Goal: Task Accomplishment & Management: Use online tool/utility

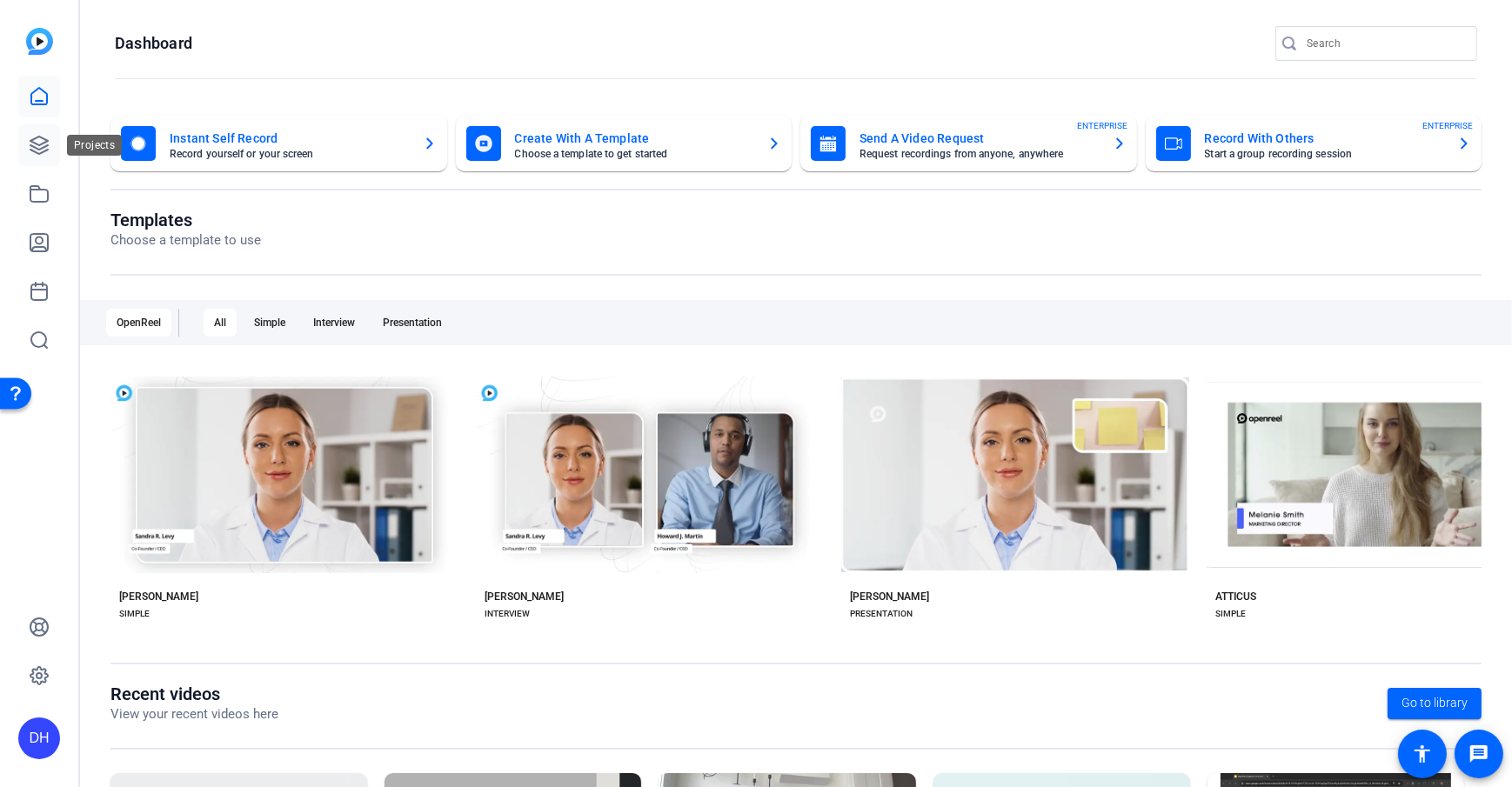
click at [36, 147] on icon at bounding box center [39, 146] width 18 height 18
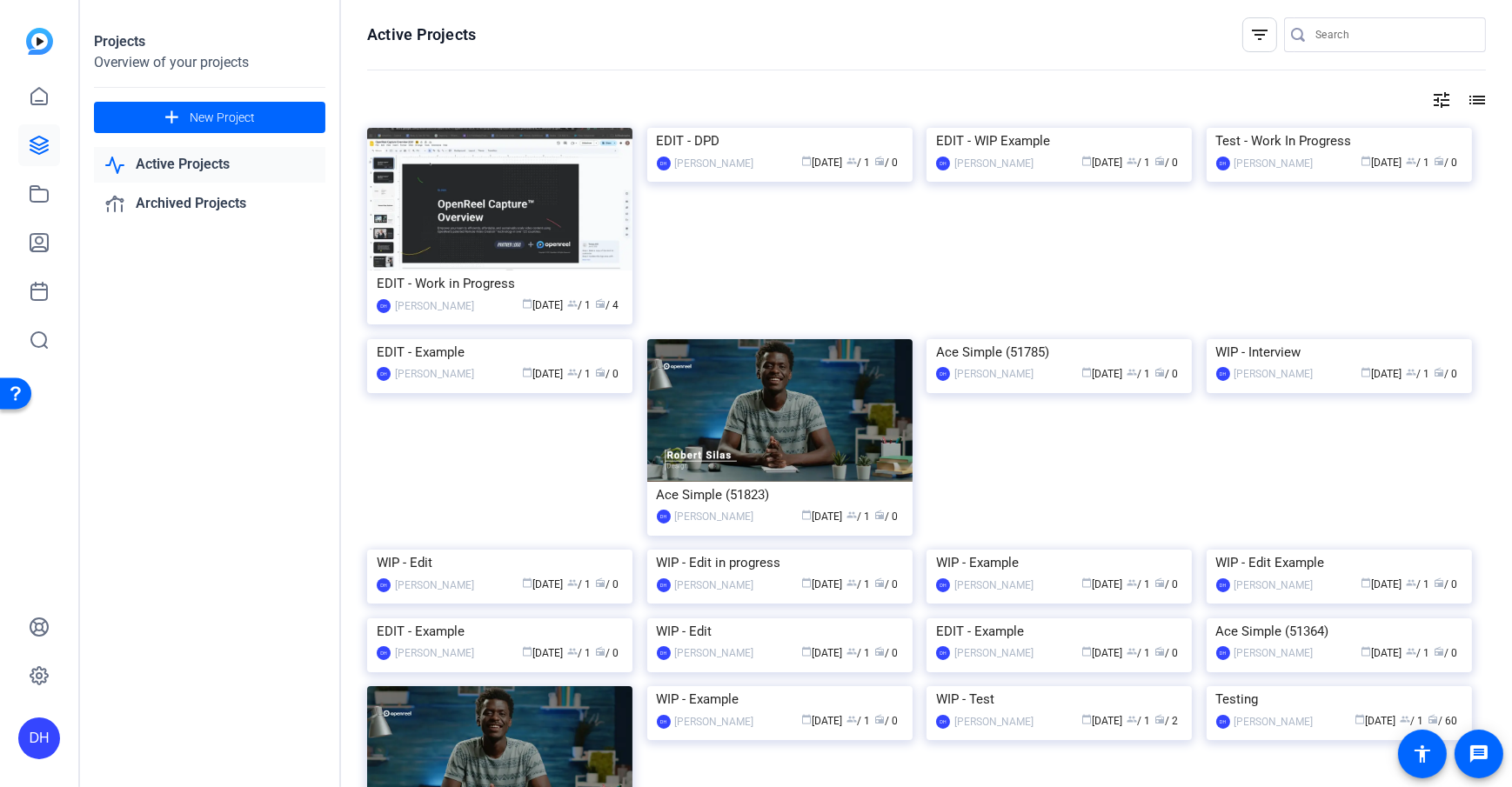
click at [180, 561] on div "Projects Overview of your projects add New Project Active Projects Archived Pro…" at bounding box center [210, 393] width 261 height 787
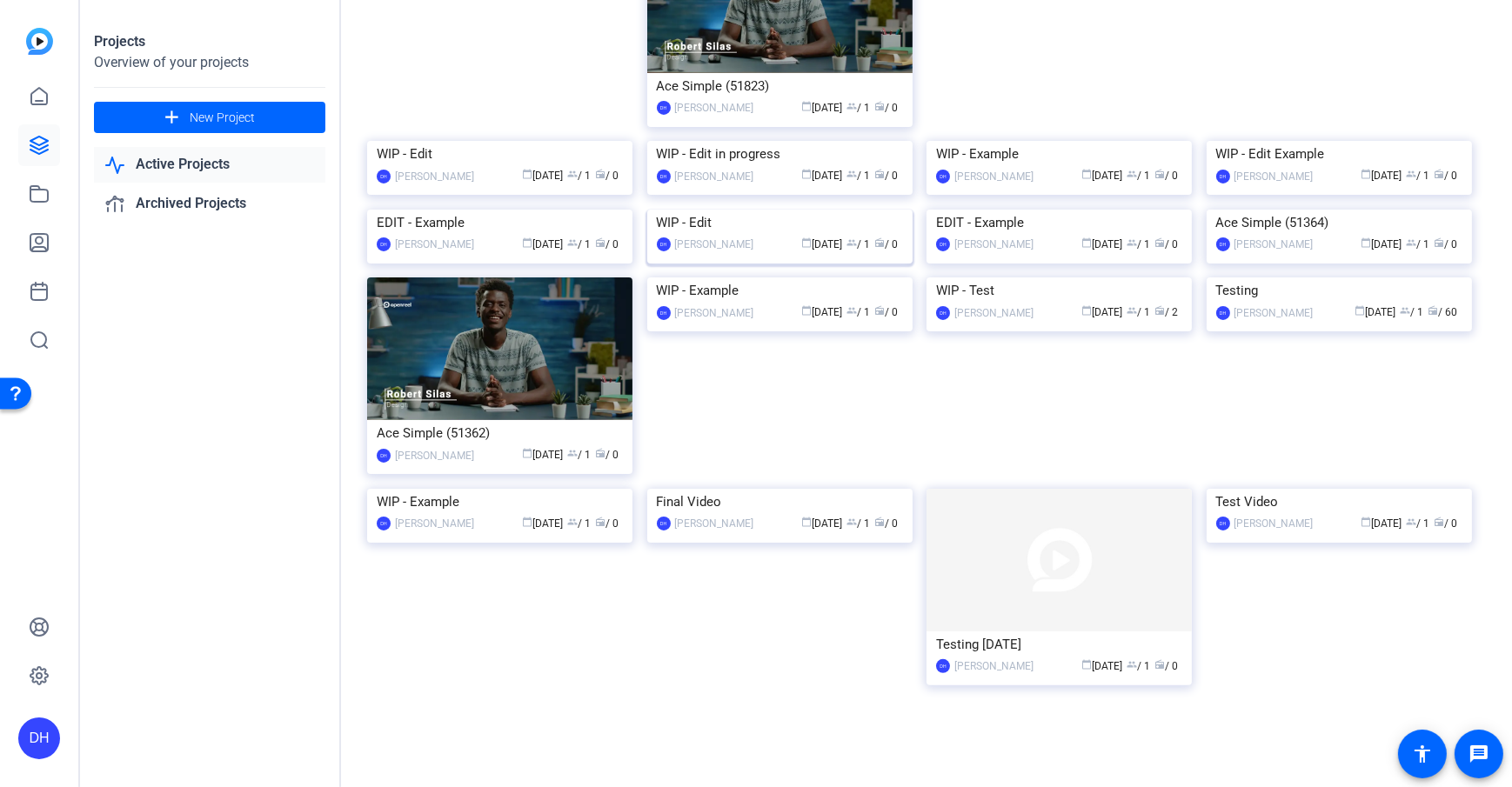
scroll to position [693, 0]
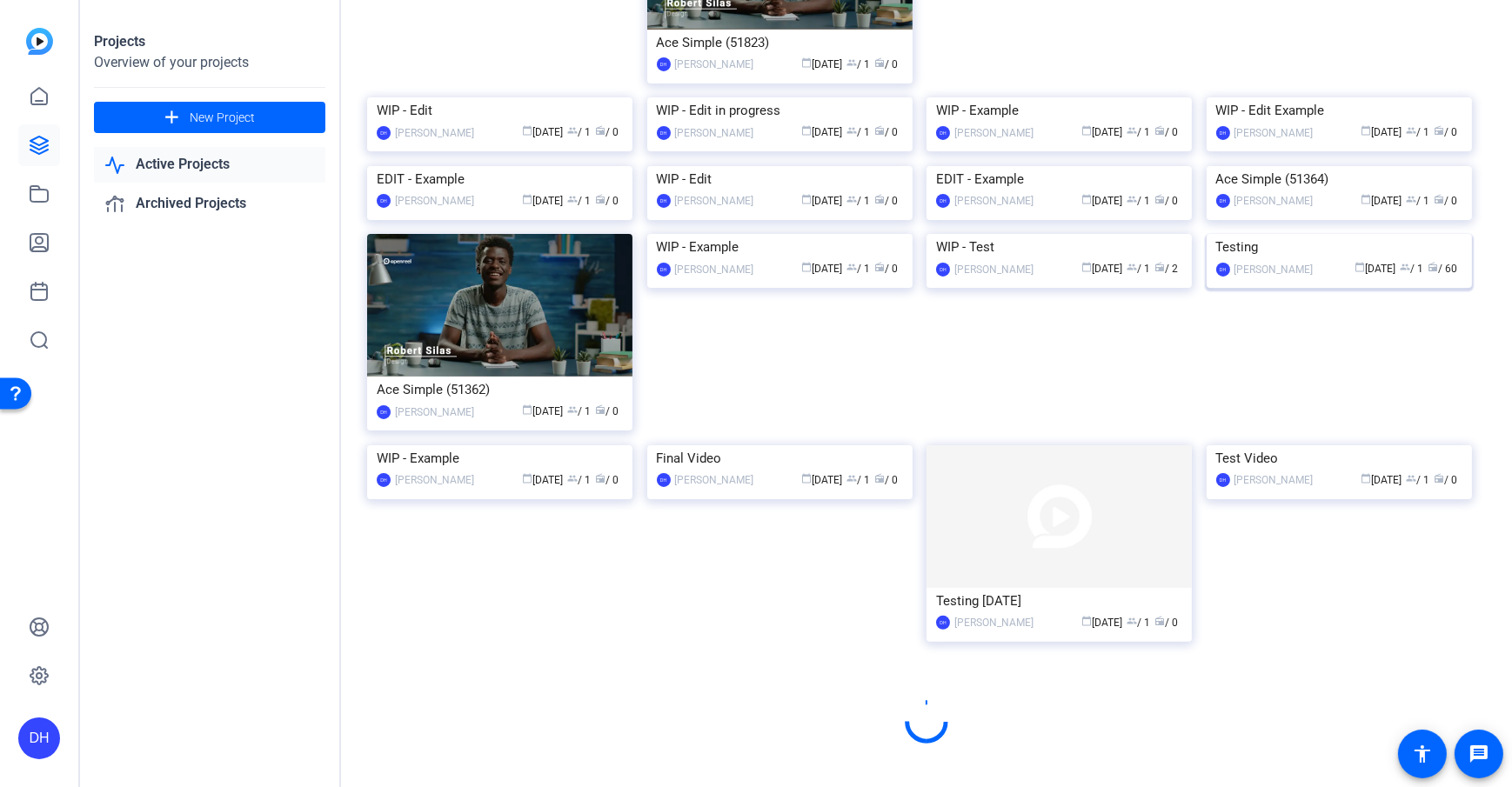
click at [1132, 260] on div "Testing" at bounding box center [1339, 247] width 247 height 26
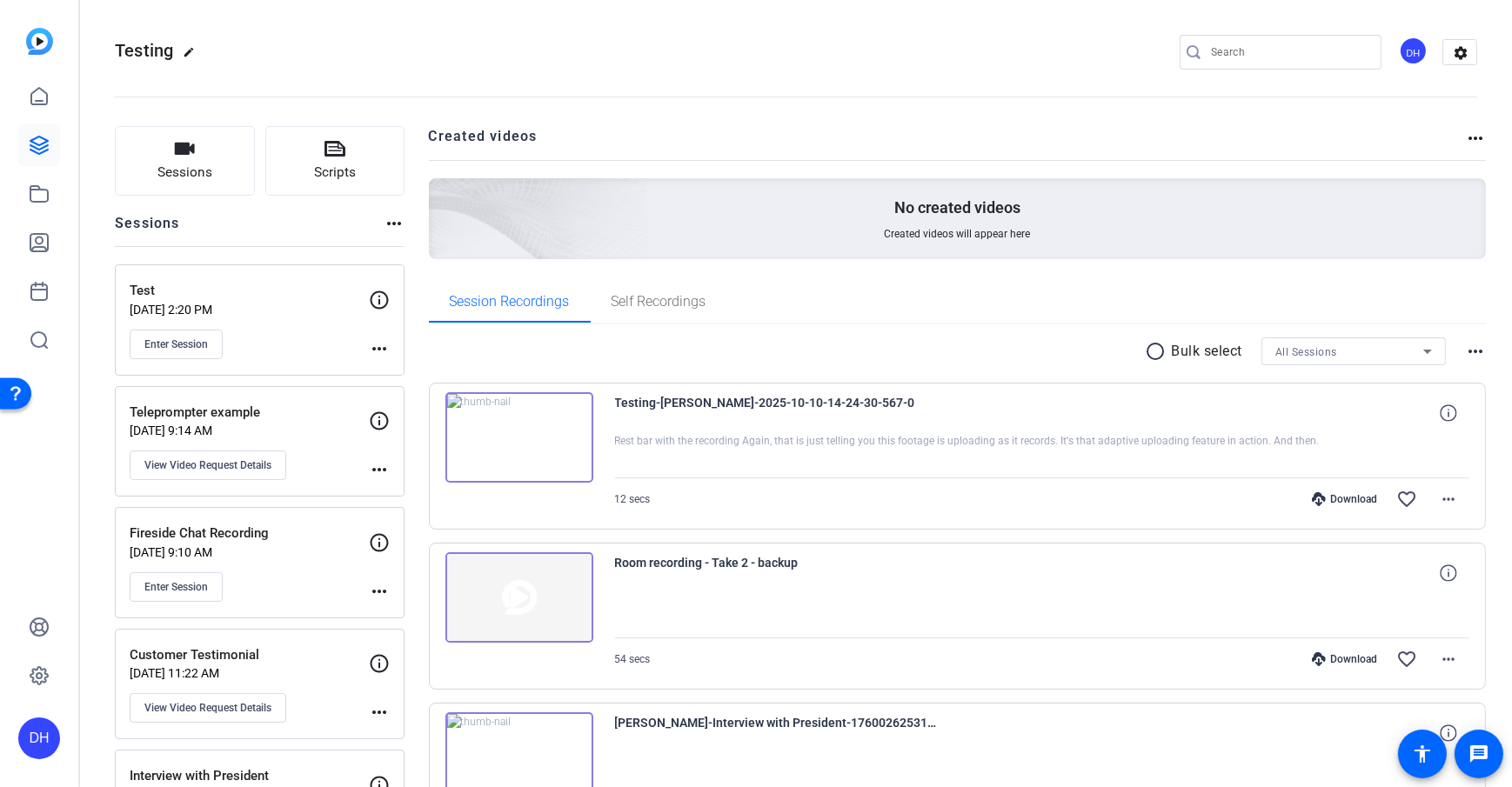
click at [441, 69] on openreel-divider-bar at bounding box center [796, 91] width 1362 height 53
click at [179, 342] on span "Enter Session" at bounding box center [176, 345] width 63 height 14
click at [524, 51] on div "Testing edit DH settings" at bounding box center [796, 53] width 1362 height 26
click at [19, 568] on div "DH" at bounding box center [39, 393] width 78 height 787
click at [26, 568] on div "DH" at bounding box center [39, 739] width 42 height 42
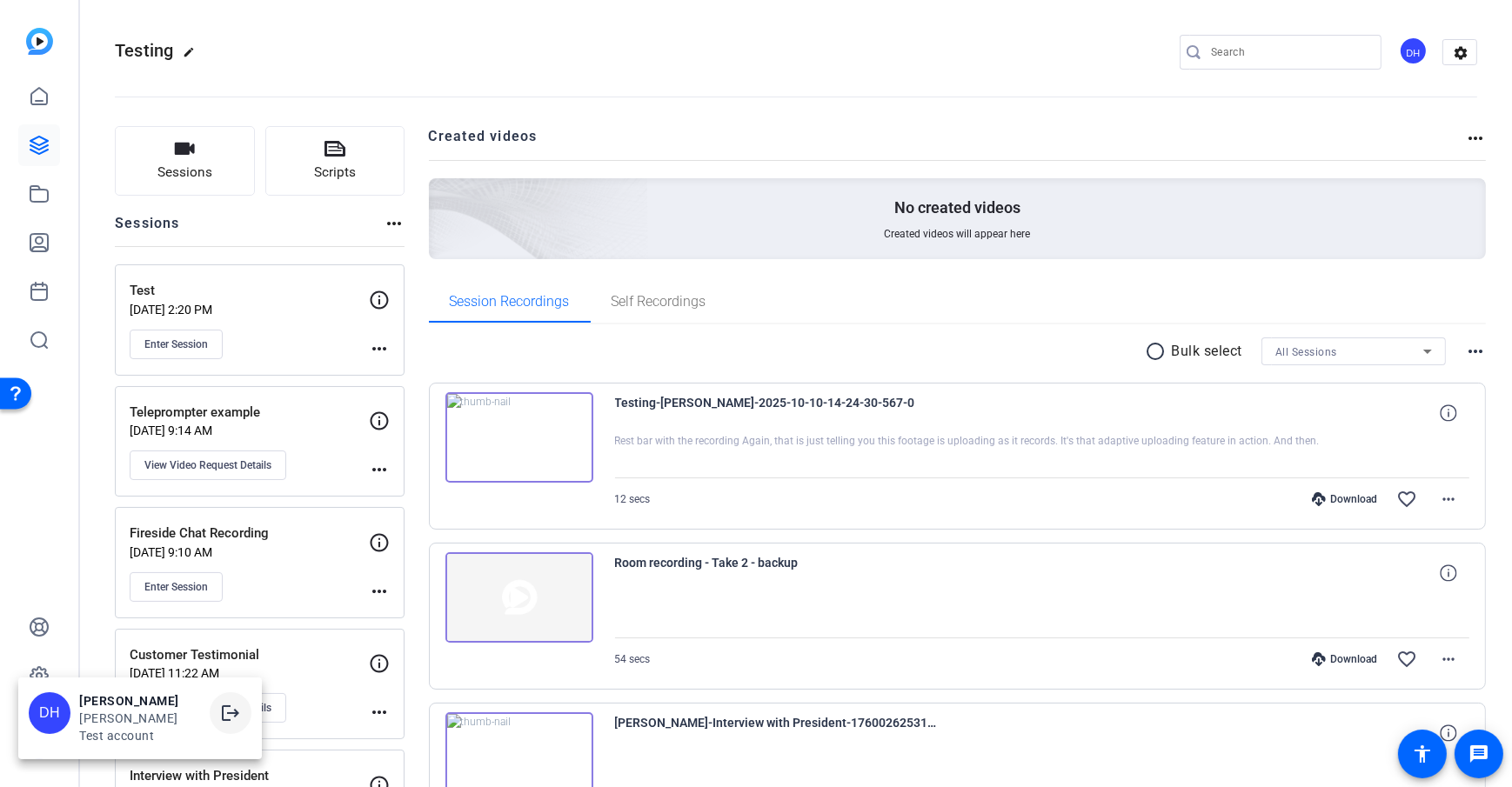
click at [220, 568] on mat-icon "logout" at bounding box center [231, 713] width 21 height 21
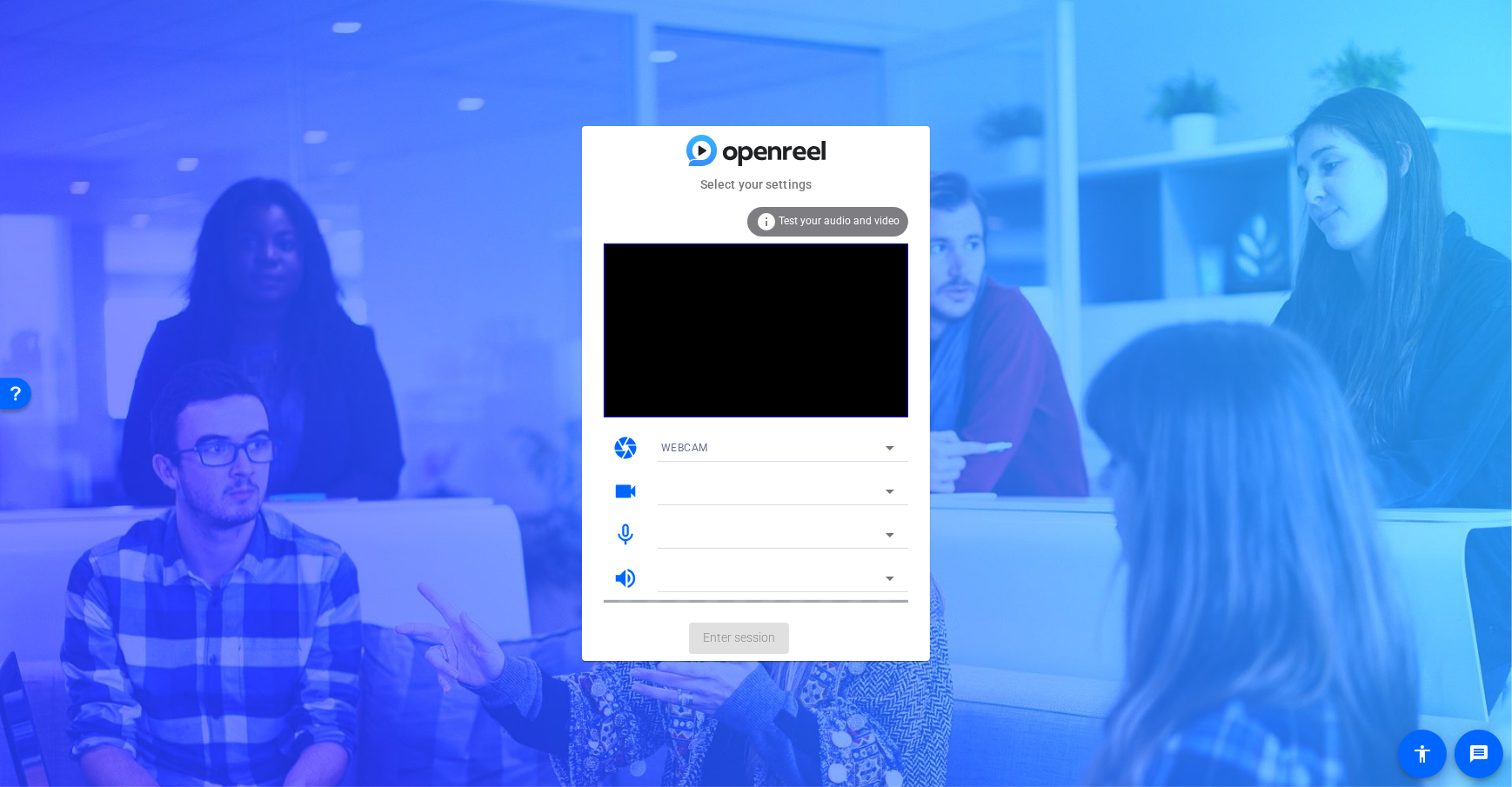
click at [899, 645] on mat-card-actions "Enter session" at bounding box center [756, 639] width 348 height 46
click at [889, 639] on mat-card-actions "Enter session" at bounding box center [756, 639] width 348 height 46
click at [739, 632] on span "Enter session" at bounding box center [739, 638] width 72 height 18
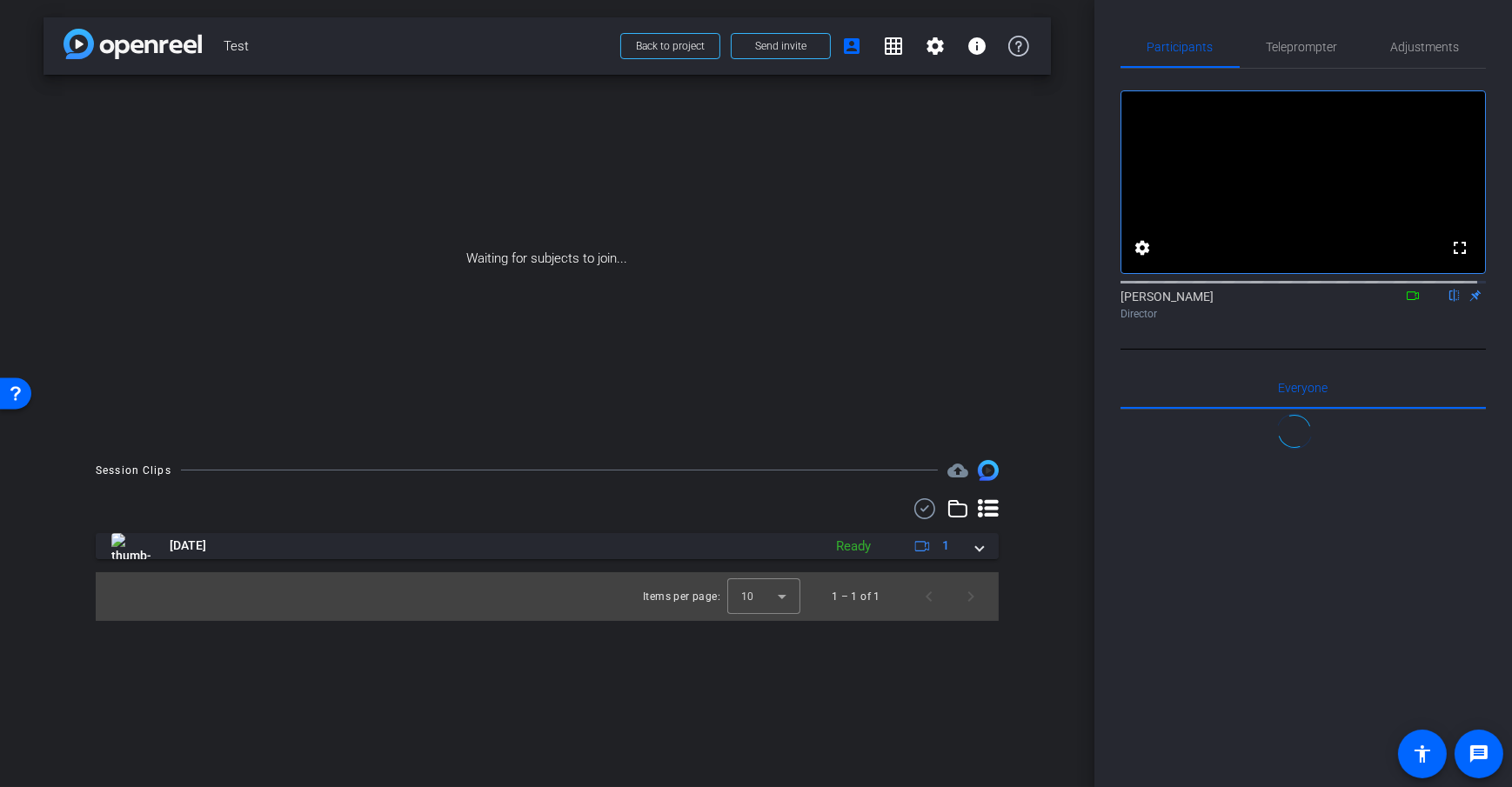
drag, startPoint x: 1078, startPoint y: 251, endPoint x: 1128, endPoint y: 226, distance: 55.9
click at [1079, 251] on div "arrow_back Test Back to project Send invite account_box grid_on settings info W…" at bounding box center [547, 393] width 1094 height 787
click at [1069, 318] on div "arrow_back Test Back to project Send invite account_box grid_on settings info W…" at bounding box center [547, 393] width 1094 height 787
click at [740, 60] on span at bounding box center [781, 47] width 98 height 42
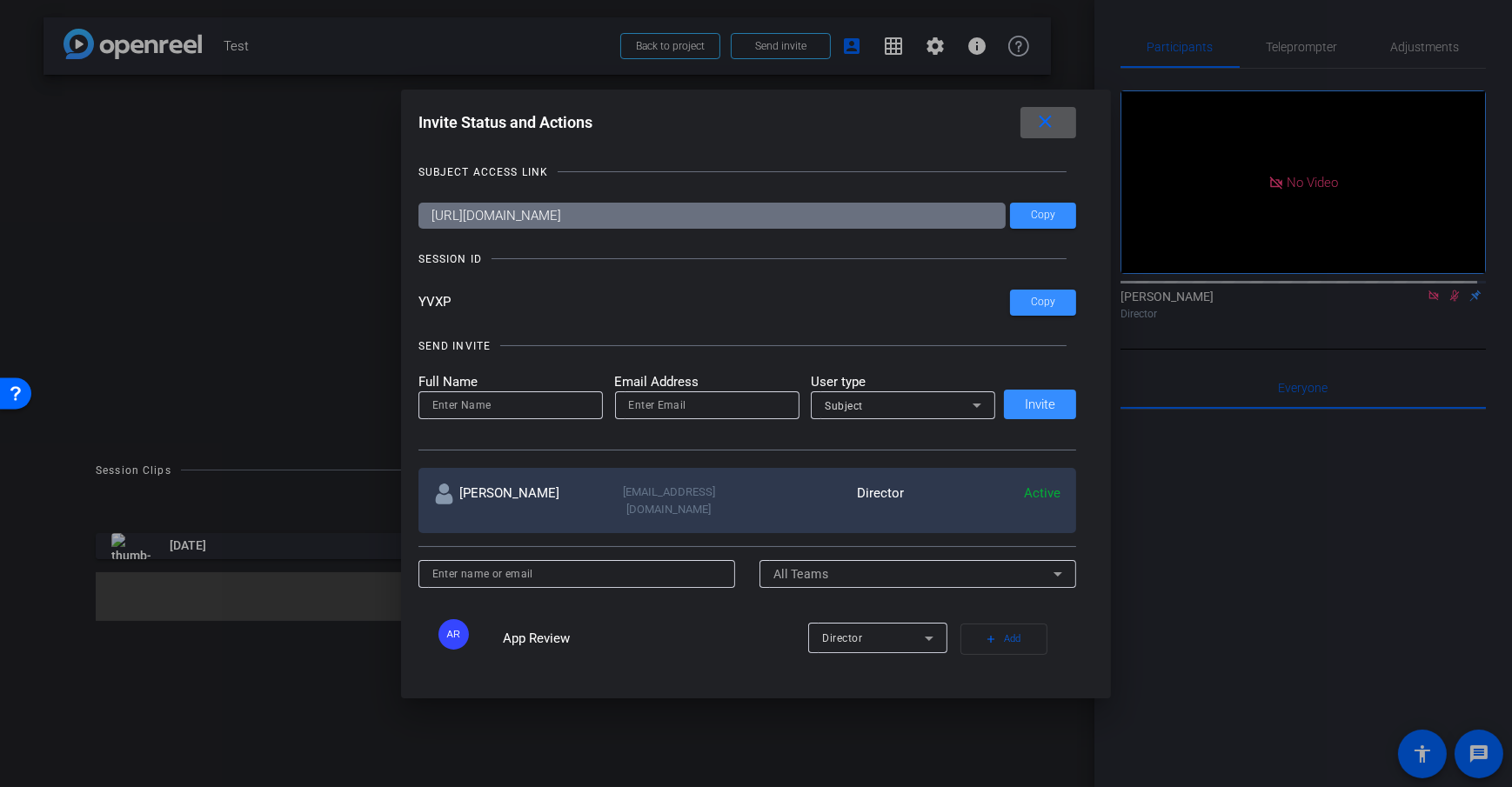
click at [1047, 125] on mat-icon "close" at bounding box center [1045, 122] width 22 height 22
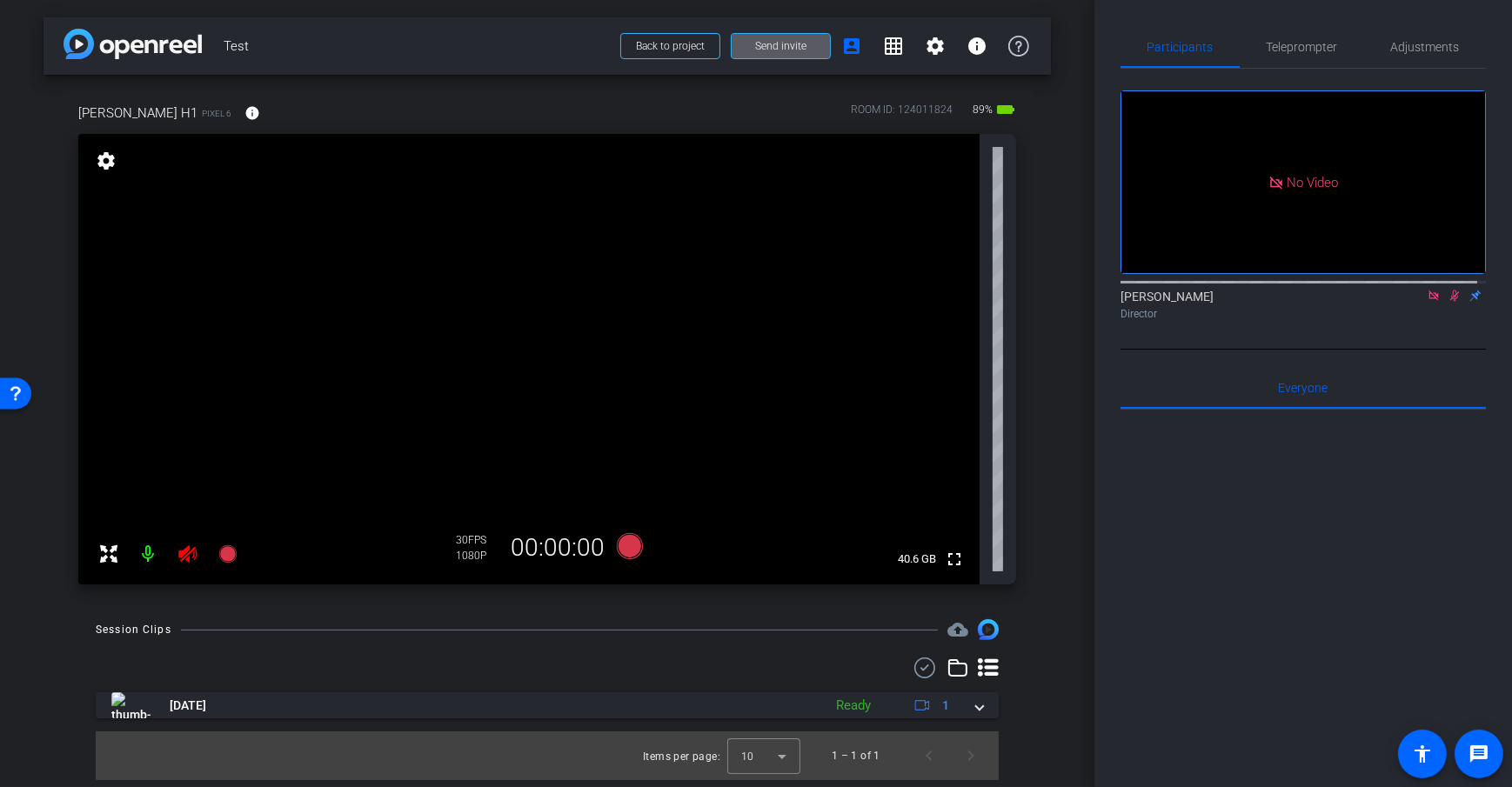
click at [151, 569] on mat-icon at bounding box center [149, 554] width 35 height 35
click at [1041, 261] on div "Dan H1 Pixel 6 info ROOM ID: 124011824 89% battery_std fullscreen settings 40.6…" at bounding box center [548, 338] width 1007 height 527
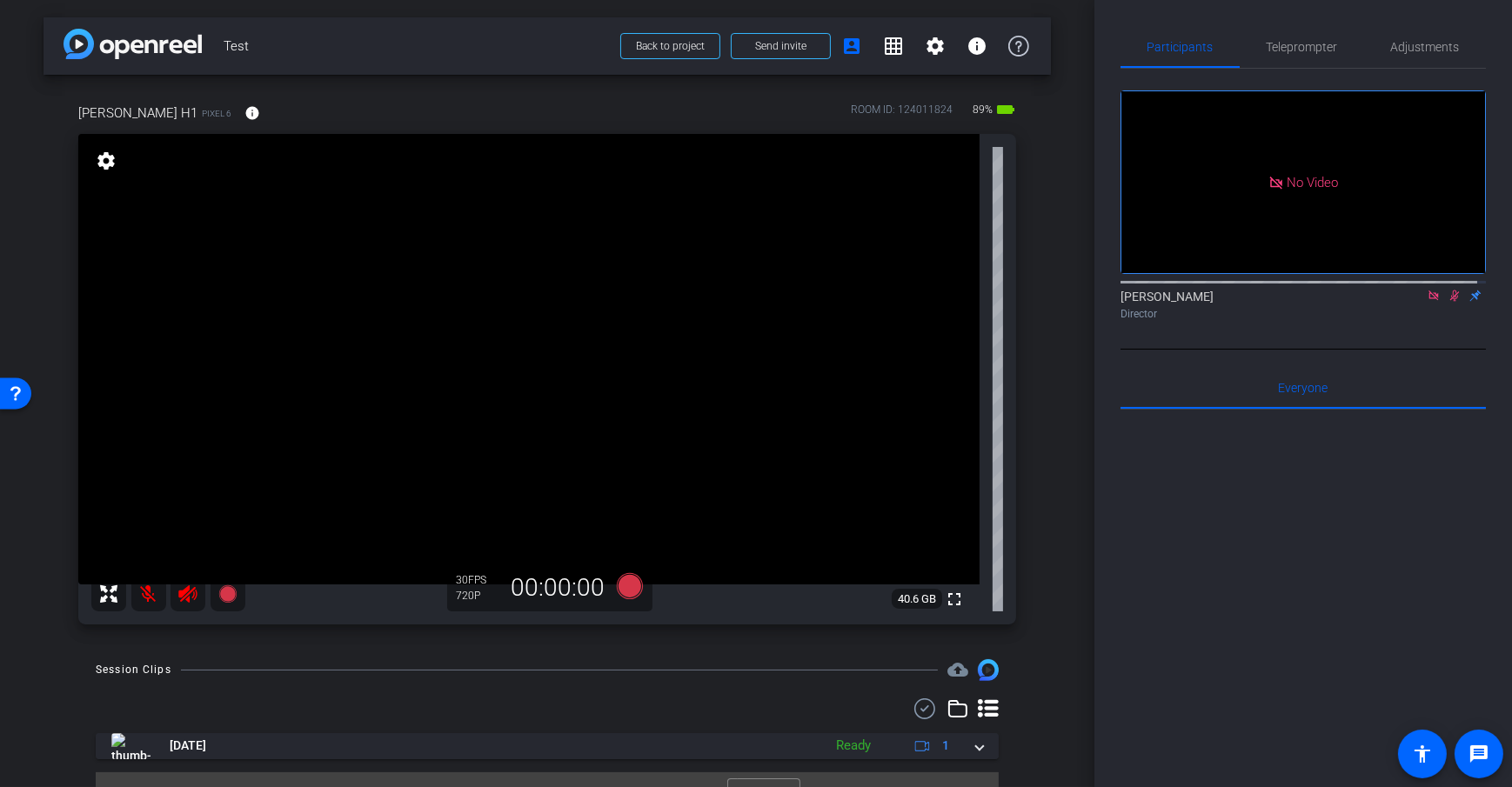
click at [1028, 252] on div "Dan H1 Pixel 6 info ROOM ID: 124011824 89% battery_std fullscreen settings 40.6…" at bounding box center [548, 358] width 1007 height 567
click at [1433, 56] on span "Adjustments" at bounding box center [1425, 47] width 68 height 42
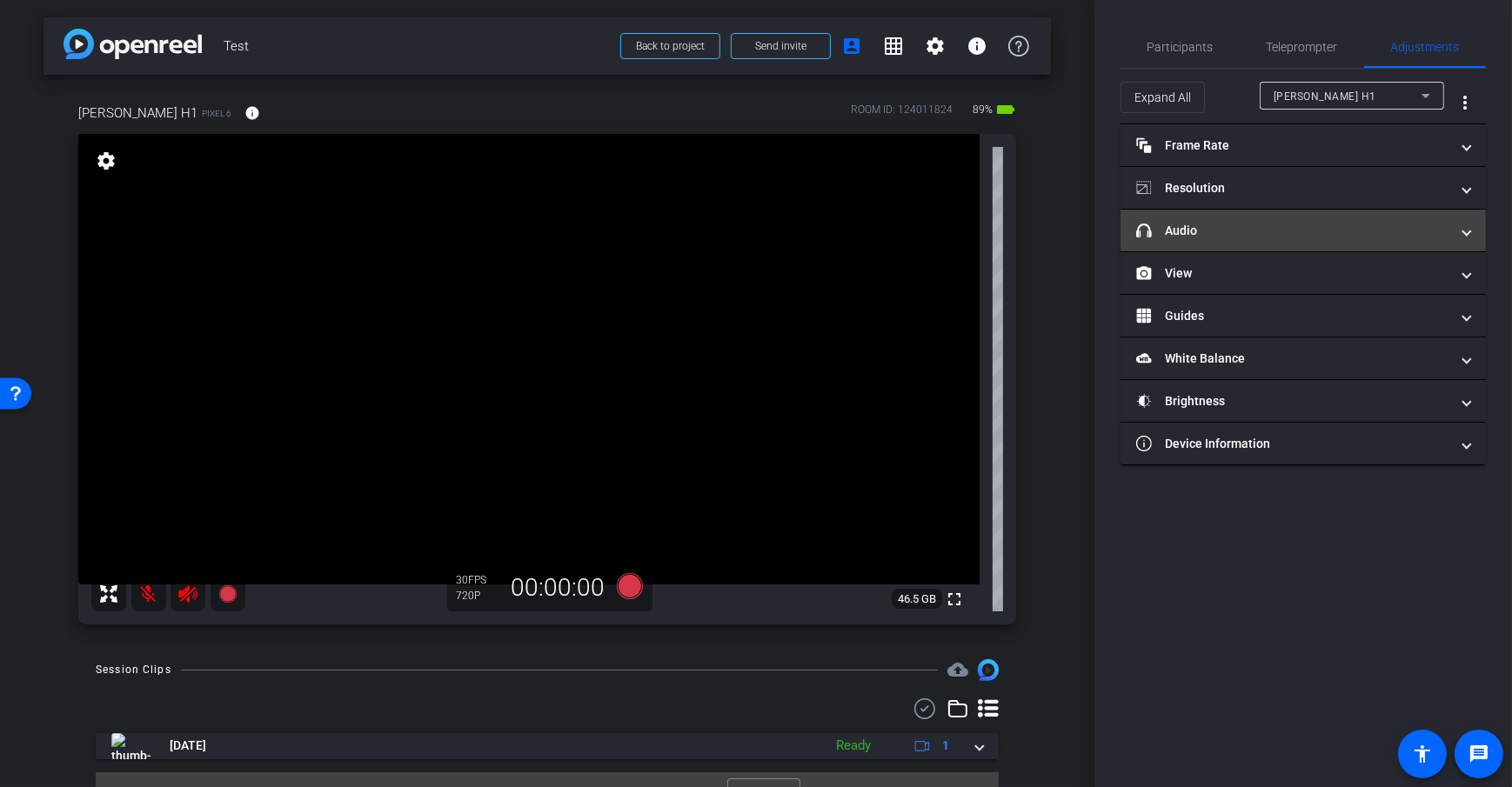
click at [1228, 238] on mat-panel-title "headphone icon Audio" at bounding box center [1293, 231] width 313 height 18
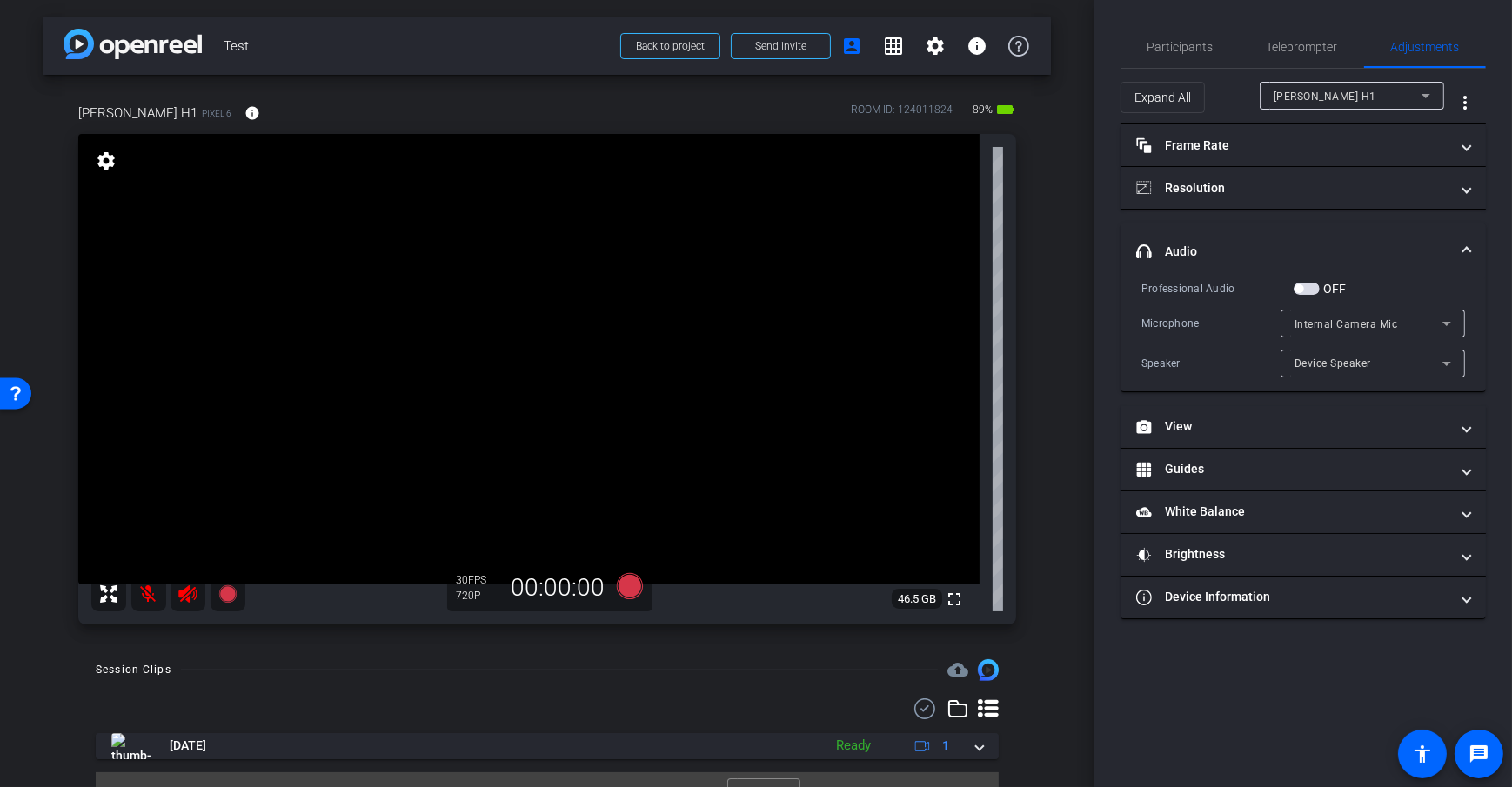
click at [1079, 268] on div "arrow_back Test Back to project Send invite account_box grid_on settings info D…" at bounding box center [547, 393] width 1094 height 787
click at [1313, 290] on span "button" at bounding box center [1307, 289] width 26 height 12
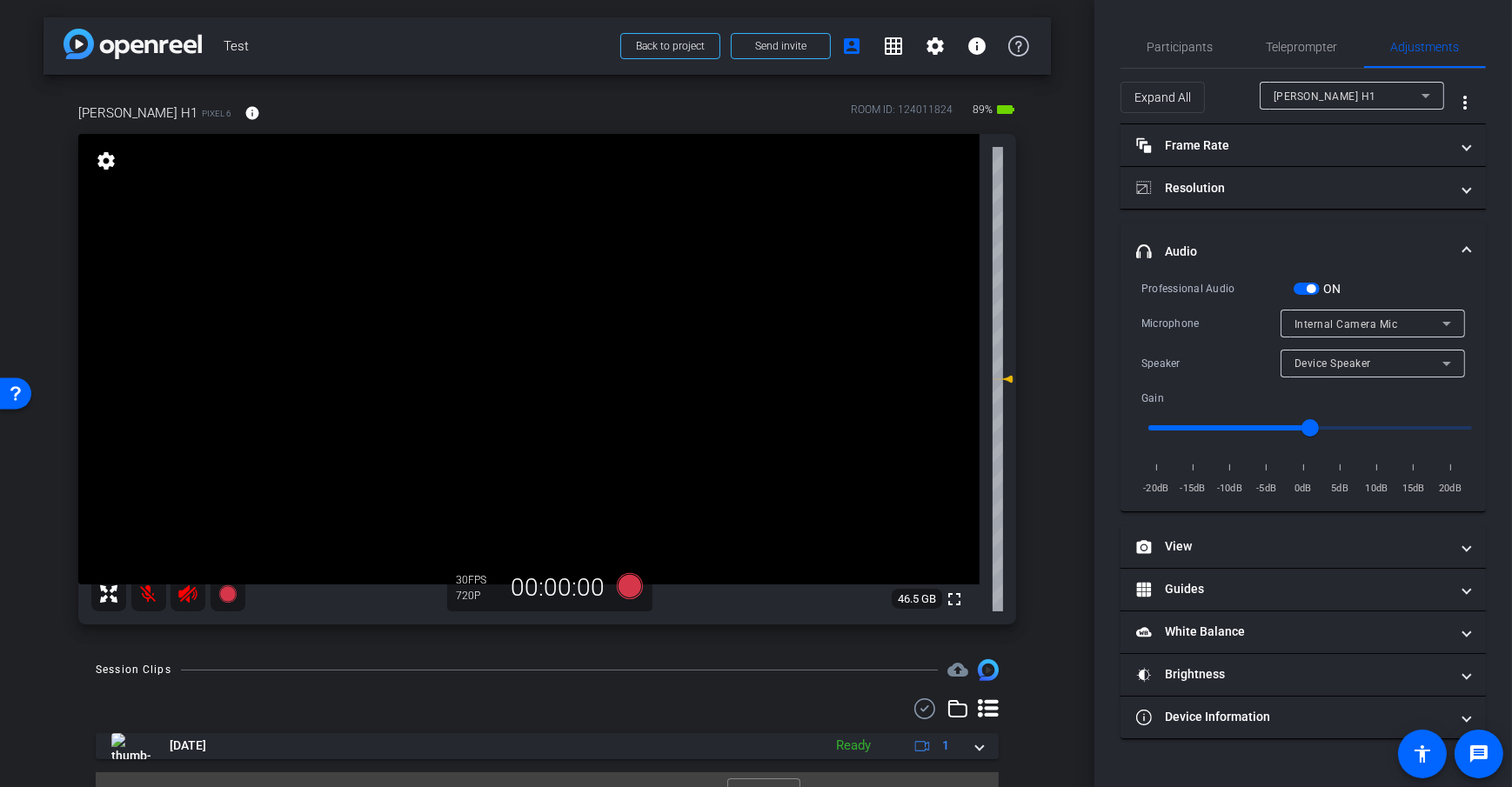
click at [1062, 327] on div "arrow_back Test Back to project Send invite account_box grid_on settings info D…" at bounding box center [547, 393] width 1094 height 787
click at [1420, 332] on div "Internal Camera Mic" at bounding box center [1368, 324] width 148 height 22
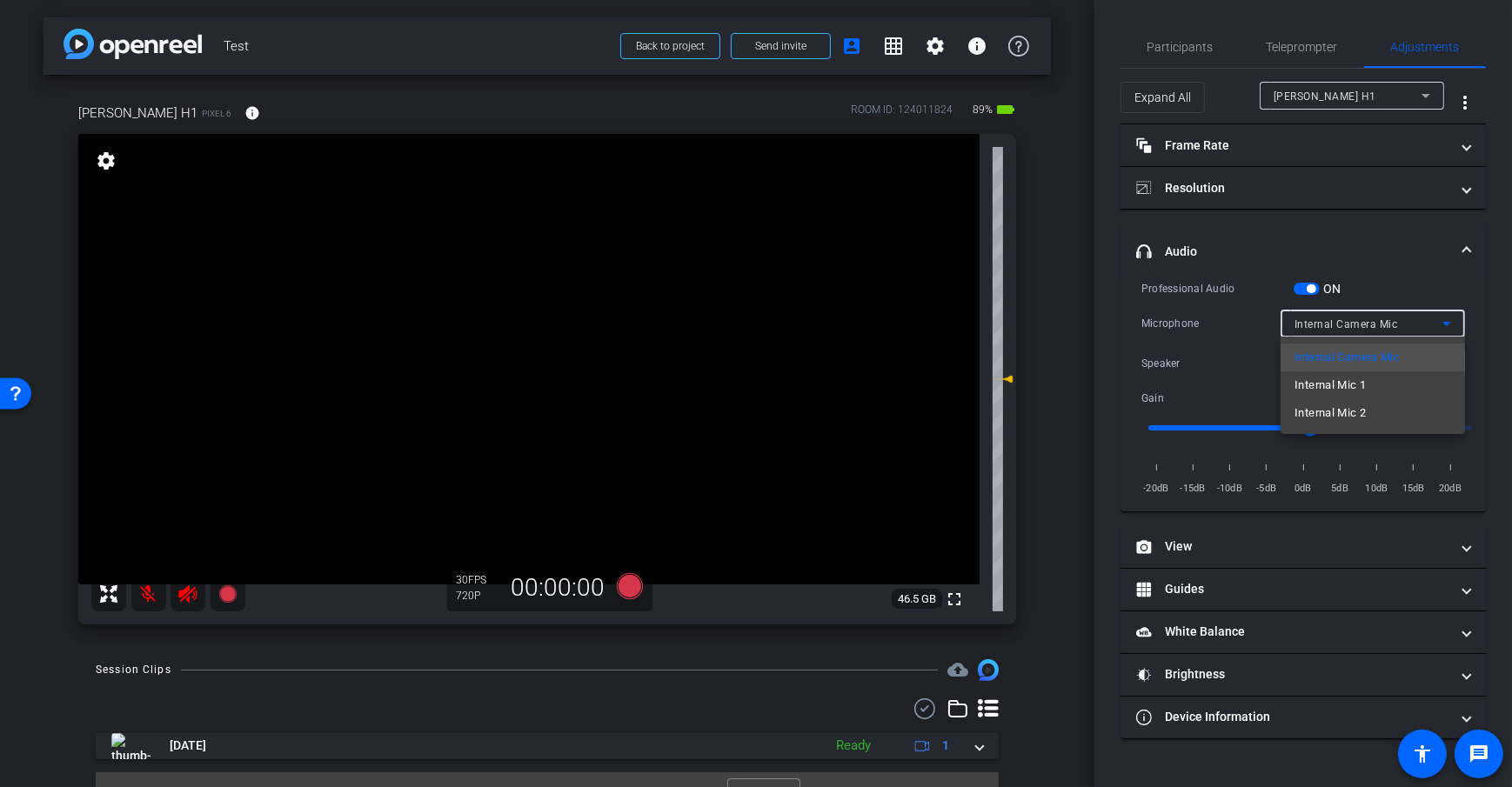
click at [1038, 326] on div at bounding box center [756, 393] width 1512 height 787
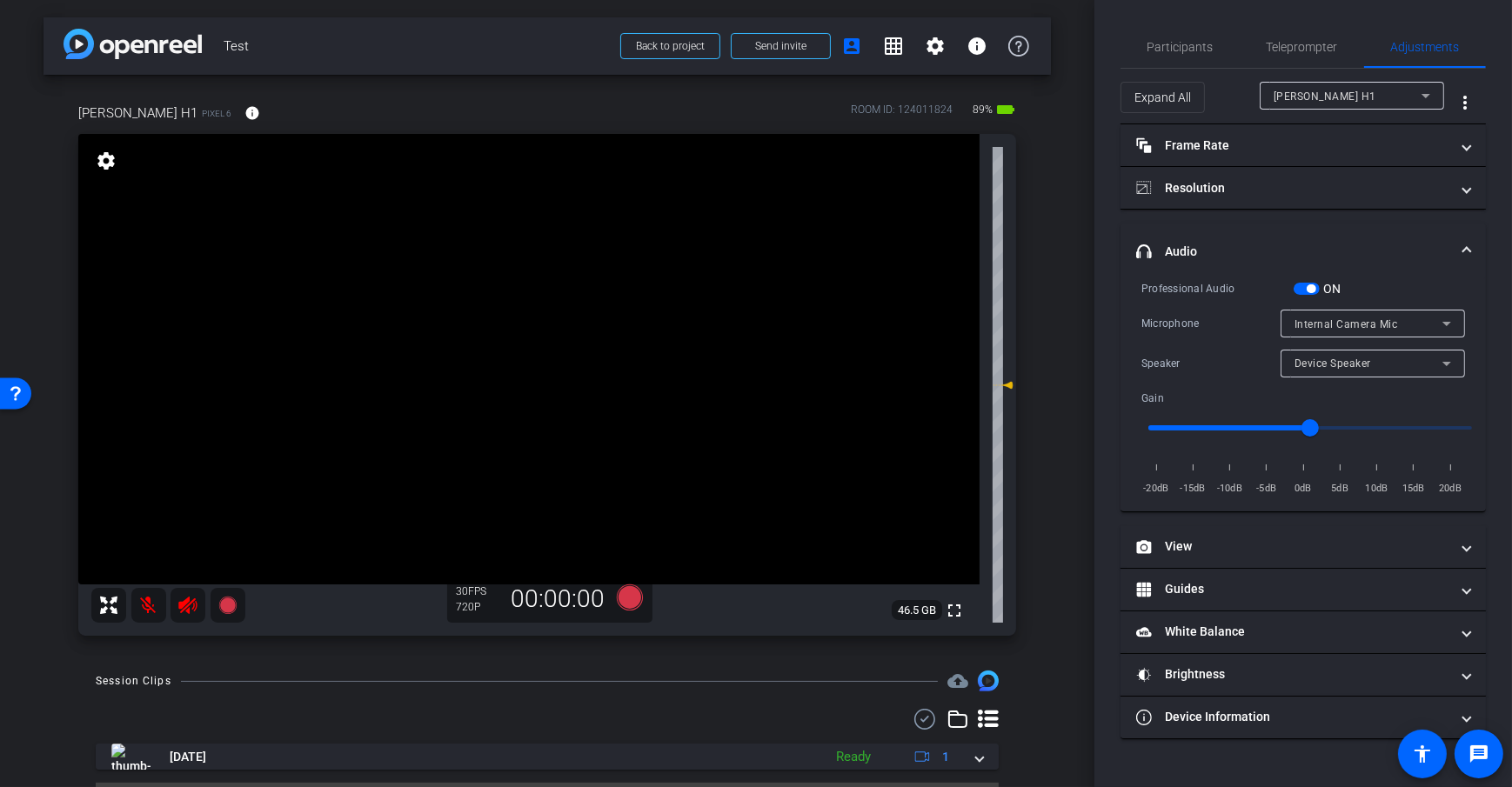
click at [1434, 324] on div "Internal Camera Mic" at bounding box center [1368, 324] width 148 height 22
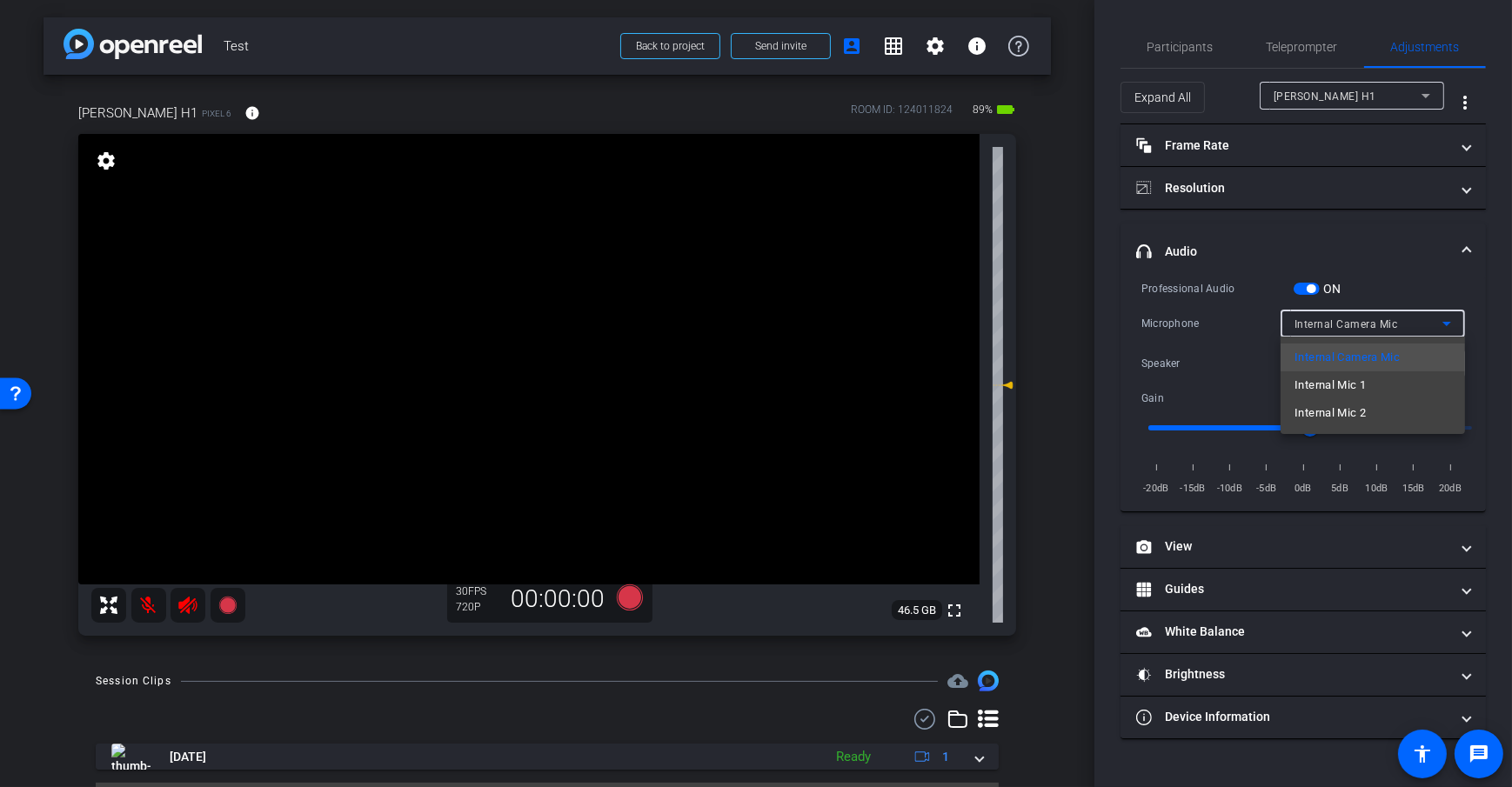
click at [1434, 324] on div at bounding box center [756, 393] width 1512 height 787
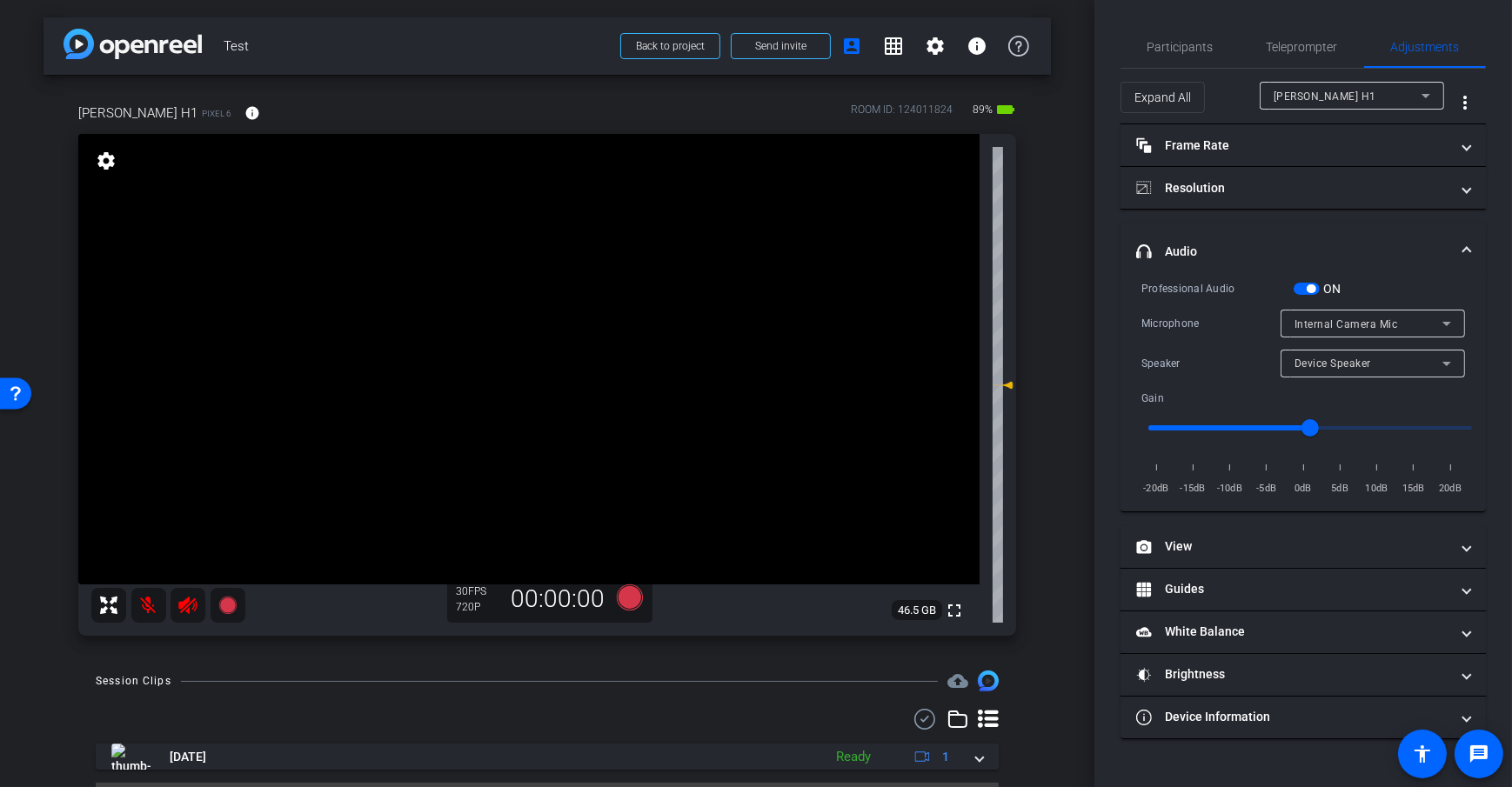
click at [1377, 315] on div "Internal Camera Mic" at bounding box center [1368, 324] width 148 height 22
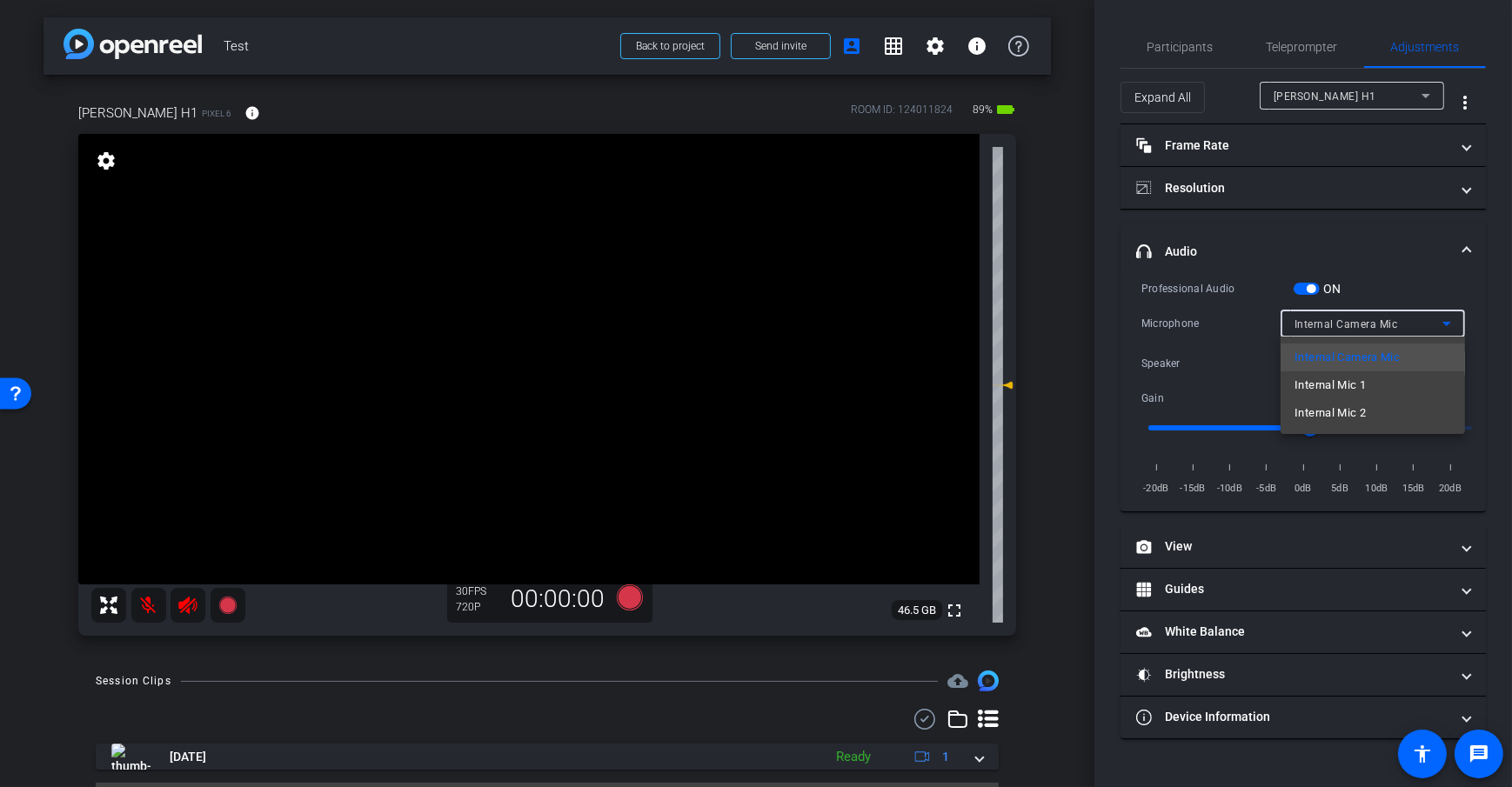
click at [1067, 363] on div at bounding box center [756, 393] width 1512 height 787
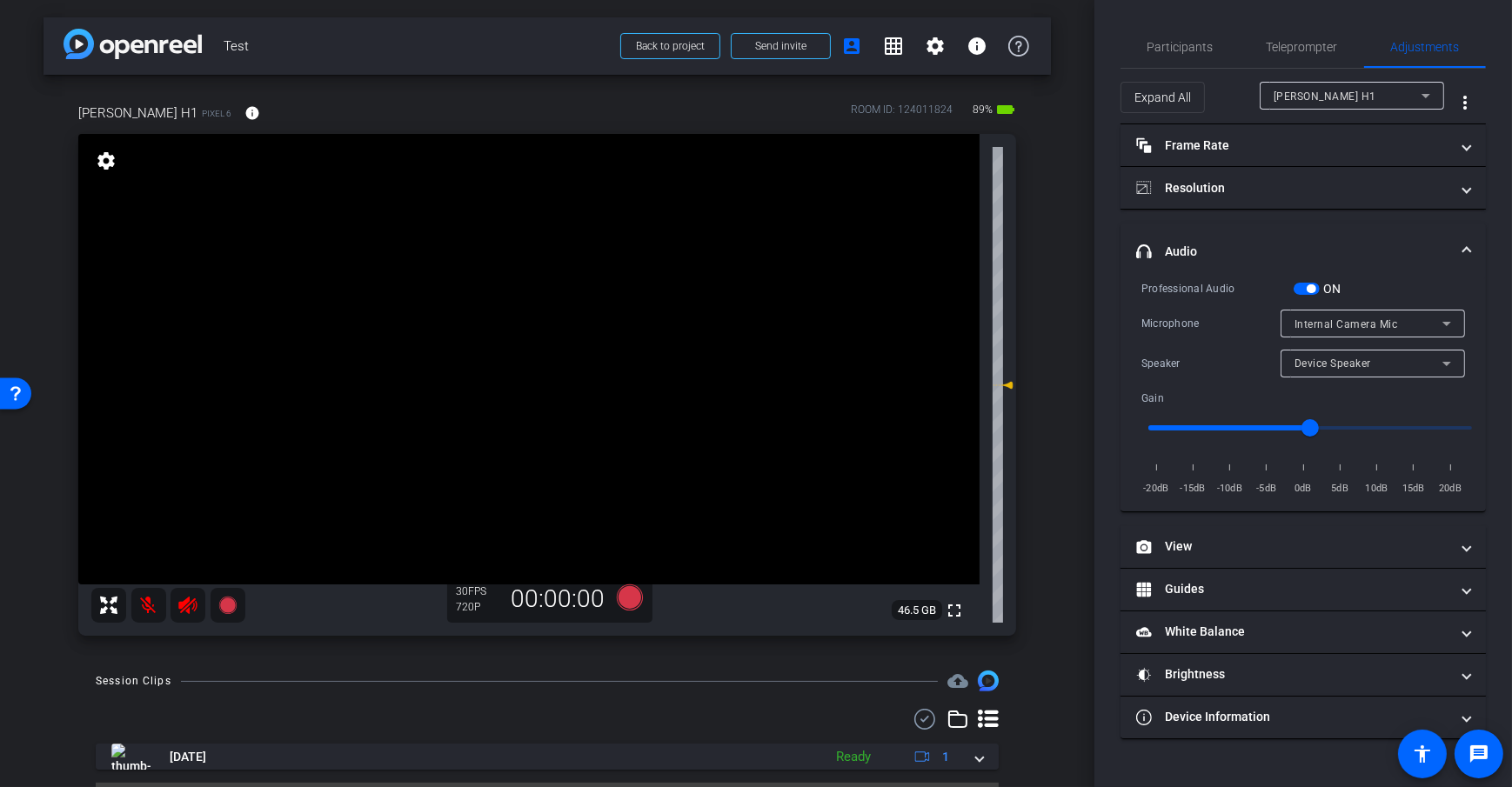
click at [1061, 388] on div "arrow_back Test Back to project Send invite account_box grid_on settings info D…" at bounding box center [547, 393] width 1094 height 787
click at [1043, 386] on div "Dan H1 Pixel 6 info ROOM ID: 124011824 89% battery_std fullscreen settings 46.5…" at bounding box center [548, 363] width 1007 height 578
click at [1309, 292] on span "button" at bounding box center [1307, 289] width 26 height 12
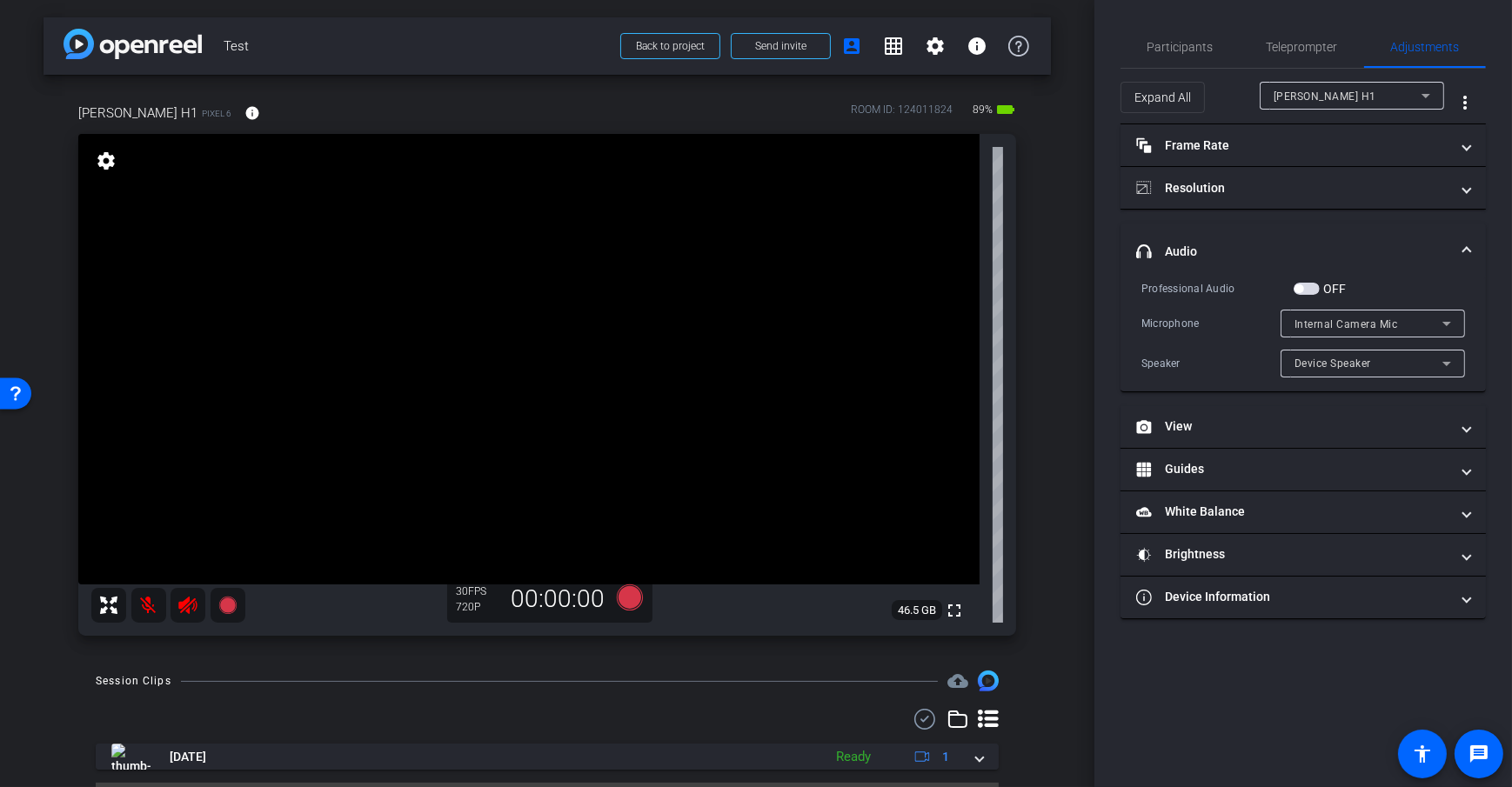
click at [1312, 290] on span "button" at bounding box center [1307, 289] width 26 height 12
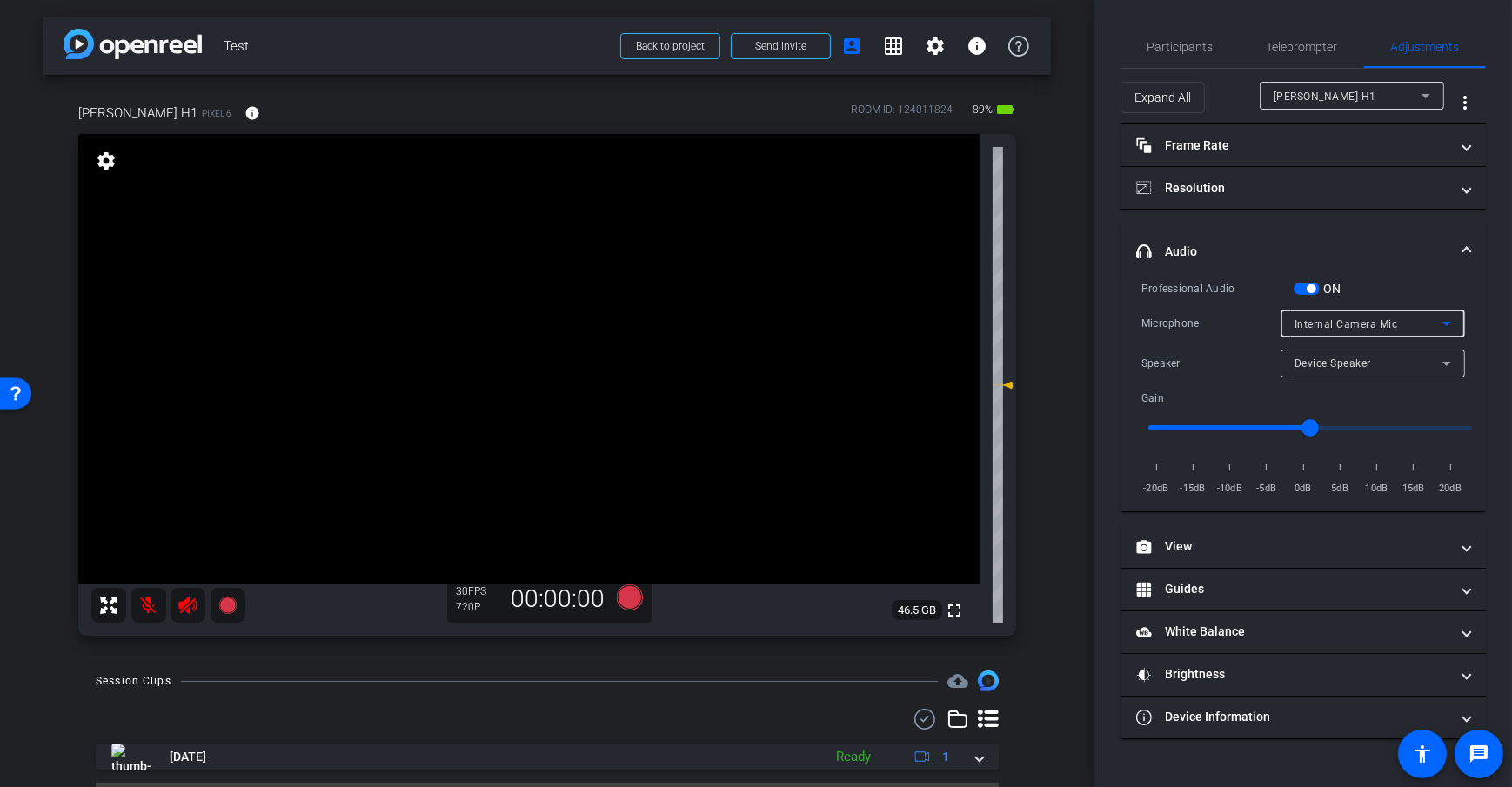
click at [1394, 330] on div "Internal Camera Mic" at bounding box center [1368, 324] width 148 height 22
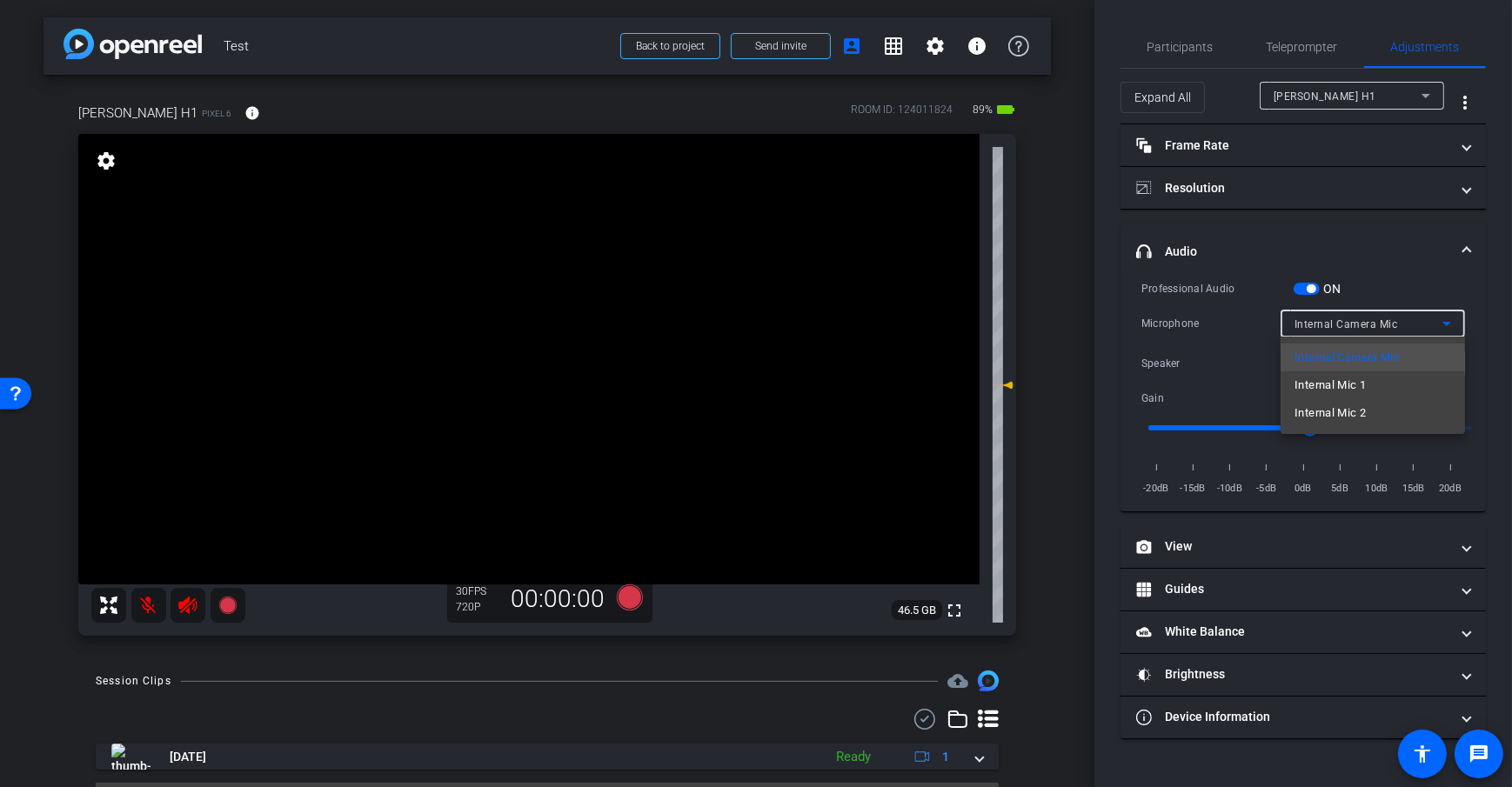
click at [1220, 322] on div at bounding box center [756, 393] width 1512 height 787
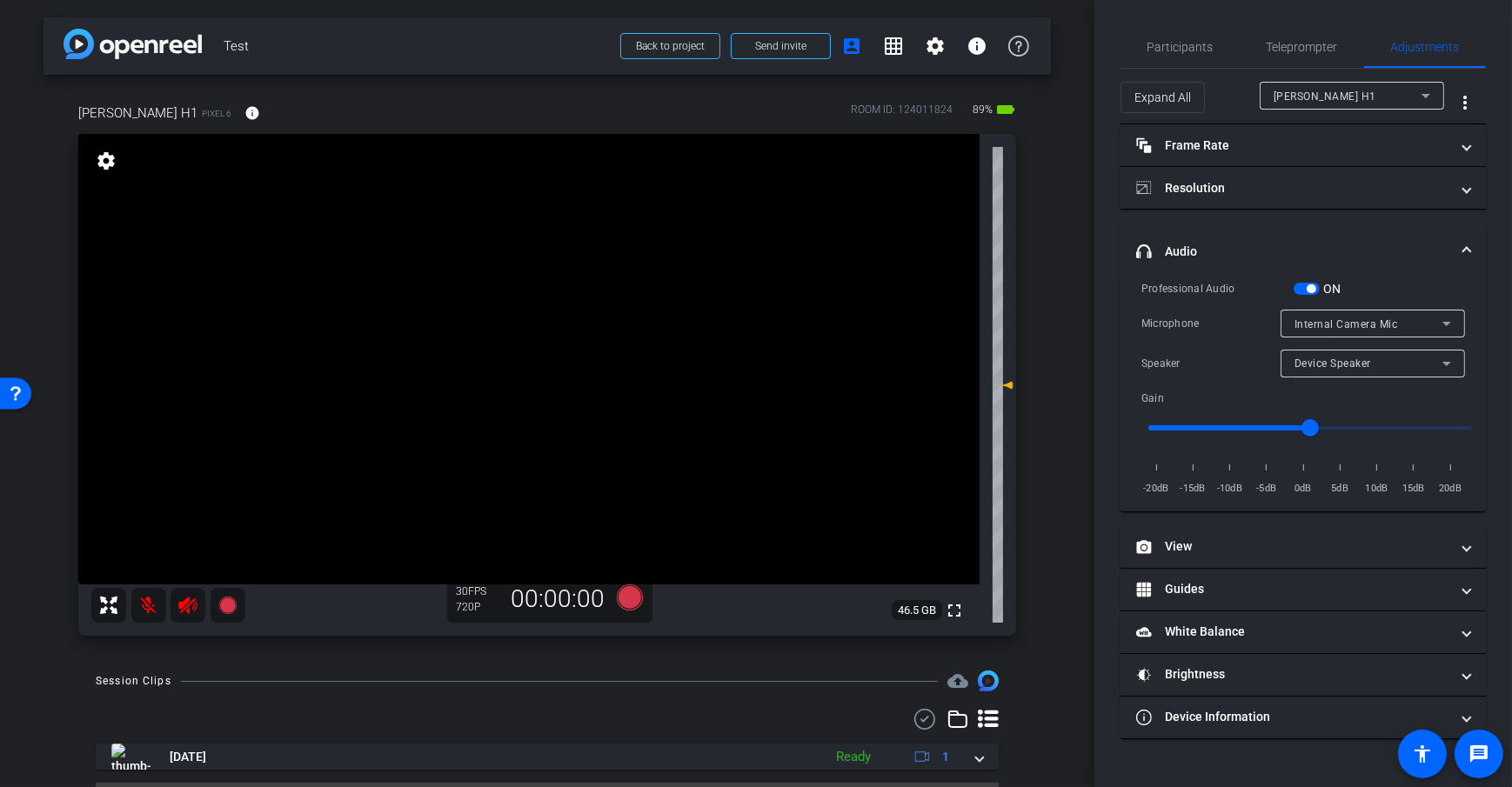
click at [1365, 326] on span "Internal Camera Mic" at bounding box center [1346, 325] width 104 height 12
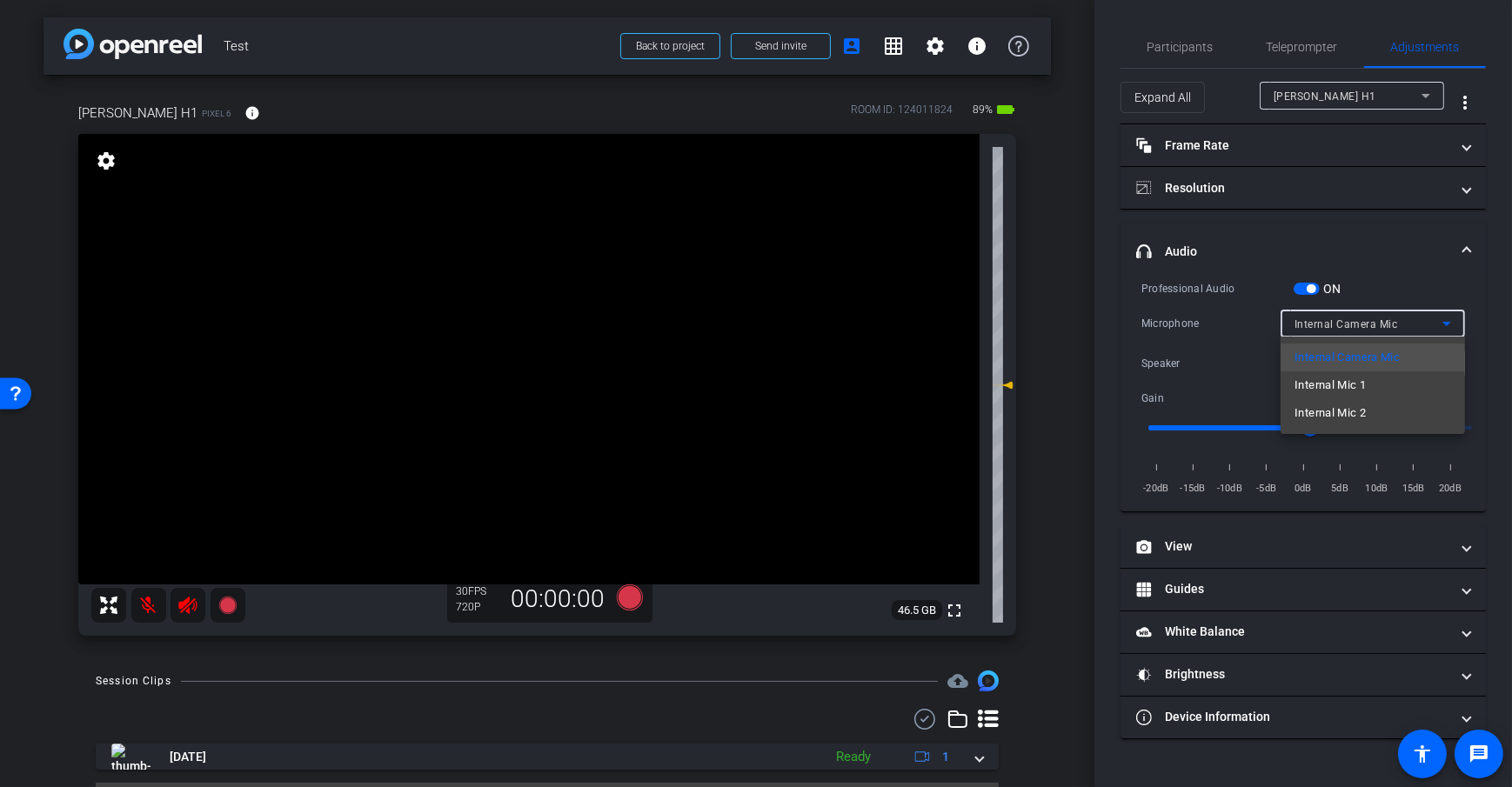
click at [1064, 302] on div at bounding box center [756, 393] width 1512 height 787
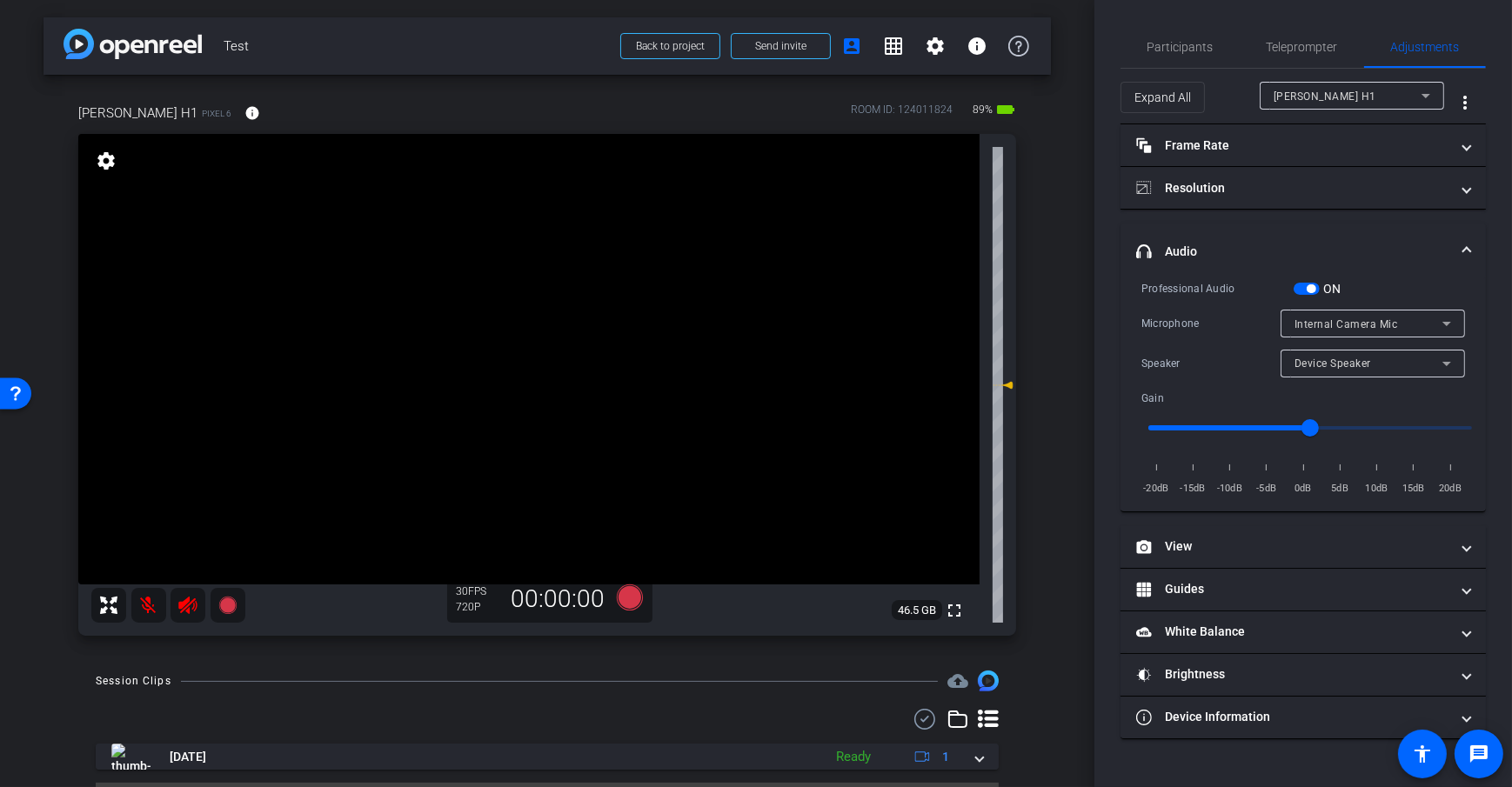
click at [1303, 294] on span "button" at bounding box center [1307, 289] width 26 height 12
click at [1308, 290] on span "button" at bounding box center [1307, 289] width 26 height 12
click at [1057, 332] on div "arrow_back Test Back to project Send invite account_box grid_on settings info D…" at bounding box center [547, 393] width 1094 height 787
click at [1328, 362] on span "Device Speaker" at bounding box center [1332, 363] width 76 height 12
click at [1327, 365] on div at bounding box center [756, 393] width 1512 height 787
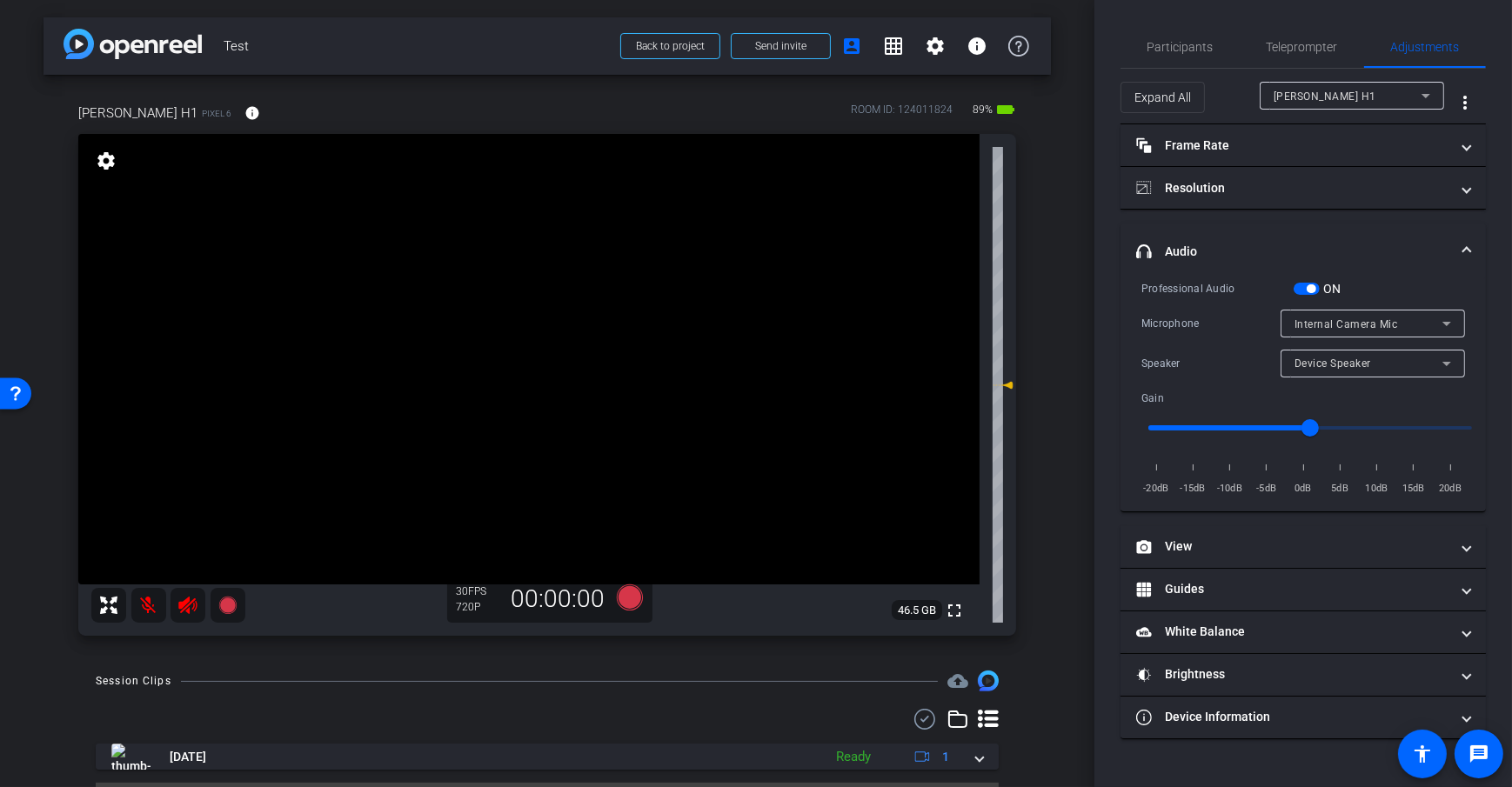
click at [1058, 403] on div "arrow_back Test Back to project Send invite account_box grid_on settings info D…" at bounding box center [547, 393] width 1094 height 787
click at [1196, 262] on mat-expansion-panel-header "headphone icon Audio" at bounding box center [1303, 251] width 365 height 55
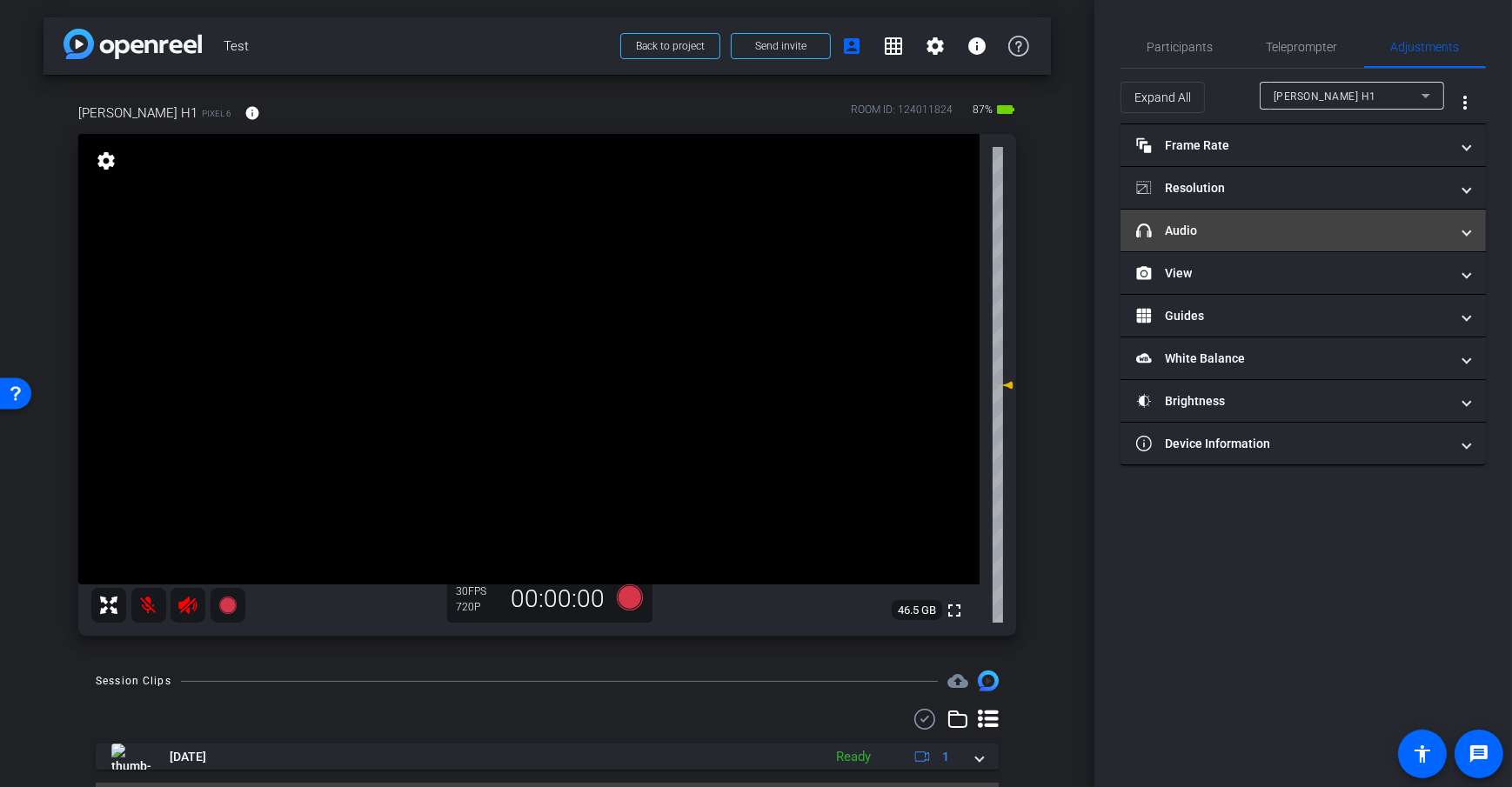
click at [1226, 228] on mat-panel-title "headphone icon Audio" at bounding box center [1293, 231] width 313 height 18
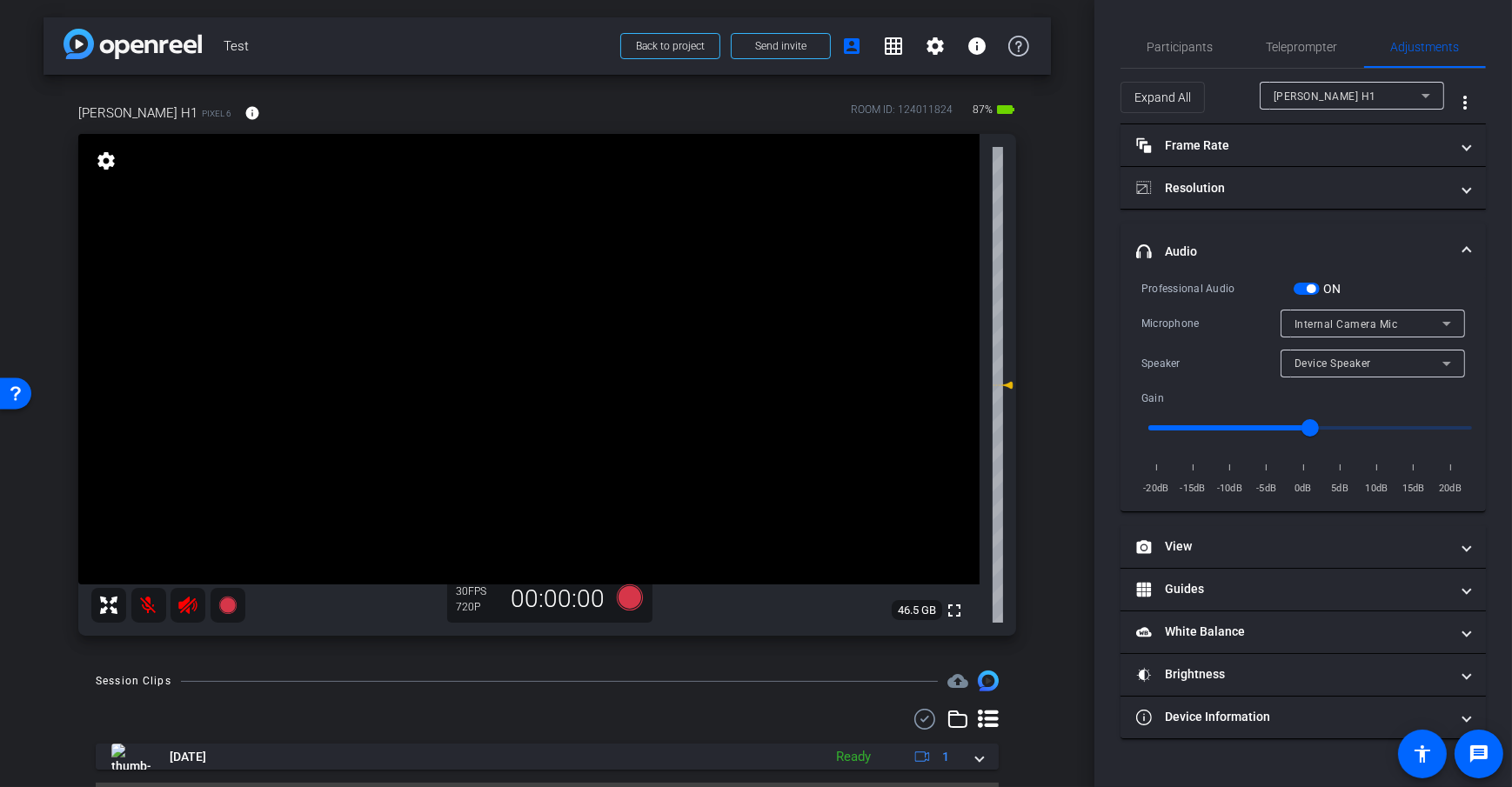
click at [1358, 361] on span "Device Speaker" at bounding box center [1332, 363] width 76 height 12
click at [1050, 373] on div at bounding box center [756, 393] width 1512 height 787
click at [1066, 385] on div "arrow_back Test Back to project Send invite account_box grid_on settings info D…" at bounding box center [547, 393] width 1094 height 787
click at [1302, 290] on span "button" at bounding box center [1307, 289] width 26 height 12
click at [1302, 290] on span "button" at bounding box center [1299, 289] width 9 height 9
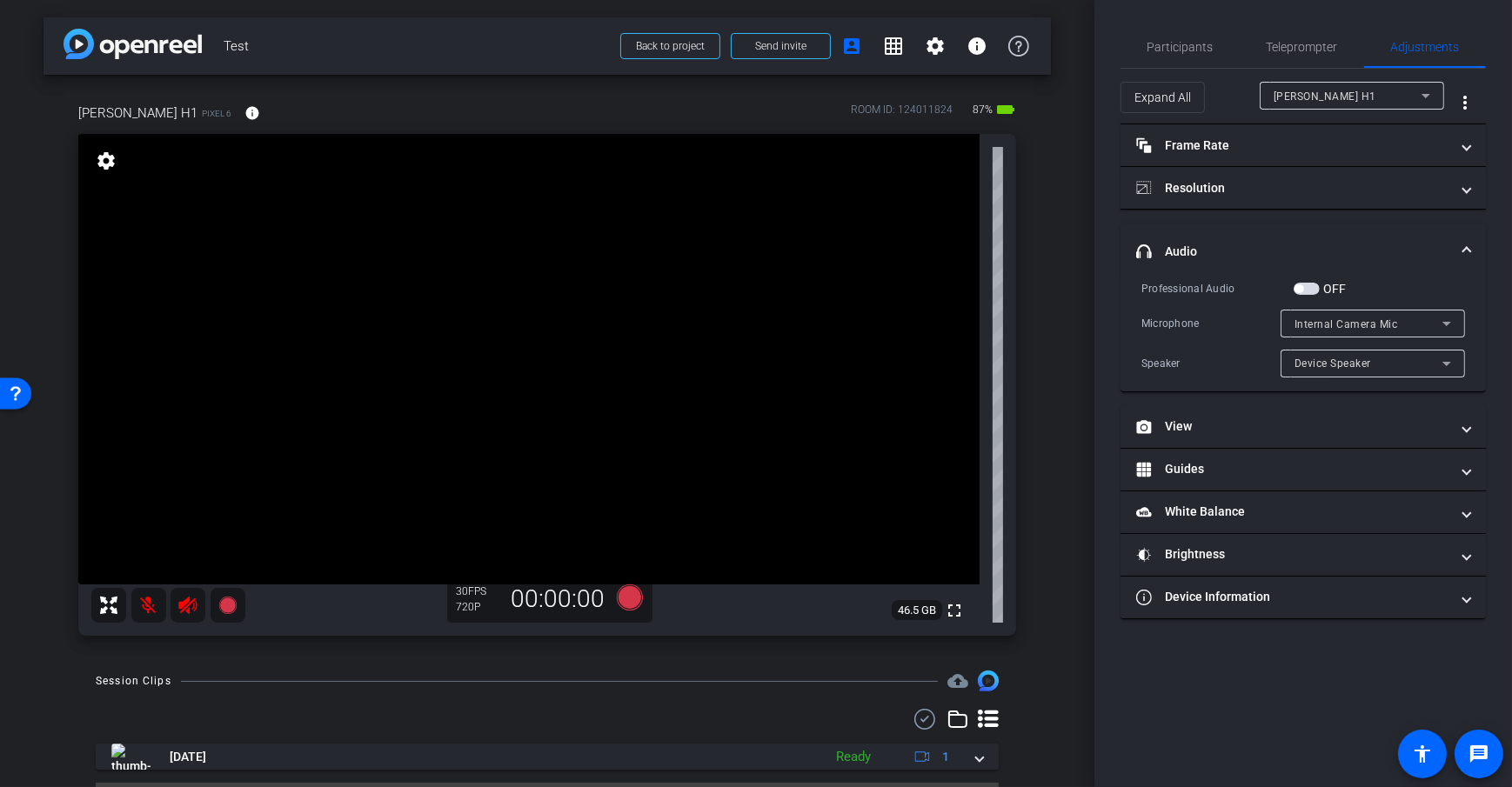
click at [1308, 289] on span "button" at bounding box center [1307, 289] width 26 height 12
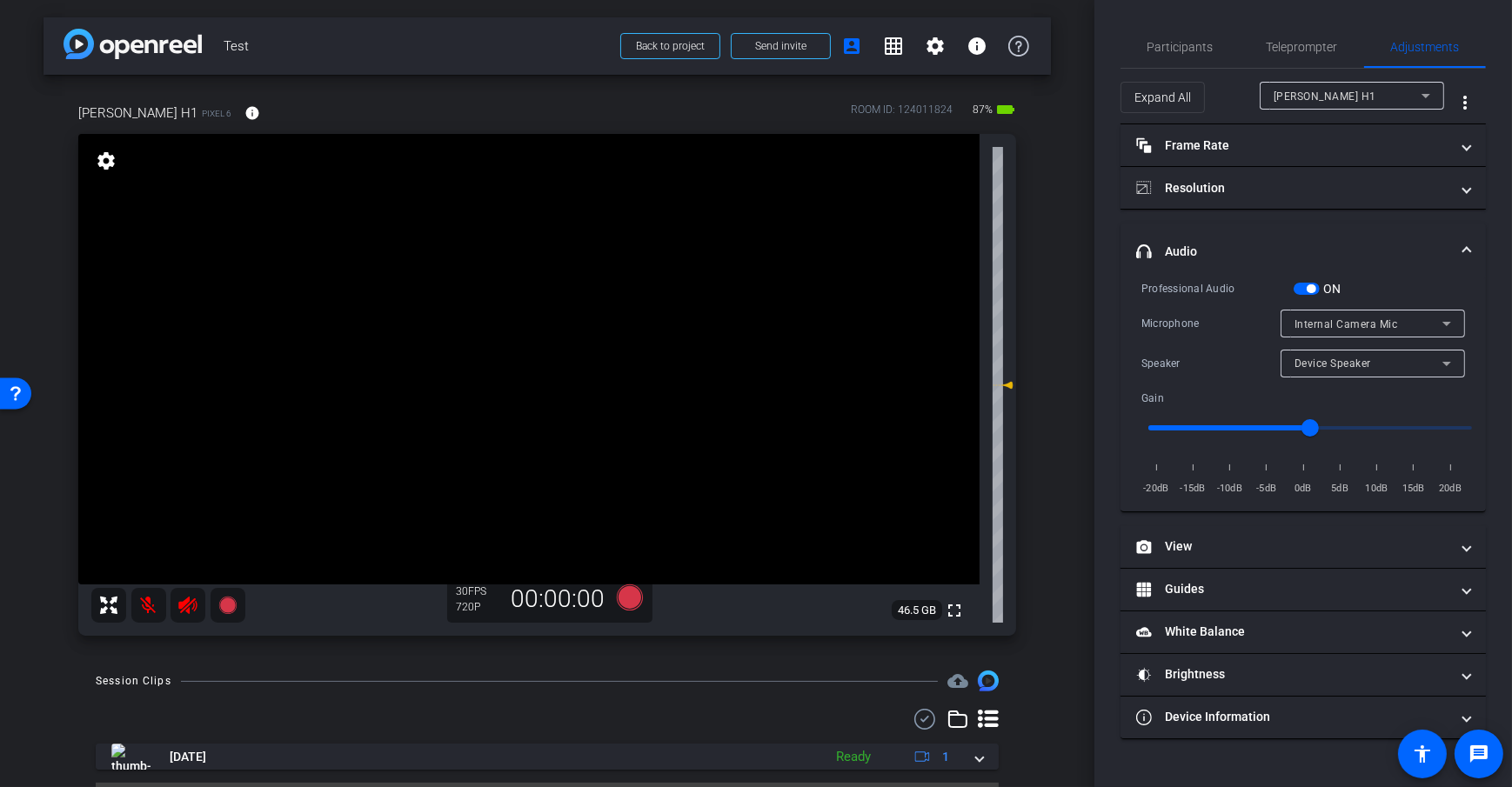
click at [390, 92] on div "Dan H1 Pixel 6 info ROOM ID: 124011824 87% battery_std" at bounding box center [547, 113] width 938 height 42
click at [1056, 214] on div "arrow_back Test Back to project Send invite account_box grid_on settings info D…" at bounding box center [547, 393] width 1094 height 787
click at [1344, 361] on span "Device Speaker" at bounding box center [1332, 363] width 76 height 12
click at [1344, 361] on div at bounding box center [756, 393] width 1512 height 787
click at [1359, 244] on mat-panel-title "headphone icon Audio" at bounding box center [1293, 252] width 313 height 18
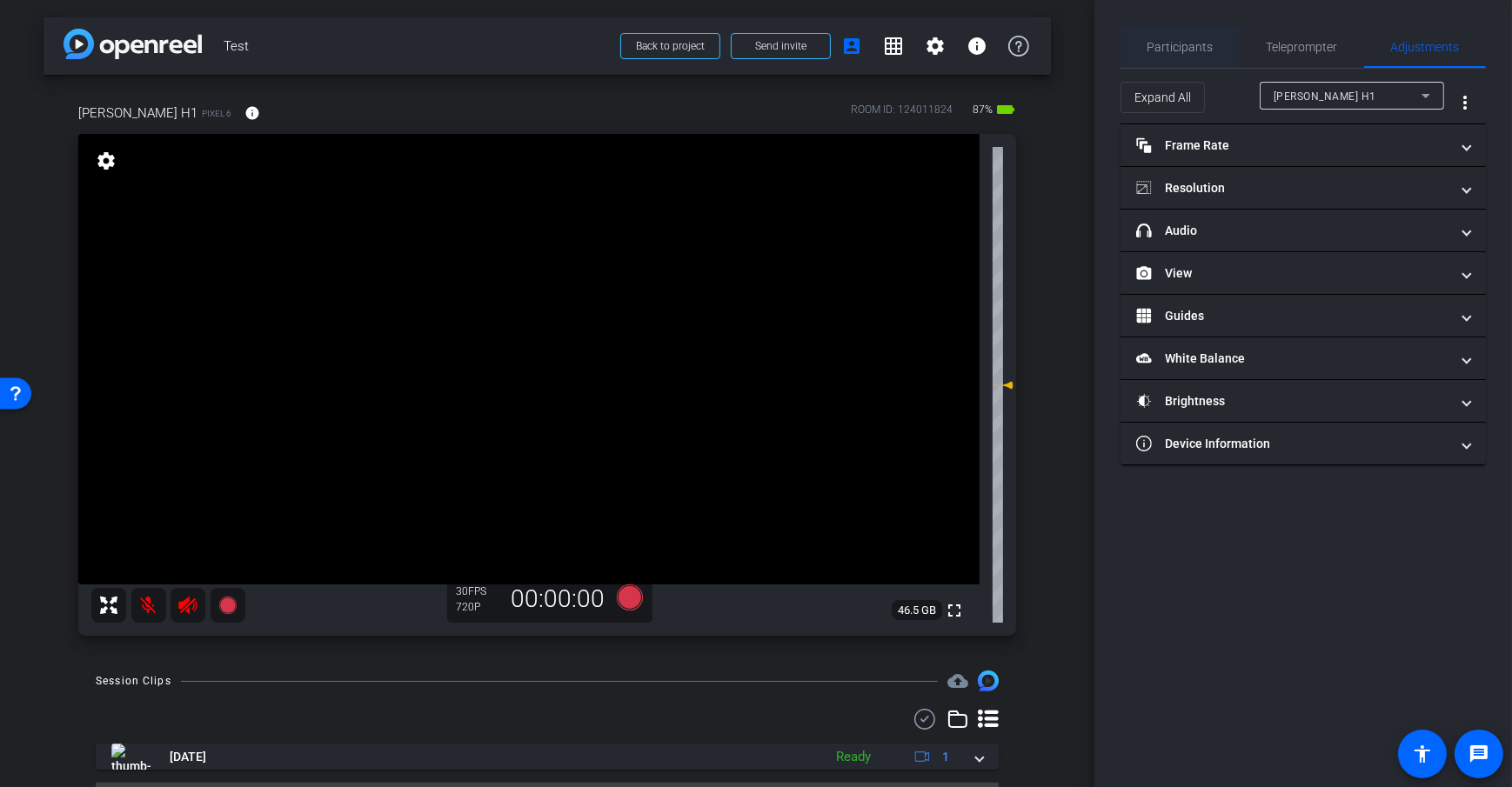
click at [1193, 37] on span "Participants" at bounding box center [1180, 47] width 66 height 42
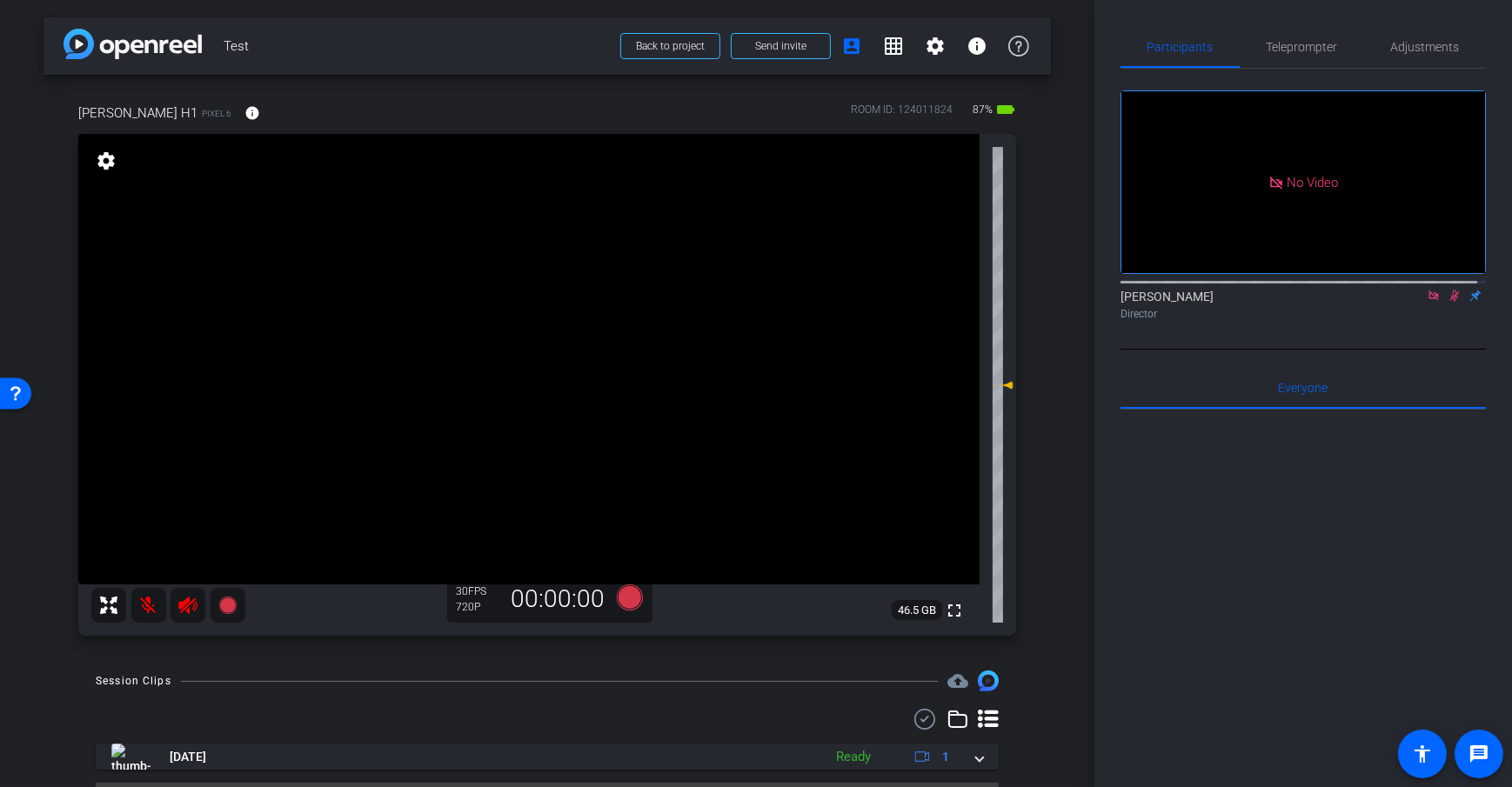
click at [1046, 187] on div "arrow_back Test Back to project Send invite account_box grid_on settings info D…" at bounding box center [547, 393] width 1094 height 787
click at [1411, 49] on span "Adjustments" at bounding box center [1425, 47] width 68 height 12
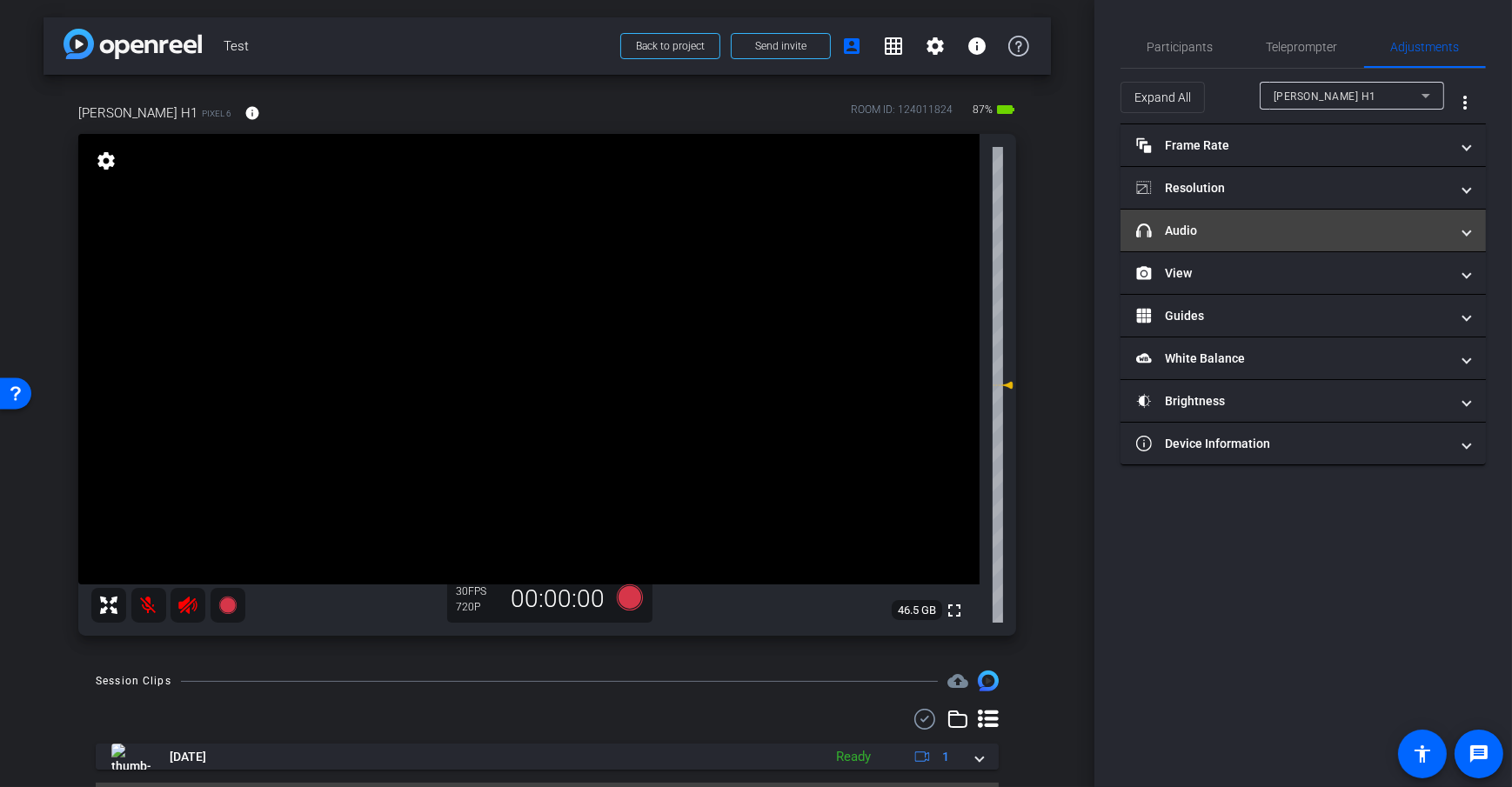
click at [1332, 235] on mat-panel-title "headphone icon Audio" at bounding box center [1293, 231] width 313 height 18
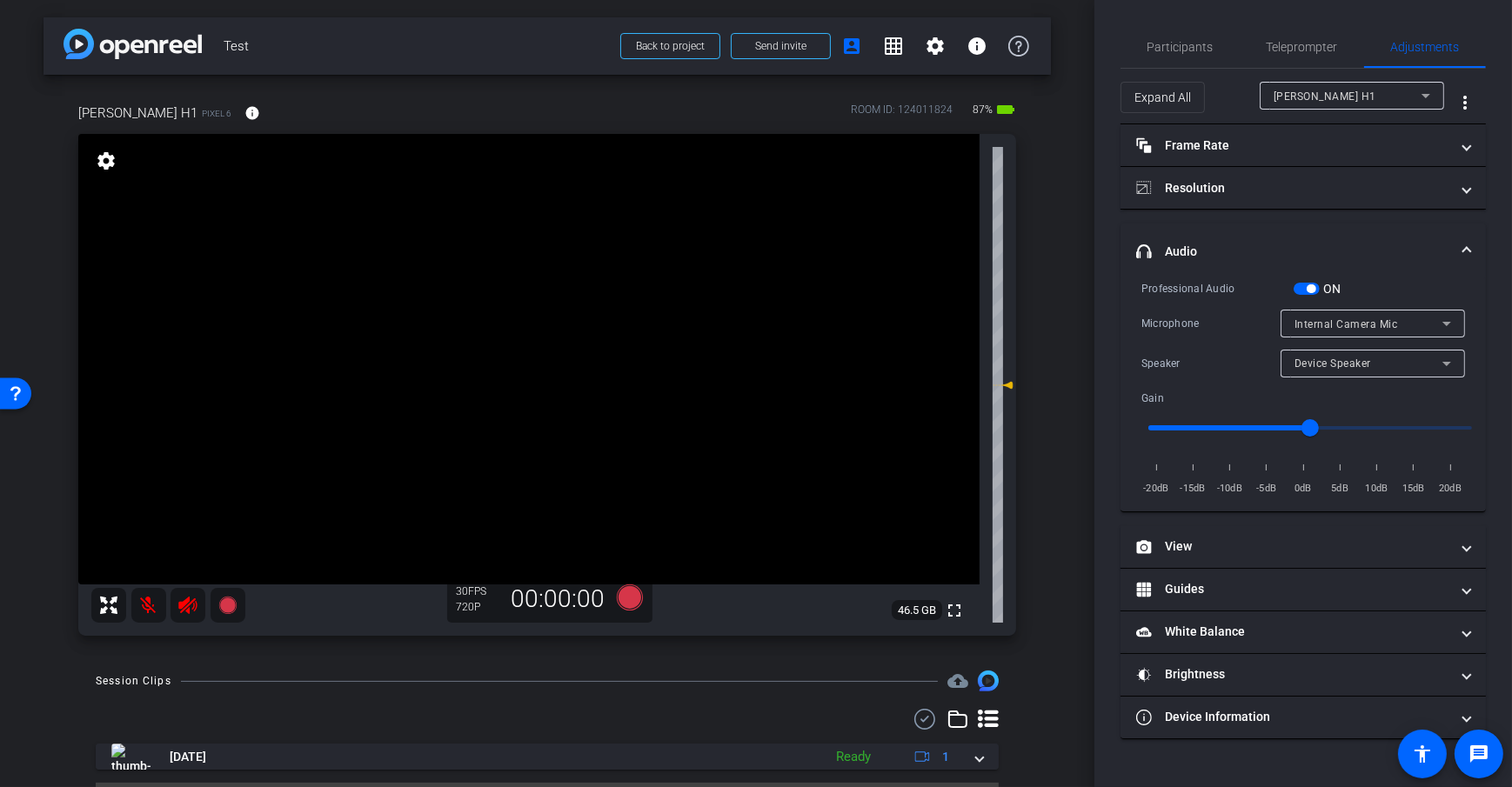
click at [1321, 288] on label "ON" at bounding box center [1330, 289] width 22 height 18
click at [1320, 288] on button "ON" at bounding box center [1307, 289] width 26 height 12
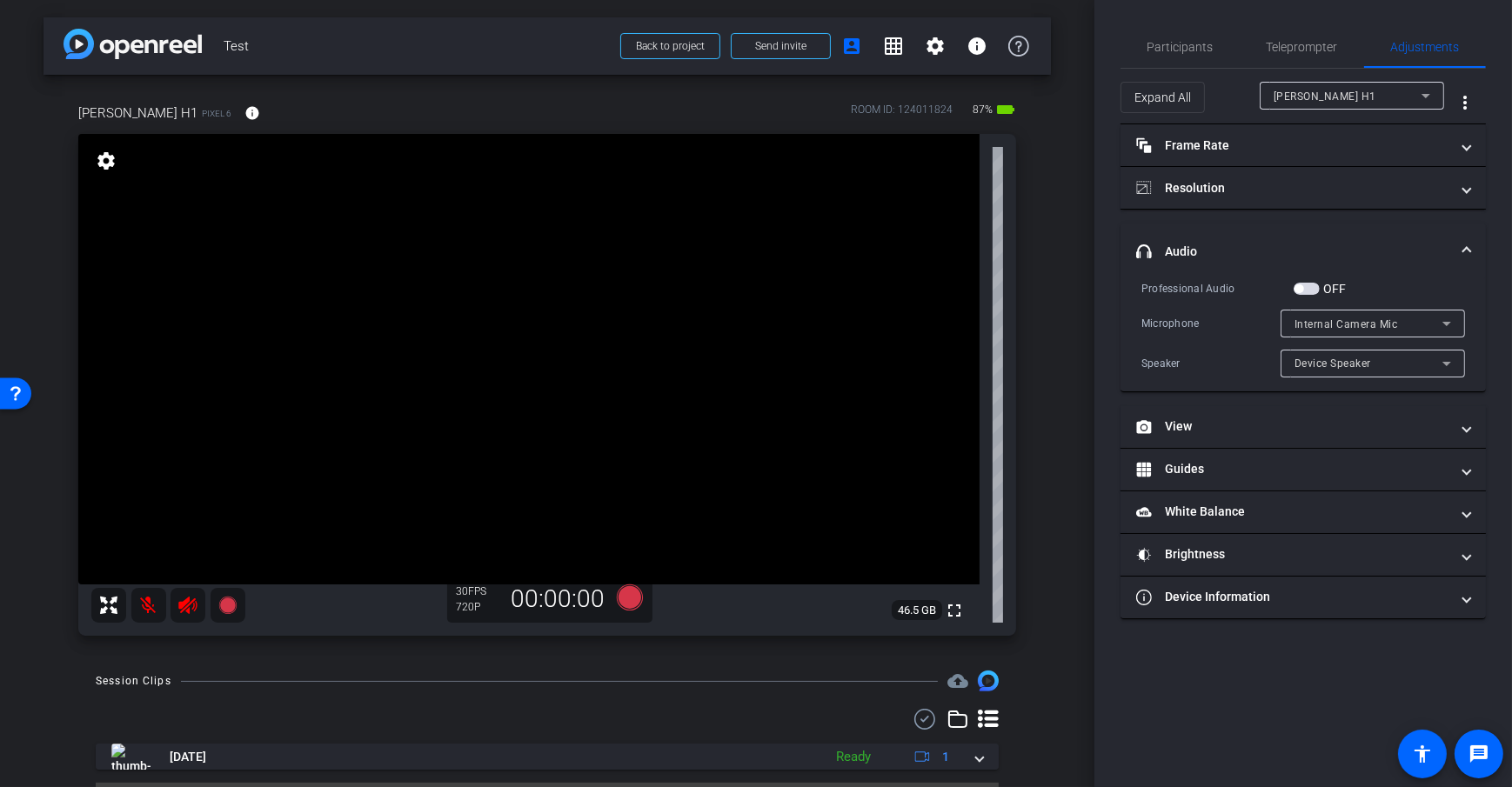
click at [1311, 287] on span "button" at bounding box center [1307, 289] width 26 height 12
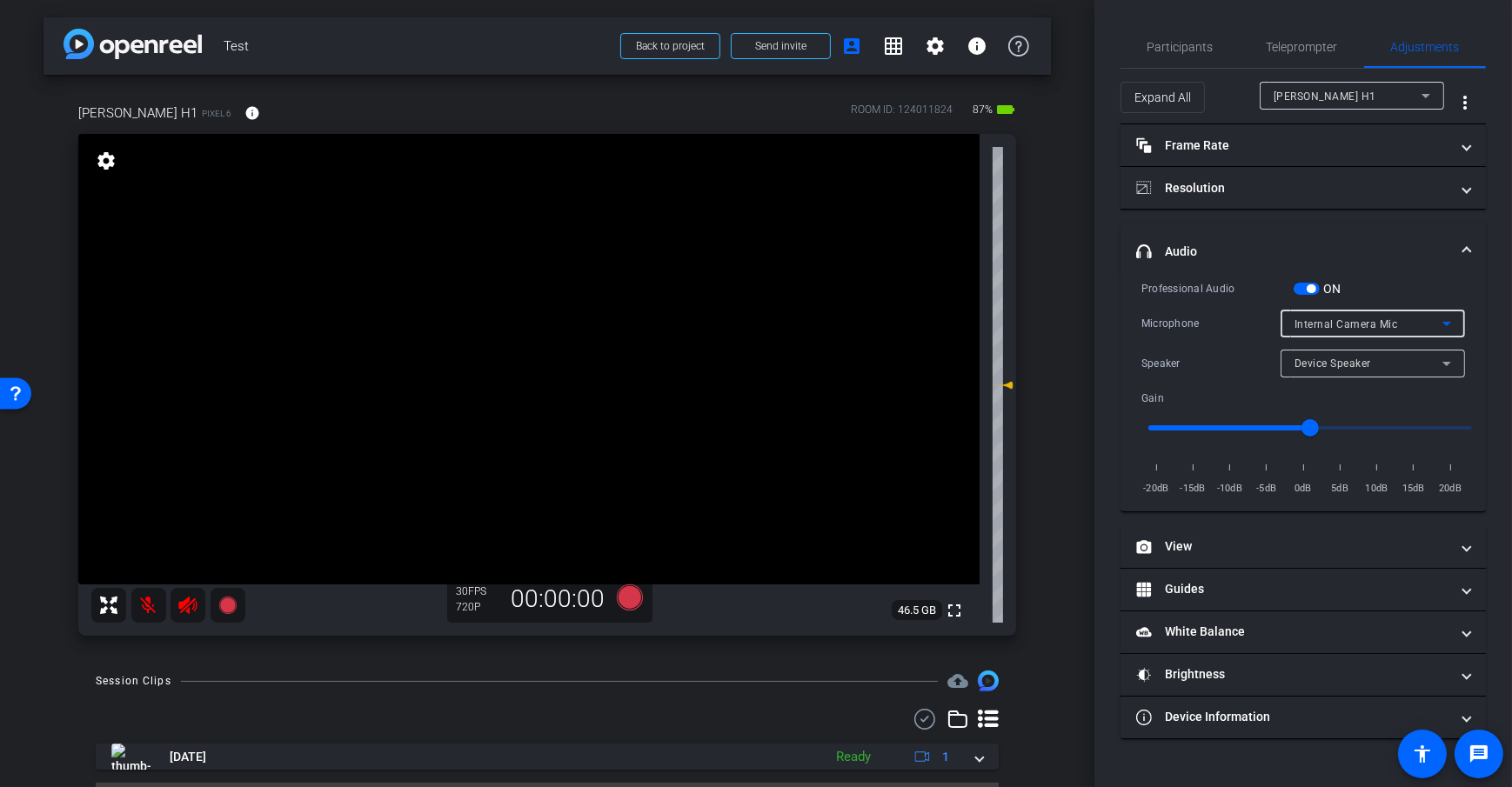
click at [1406, 321] on div "Internal Camera Mic" at bounding box center [1368, 324] width 148 height 22
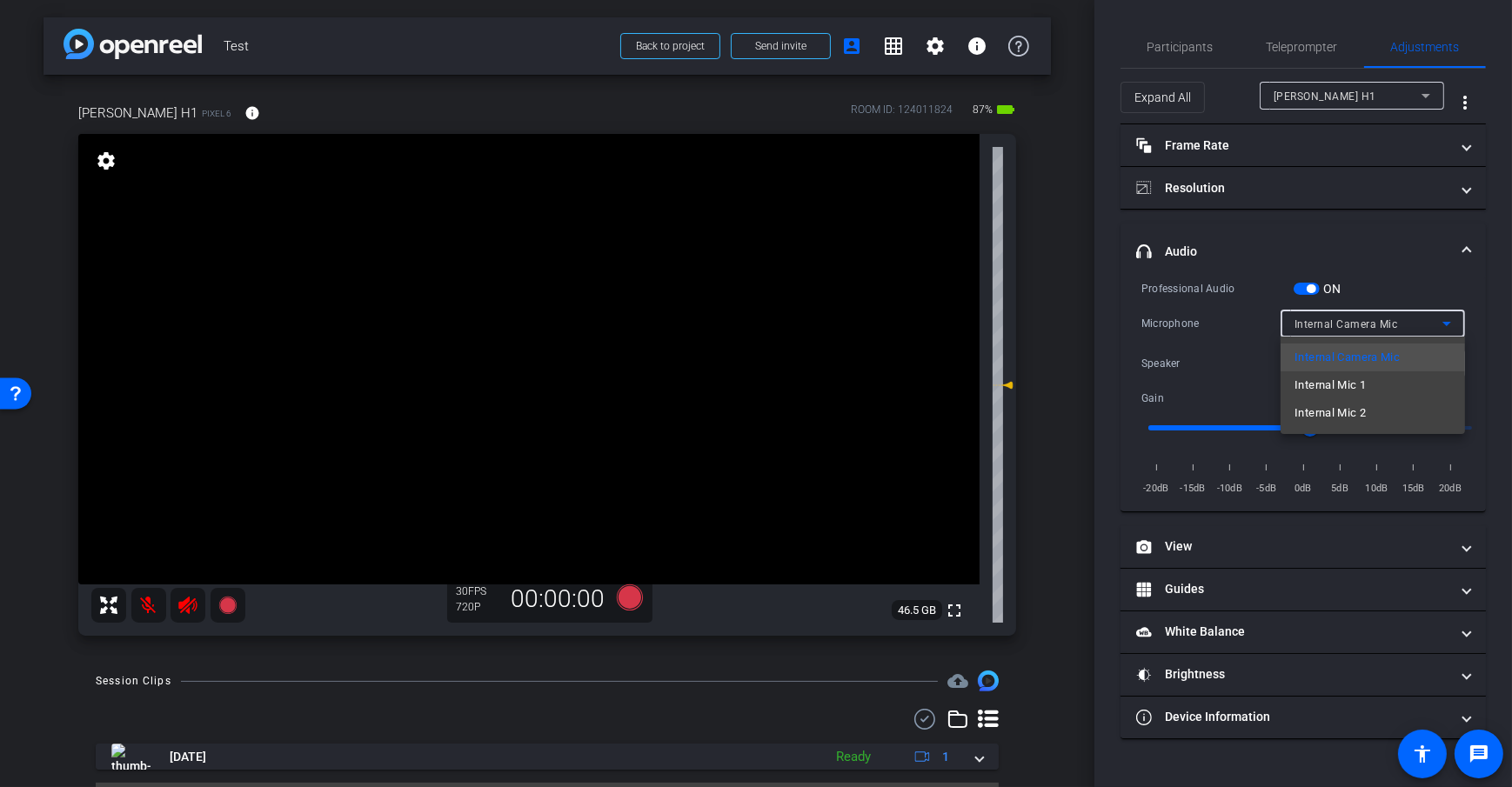
click at [1050, 333] on div at bounding box center [756, 393] width 1512 height 787
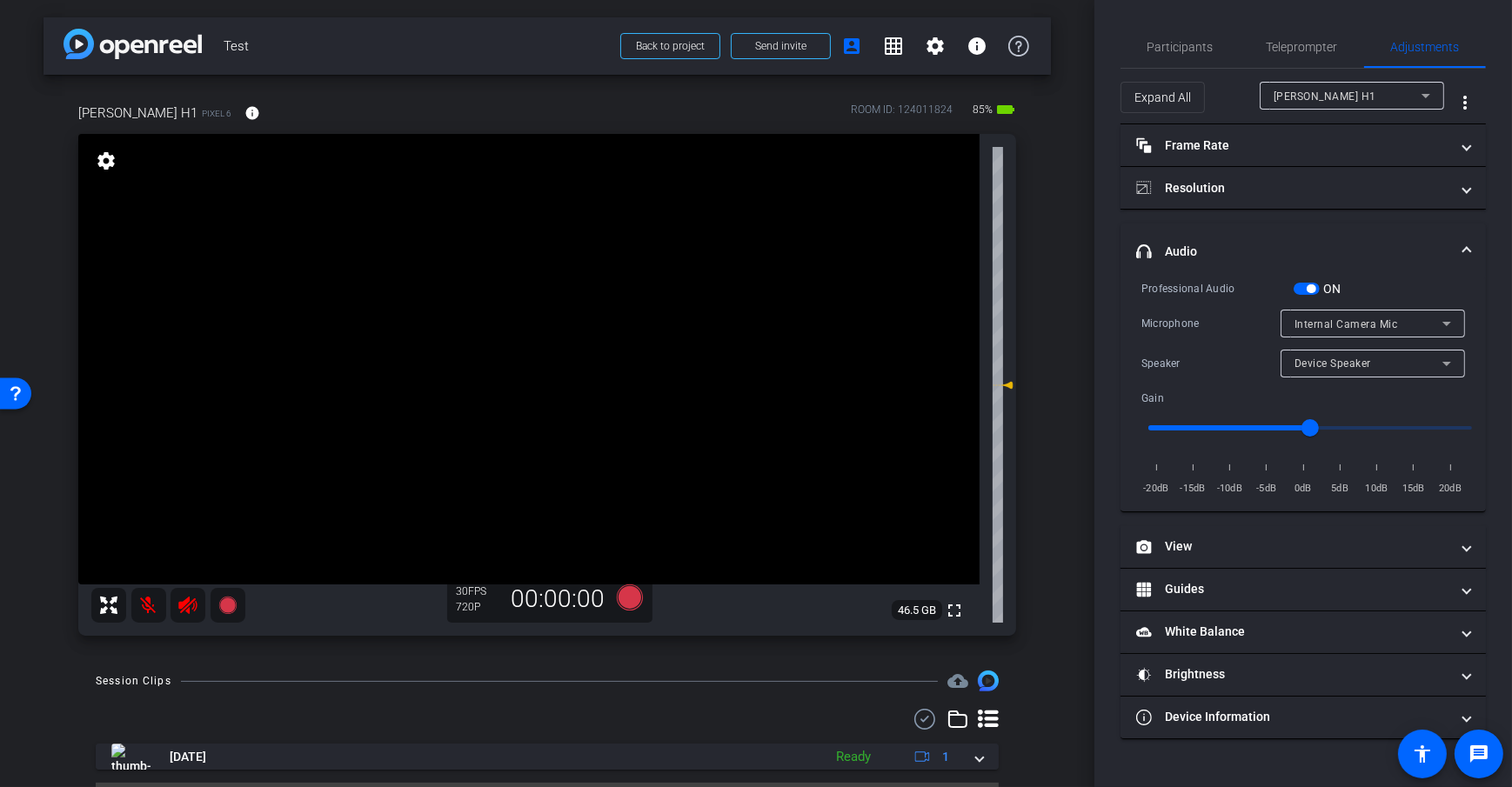
click at [1365, 354] on div "Device Speaker" at bounding box center [1368, 362] width 148 height 22
click at [1055, 334] on div at bounding box center [756, 393] width 1512 height 787
click at [1375, 316] on div "Internal Camera Mic" at bounding box center [1368, 324] width 148 height 22
click at [1371, 321] on span "Internal Camera Mic" at bounding box center [1346, 325] width 104 height 12
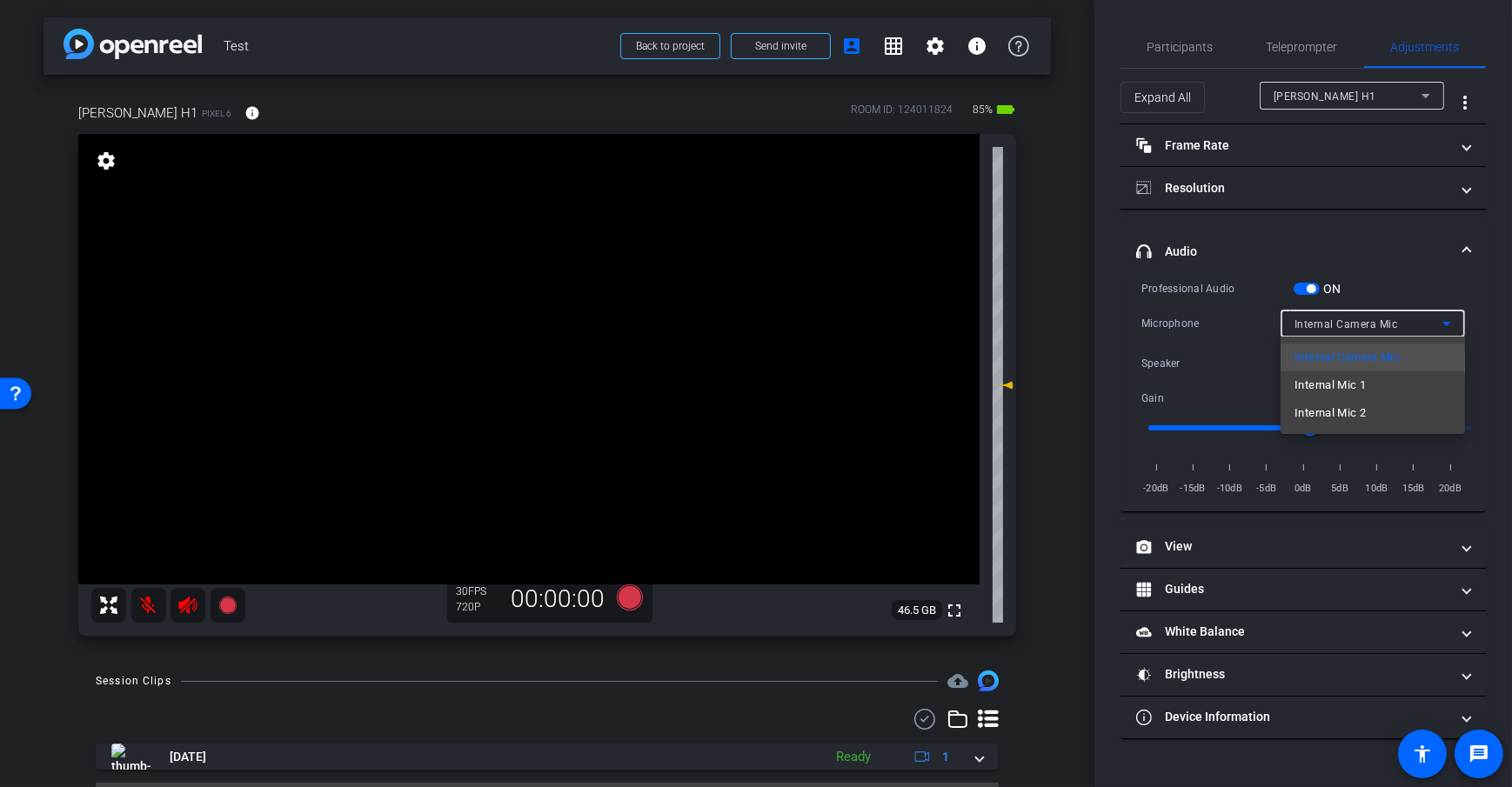
click at [1036, 389] on div at bounding box center [756, 393] width 1512 height 787
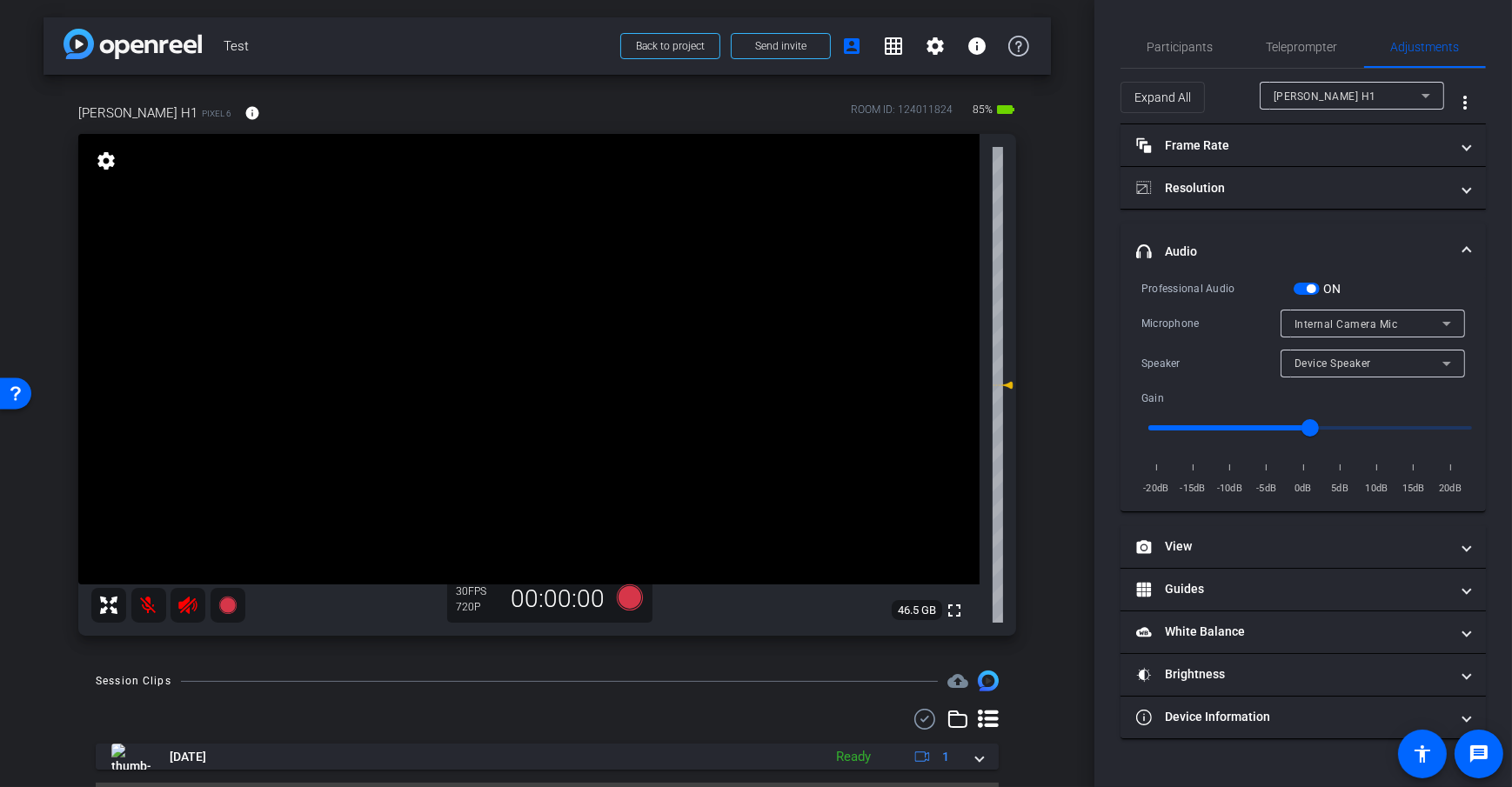
click at [1322, 367] on span "Device Speaker" at bounding box center [1332, 363] width 76 height 12
click at [1046, 416] on div at bounding box center [756, 393] width 1512 height 787
click at [1344, 332] on div "Internal Camera Mic" at bounding box center [1368, 324] width 148 height 22
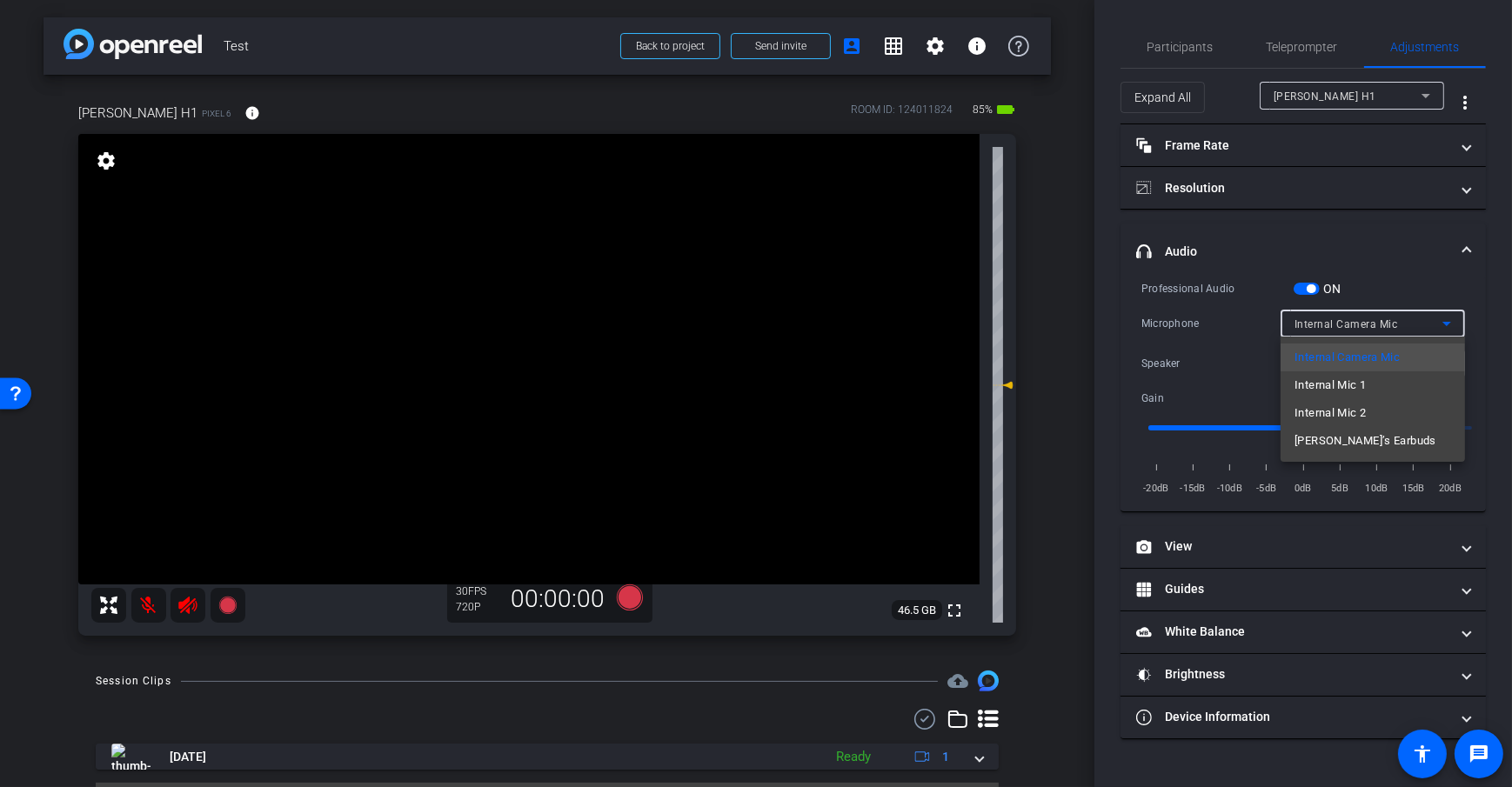
click at [1074, 352] on div at bounding box center [756, 393] width 1512 height 787
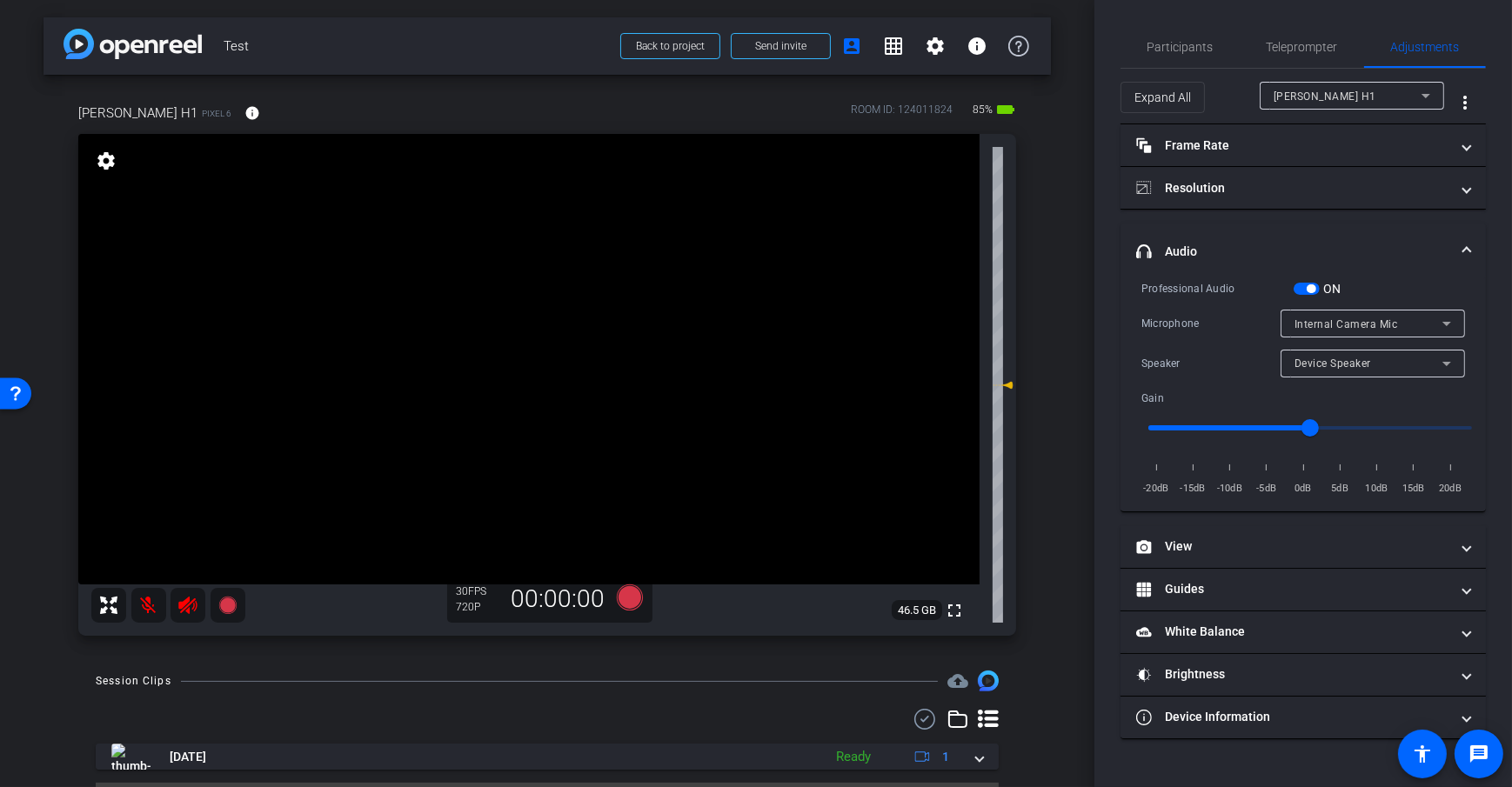
click at [1407, 374] on div "Device Speaker" at bounding box center [1372, 364] width 156 height 28
click at [1391, 323] on div at bounding box center [756, 393] width 1512 height 787
click at [1407, 326] on div "Internal Camera Mic" at bounding box center [1368, 324] width 148 height 22
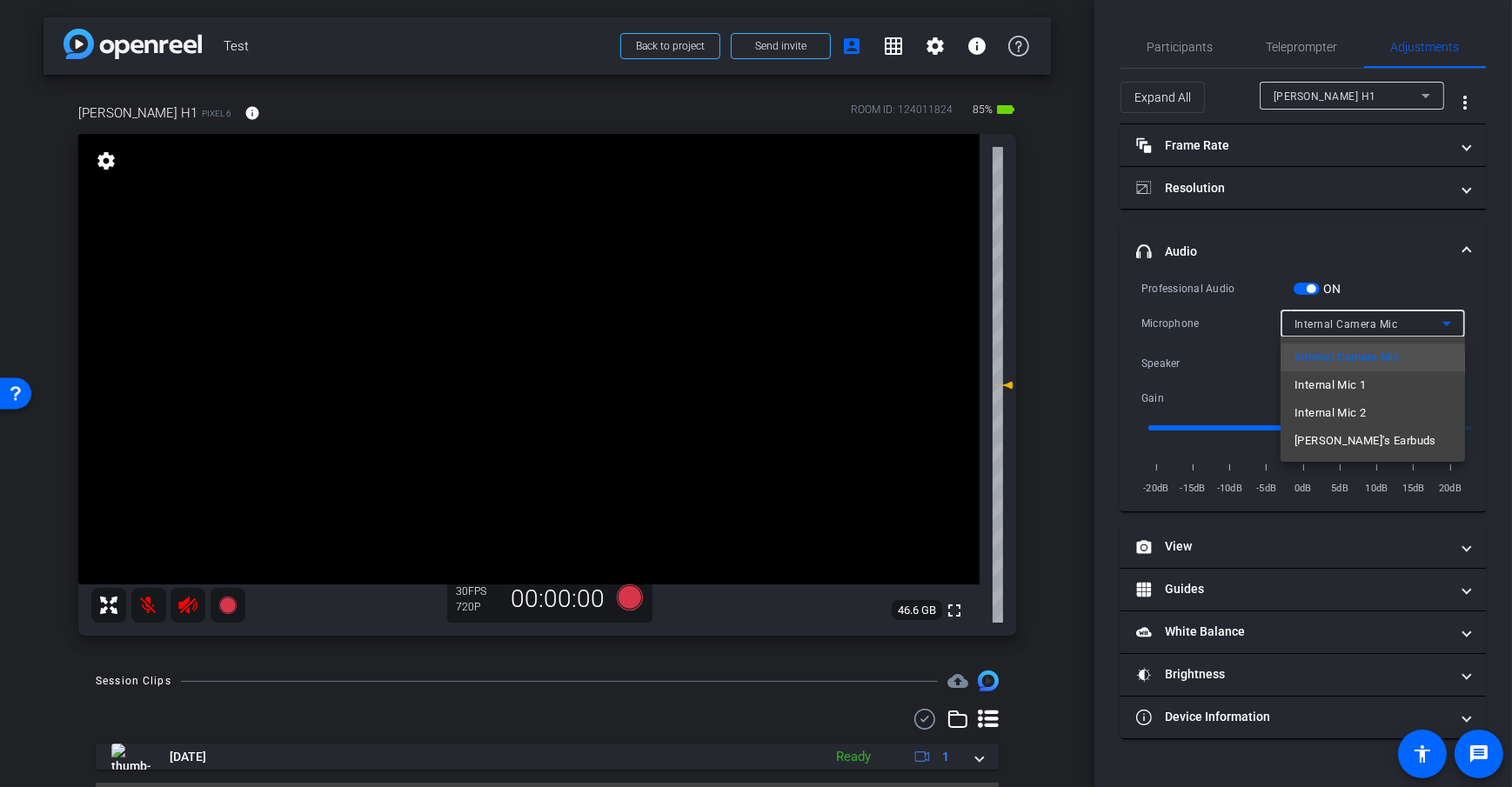
click at [1060, 426] on div at bounding box center [756, 393] width 1512 height 787
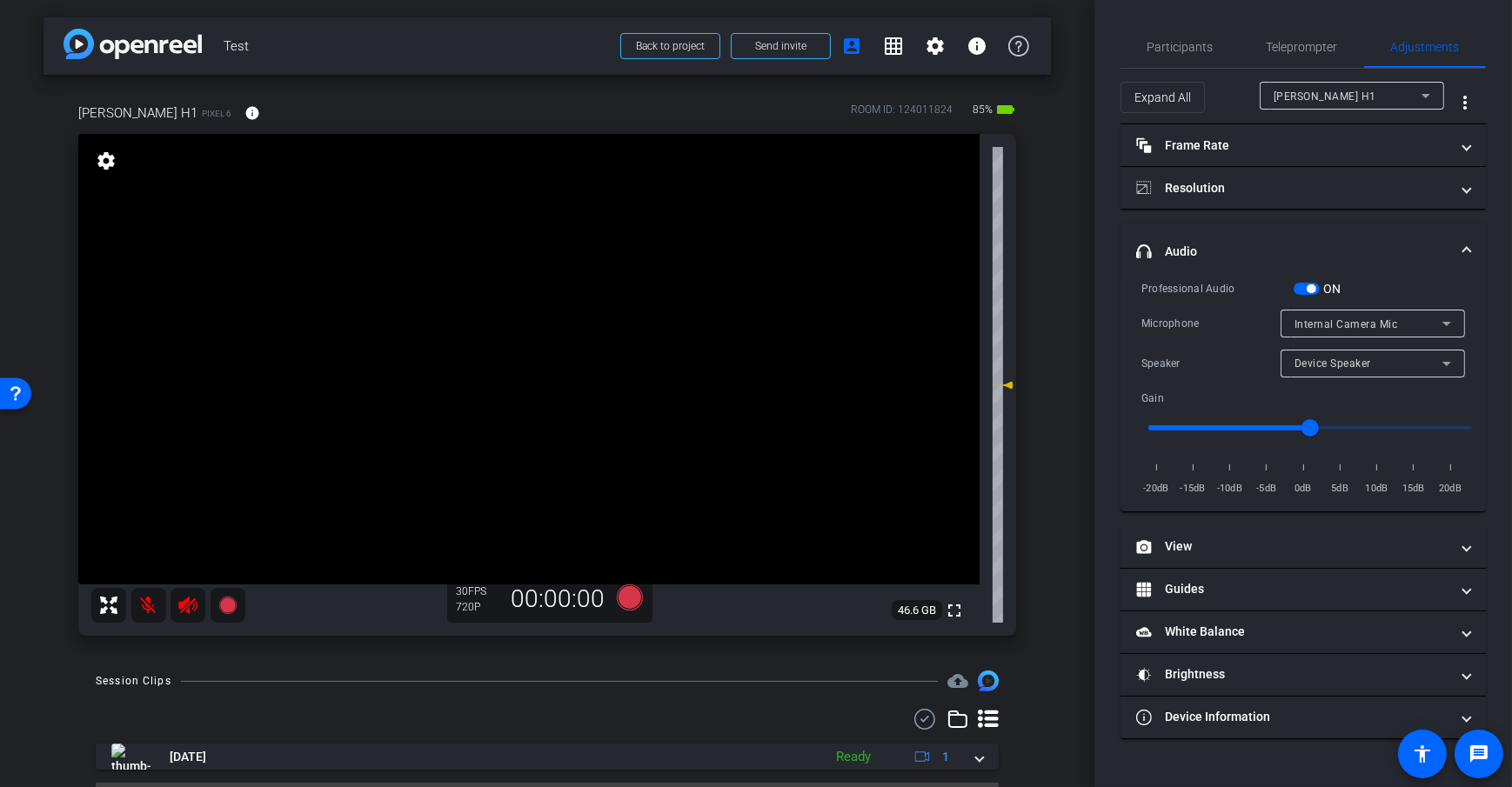
click at [1408, 334] on div "Internal Camera Mic" at bounding box center [1372, 324] width 156 height 28
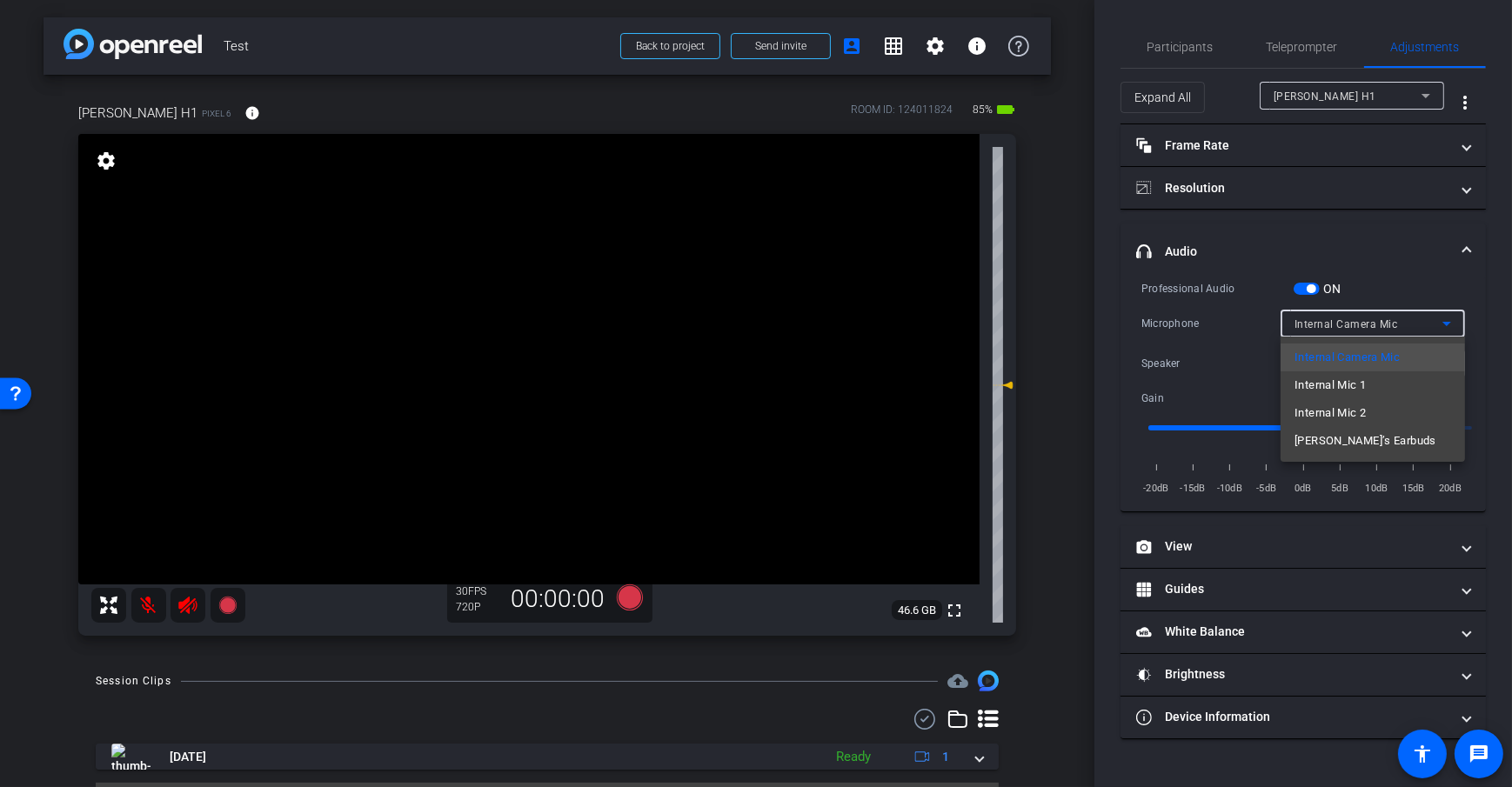
click at [1096, 336] on div at bounding box center [756, 393] width 1512 height 787
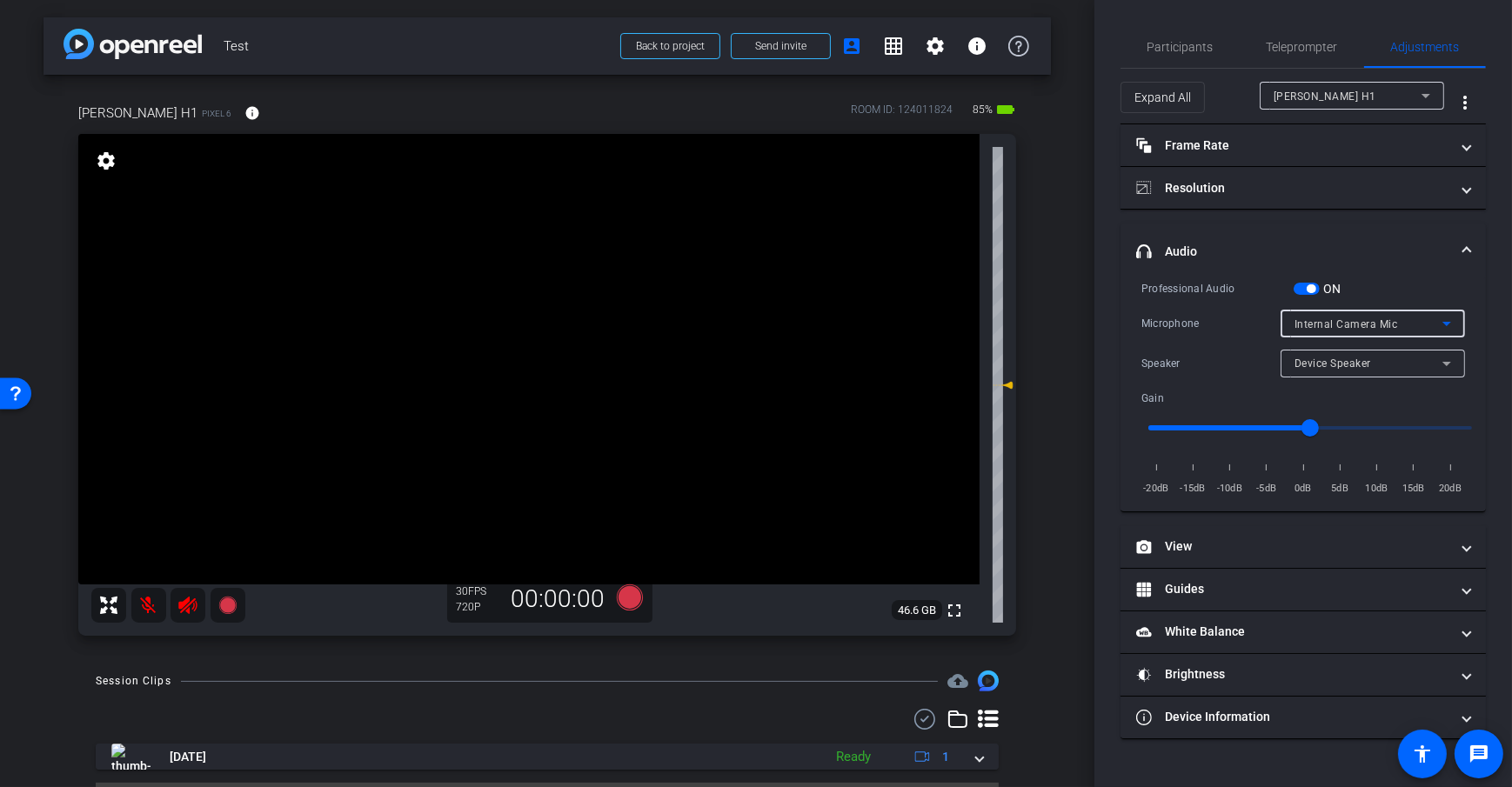
click at [1406, 333] on div "Internal Camera Mic" at bounding box center [1368, 324] width 148 height 22
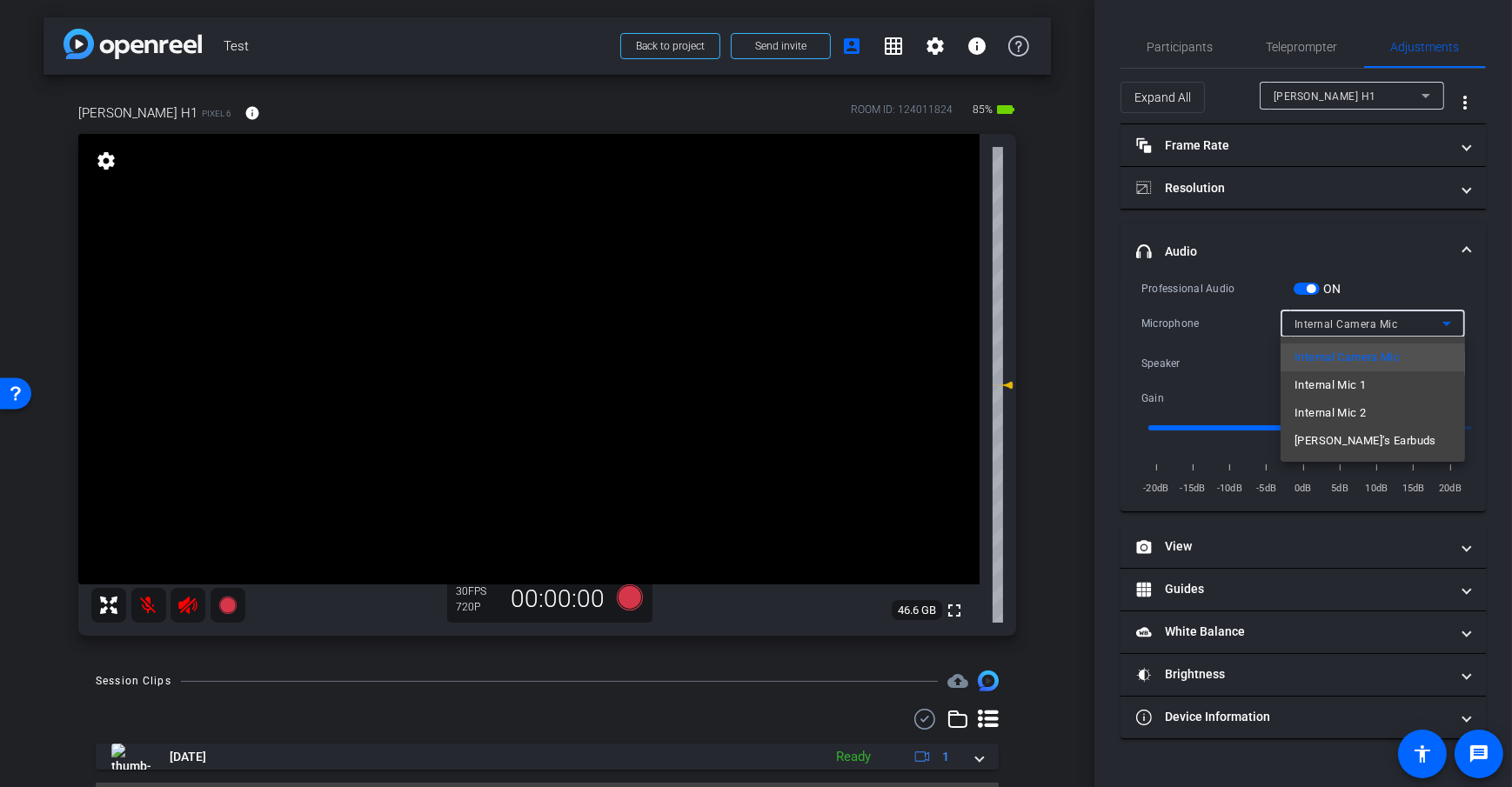
click at [1049, 350] on div at bounding box center [756, 393] width 1512 height 787
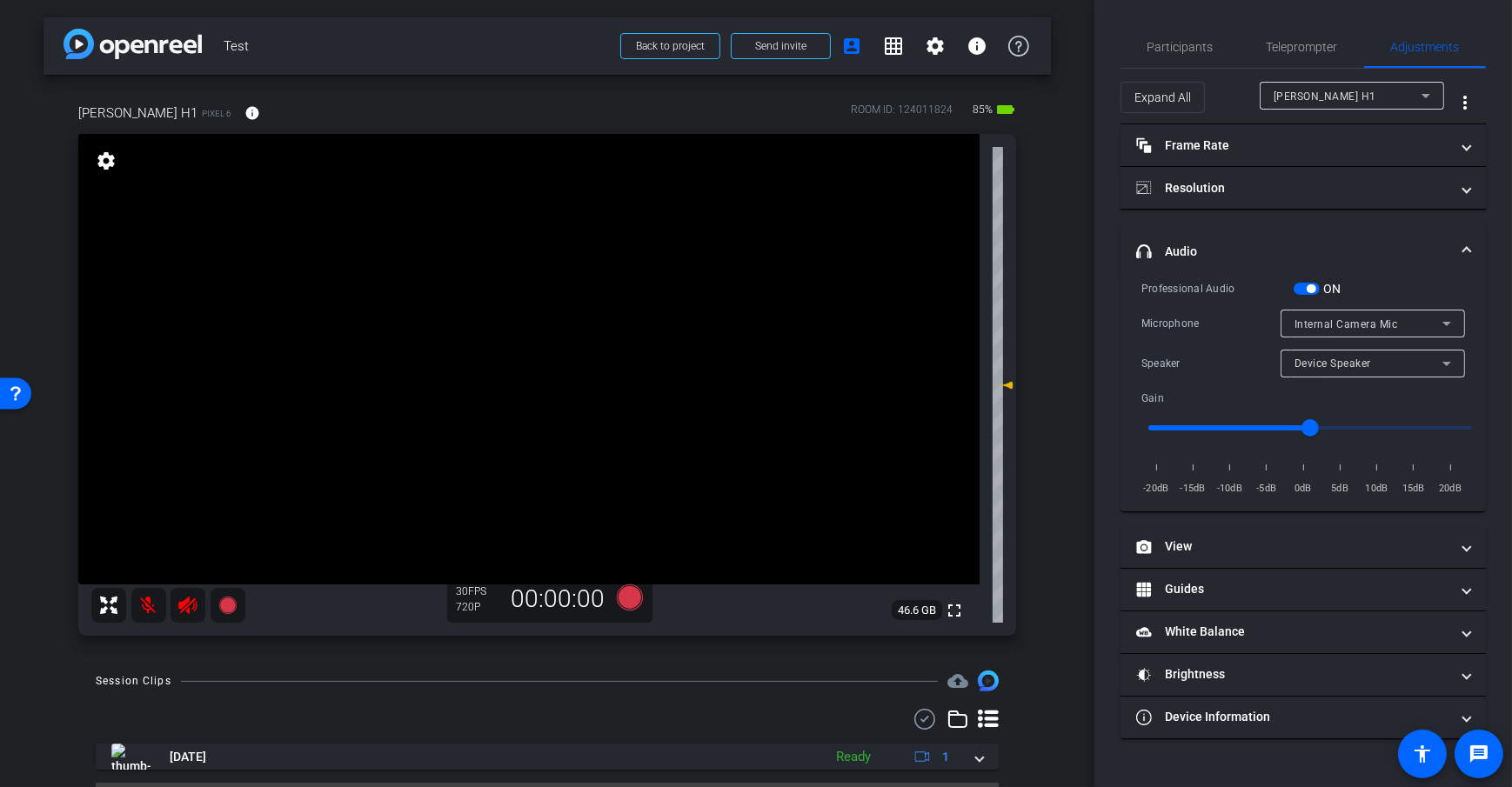
click at [1056, 360] on div "arrow_back Test Back to project Send invite account_box grid_on settings info D…" at bounding box center [547, 393] width 1094 height 787
click at [1303, 290] on span "button" at bounding box center [1307, 289] width 26 height 12
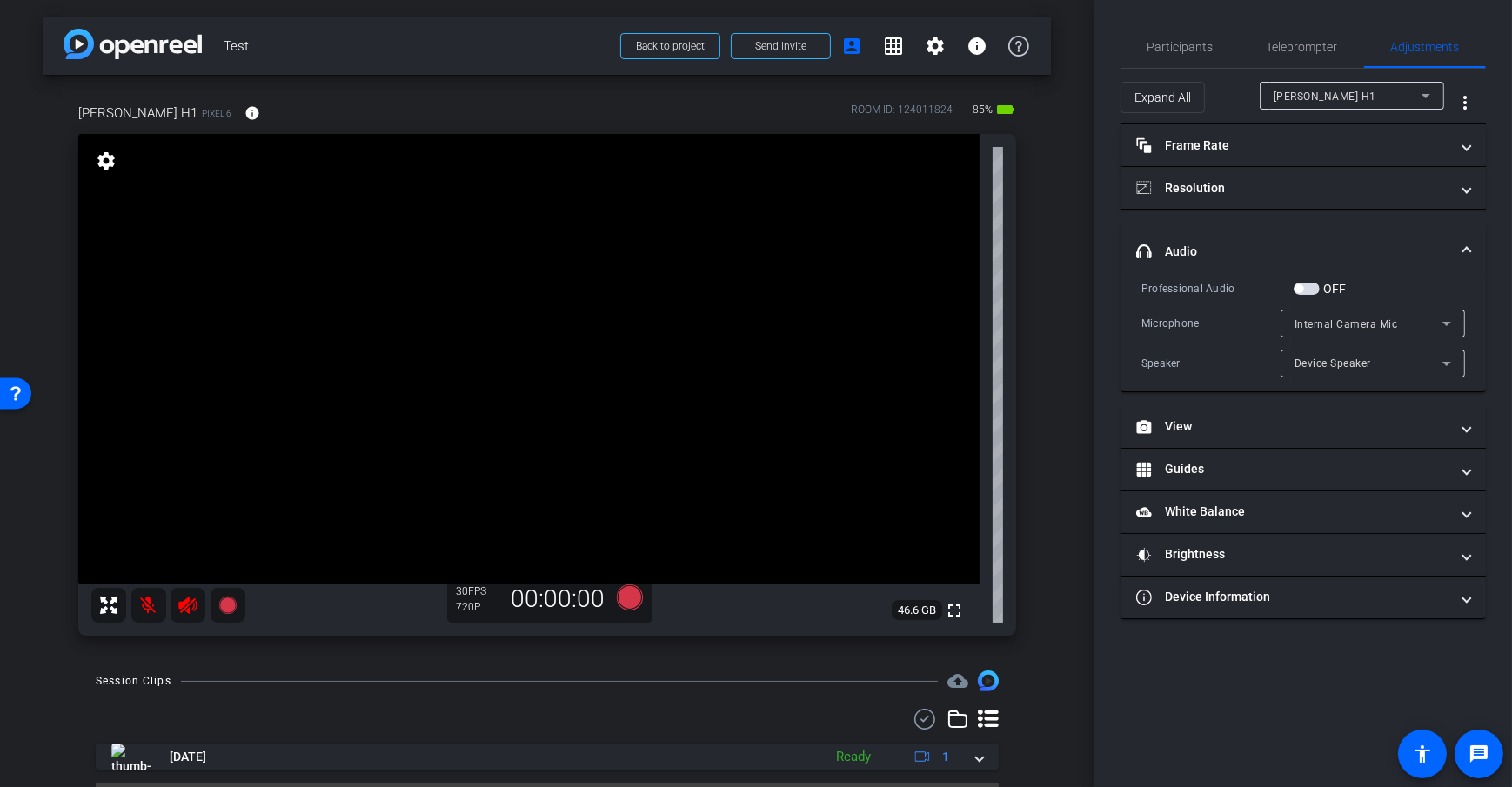
click at [1305, 286] on span "button" at bounding box center [1307, 289] width 26 height 12
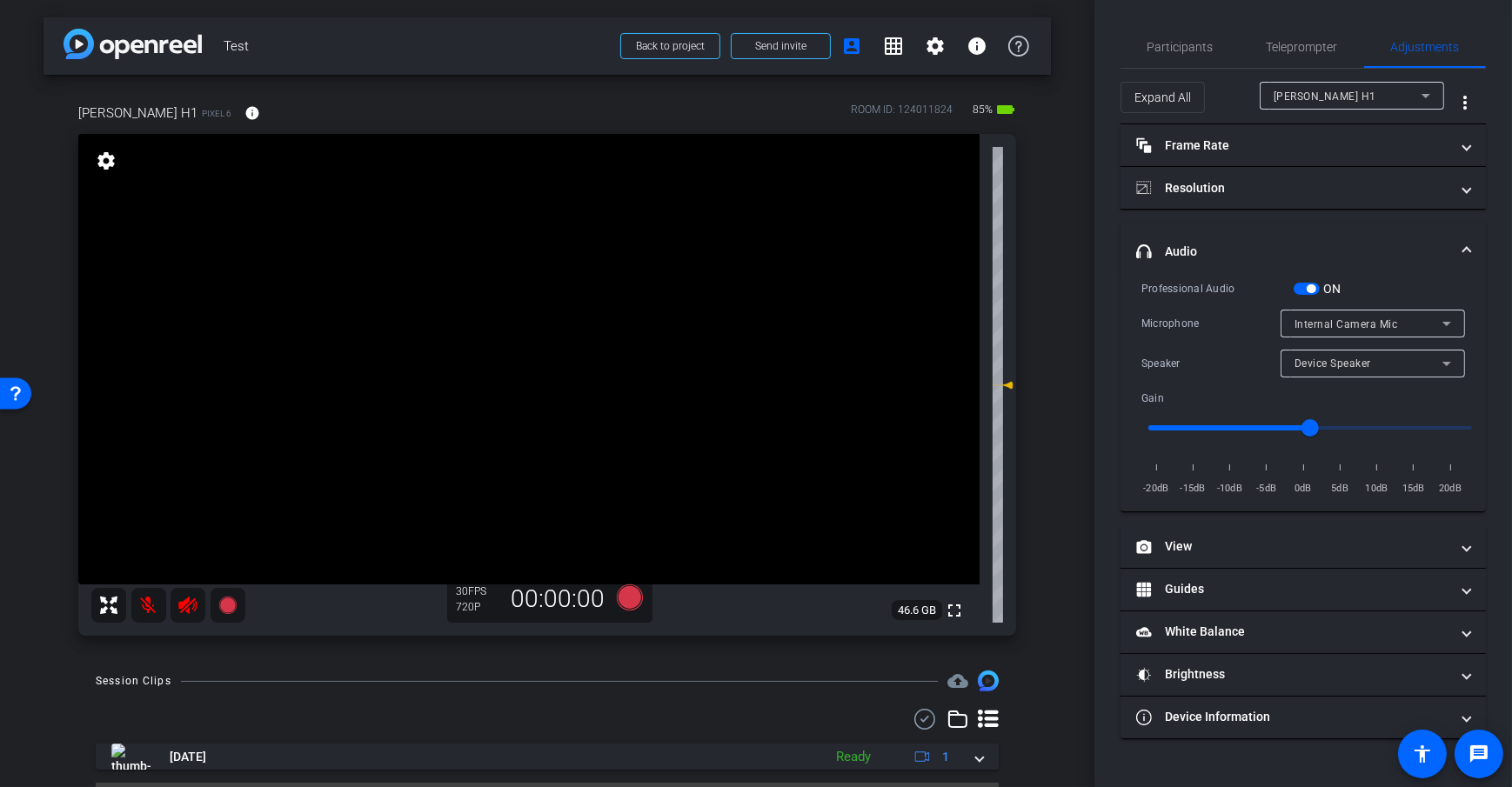
click at [1308, 284] on span "button" at bounding box center [1311, 289] width 9 height 9
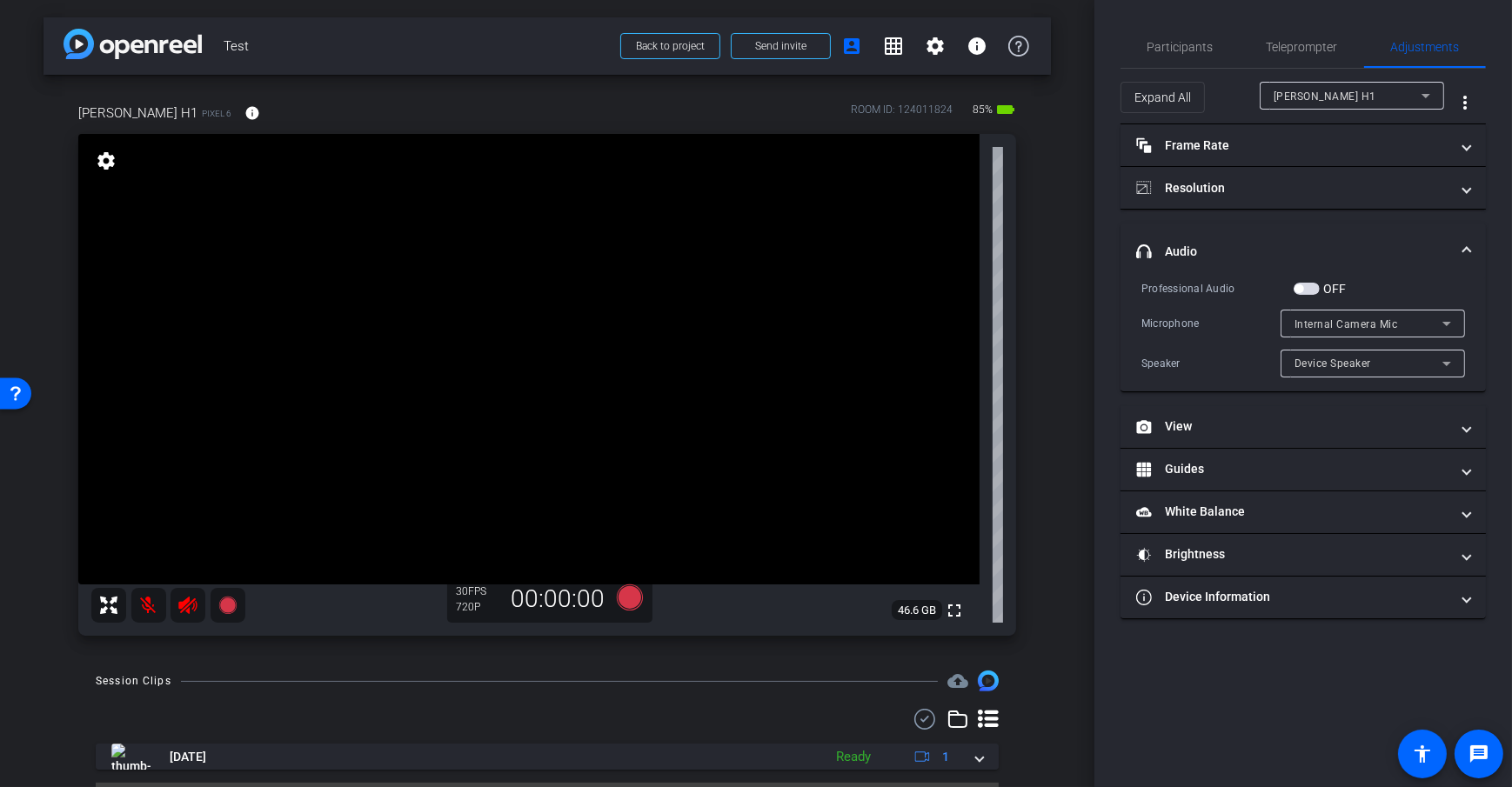
click at [1319, 288] on span "button" at bounding box center [1307, 289] width 26 height 12
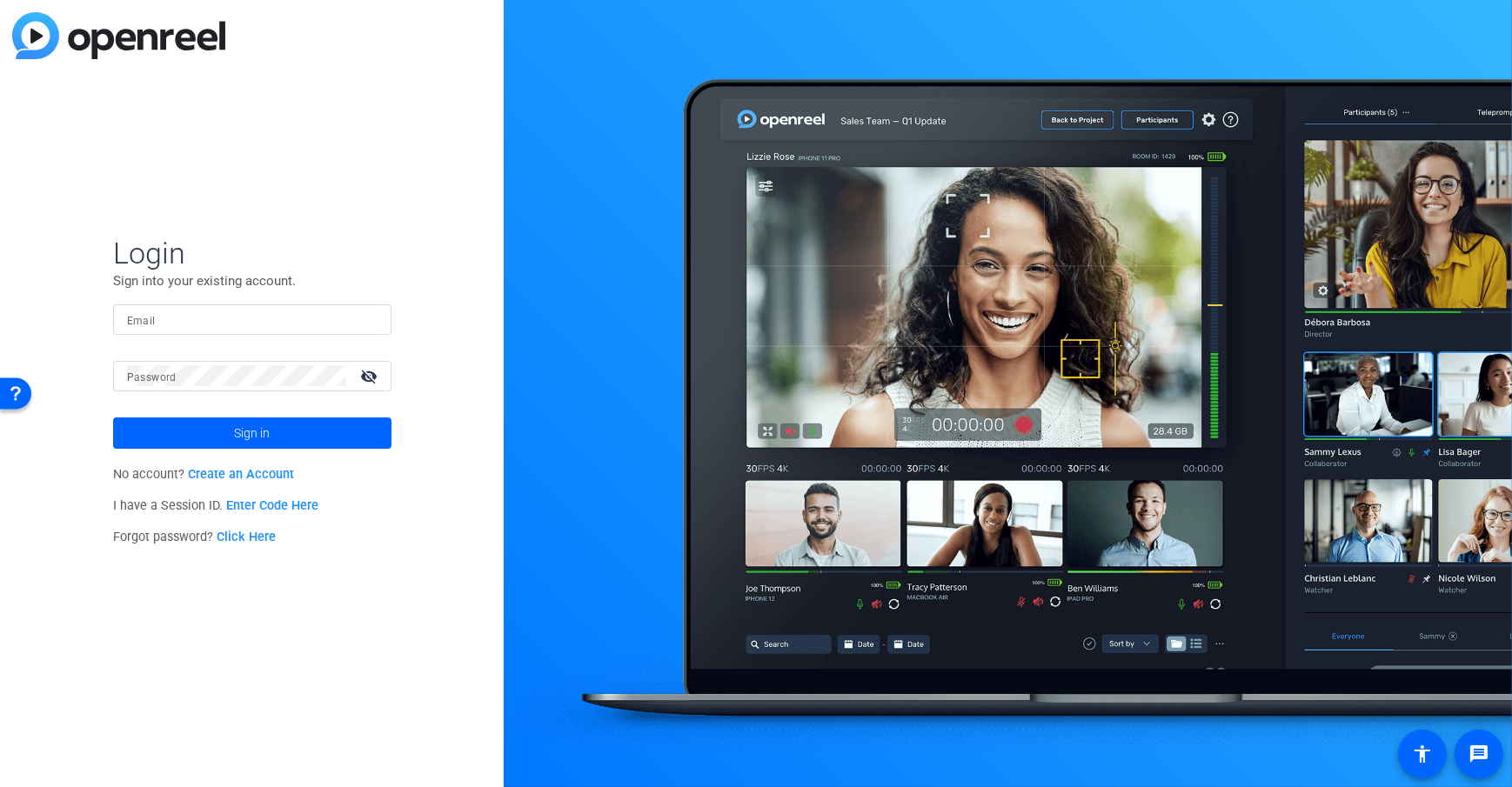
click at [196, 313] on input "Email" at bounding box center [253, 319] width 251 height 21
type input "[EMAIL_ADDRESS][DOMAIN_NAME]"
click at [206, 422] on span at bounding box center [252, 433] width 278 height 42
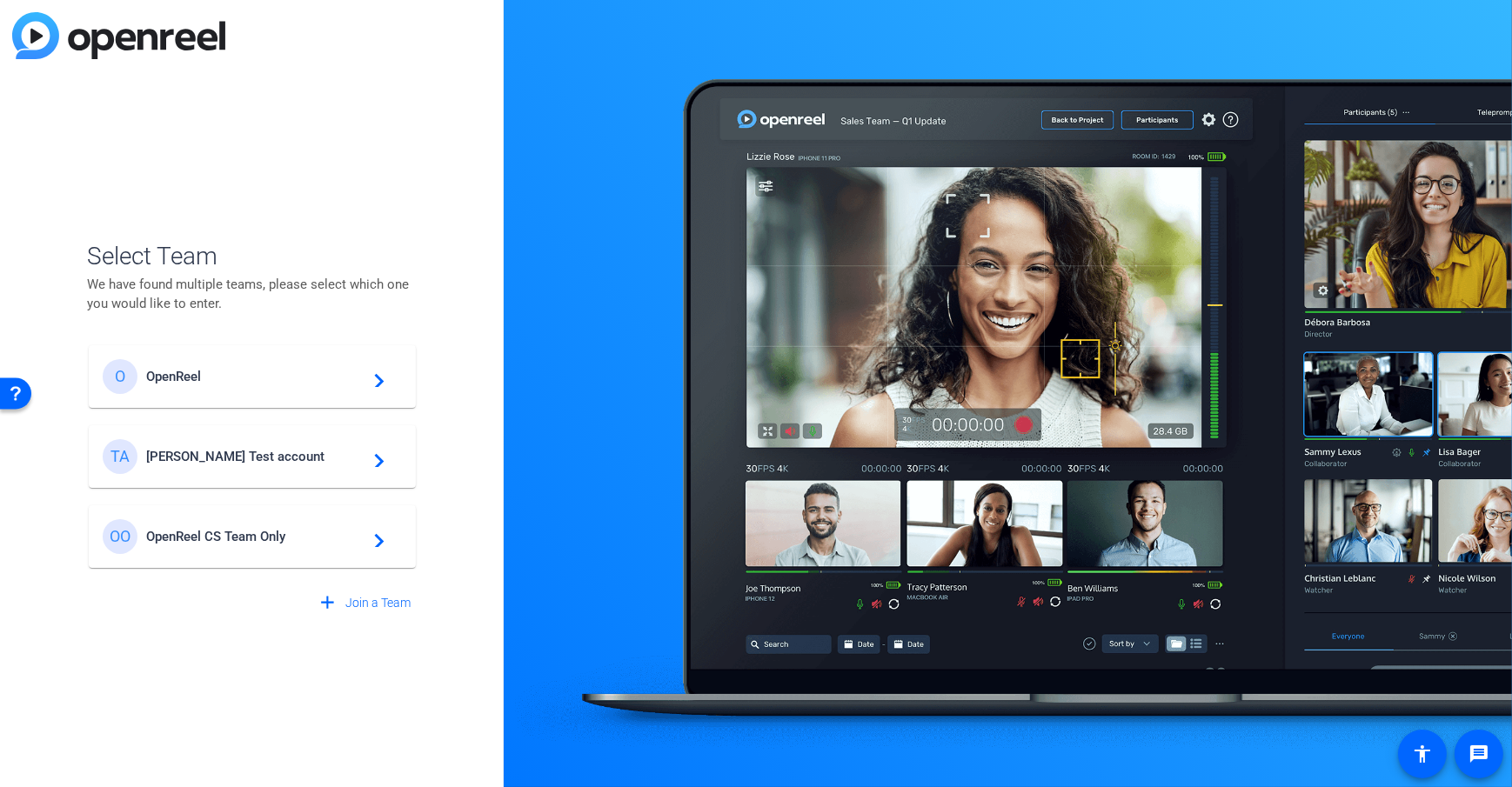
click at [433, 381] on div "Select Team We have found multiple teams, please select which one you would lik…" at bounding box center [252, 393] width 504 height 787
drag, startPoint x: 221, startPoint y: 454, endPoint x: 212, endPoint y: 197, distance: 257.2
click at [221, 454] on span "[PERSON_NAME] Test account" at bounding box center [255, 457] width 218 height 16
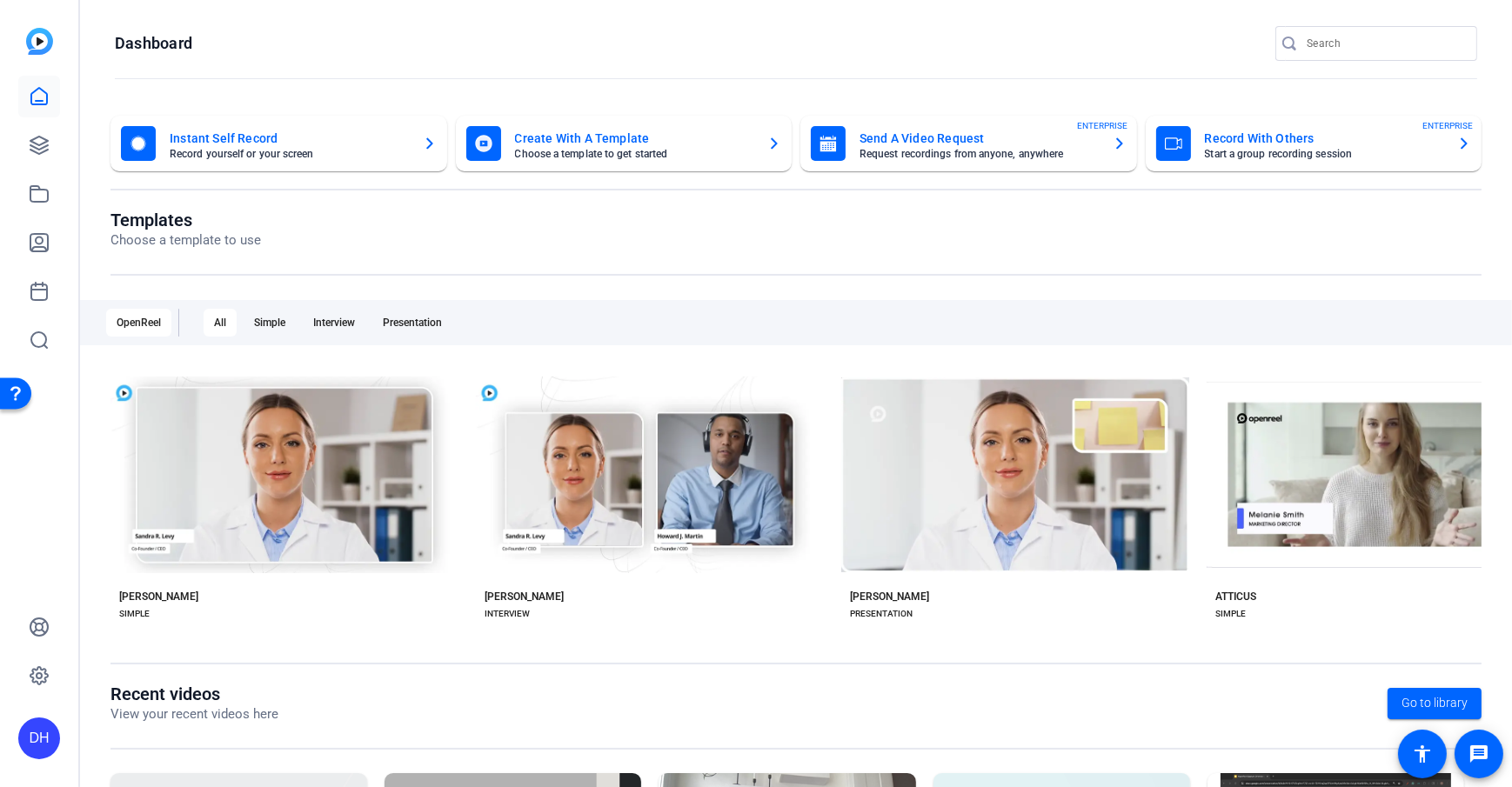
click at [512, 233] on openreel-page-title "Templates Choose a template to use" at bounding box center [796, 230] width 1371 height 41
click at [588, 62] on openreel-divider-bar at bounding box center [796, 79] width 1362 height 38
drag, startPoint x: 532, startPoint y: 75, endPoint x: 1316, endPoint y: 178, distance: 790.7
click at [531, 75] on openreel-divider-bar at bounding box center [796, 79] width 1362 height 38
click at [356, 41] on openreel-page-title "Dashboard" at bounding box center [796, 44] width 1362 height 35
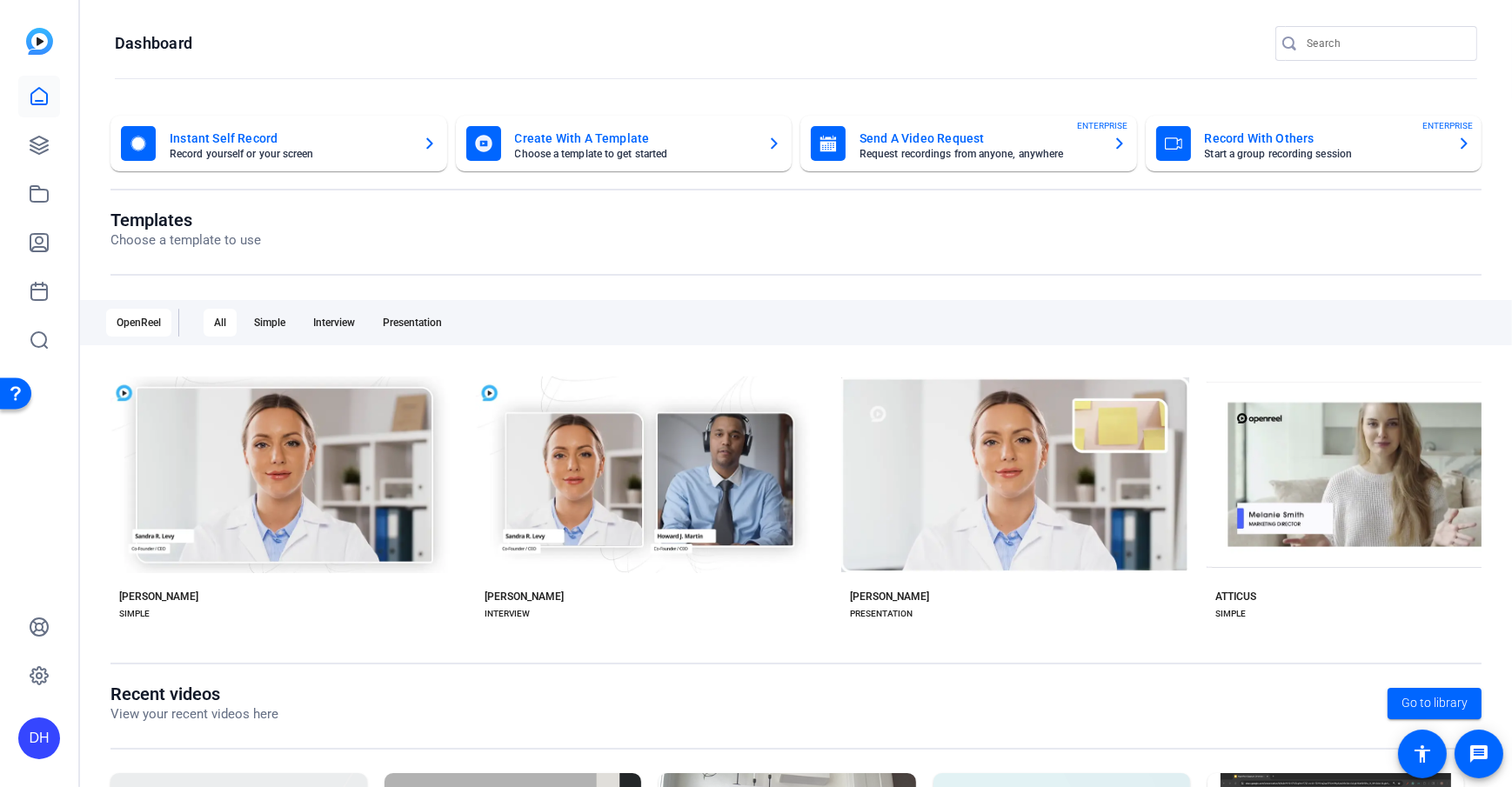
click at [419, 47] on openreel-page-title "Dashboard" at bounding box center [796, 44] width 1362 height 35
click at [38, 153] on icon at bounding box center [39, 146] width 18 height 18
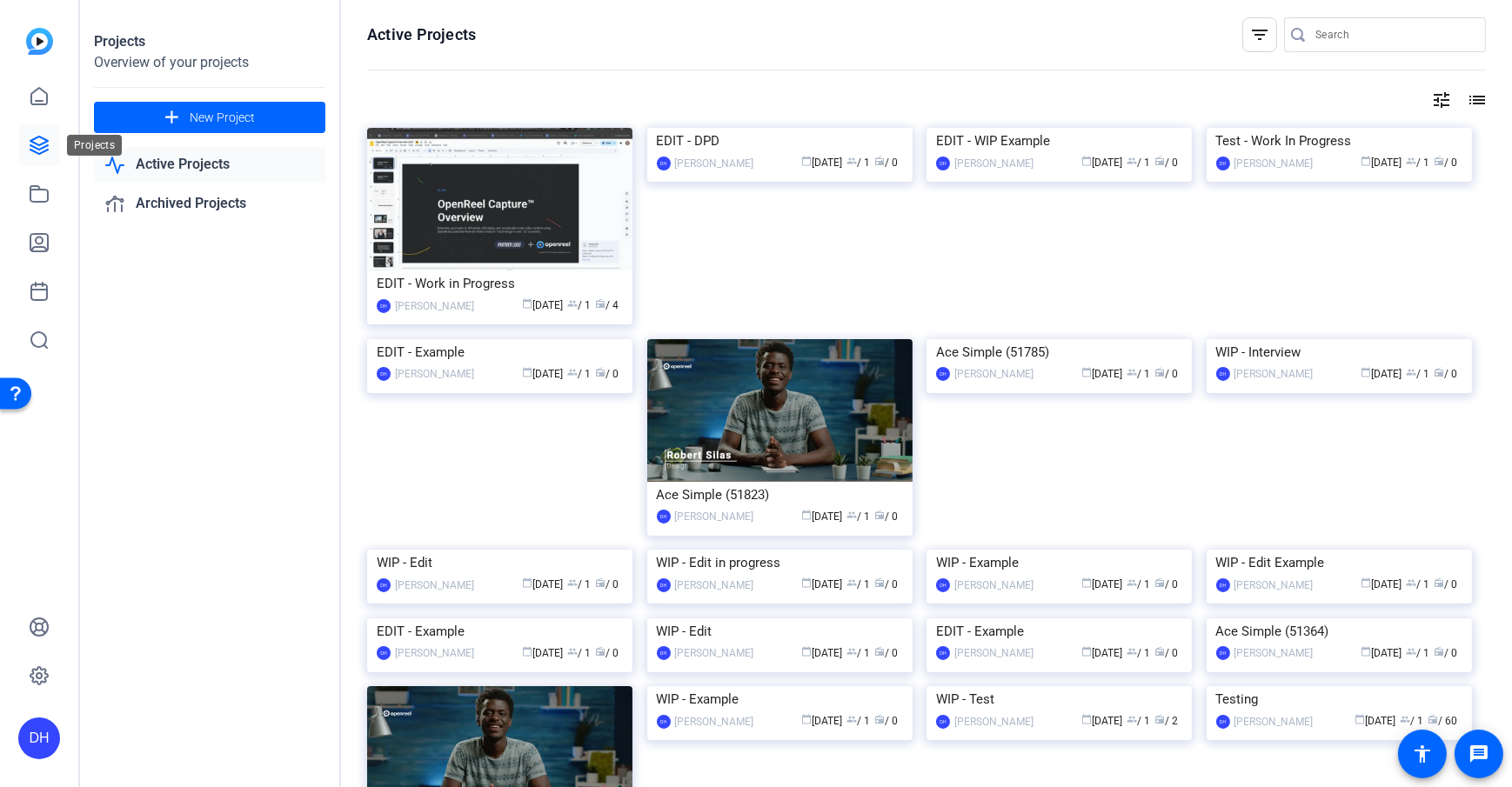
click at [36, 148] on icon at bounding box center [39, 146] width 18 height 18
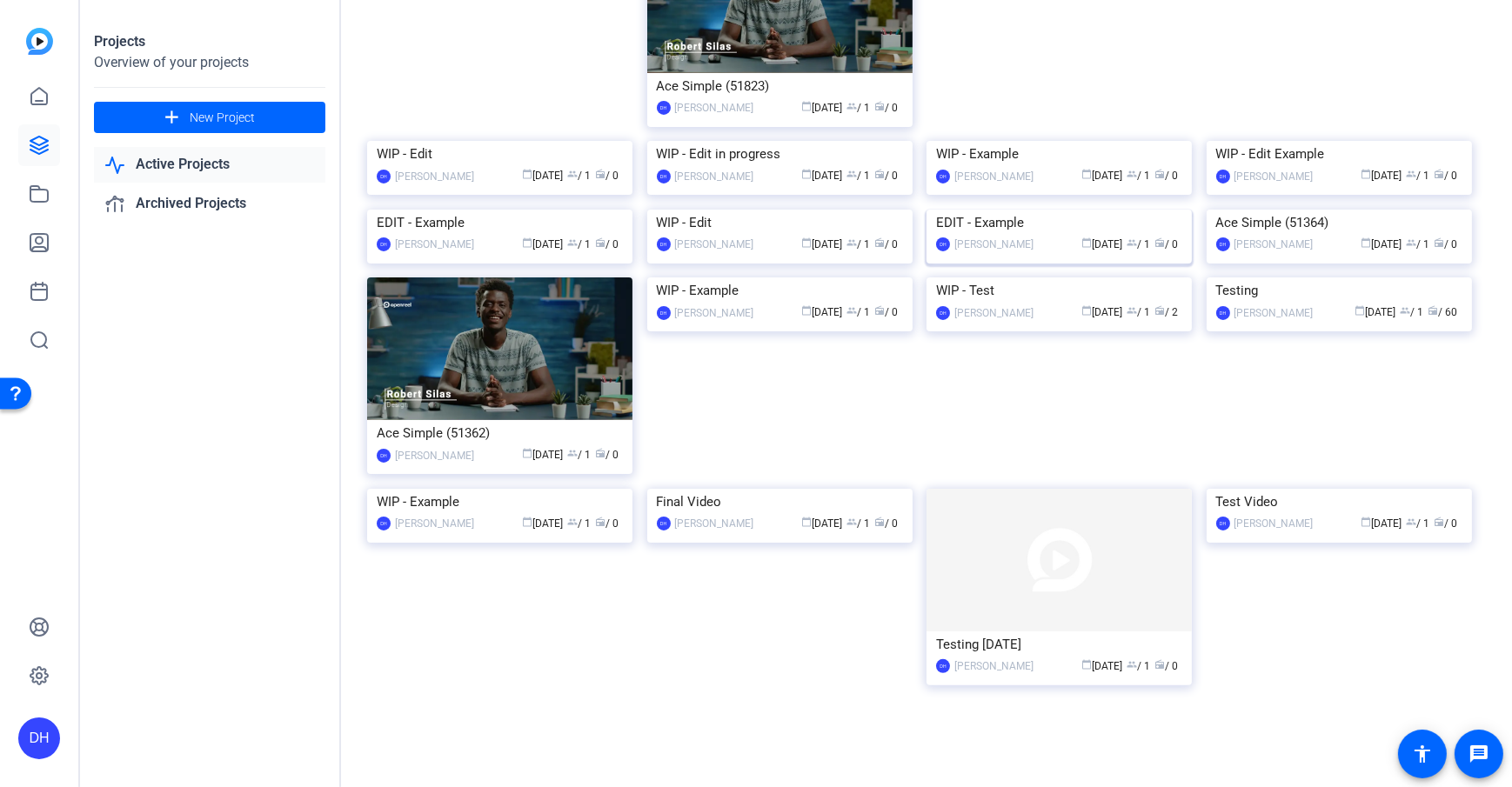
scroll to position [572, 0]
drag, startPoint x: 1288, startPoint y: 562, endPoint x: 1346, endPoint y: 570, distance: 58.5
click at [1132, 304] on div "Testing" at bounding box center [1339, 290] width 247 height 26
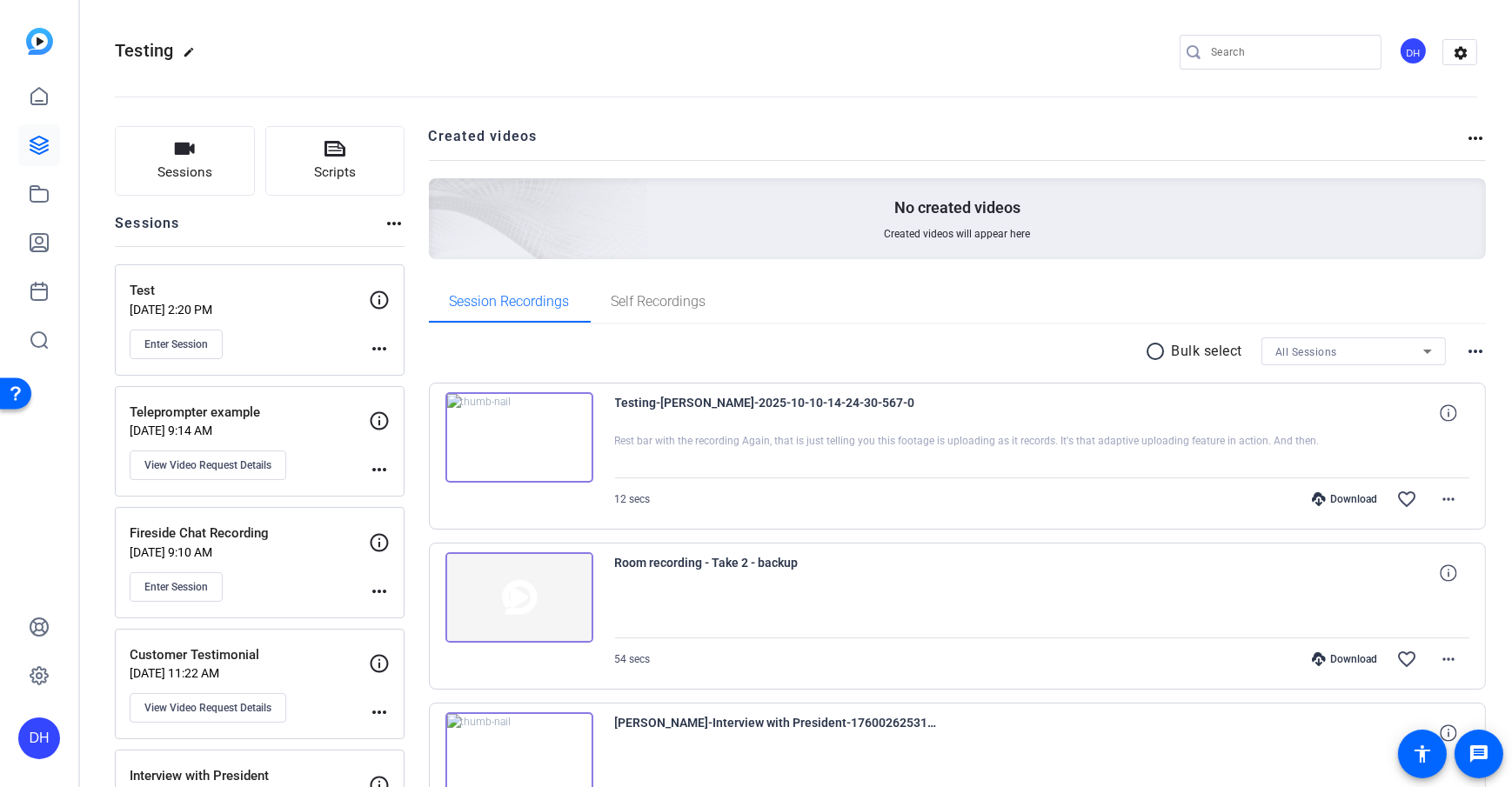
click at [26, 145] on link at bounding box center [39, 146] width 42 height 42
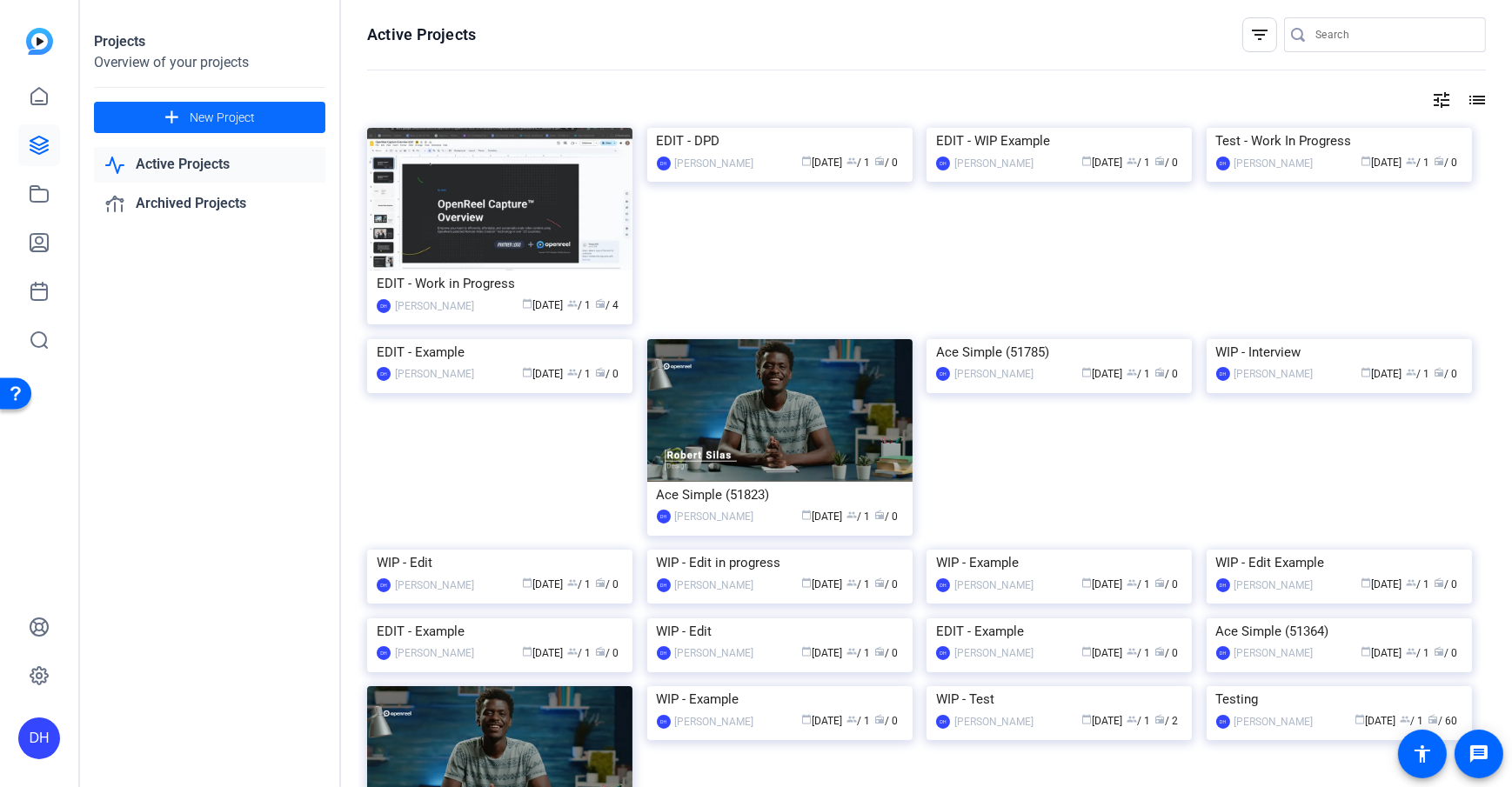
click at [202, 121] on span "New Project" at bounding box center [222, 118] width 65 height 18
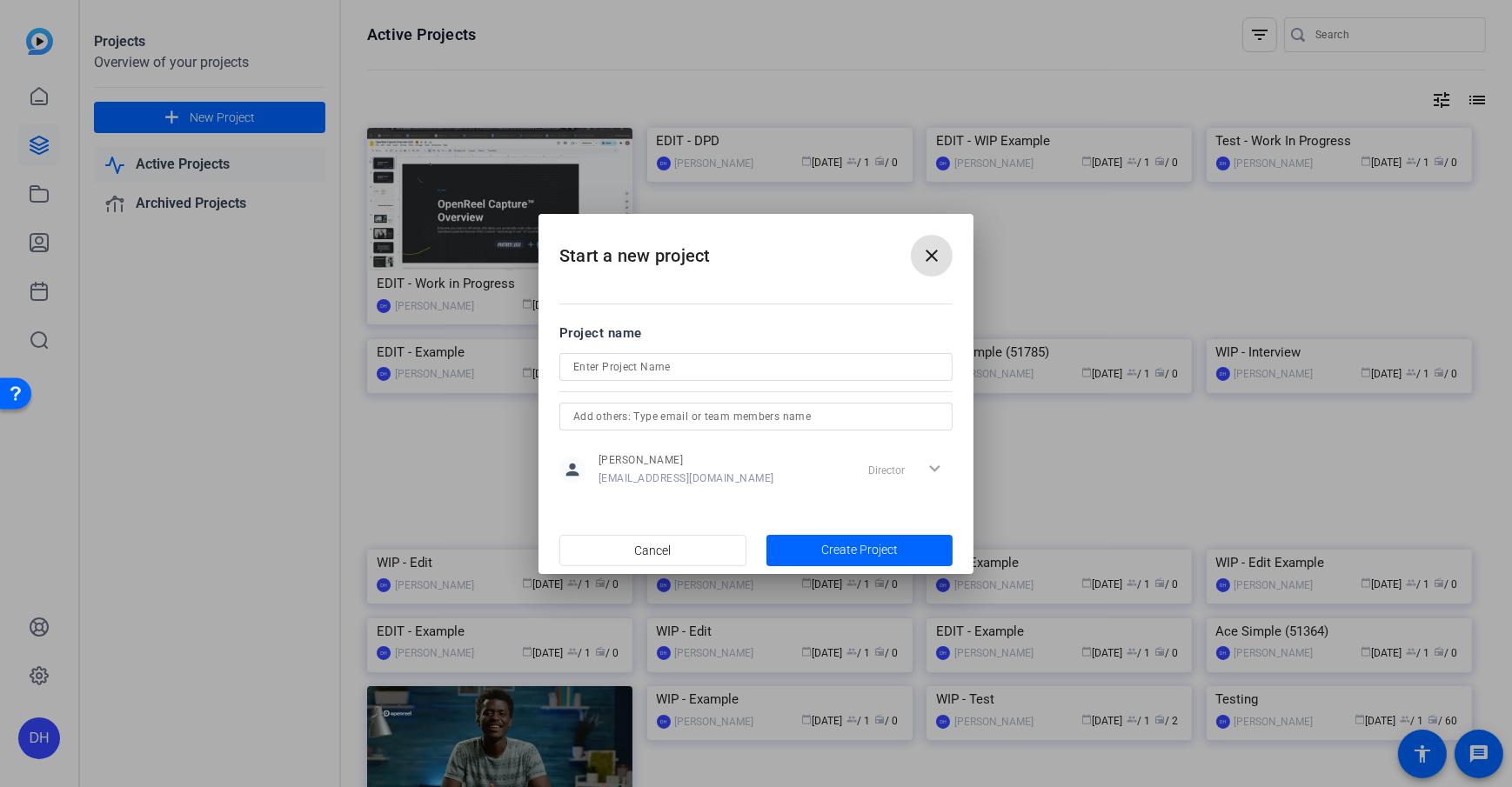
click at [917, 261] on span at bounding box center [932, 256] width 42 height 42
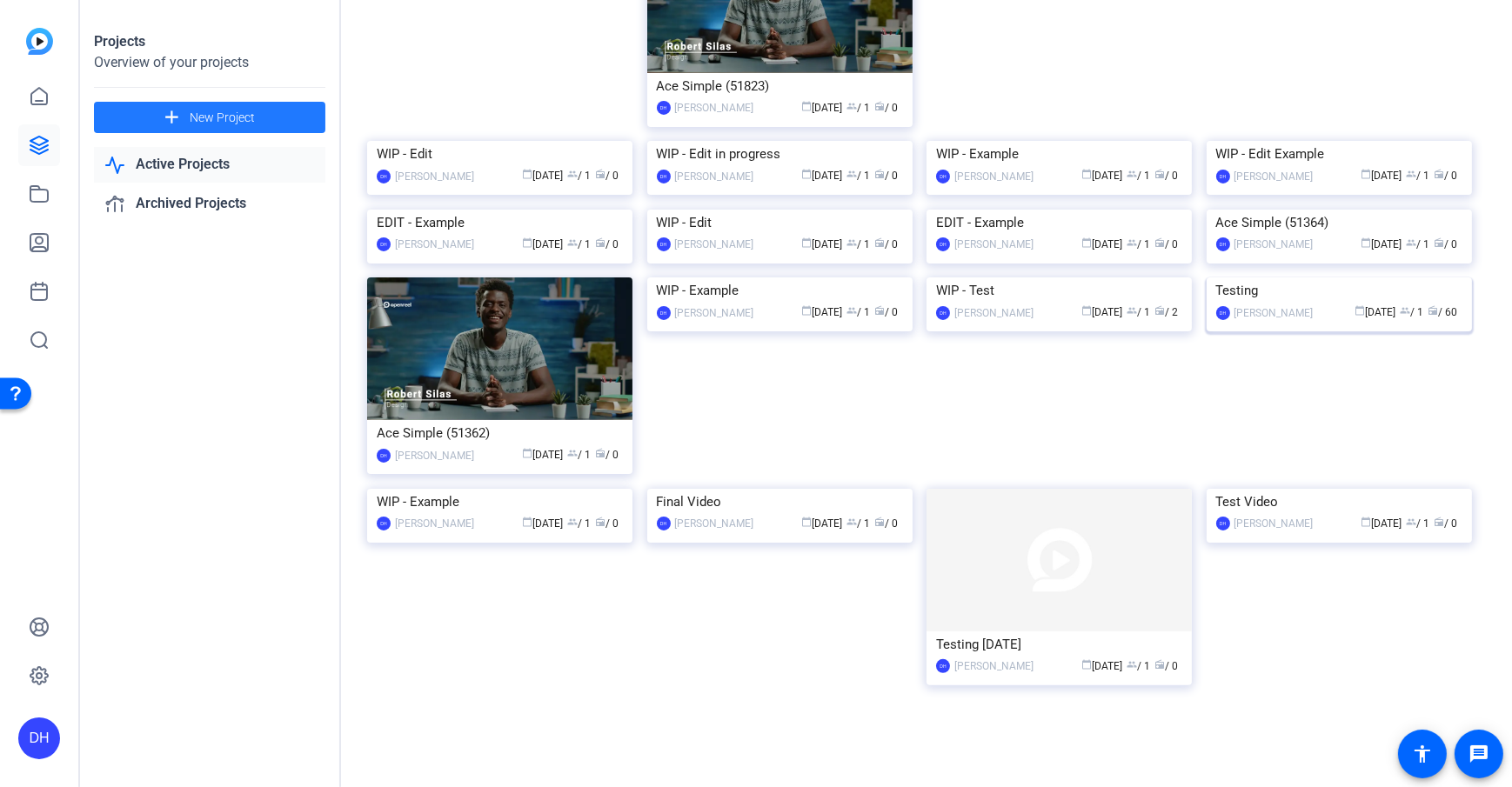
scroll to position [575, 0]
click at [1132, 322] on div "[PERSON_NAME]" at bounding box center [1274, 313] width 79 height 18
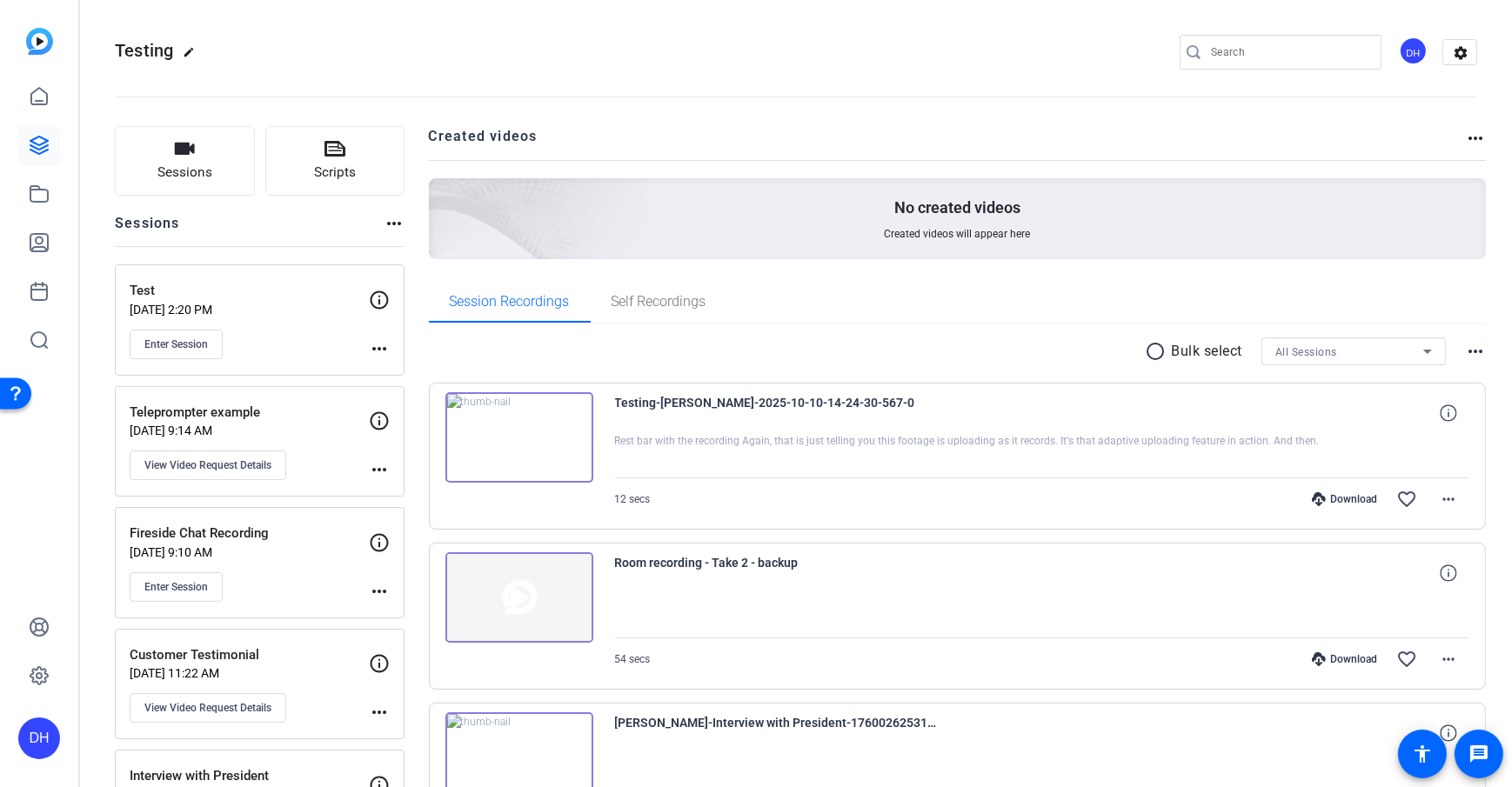
click at [352, 185] on button "Scripts" at bounding box center [335, 161] width 140 height 69
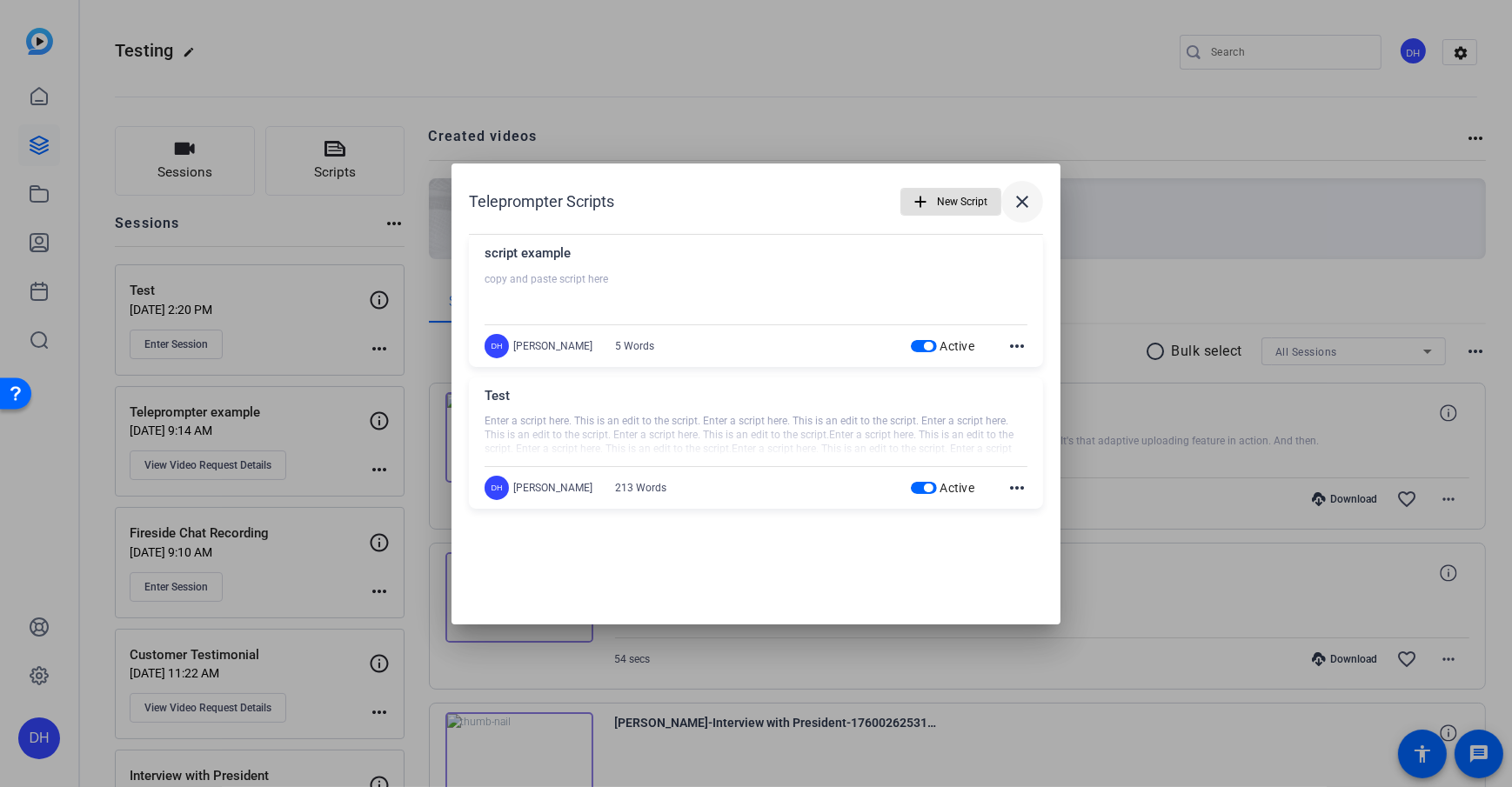
click at [1028, 200] on mat-icon "close" at bounding box center [1022, 202] width 21 height 21
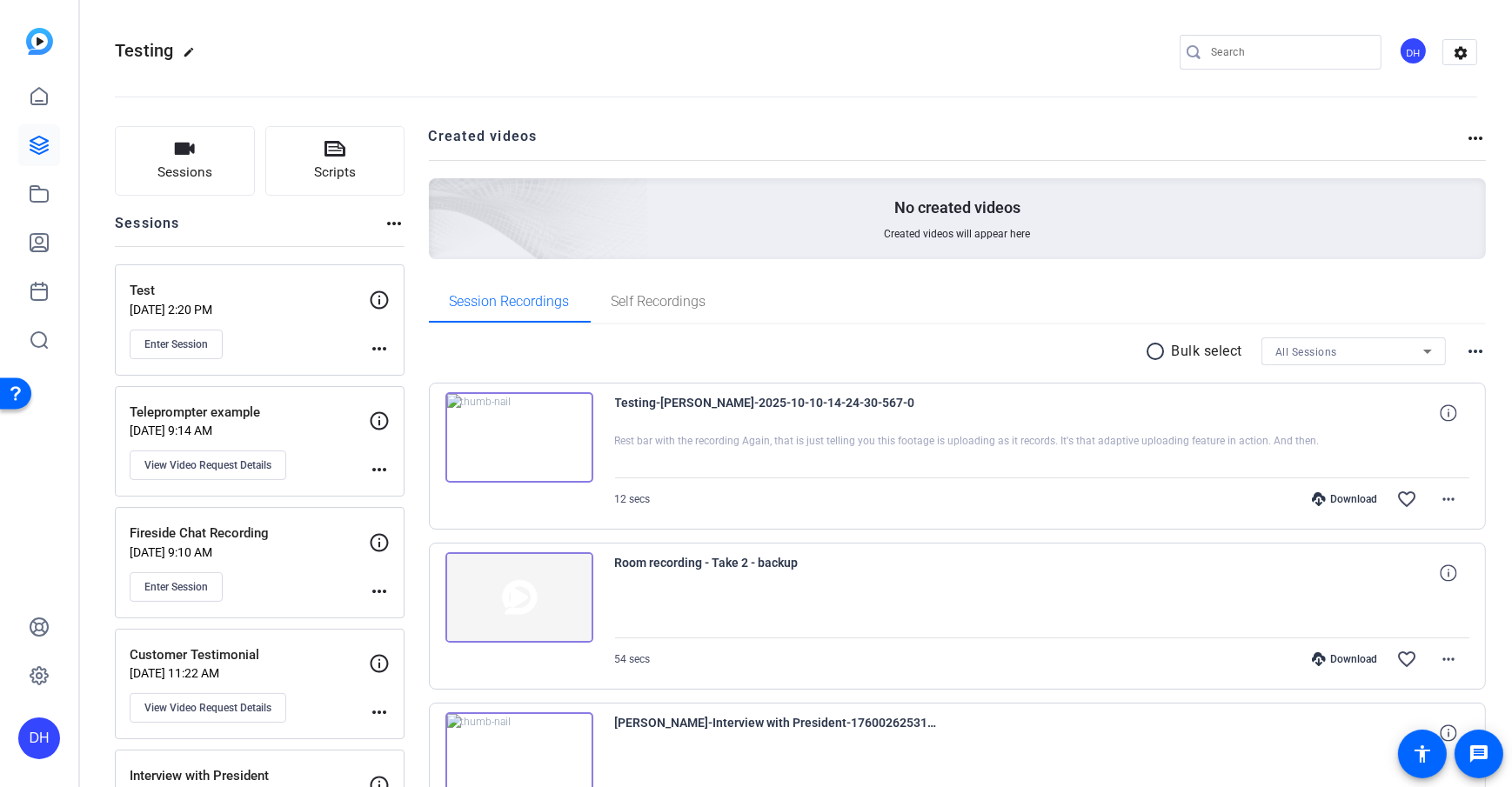
click at [195, 158] on button "Sessions" at bounding box center [185, 161] width 140 height 69
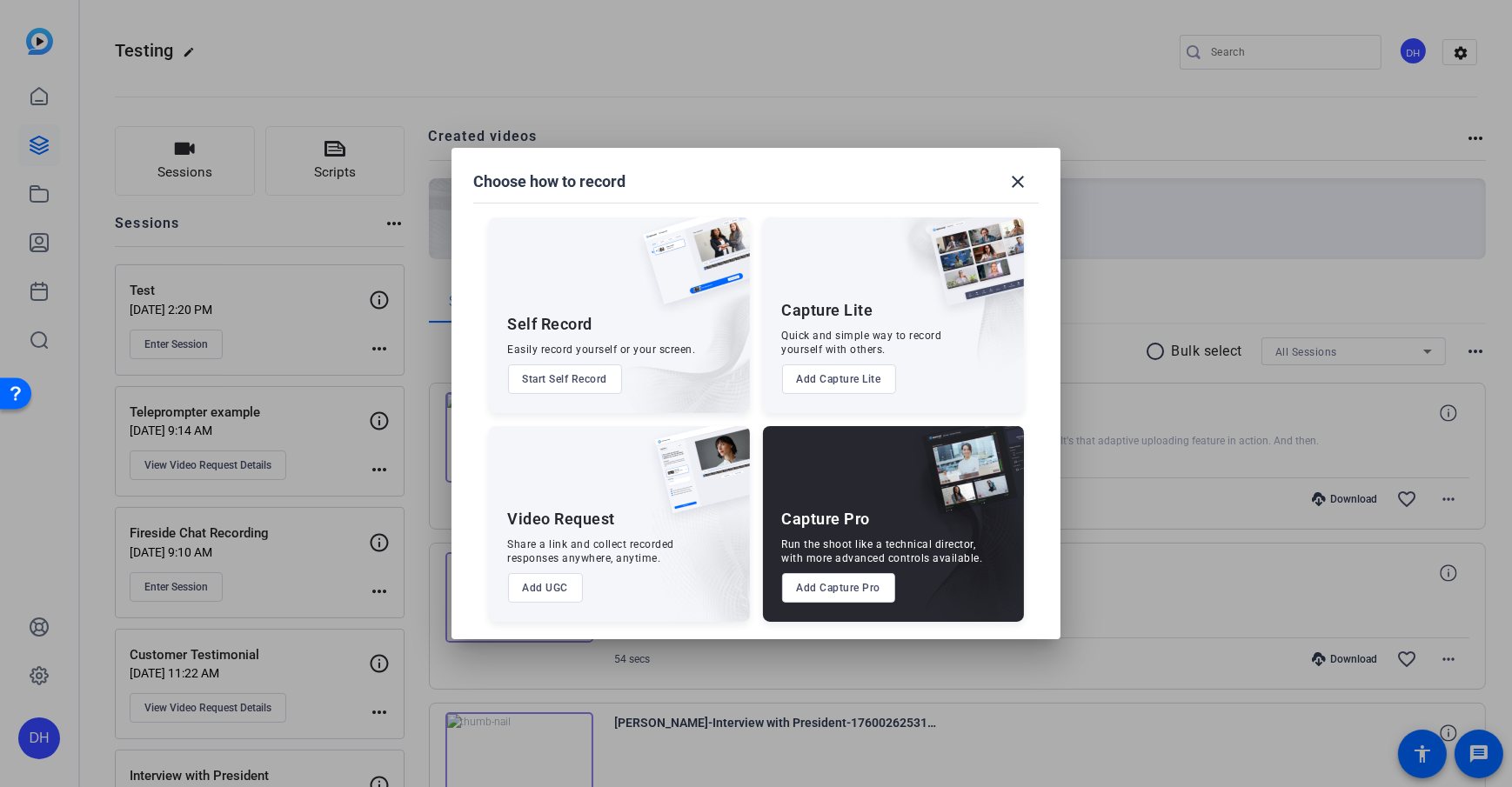
click at [745, 418] on div "Self Record Easily record yourself or your screen. Start Self Record Capture Li…" at bounding box center [756, 411] width 567 height 422
click at [756, 419] on div "Self Record Easily record yourself or your screen. Start Self Record Capture Li…" at bounding box center [756, 411] width 567 height 422
drag, startPoint x: 778, startPoint y: 311, endPoint x: 862, endPoint y: 311, distance: 84.0
click at [862, 311] on div "Capture Lite Quick and simple way to record yourself with others. Add Capture L…" at bounding box center [892, 315] width 261 height 196
click at [757, 426] on div "Self Record Easily record yourself or your screen. Start Self Record Capture Li…" at bounding box center [756, 411] width 567 height 422
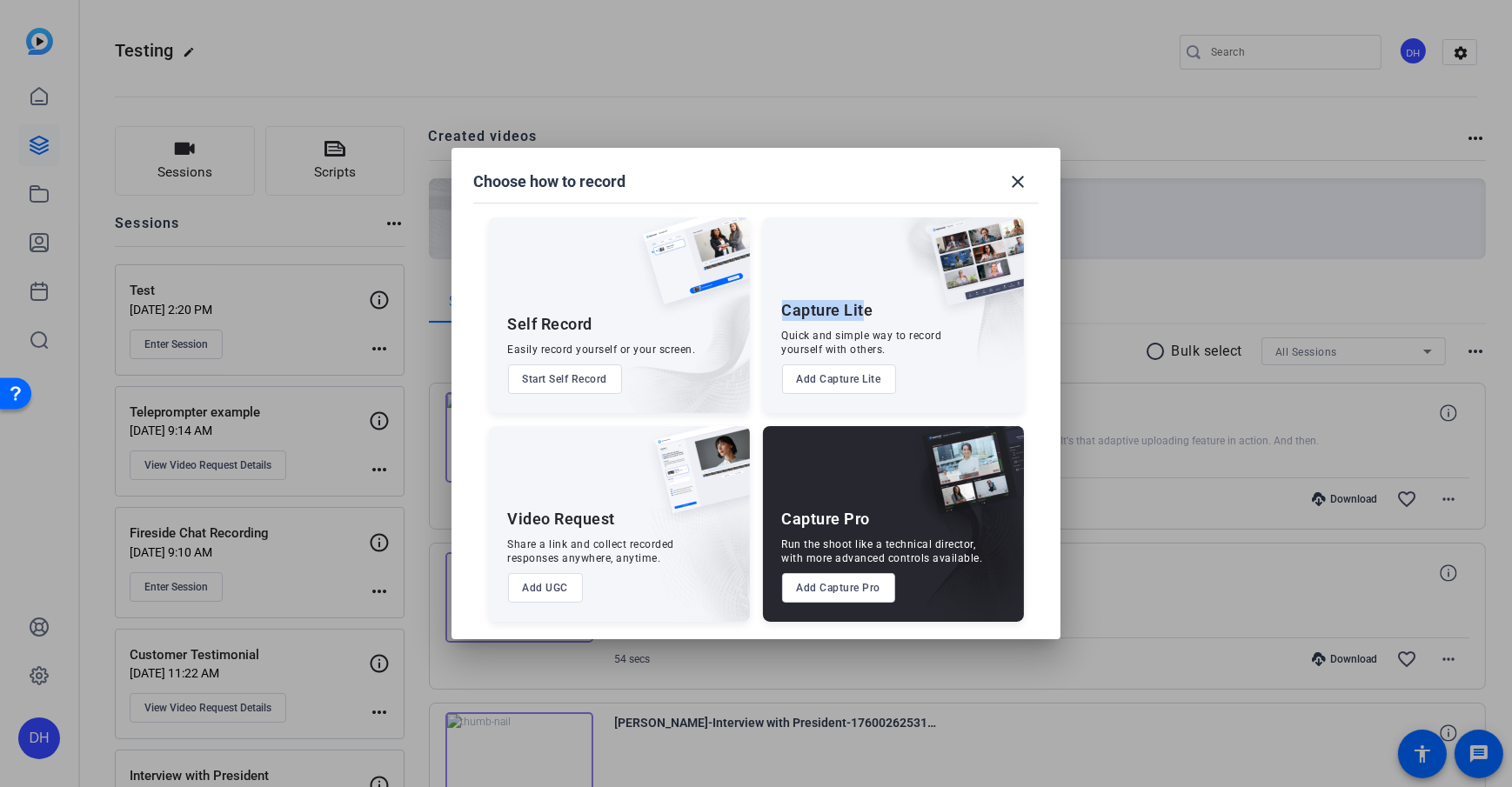
click at [749, 421] on div "Self Record Easily record yourself or your screen. Start Self Record Capture Li…" at bounding box center [756, 411] width 567 height 422
click at [753, 419] on div "Self Record Easily record yourself or your screen. Start Self Record Capture Li…" at bounding box center [756, 411] width 567 height 422
click at [774, 175] on div "Choose how to record close" at bounding box center [756, 182] width 565 height 42
click at [1021, 174] on mat-icon "close" at bounding box center [1018, 182] width 21 height 21
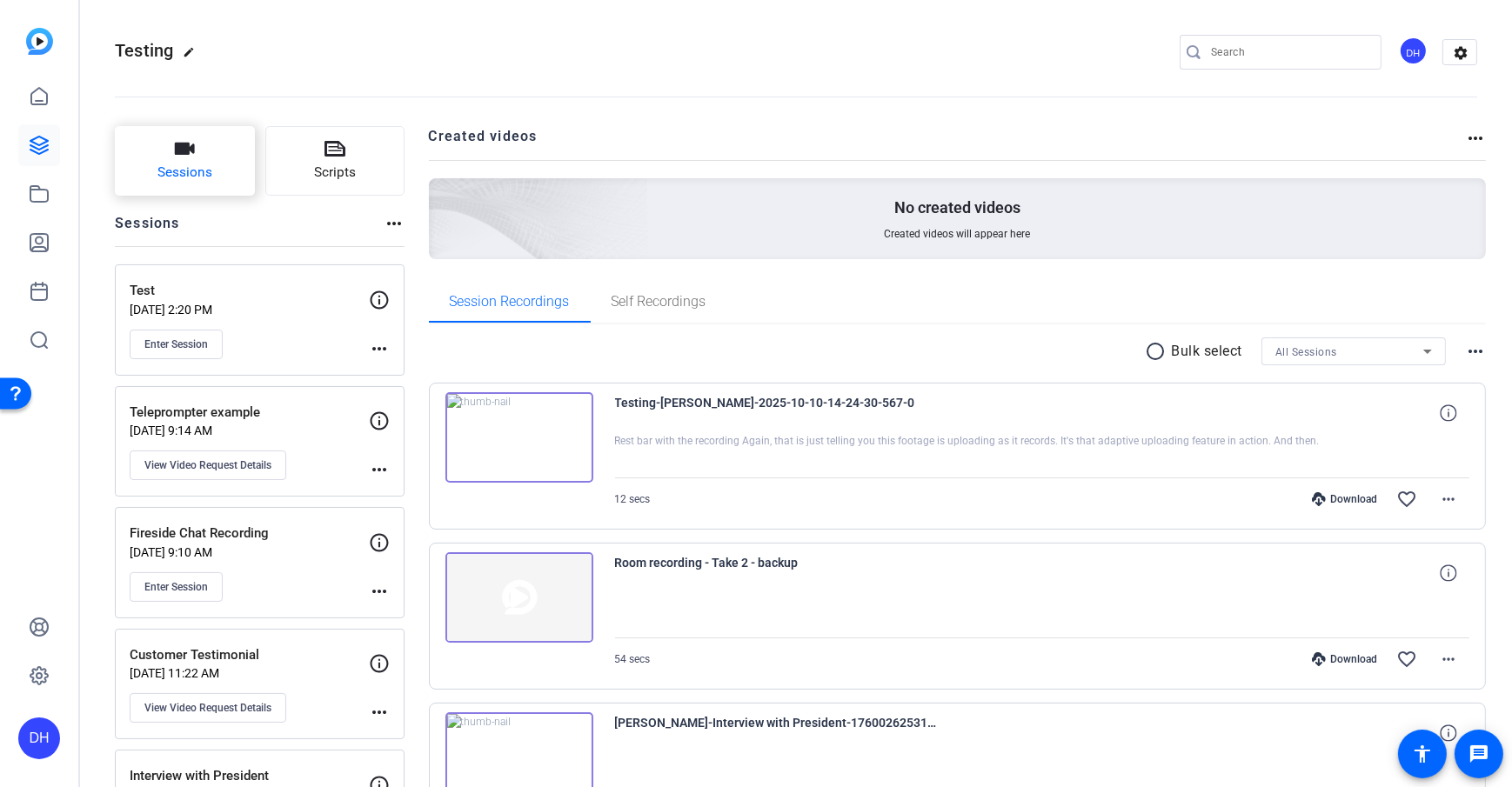
click at [169, 156] on button "Sessions" at bounding box center [185, 161] width 140 height 69
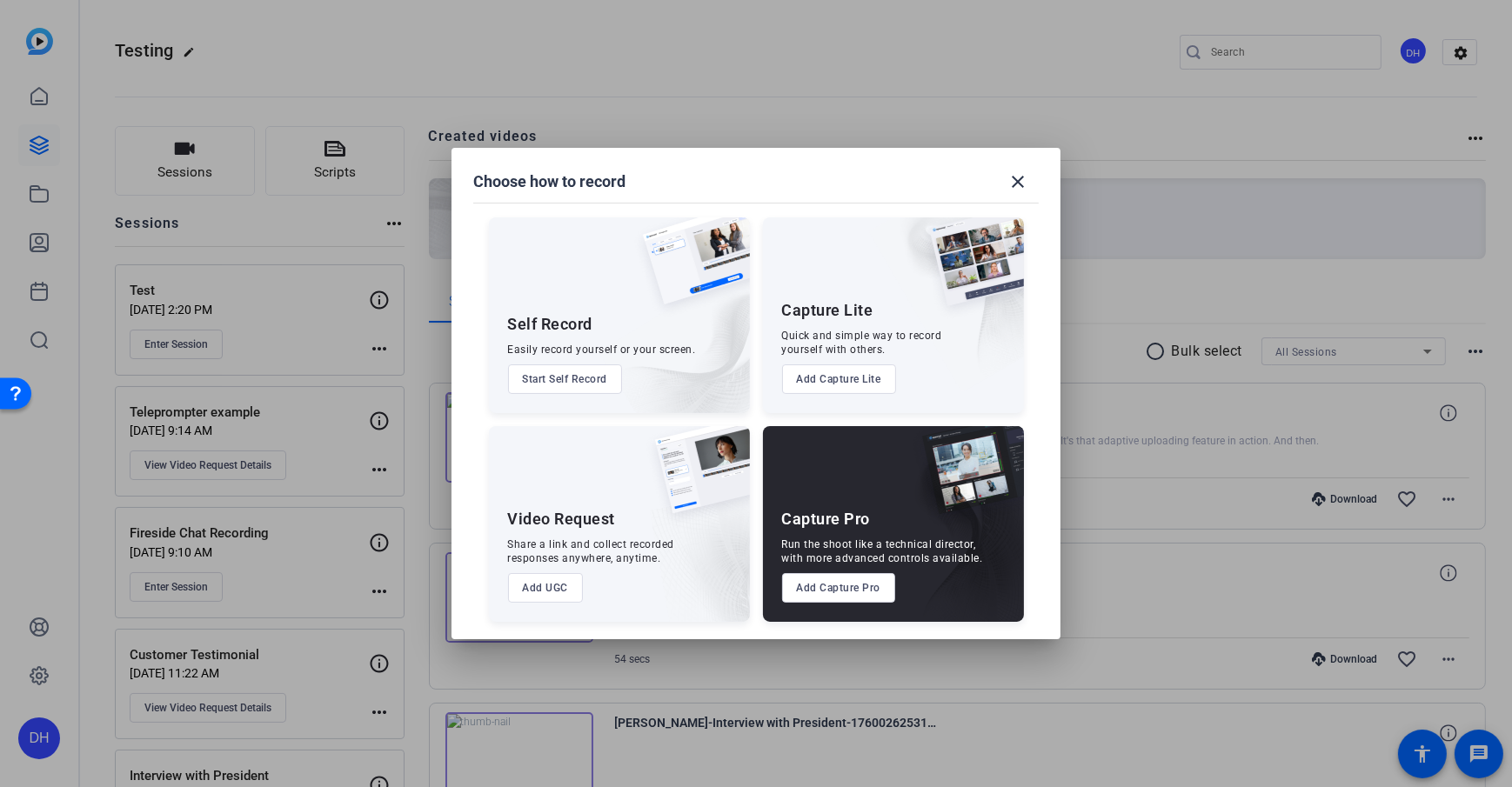
click at [749, 408] on img at bounding box center [674, 333] width 151 height 158
drag, startPoint x: 777, startPoint y: 304, endPoint x: 854, endPoint y: 314, distance: 77.6
click at [854, 314] on div "Capture Lite Quick and simple way to record yourself with others. Add Capture L…" at bounding box center [892, 315] width 261 height 196
click at [817, 330] on div "Quick and simple way to record yourself with others." at bounding box center [862, 343] width 160 height 28
click at [855, 383] on button "Add Capture Lite" at bounding box center [839, 379] width 114 height 30
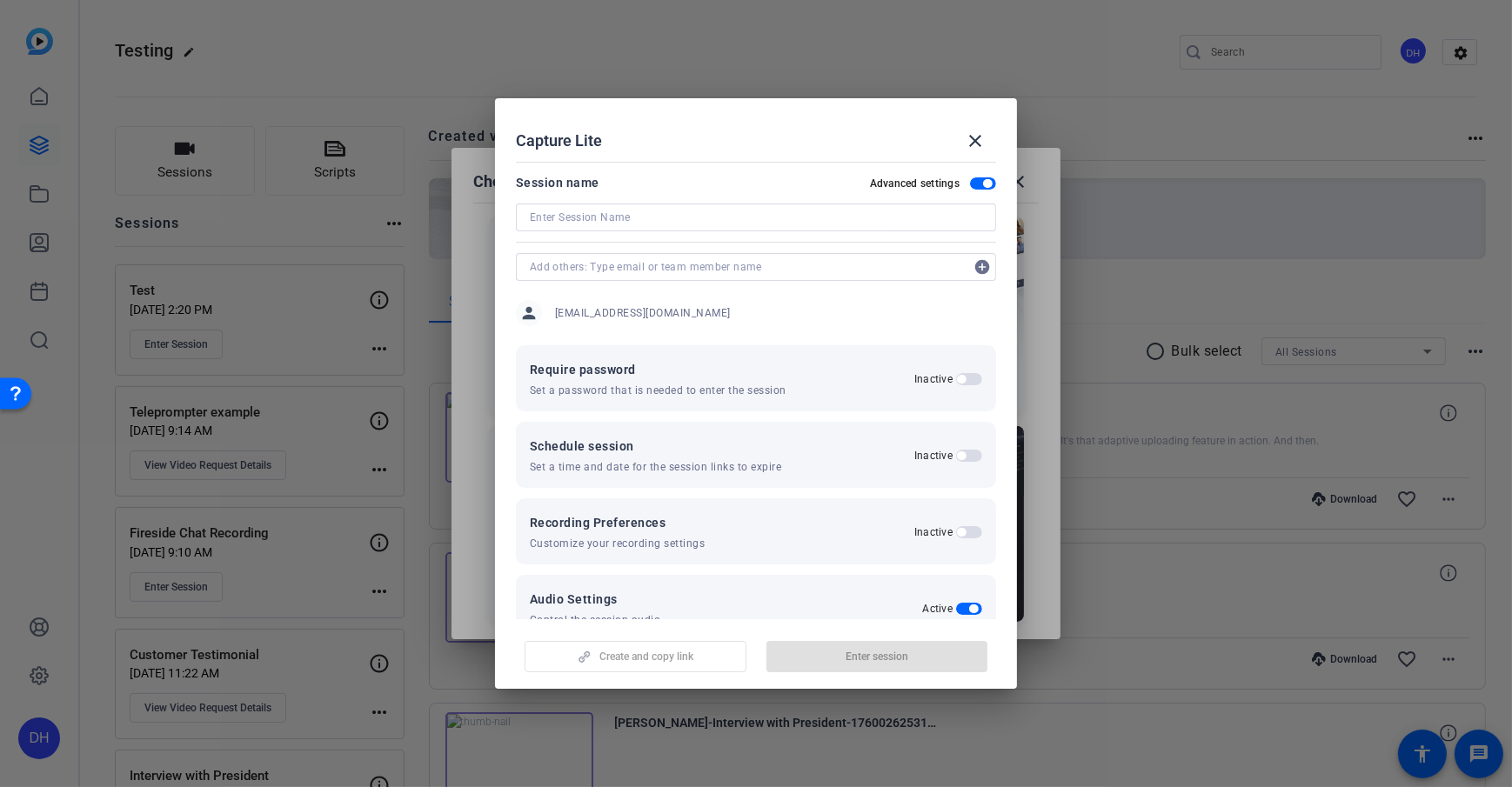
click at [708, 166] on mat-dialog-content "Session name Advanced settings add_circle person dheiberger@openreel.com Requir…" at bounding box center [756, 386] width 522 height 464
click at [971, 190] on div "Advanced settings" at bounding box center [933, 183] width 126 height 14
click at [975, 188] on span "button" at bounding box center [983, 183] width 26 height 12
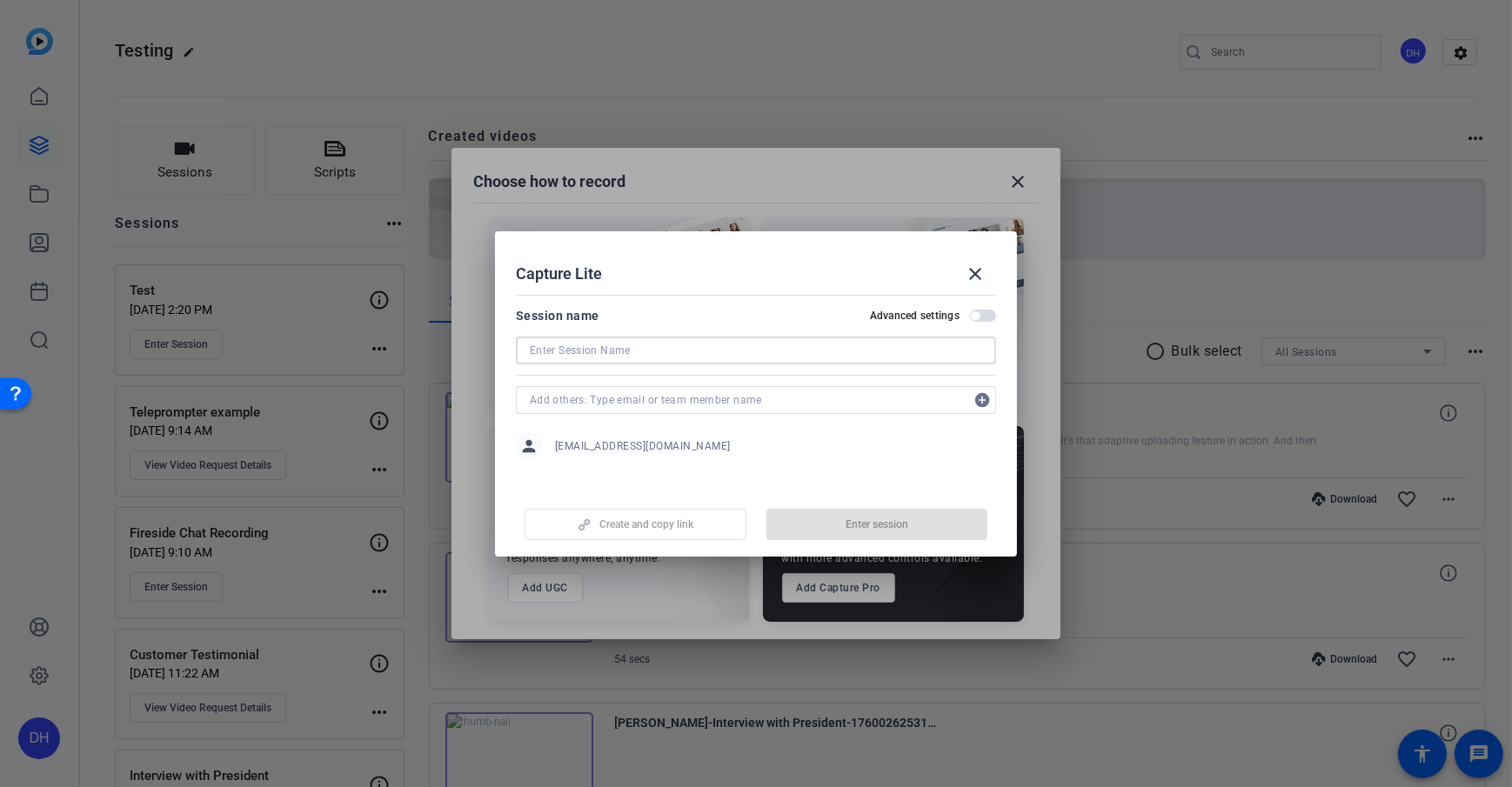
click at [621, 353] on input at bounding box center [756, 351] width 453 height 21
type input "Podcast Example"
click at [632, 478] on mat-dialog-content "Session name Advanced settings Podcast Example add_circle person dheiberger@ope…" at bounding box center [756, 387] width 522 height 199
click at [607, 532] on span "button" at bounding box center [635, 525] width 220 height 42
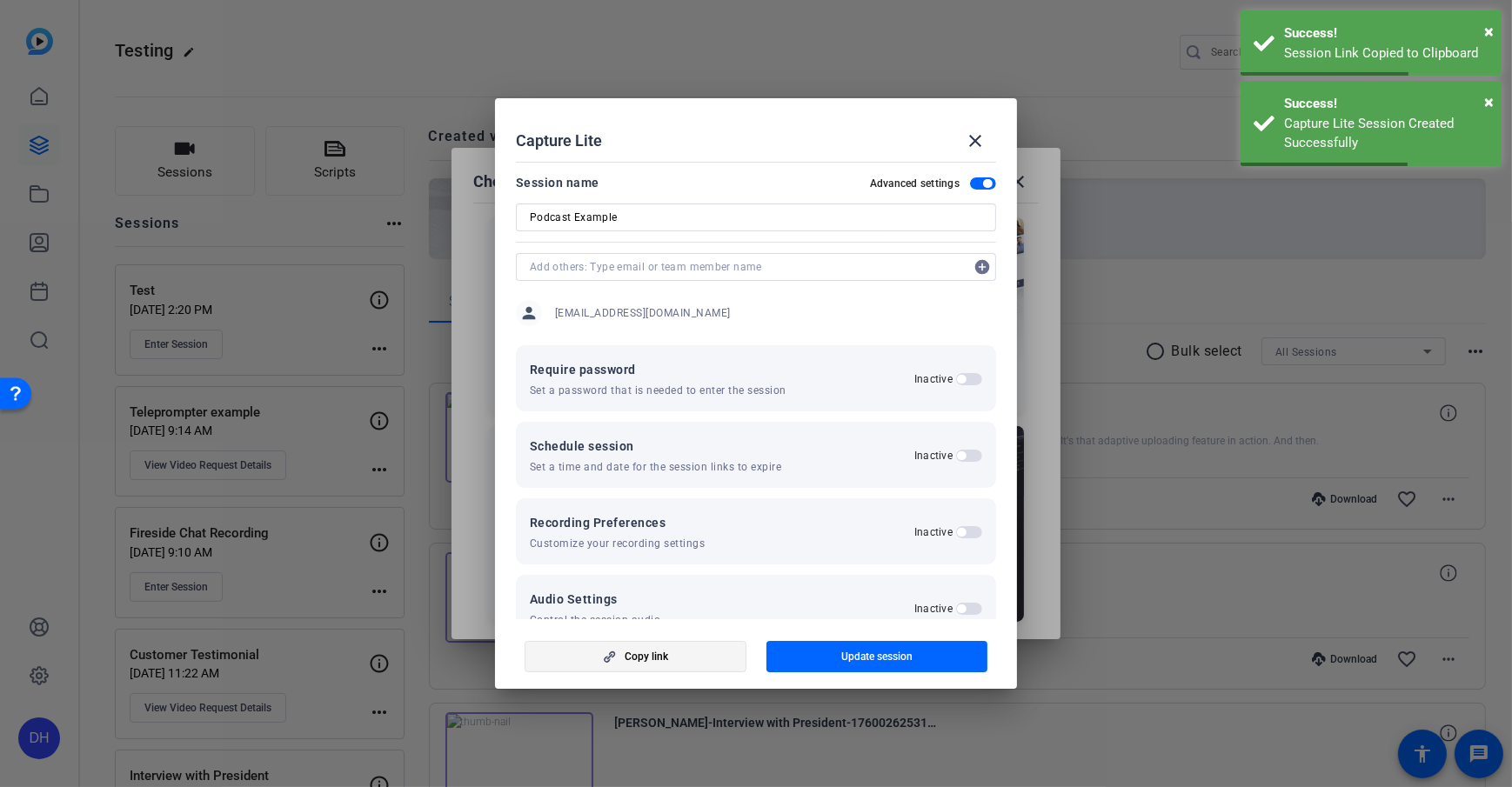
click at [614, 568] on span "button" at bounding box center [635, 657] width 220 height 42
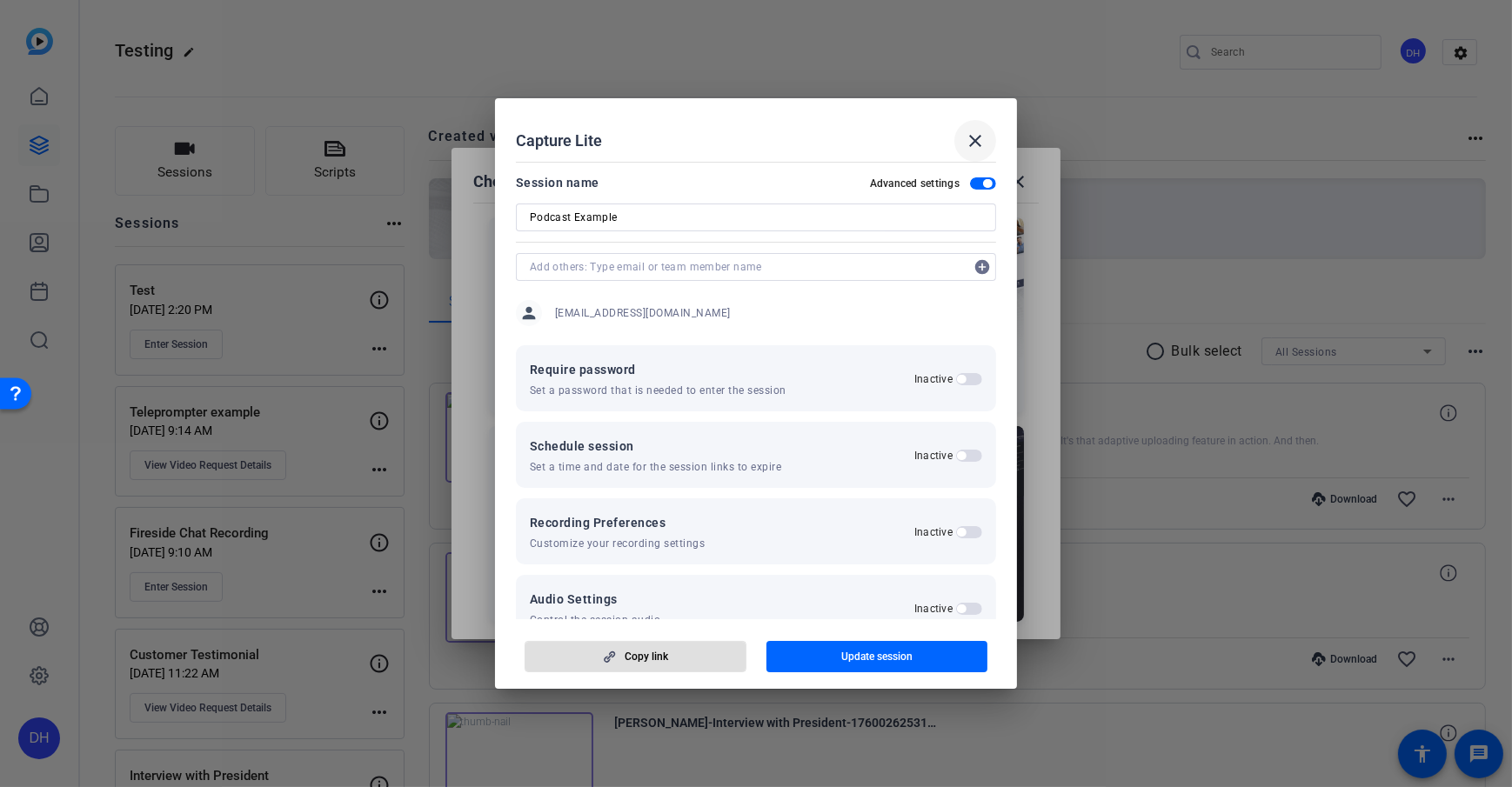
click at [967, 147] on mat-icon "close" at bounding box center [975, 141] width 21 height 21
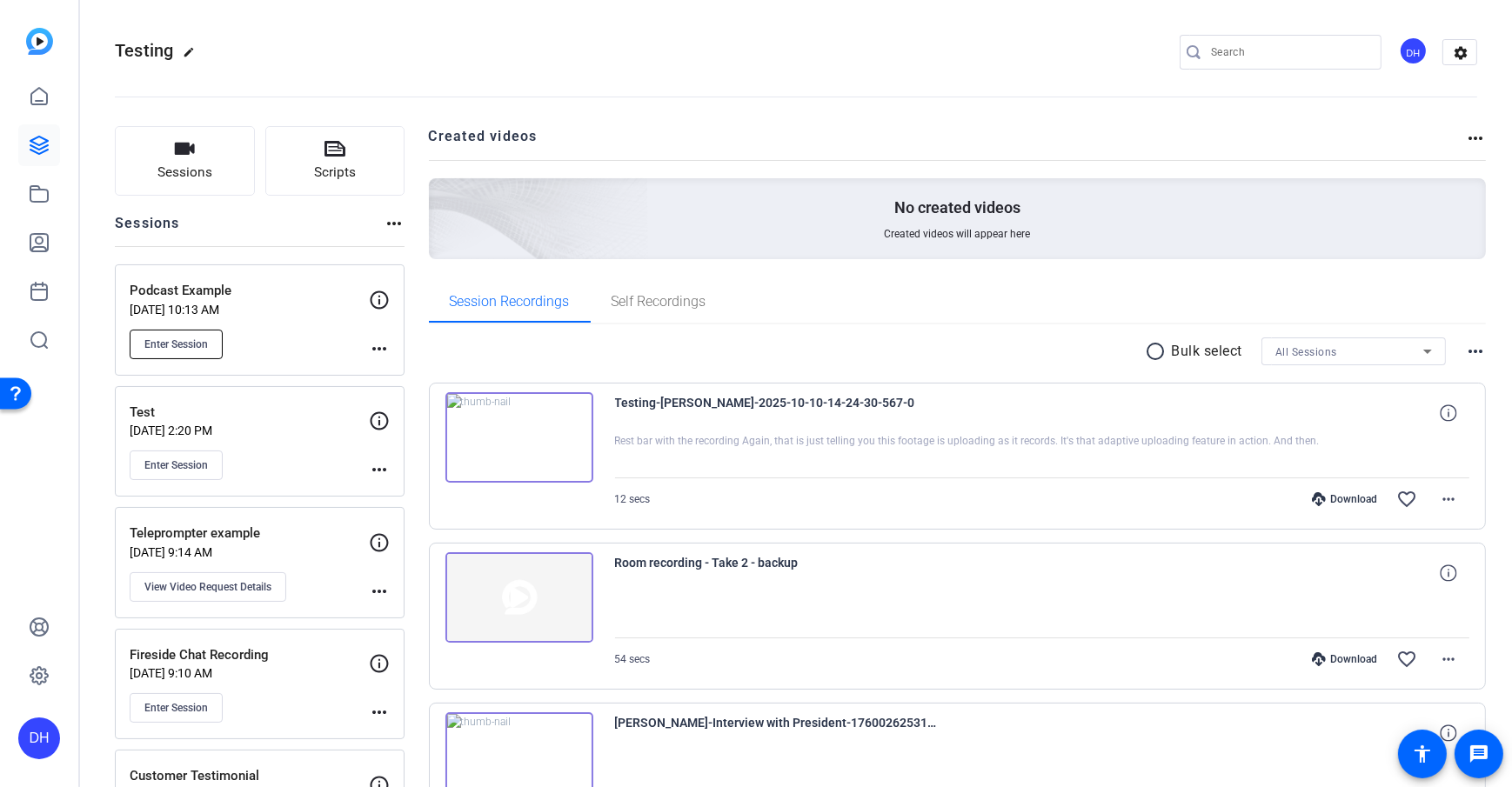
click at [154, 351] on span "Enter Session" at bounding box center [176, 345] width 63 height 14
click at [190, 169] on span "Sessions" at bounding box center [184, 172] width 54 height 20
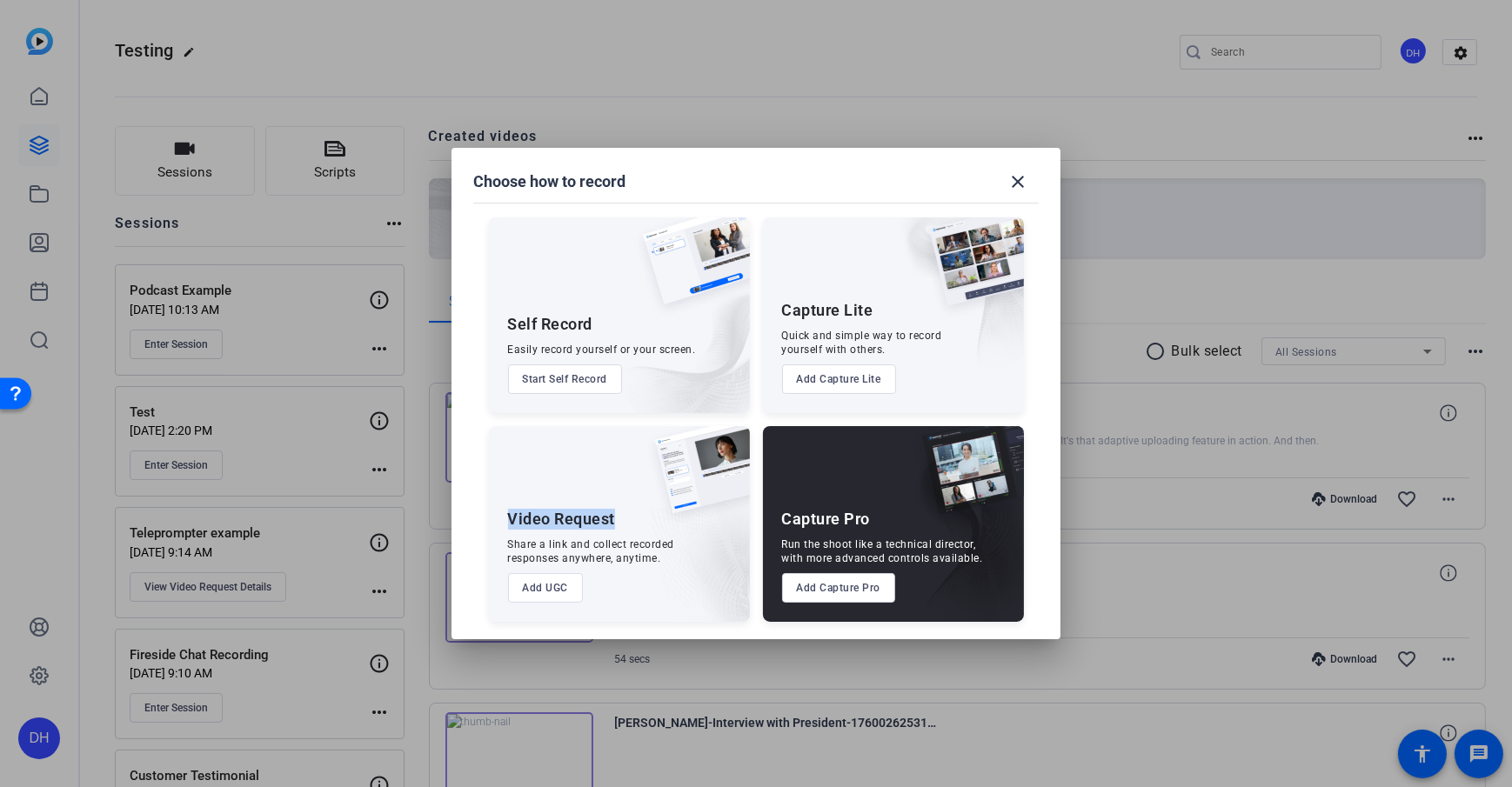
drag, startPoint x: 499, startPoint y: 521, endPoint x: 626, endPoint y: 525, distance: 127.1
click at [626, 525] on div "Video Request Share a link and collect recorded responses anywhere, anytime. Ad…" at bounding box center [619, 524] width 261 height 196
click at [583, 548] on div "Share a link and collect recorded responses anywhere, anytime." at bounding box center [591, 552] width 167 height 28
click at [543, 568] on button "Add UGC" at bounding box center [546, 588] width 75 height 30
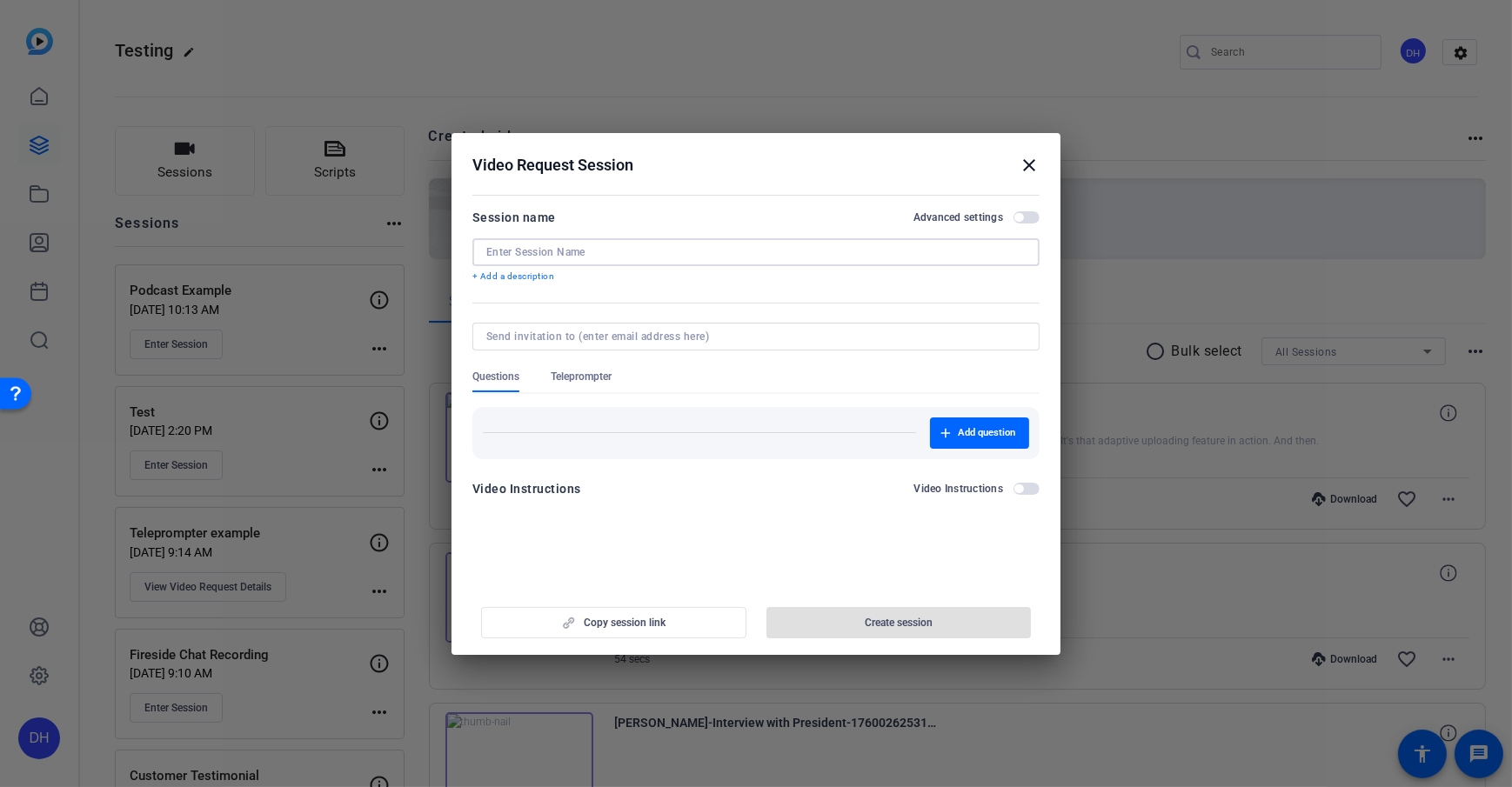
click at [654, 249] on input at bounding box center [756, 253] width 540 height 14
type input "Testimonial"
click at [598, 376] on span "Teleprompter" at bounding box center [581, 376] width 61 height 14
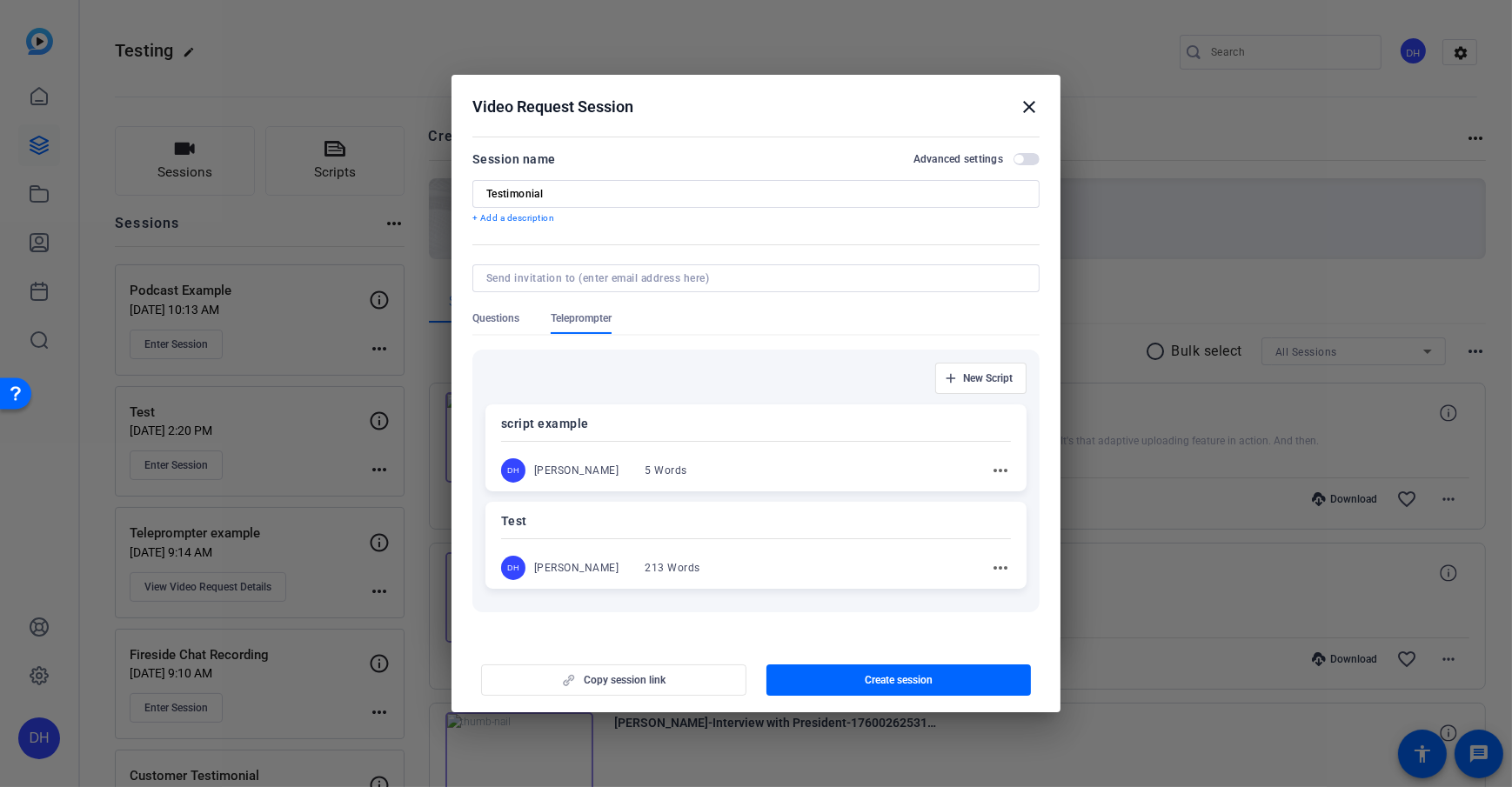
click at [718, 330] on div "Questions Teleprompter" at bounding box center [756, 323] width 567 height 23
click at [754, 556] on div "DH Daniel Heiberger 213 Words more_horiz" at bounding box center [756, 568] width 510 height 25
click at [572, 328] on span "Teleprompter" at bounding box center [581, 323] width 61 height 23
click at [508, 327] on span "Questions" at bounding box center [496, 323] width 47 height 23
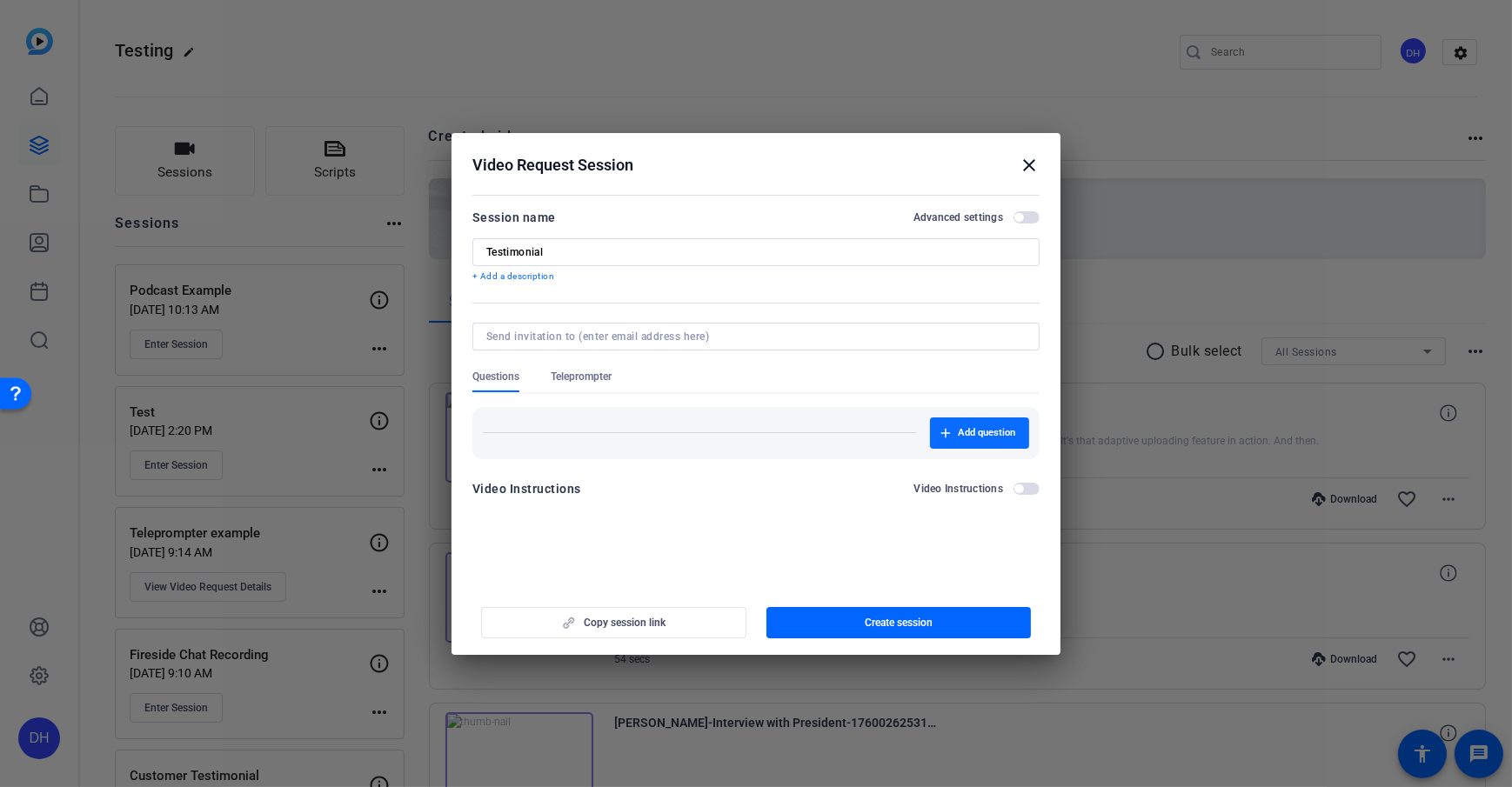
click at [973, 426] on span "Add question" at bounding box center [985, 433] width 57 height 14
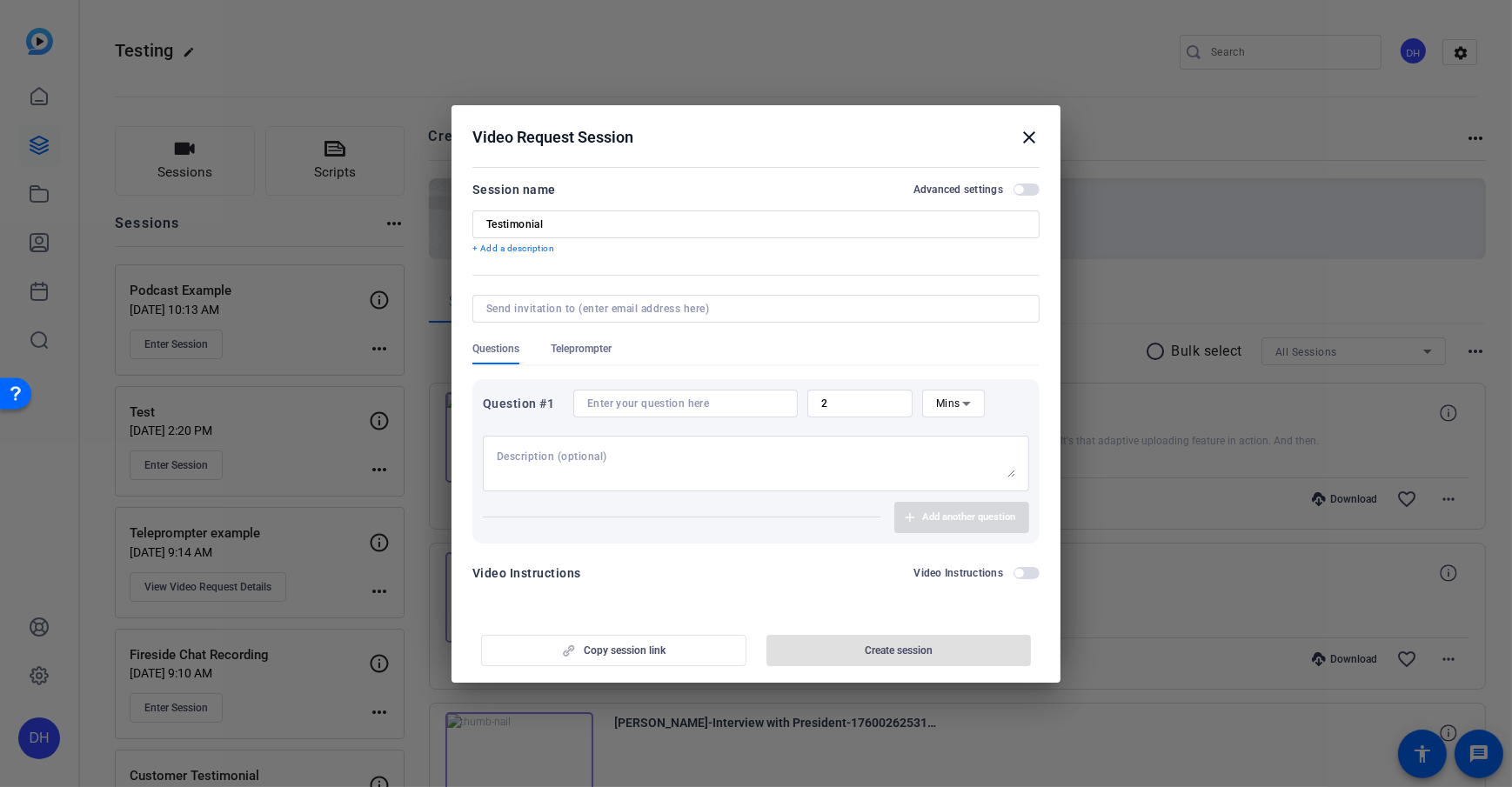
click at [626, 410] on input at bounding box center [685, 404] width 197 height 14
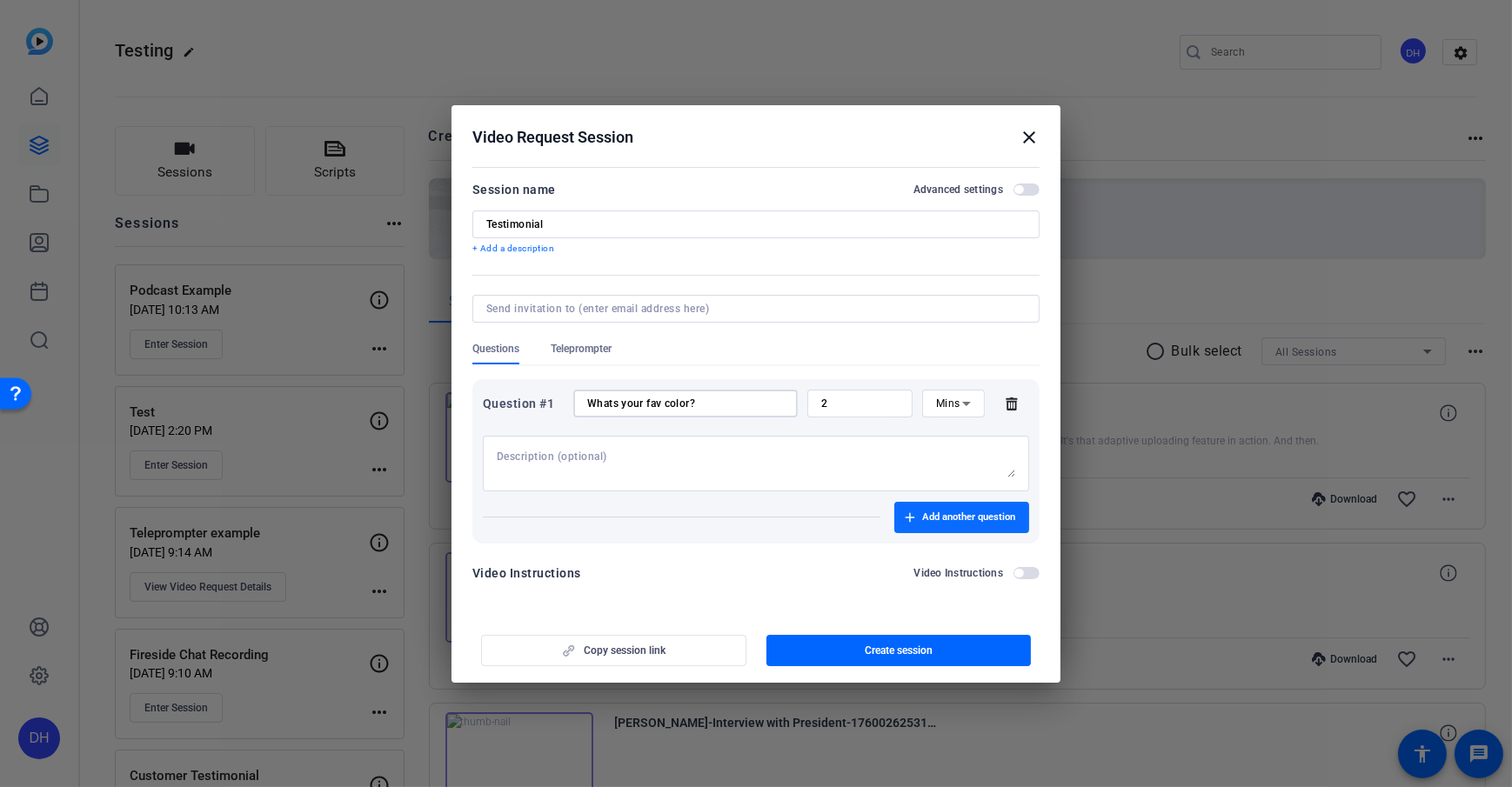
type input "Whats your fav color?"
click at [939, 520] on span "Add another question" at bounding box center [969, 518] width 93 height 14
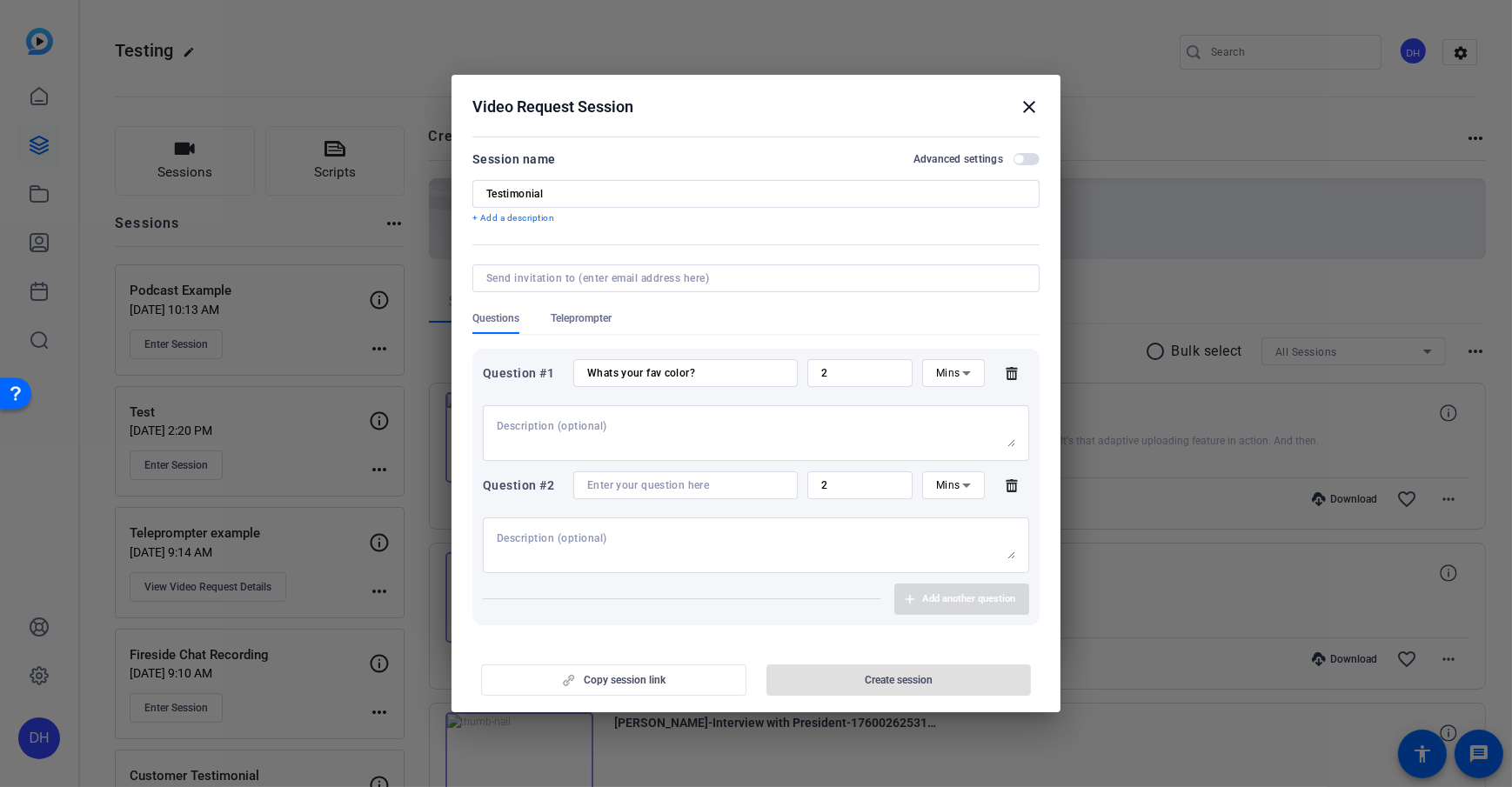
click at [640, 471] on div at bounding box center [685, 485] width 197 height 28
click at [661, 484] on input at bounding box center [685, 485] width 197 height 14
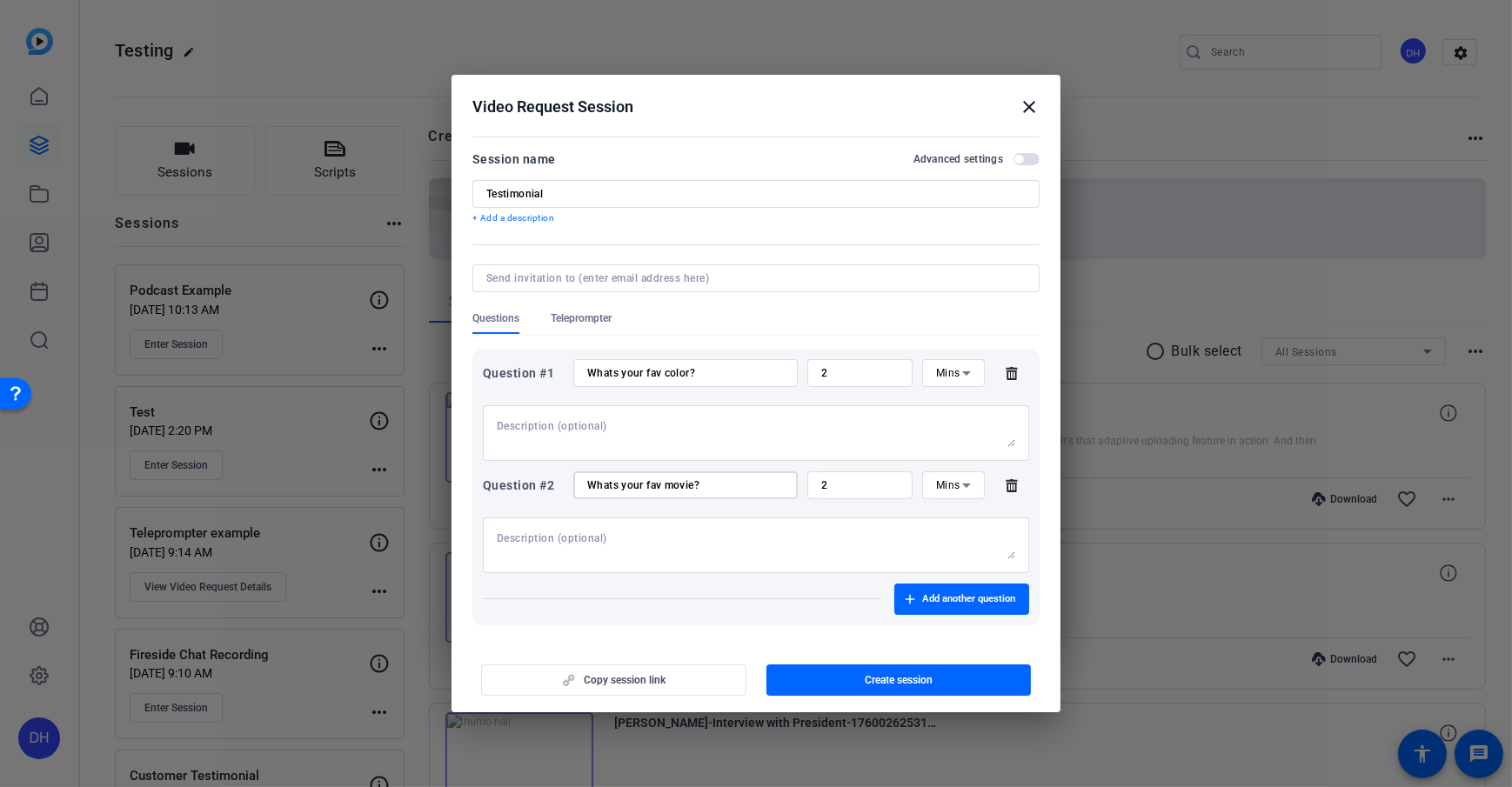
type input "Whats your fav movie?"
click at [881, 487] on input "2" at bounding box center [860, 485] width 77 height 14
click at [956, 478] on icon at bounding box center [966, 485] width 21 height 21
click at [959, 551] on mat-option "Mins" at bounding box center [945, 548] width 62 height 28
click at [646, 318] on div "Questions Teleprompter" at bounding box center [756, 323] width 567 height 23
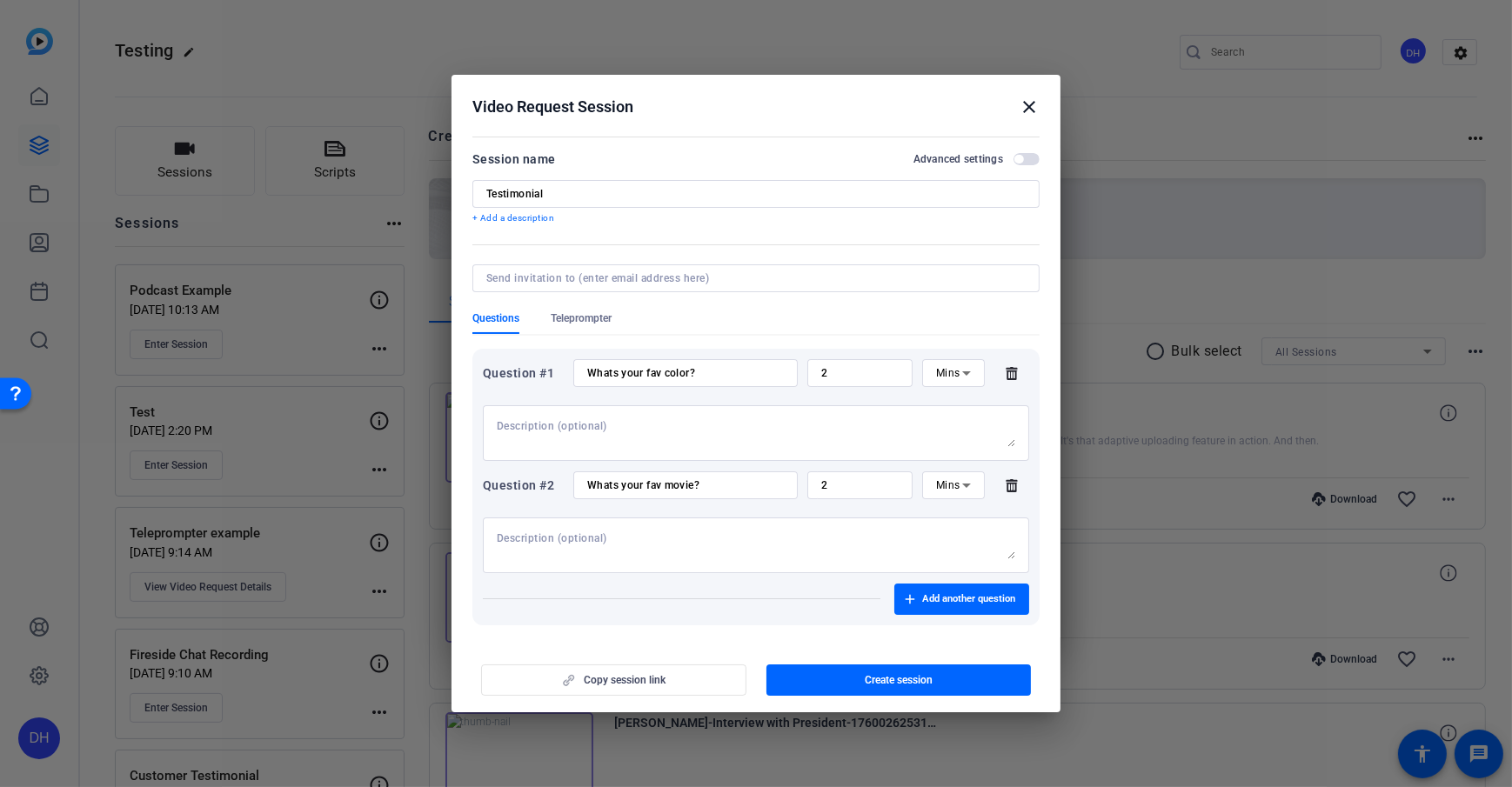
click at [511, 318] on span "Questions" at bounding box center [496, 318] width 47 height 14
click at [857, 568] on span "button" at bounding box center [899, 680] width 265 height 42
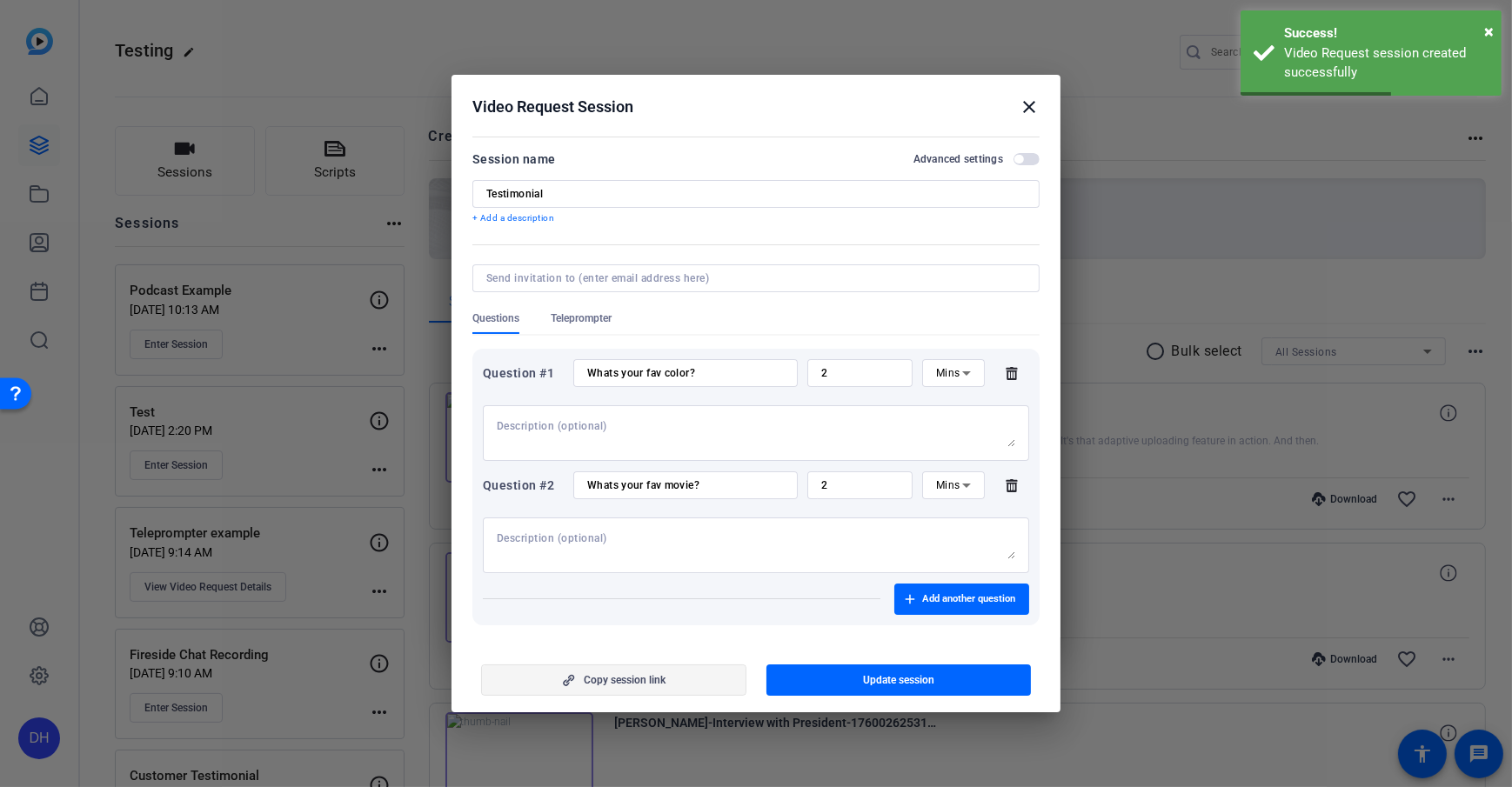
click at [641, 568] on span "Copy session link" at bounding box center [624, 680] width 82 height 14
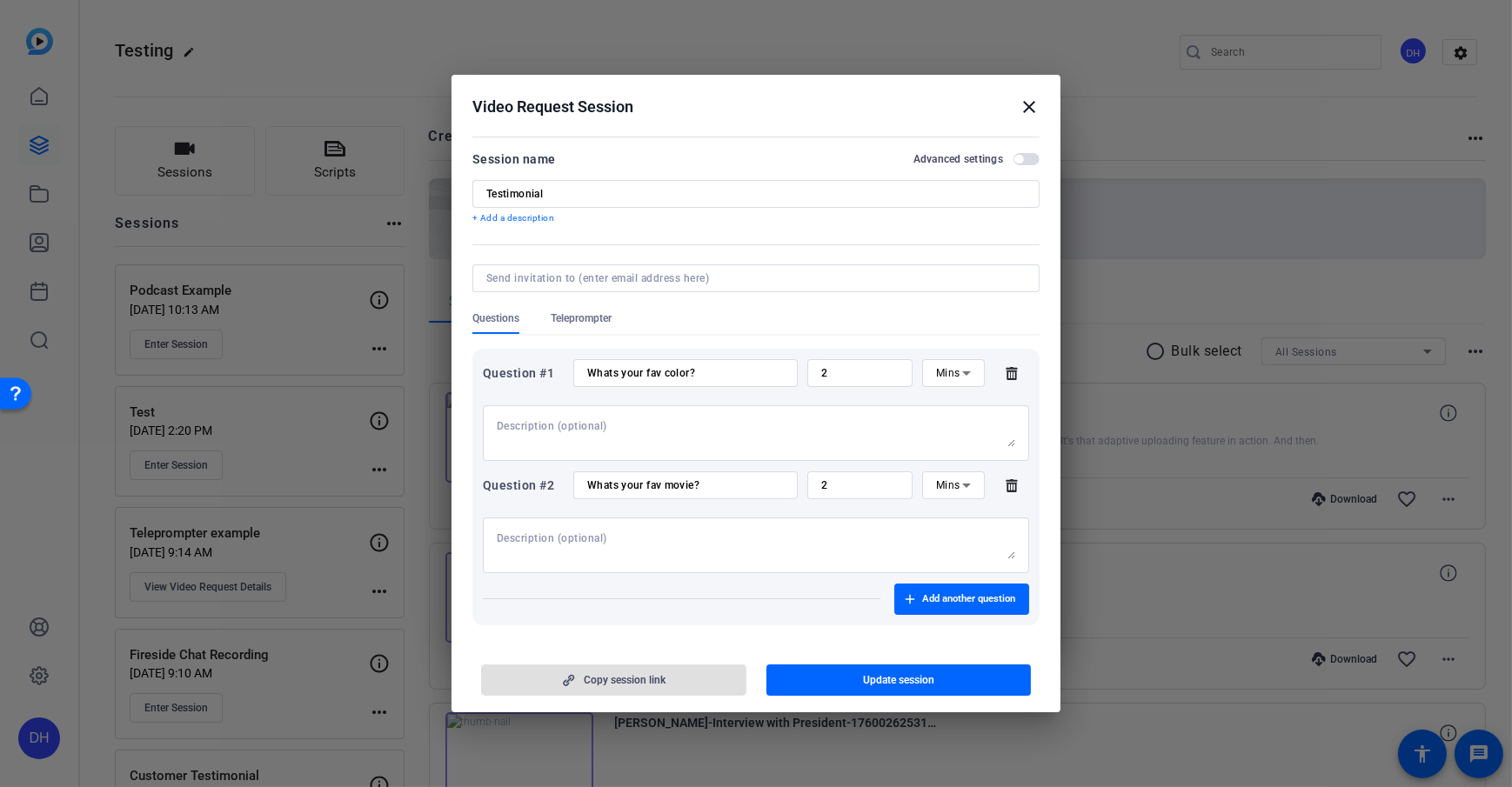
click at [788, 99] on div "Video Request Session close" at bounding box center [756, 107] width 567 height 21
click at [1027, 106] on mat-icon "close" at bounding box center [1029, 107] width 21 height 21
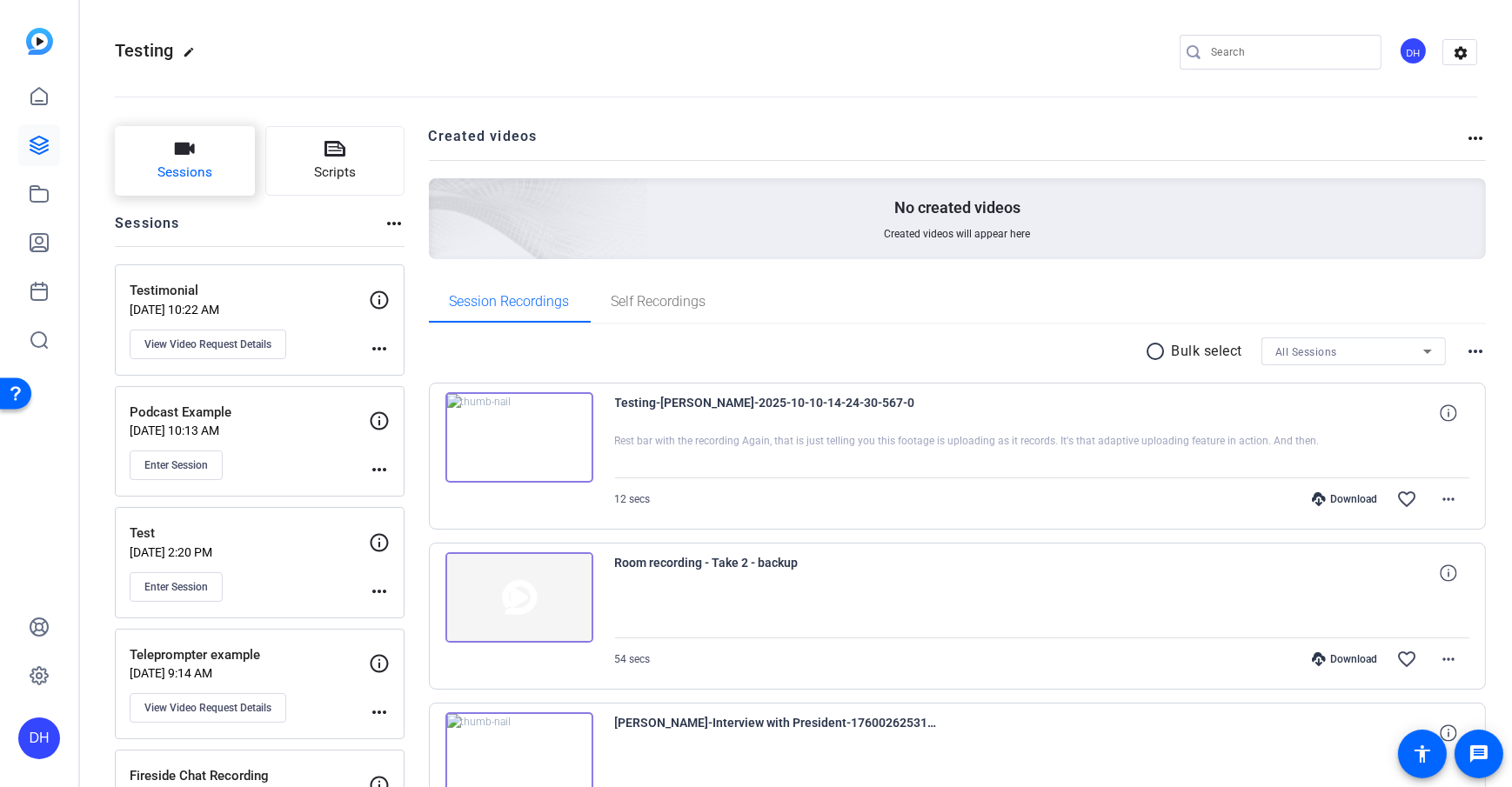
click at [183, 154] on icon "button" at bounding box center [184, 149] width 20 height 12
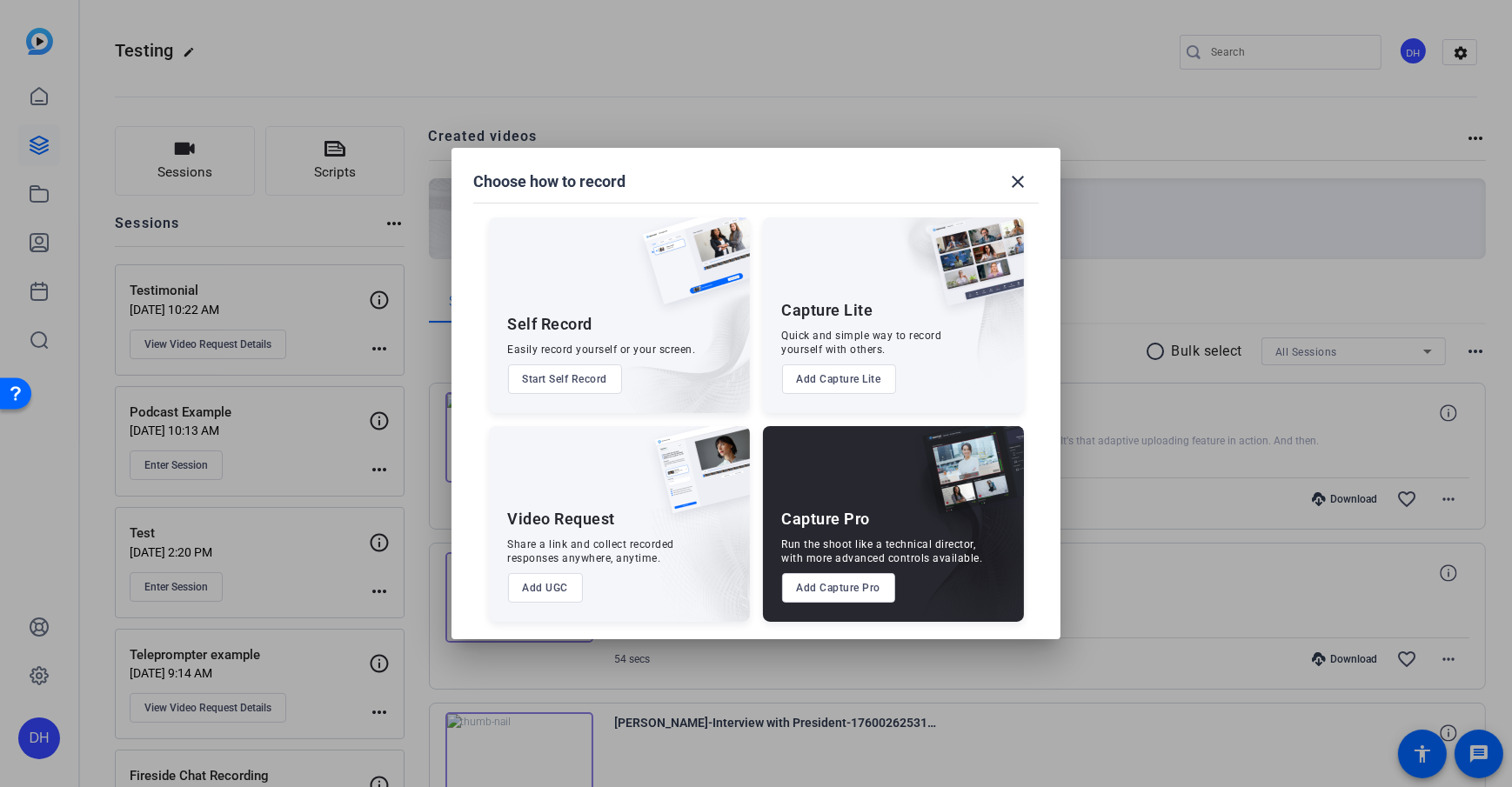
click at [562, 568] on button "Add UGC" at bounding box center [546, 588] width 75 height 30
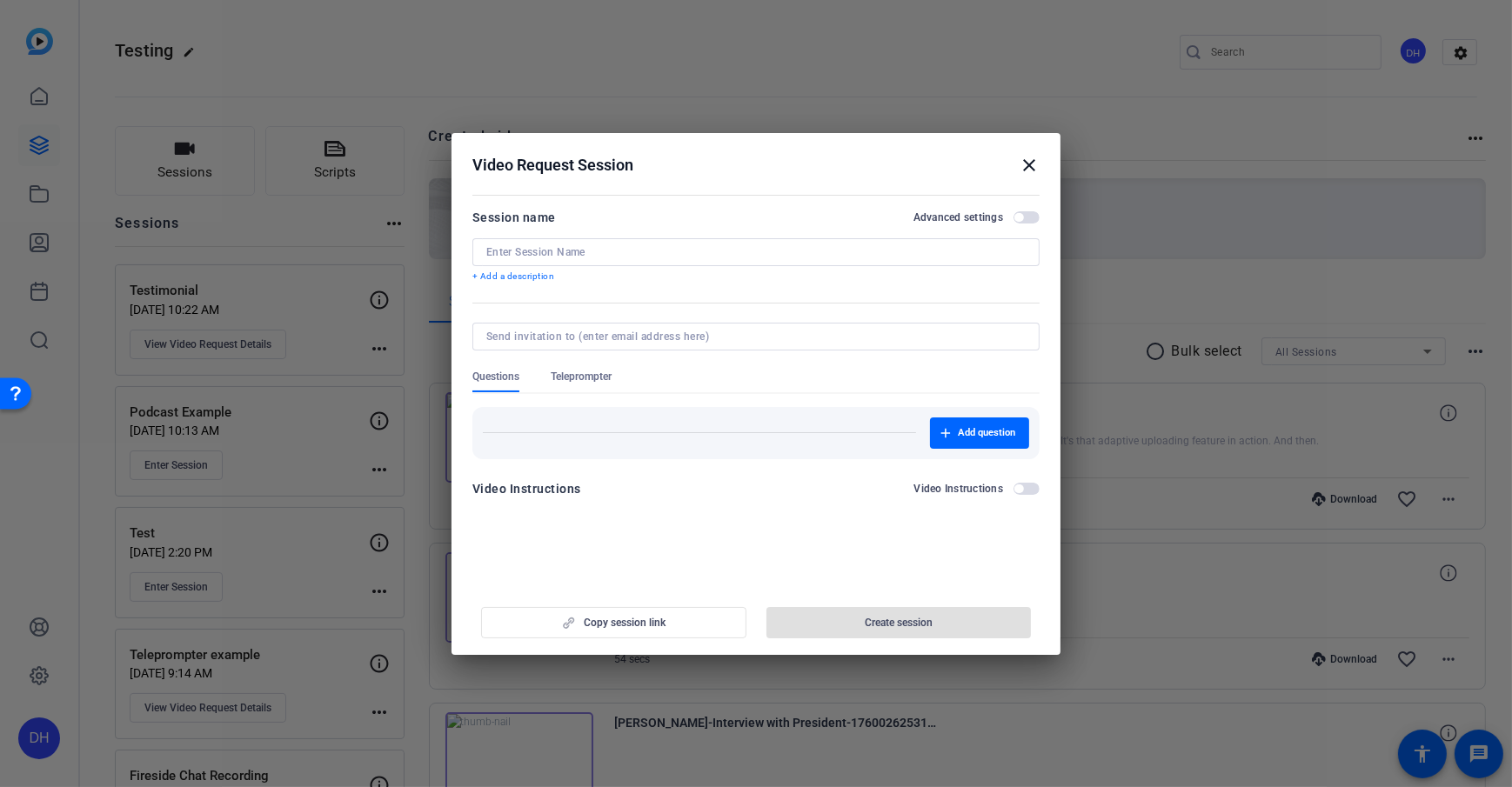
click at [807, 180] on h2 "Video Request Session close" at bounding box center [756, 161] width 609 height 56
click at [1029, 171] on mat-icon "close" at bounding box center [1029, 165] width 21 height 21
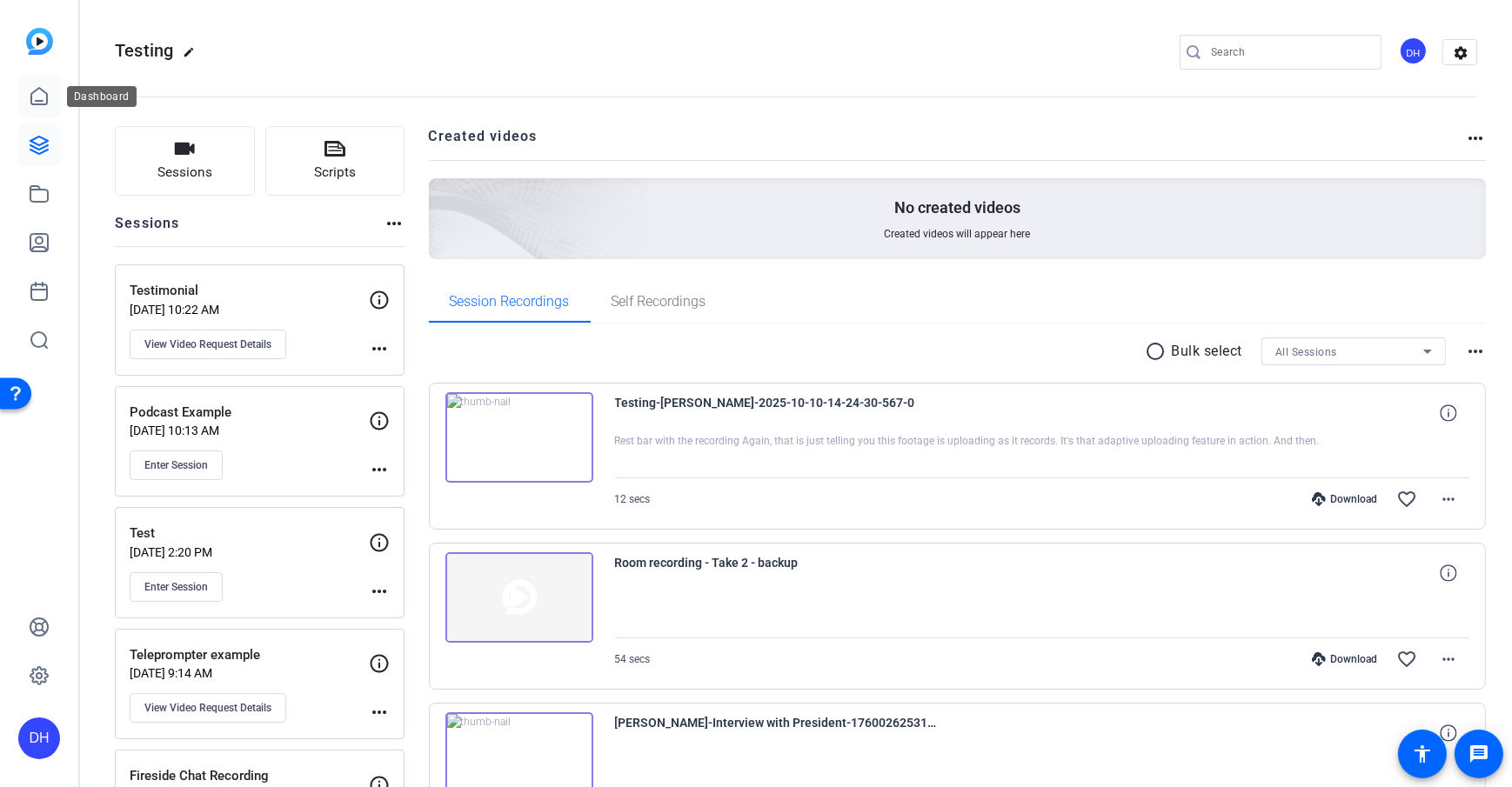
click at [32, 114] on link at bounding box center [39, 97] width 42 height 42
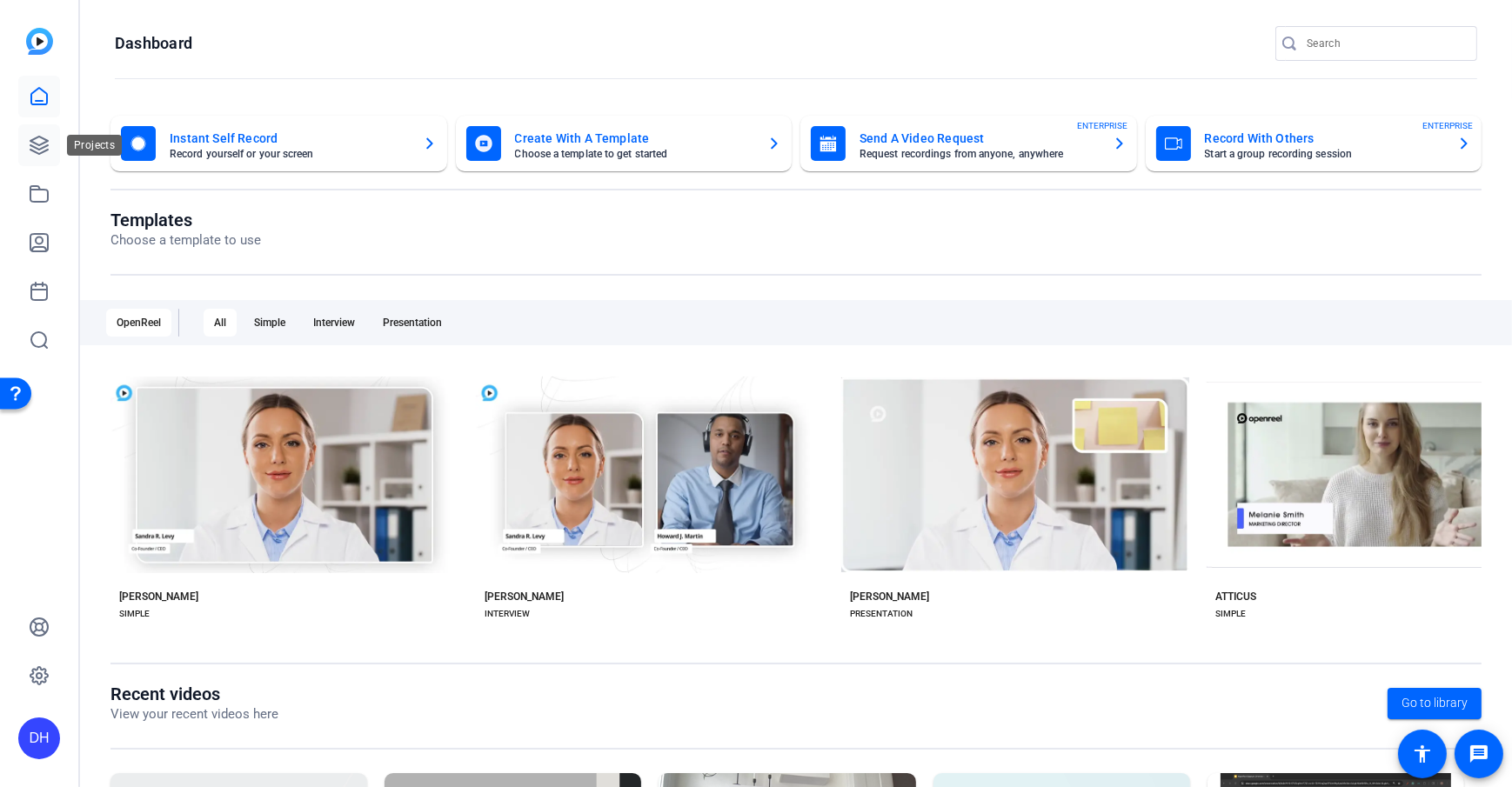
click at [41, 151] on icon at bounding box center [39, 146] width 21 height 21
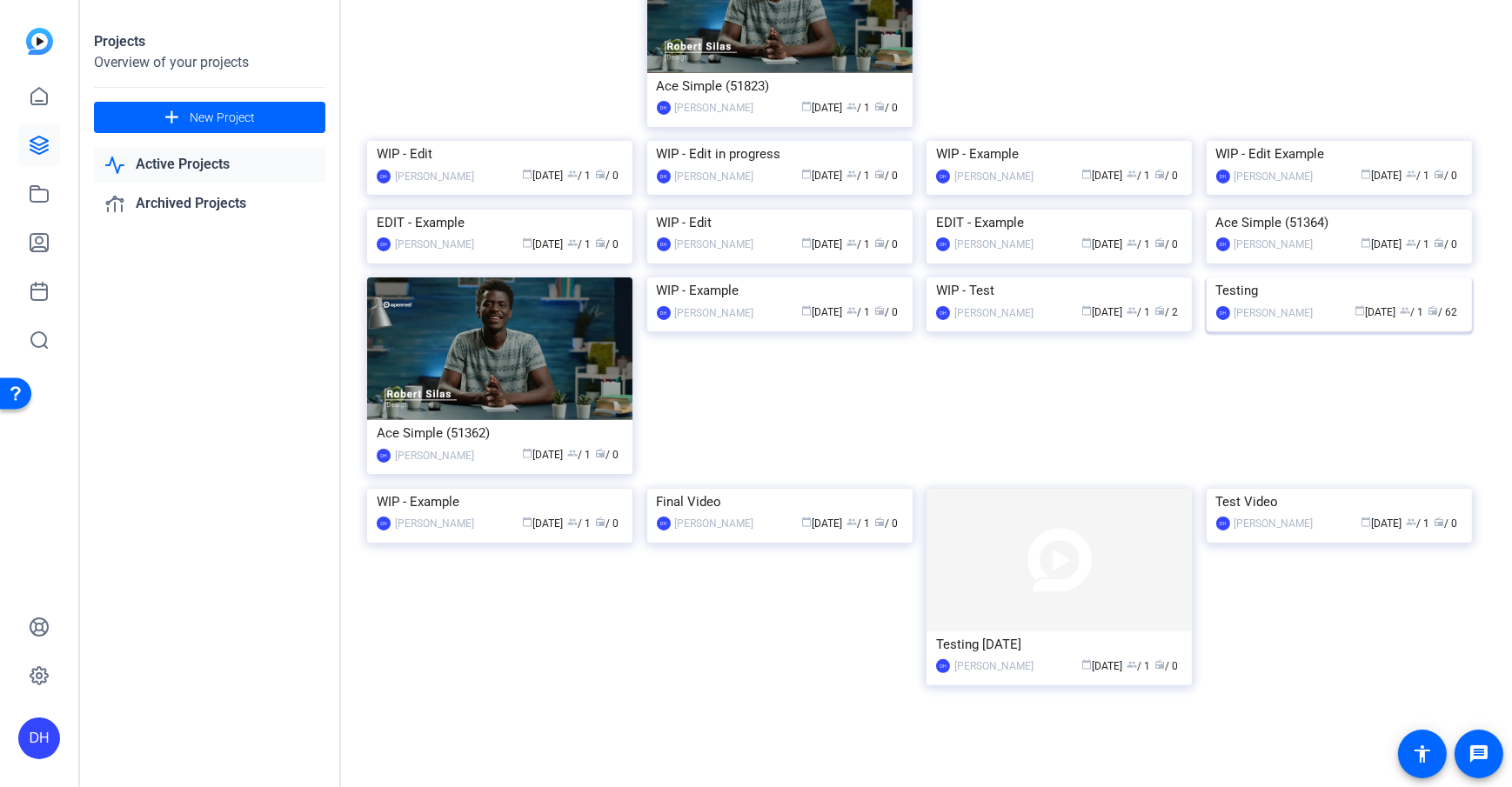
scroll to position [614, 0]
click at [1132, 277] on img at bounding box center [1339, 277] width 265 height 0
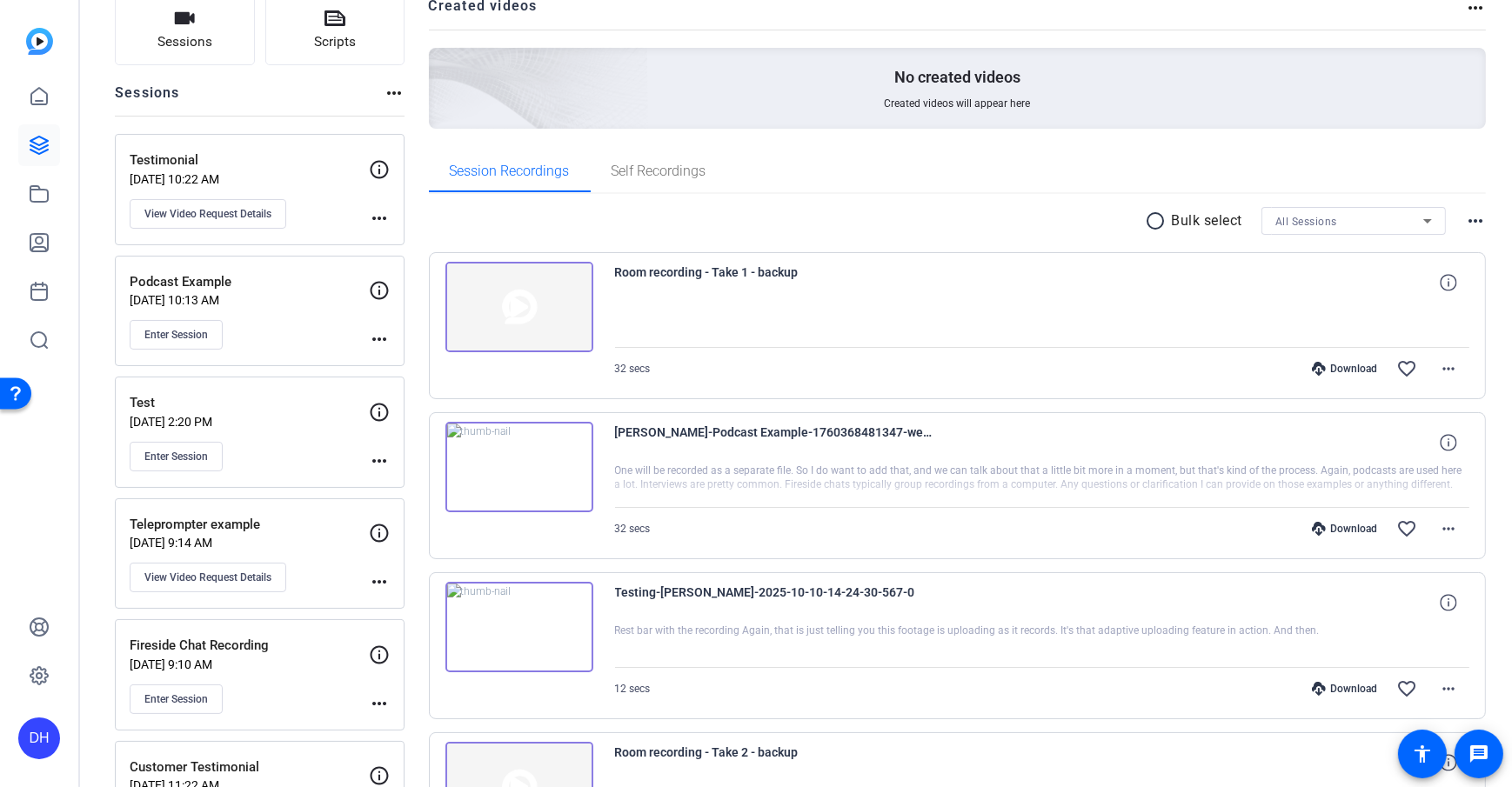
scroll to position [261, 0]
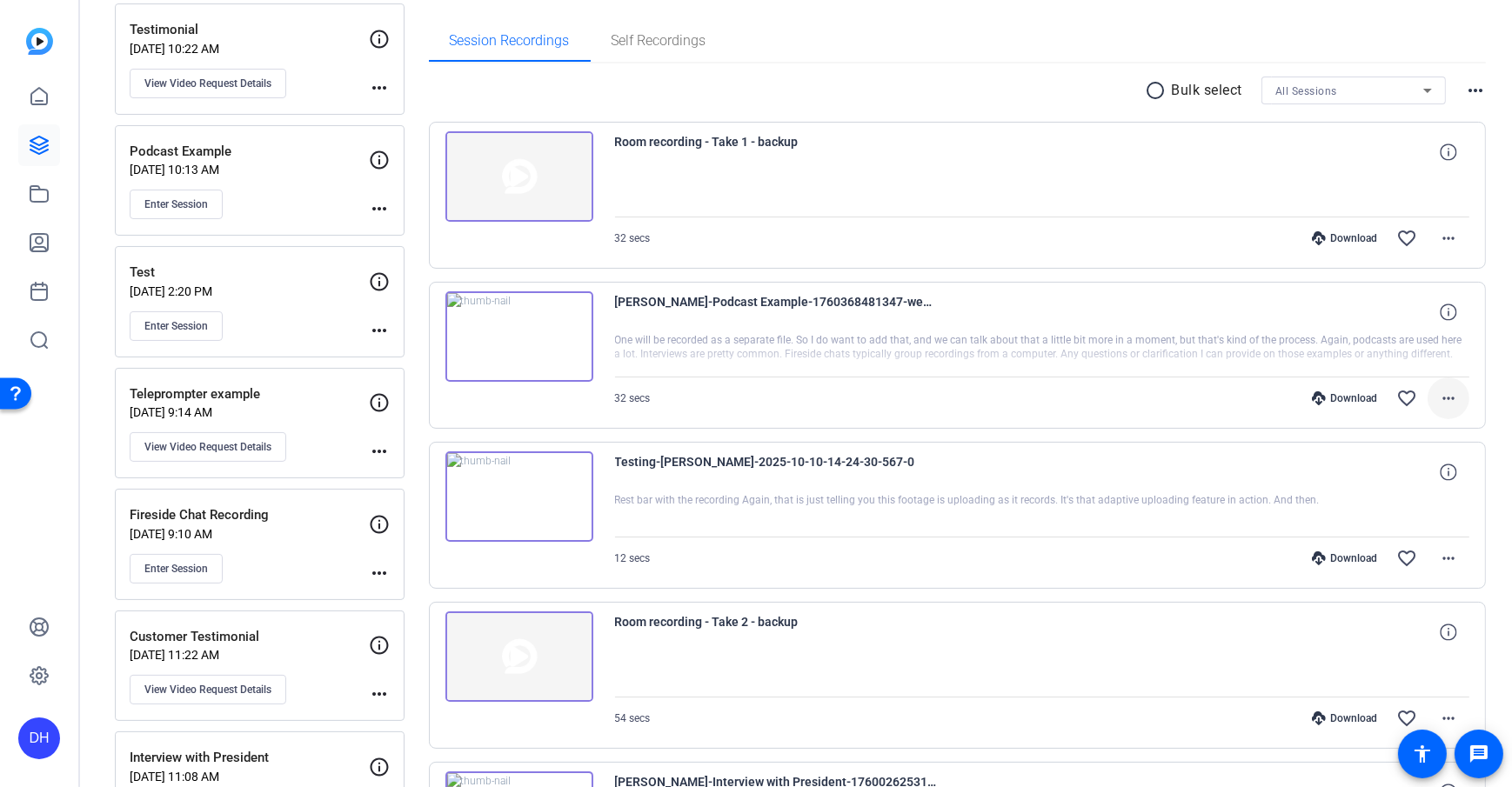
click at [1132, 393] on span at bounding box center [1449, 398] width 42 height 42
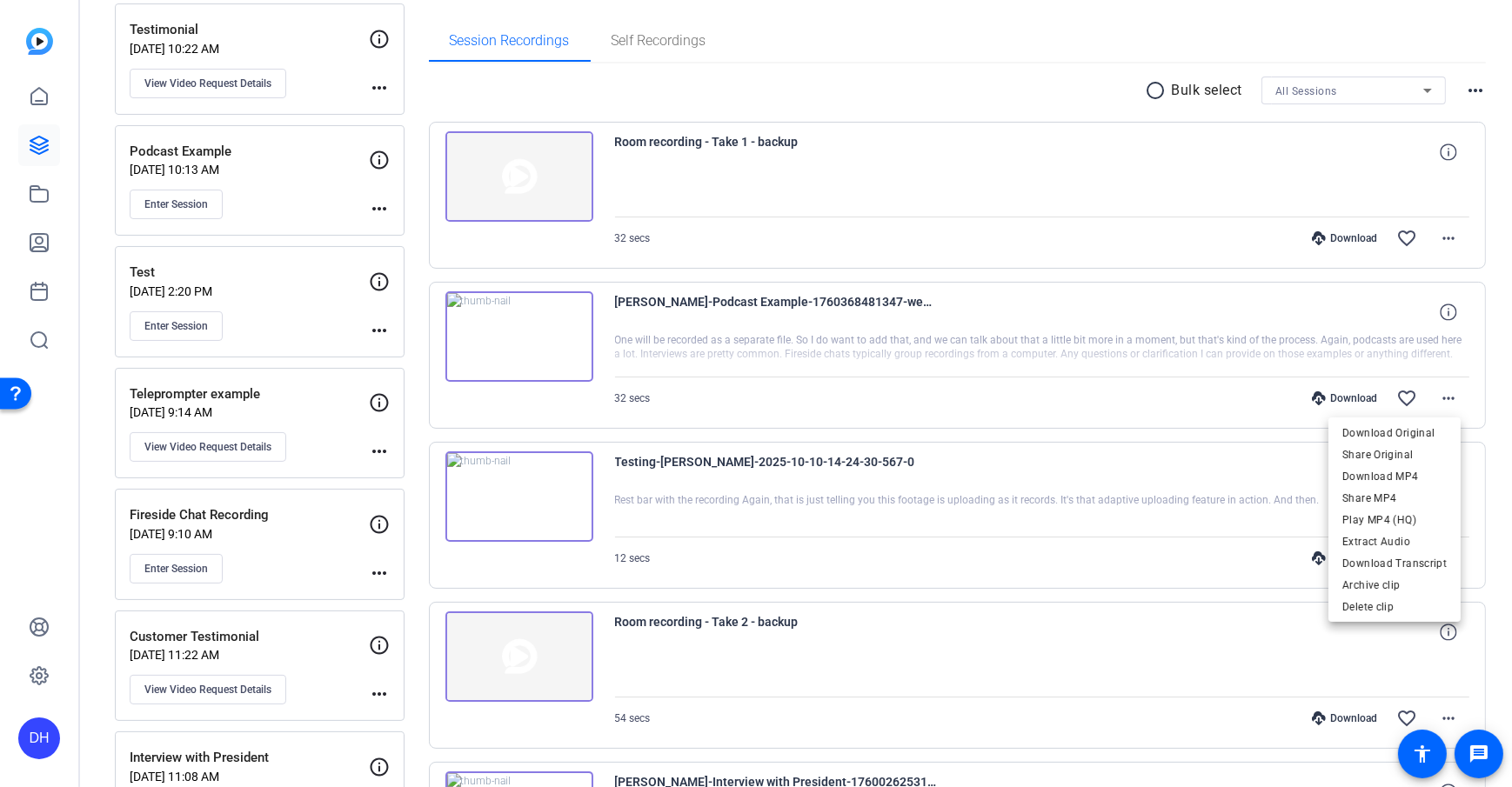
drag, startPoint x: 852, startPoint y: 92, endPoint x: 939, endPoint y: 169, distance: 116.2
click at [852, 92] on div at bounding box center [756, 393] width 1512 height 787
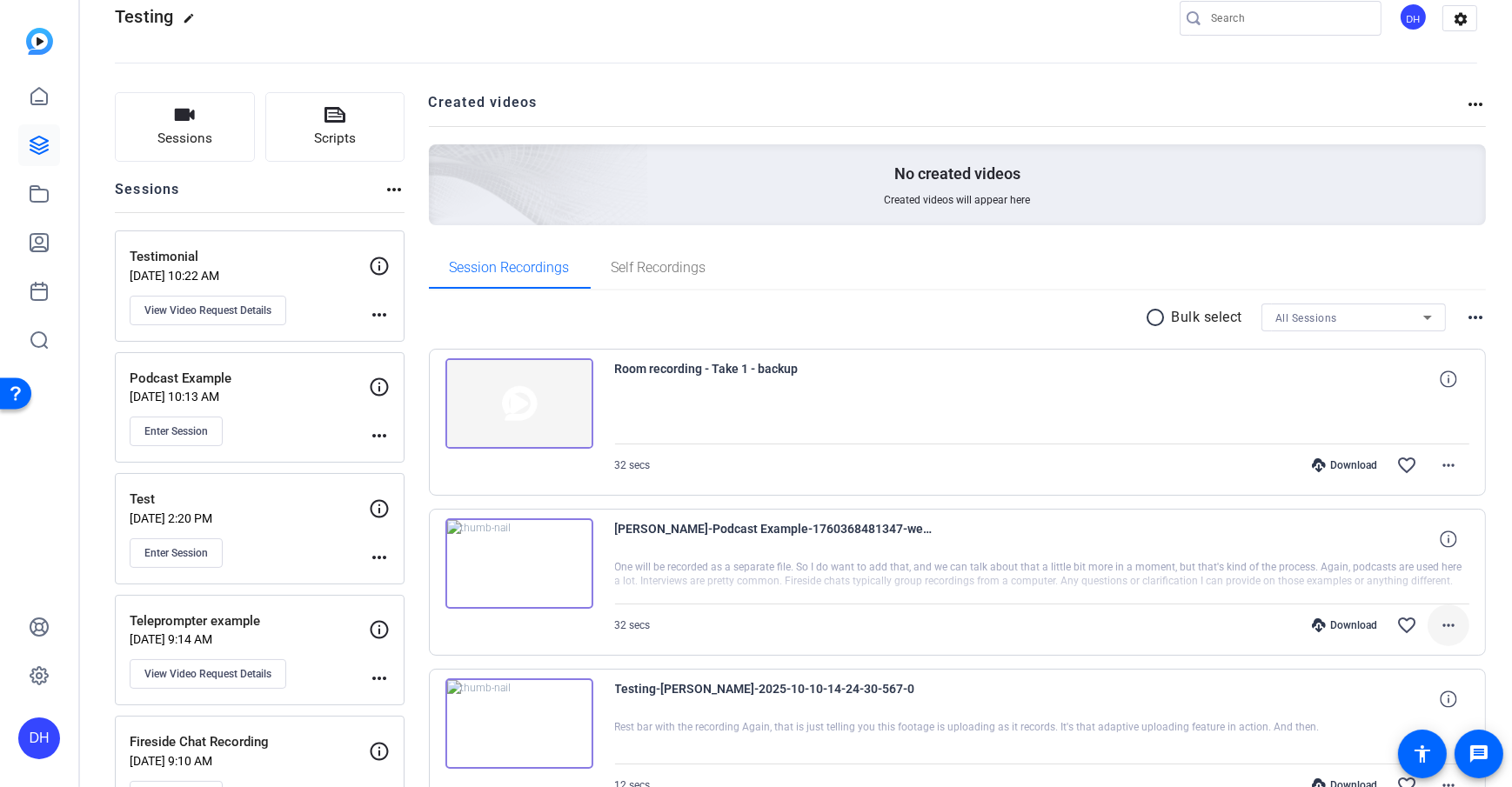
scroll to position [43, 0]
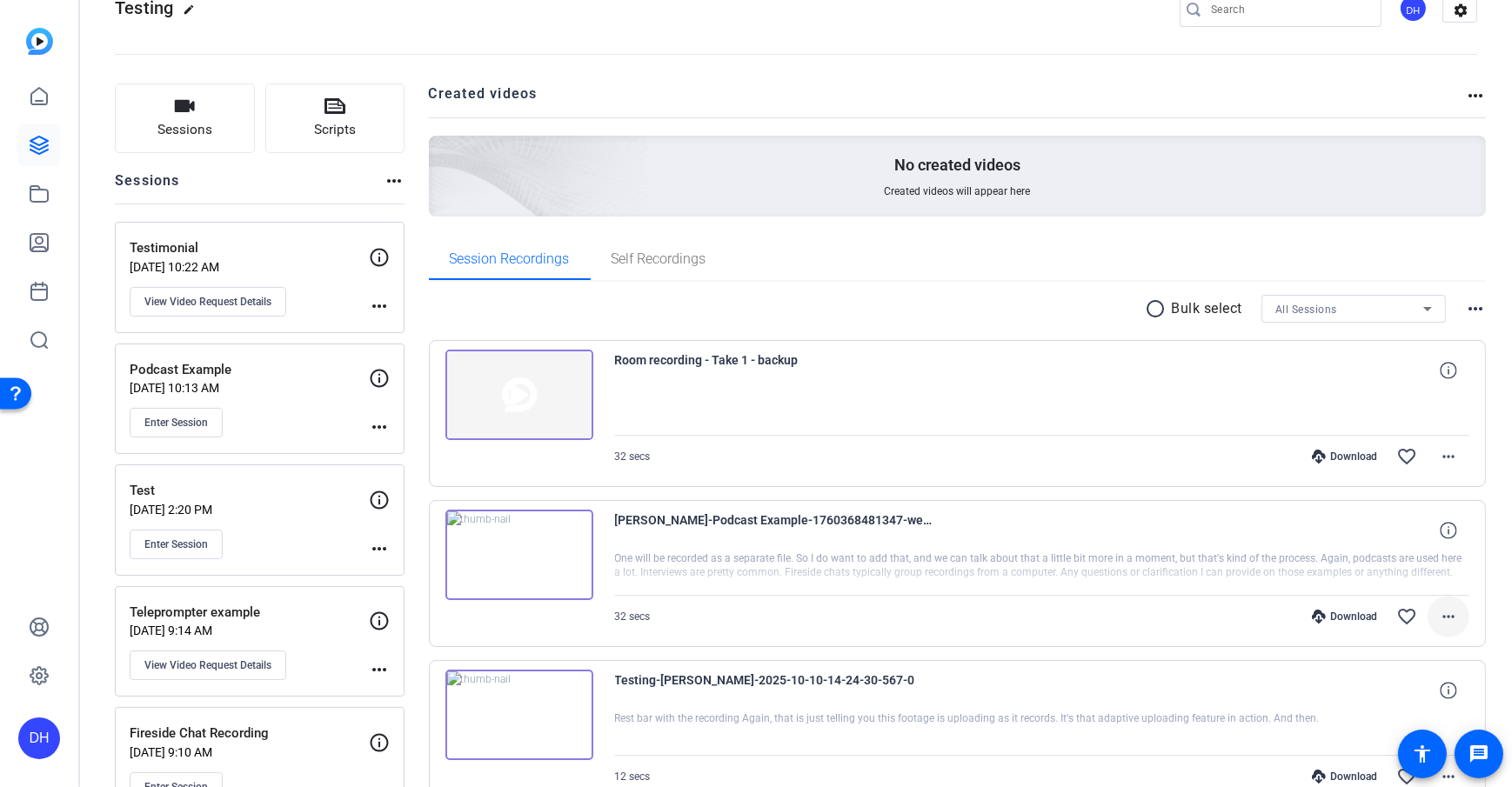
click at [1132, 568] on mat-icon "more_horiz" at bounding box center [1449, 617] width 21 height 21
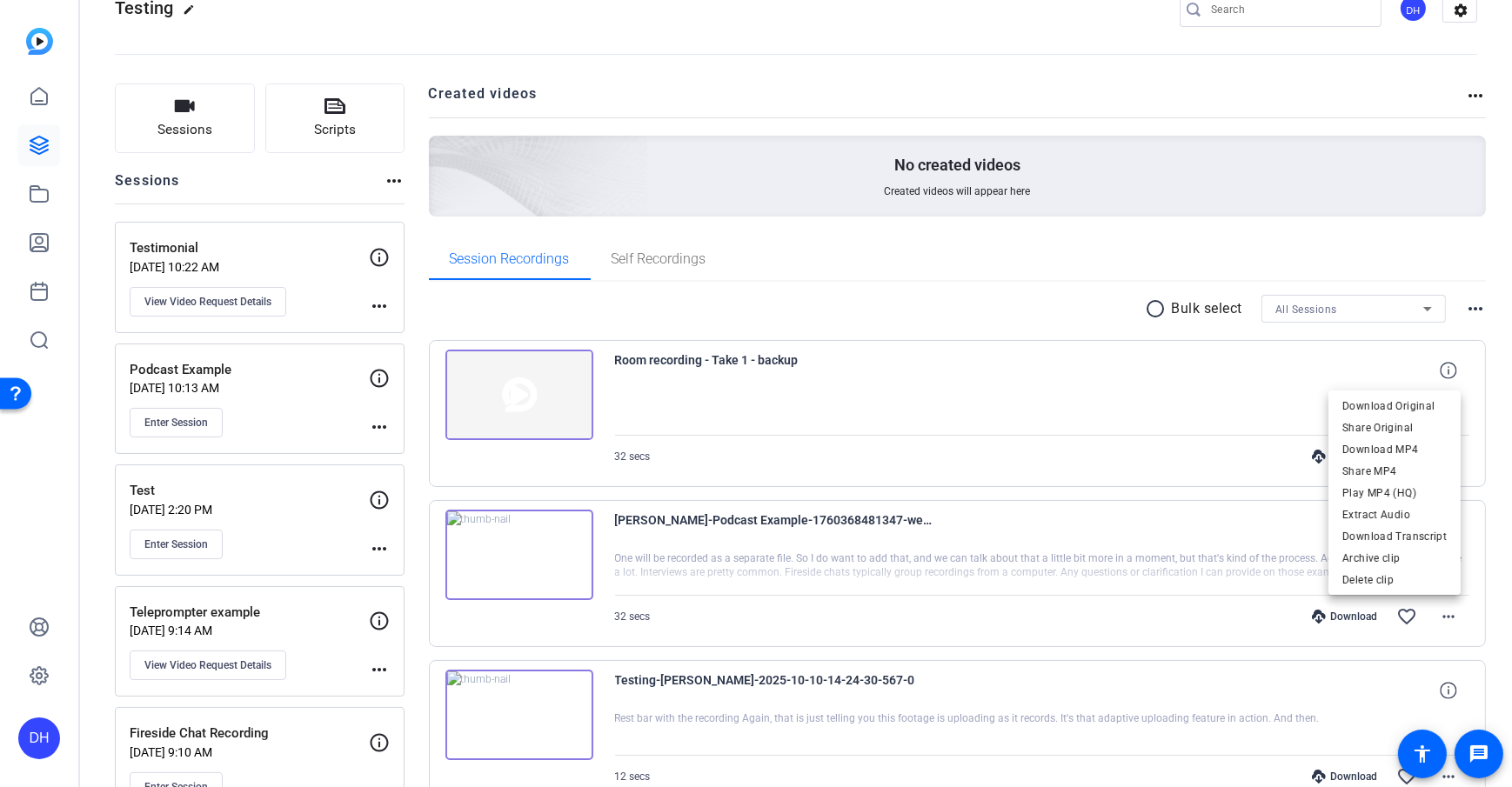
click at [412, 270] on div at bounding box center [756, 393] width 1512 height 787
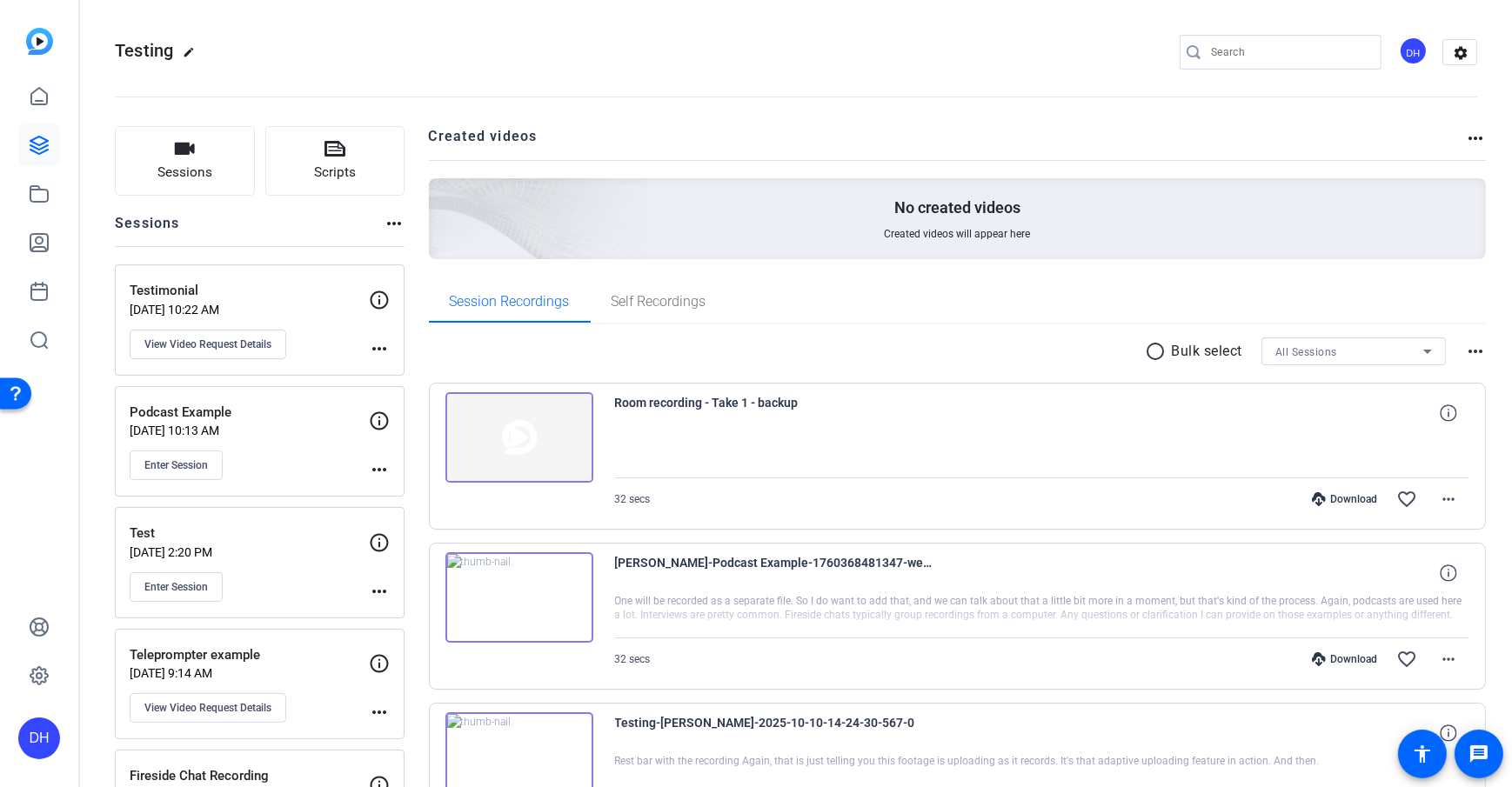
scroll to position [0, 0]
click at [198, 158] on button "Sessions" at bounding box center [185, 161] width 140 height 69
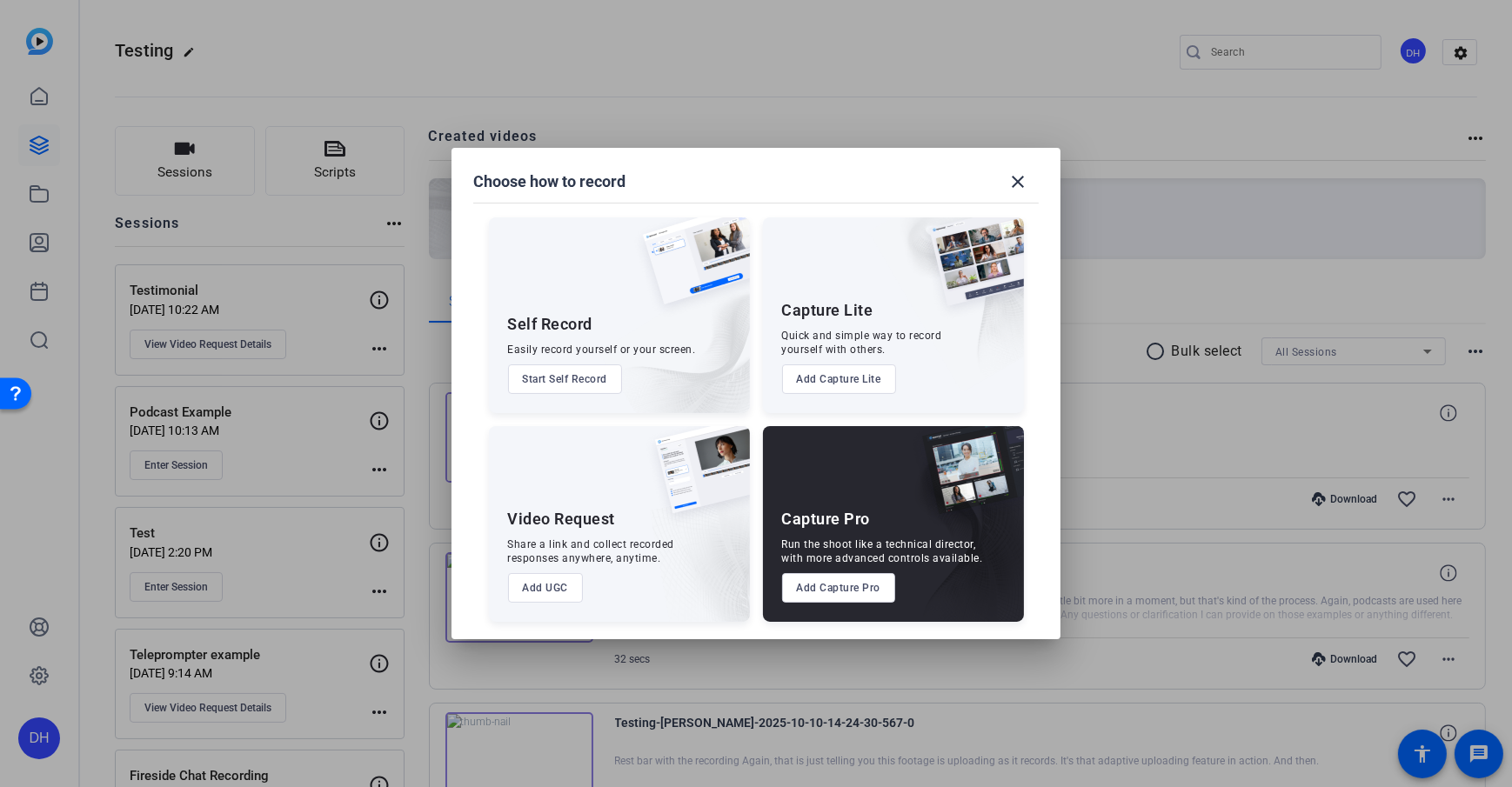
drag, startPoint x: 780, startPoint y: 521, endPoint x: 874, endPoint y: 523, distance: 94.0
click at [874, 523] on div "Capture Pro Run the shoot like a technical director, with more advanced control…" at bounding box center [892, 524] width 261 height 196
click at [774, 525] on div "Capture Pro Run the shoot like a technical director, with more advanced control…" at bounding box center [892, 524] width 261 height 196
drag, startPoint x: 779, startPoint y: 522, endPoint x: 881, endPoint y: 525, distance: 102.0
click at [881, 525] on div "Capture Pro Run the shoot like a technical director, with more advanced control…" at bounding box center [892, 524] width 261 height 196
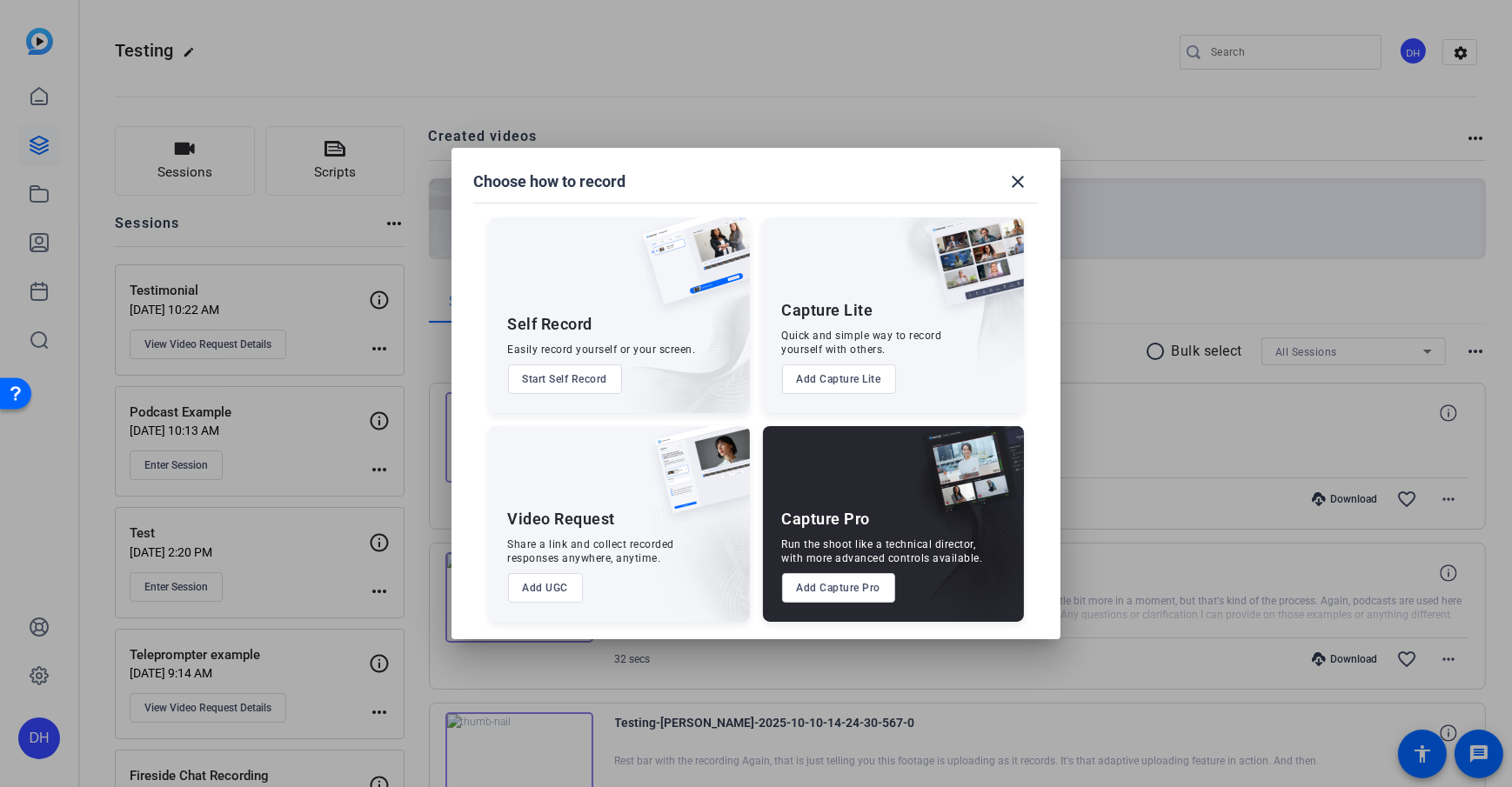
click at [867, 540] on div "Run the shoot like a technical director, with more advanced controls available." at bounding box center [882, 552] width 201 height 28
click at [837, 568] on button "Add Capture Pro" at bounding box center [839, 588] width 114 height 30
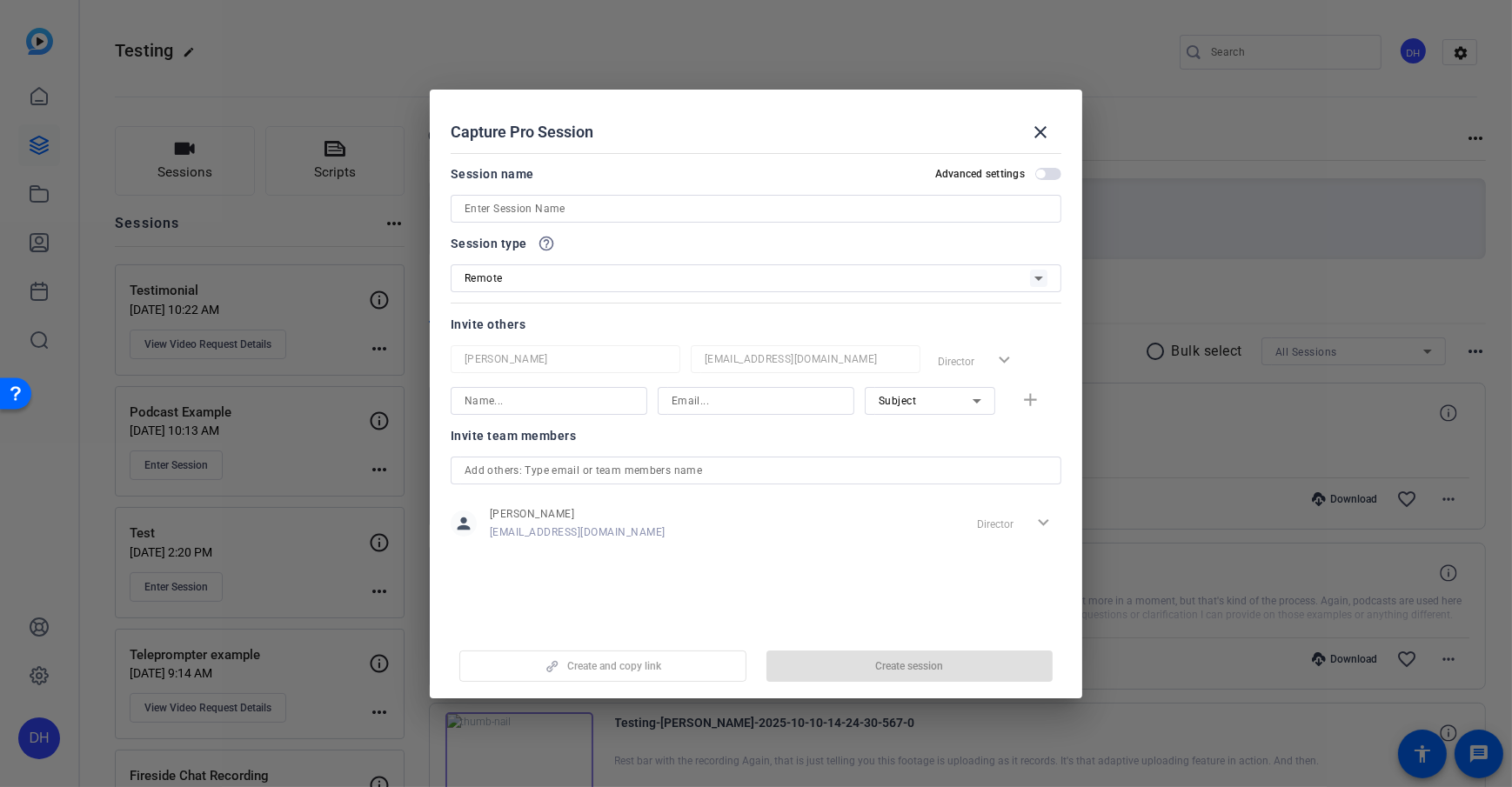
click at [738, 139] on div "Capture Pro Session close" at bounding box center [756, 132] width 611 height 42
click at [576, 203] on input at bounding box center [756, 209] width 583 height 21
type input "Example Interview"
click at [688, 144] on div "Capture Pro Session close" at bounding box center [756, 132] width 611 height 42
click at [789, 239] on div at bounding box center [756, 233] width 611 height 19
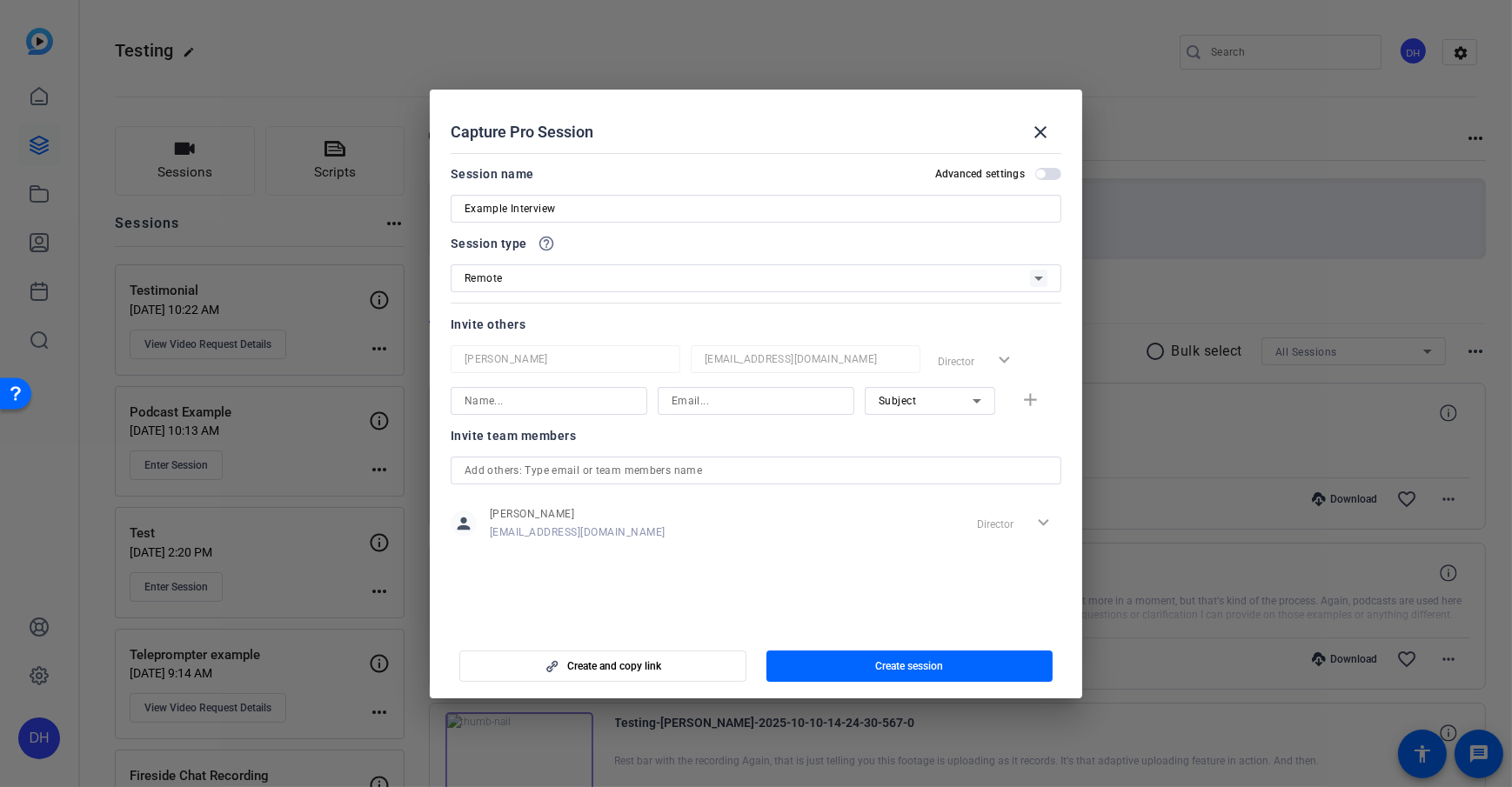
click at [785, 234] on div at bounding box center [756, 233] width 611 height 19
click at [681, 314] on div "Invite others" at bounding box center [756, 325] width 611 height 21
click at [974, 404] on icon at bounding box center [977, 401] width 21 height 21
click at [773, 431] on div at bounding box center [756, 393] width 1512 height 787
click at [871, 568] on span "button" at bounding box center [909, 667] width 287 height 42
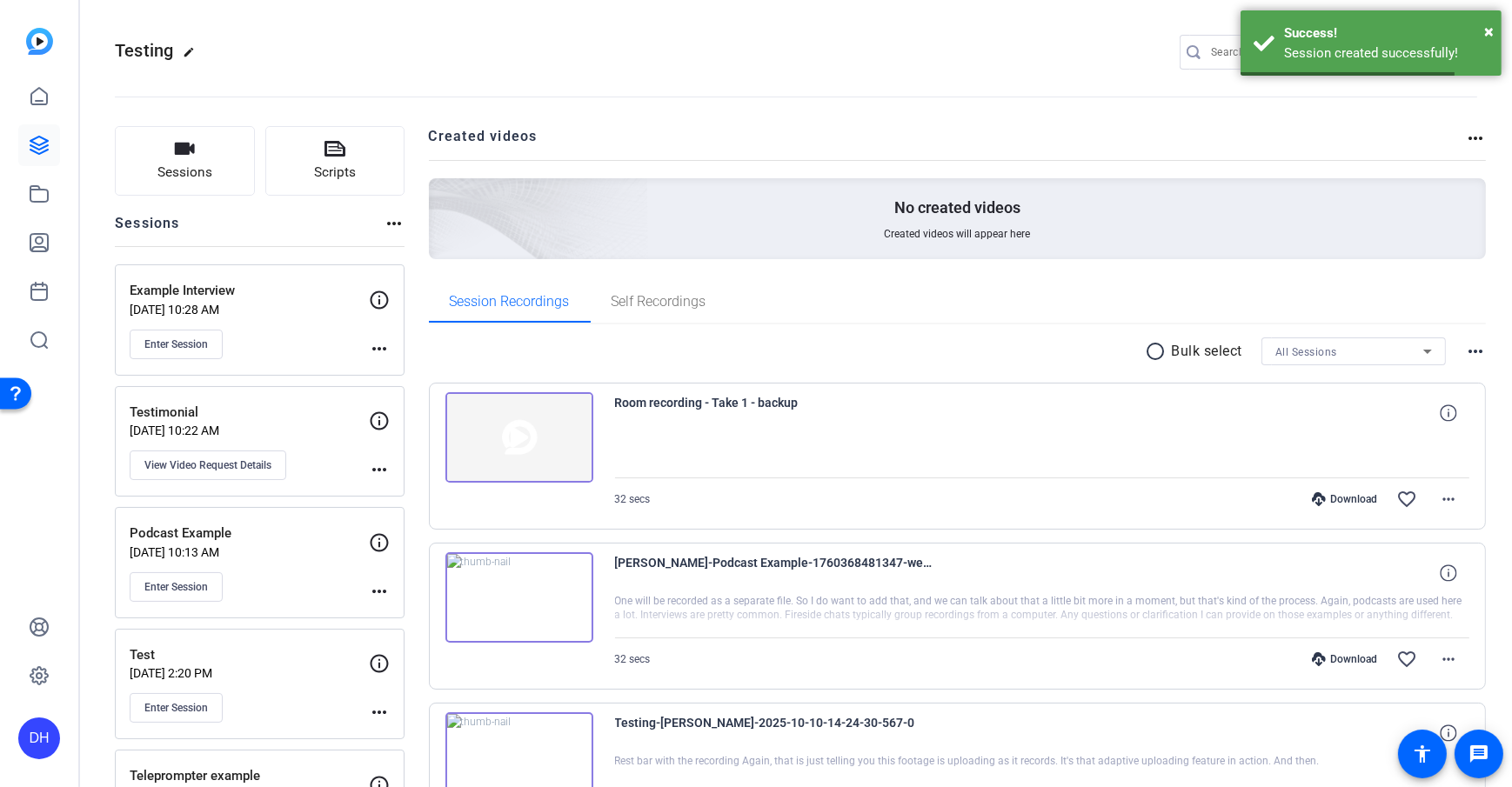
click at [194, 353] on button "Enter Session" at bounding box center [176, 345] width 93 height 30
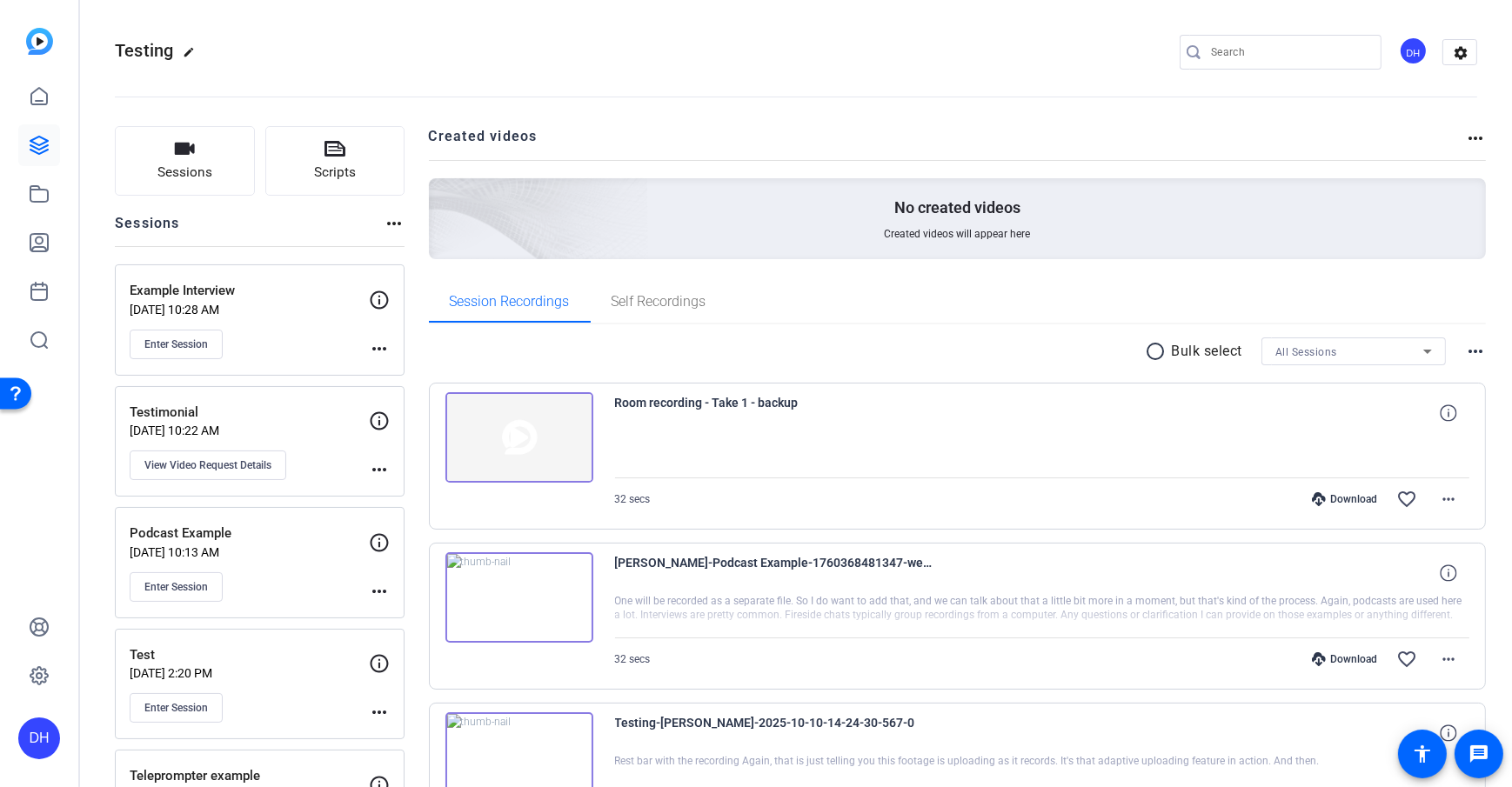
click at [403, 87] on openreel-divider-bar at bounding box center [796, 91] width 1362 height 53
click at [50, 103] on link at bounding box center [39, 97] width 42 height 42
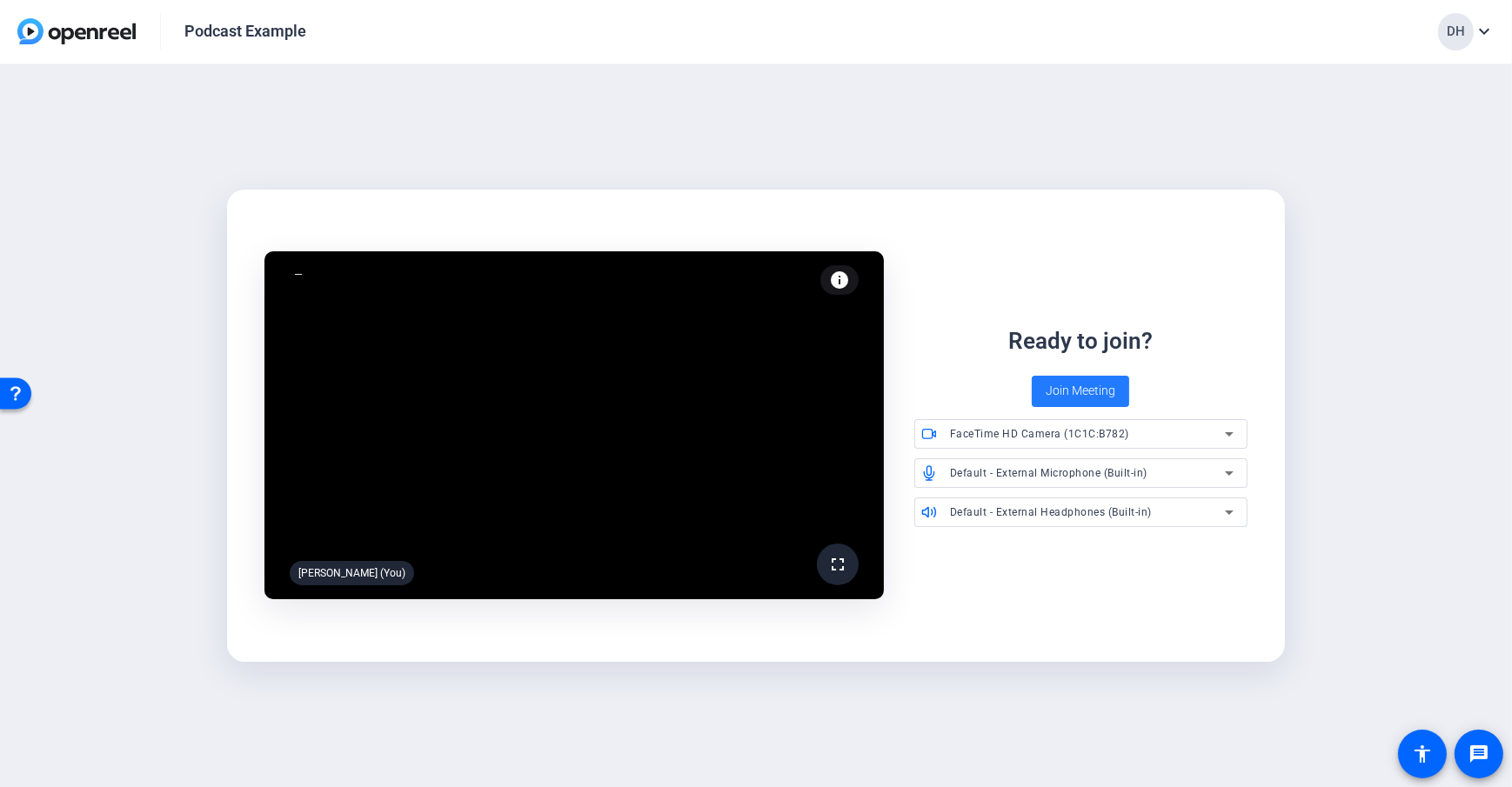
click at [1065, 397] on span "Join Meeting" at bounding box center [1080, 390] width 69 height 18
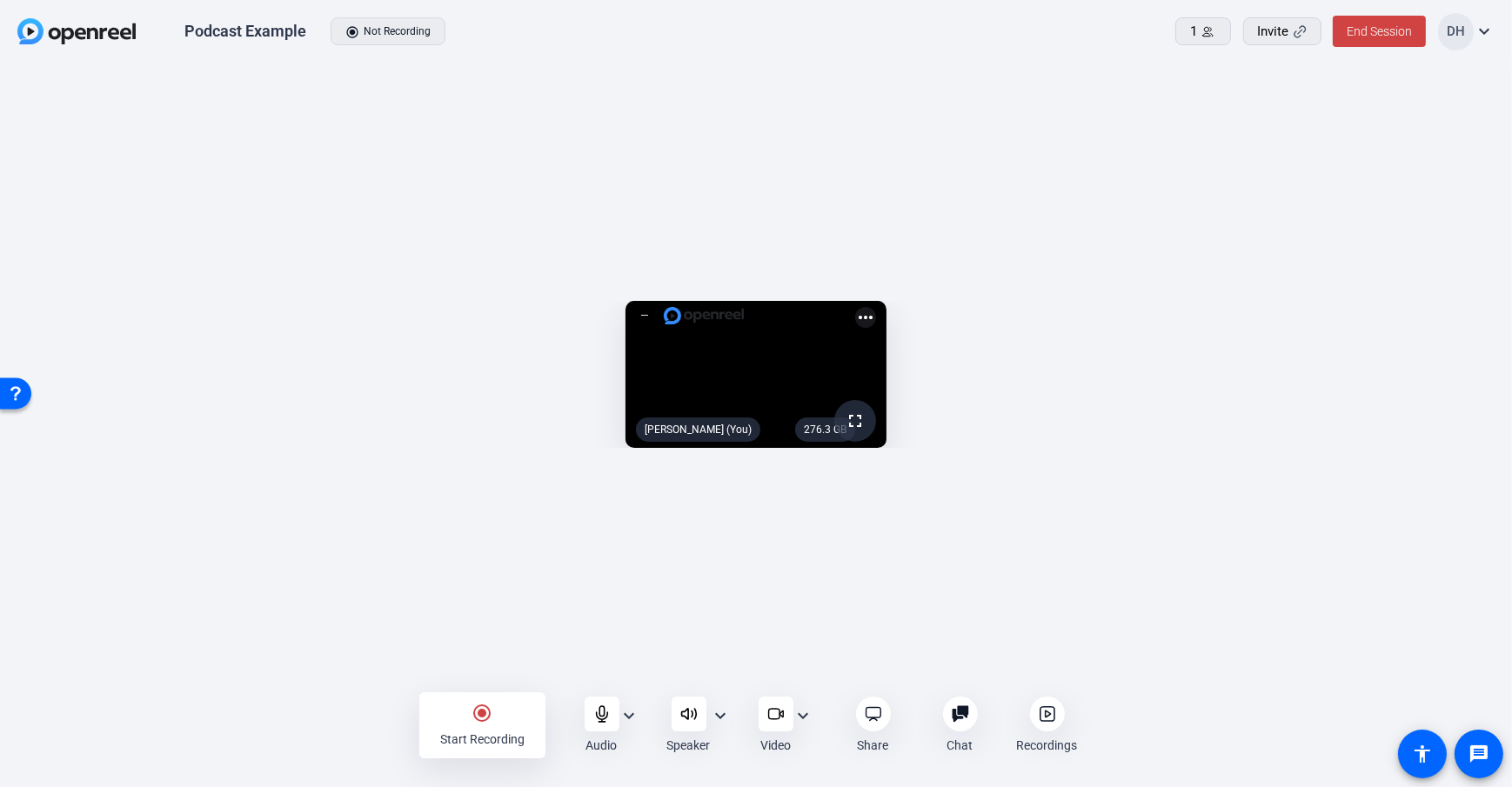
click at [474, 712] on mat-icon "radio_button_checked" at bounding box center [483, 713] width 21 height 21
click at [355, 719] on div "stop_circle Stop Recording Audio expand_more Speaker expand_more Video expand_m…" at bounding box center [756, 725] width 1512 height 62
click at [355, 720] on div "stop_circle Stop Recording Audio expand_more Speaker expand_more Video expand_m…" at bounding box center [756, 725] width 1512 height 62
click at [462, 720] on div "stop_circle Stop Recording" at bounding box center [483, 725] width 126 height 66
click at [371, 718] on div "stop_circle Stop Recording Audio expand_more Speaker expand_more Video expand_m…" at bounding box center [756, 725] width 1512 height 62
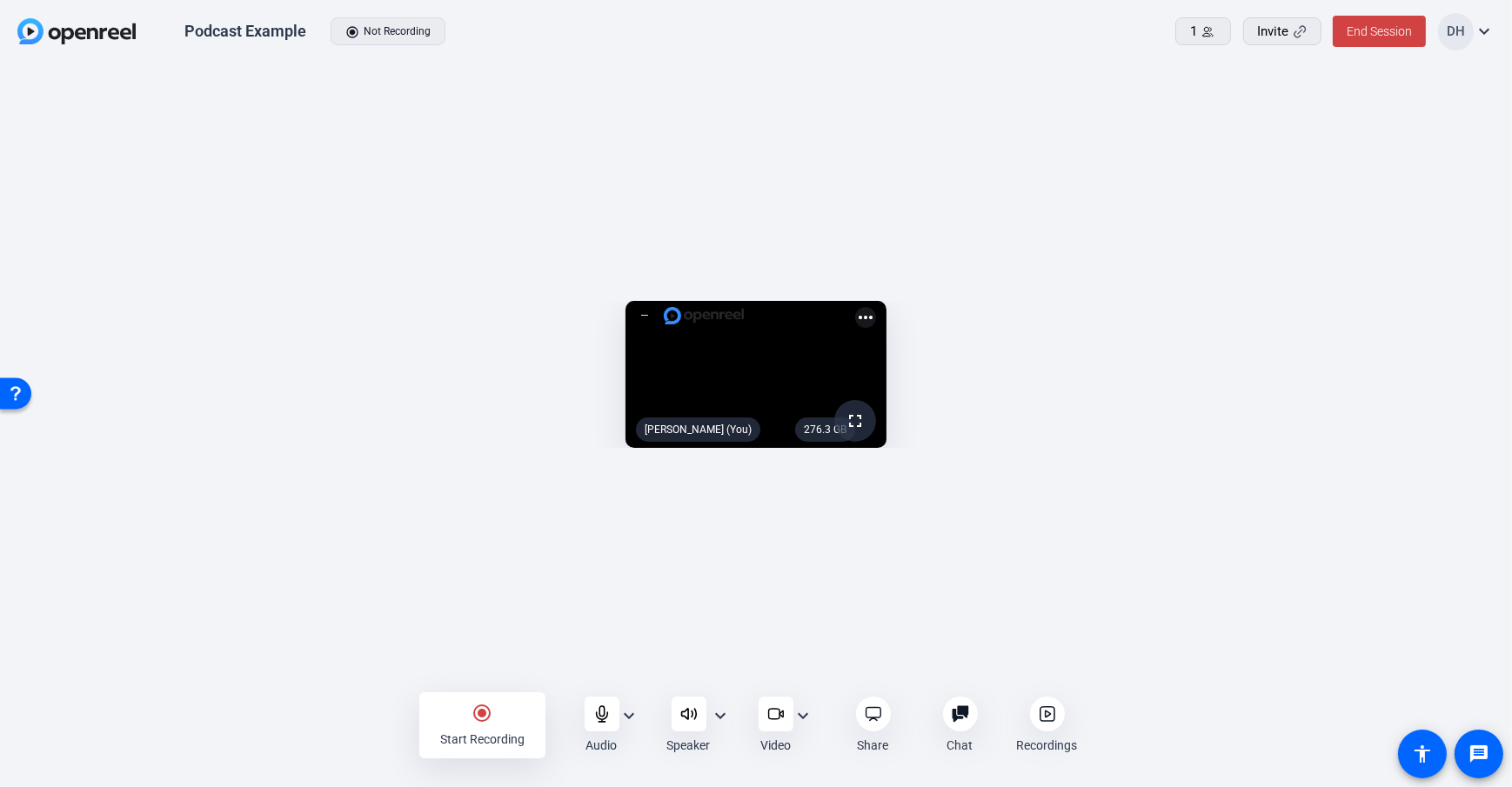
click at [1035, 717] on div at bounding box center [1048, 714] width 35 height 35
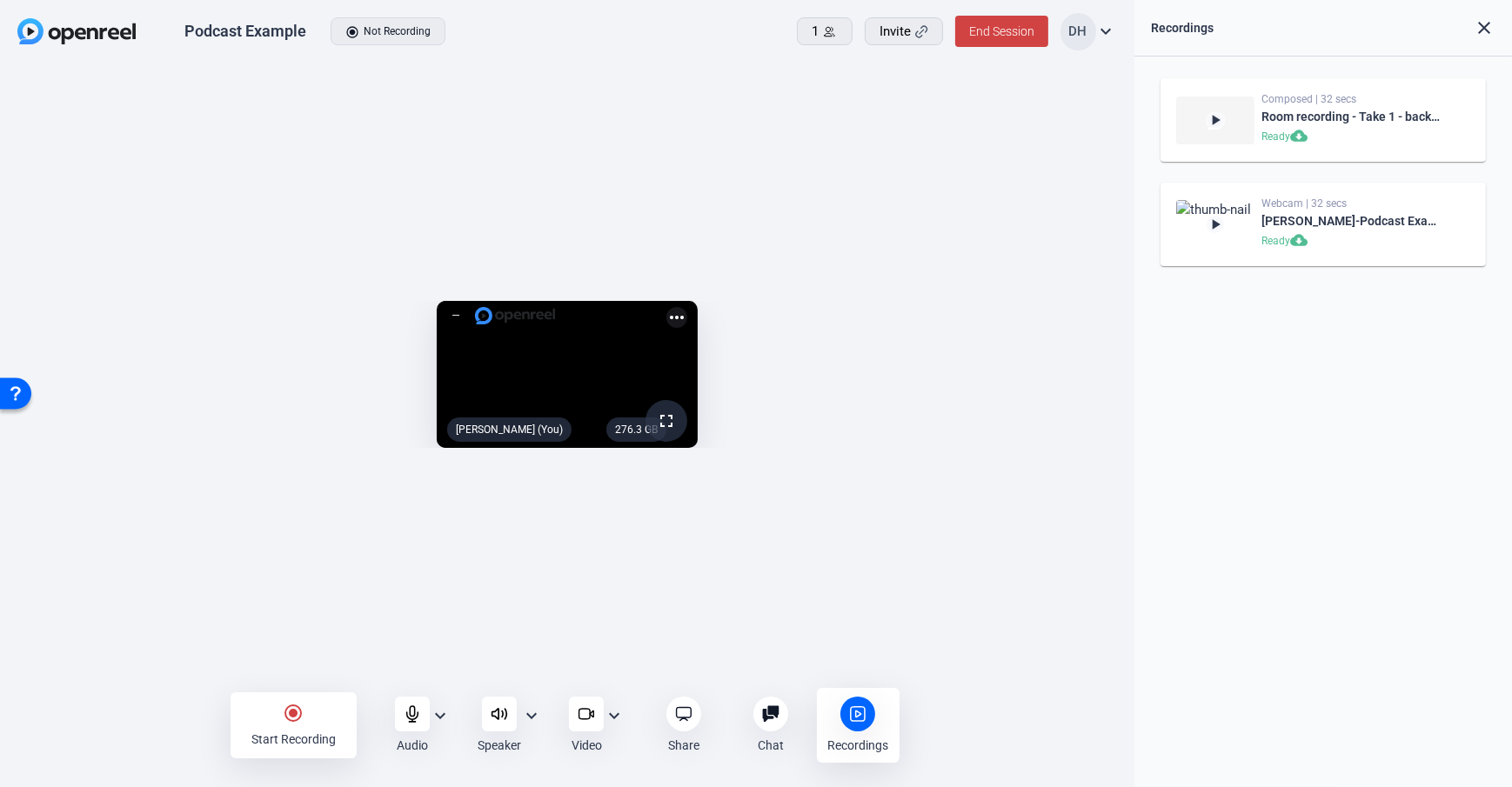
click at [1111, 440] on div "276.3 GB fullscreen Daniel Heiberger (You) more_horiz" at bounding box center [567, 378] width 1100 height 173
click at [1114, 418] on div "276.3 GB fullscreen Daniel Heiberger (You) more_horiz" at bounding box center [567, 378] width 1100 height 173
click at [1114, 419] on div "276.3 GB fullscreen Daniel Heiberger (You) more_horiz" at bounding box center [567, 378] width 1100 height 173
click at [1102, 405] on openreel-capture-lite-video-stream "276.3 GB fullscreen Daniel Heiberger (You) more_horiz" at bounding box center [567, 375] width 1082 height 147
click at [1005, 39] on span at bounding box center [1002, 32] width 93 height 42
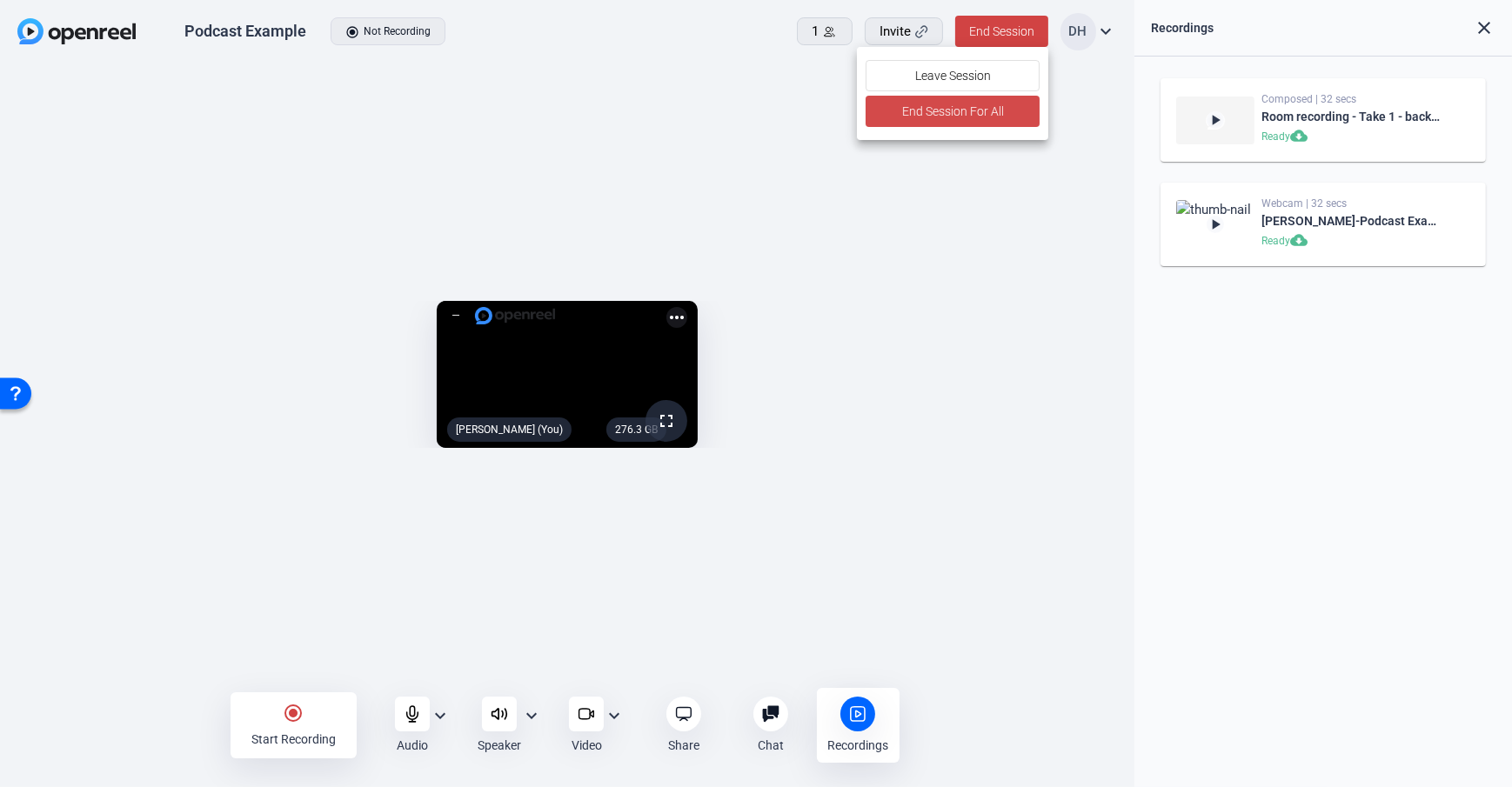
click at [1027, 116] on span at bounding box center [952, 111] width 174 height 42
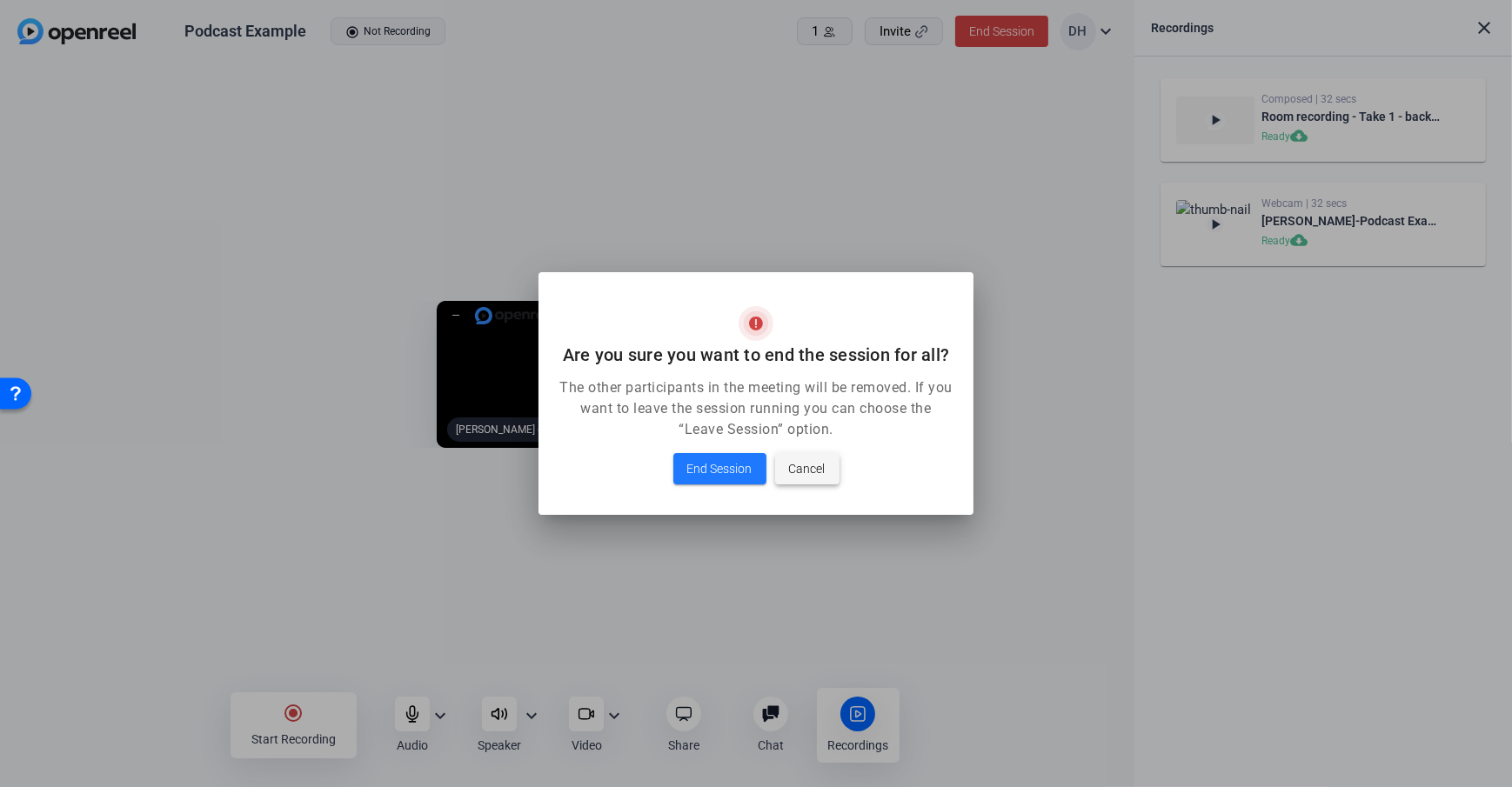
click at [811, 466] on span "Cancel" at bounding box center [807, 469] width 37 height 21
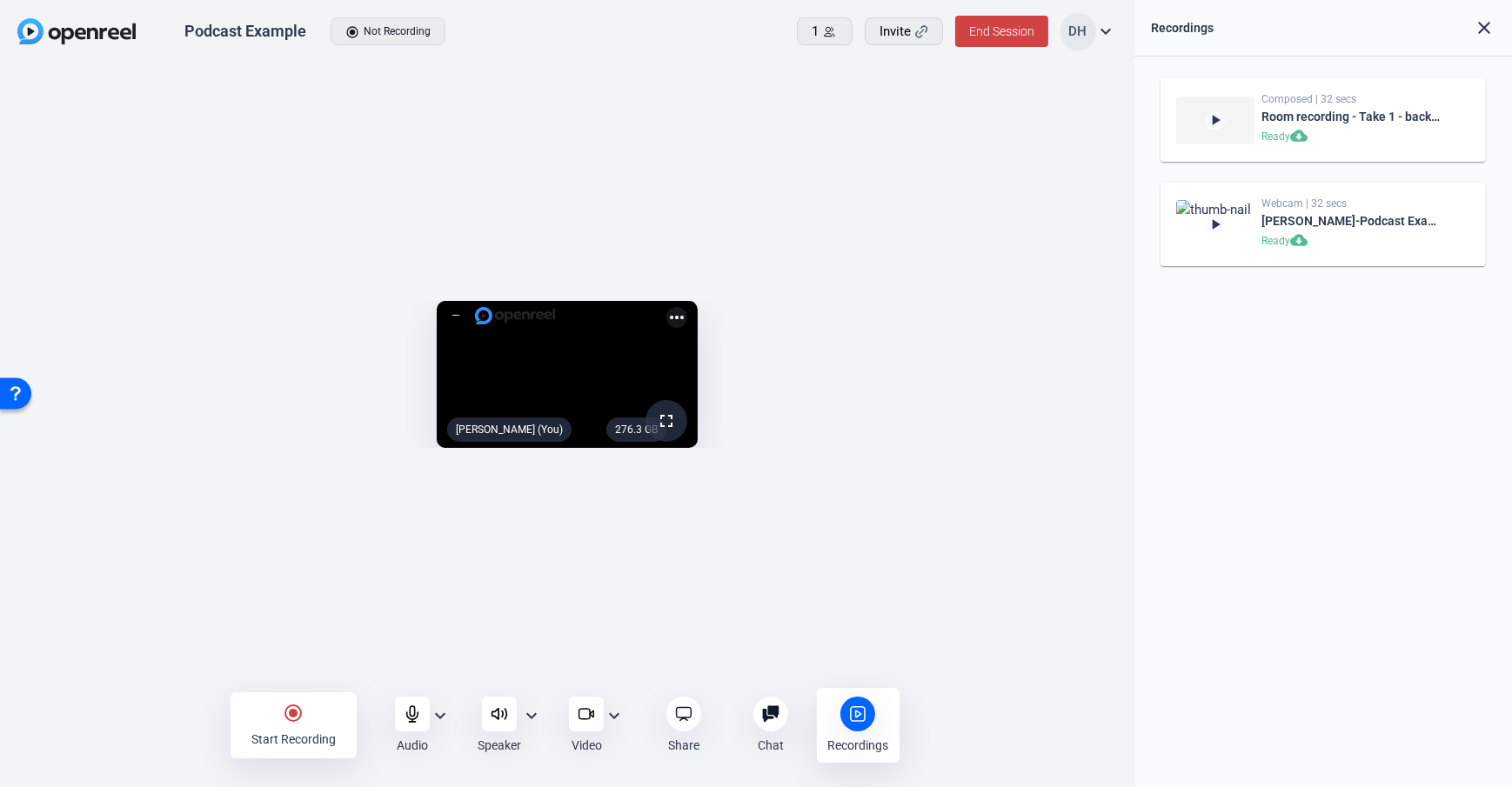
click at [1148, 321] on div "play_arrow Composed | 32 secs Room recording - Take 1 - backup Ready cloud_down…" at bounding box center [1323, 421] width 378 height 731
click at [785, 704] on div at bounding box center [771, 714] width 35 height 35
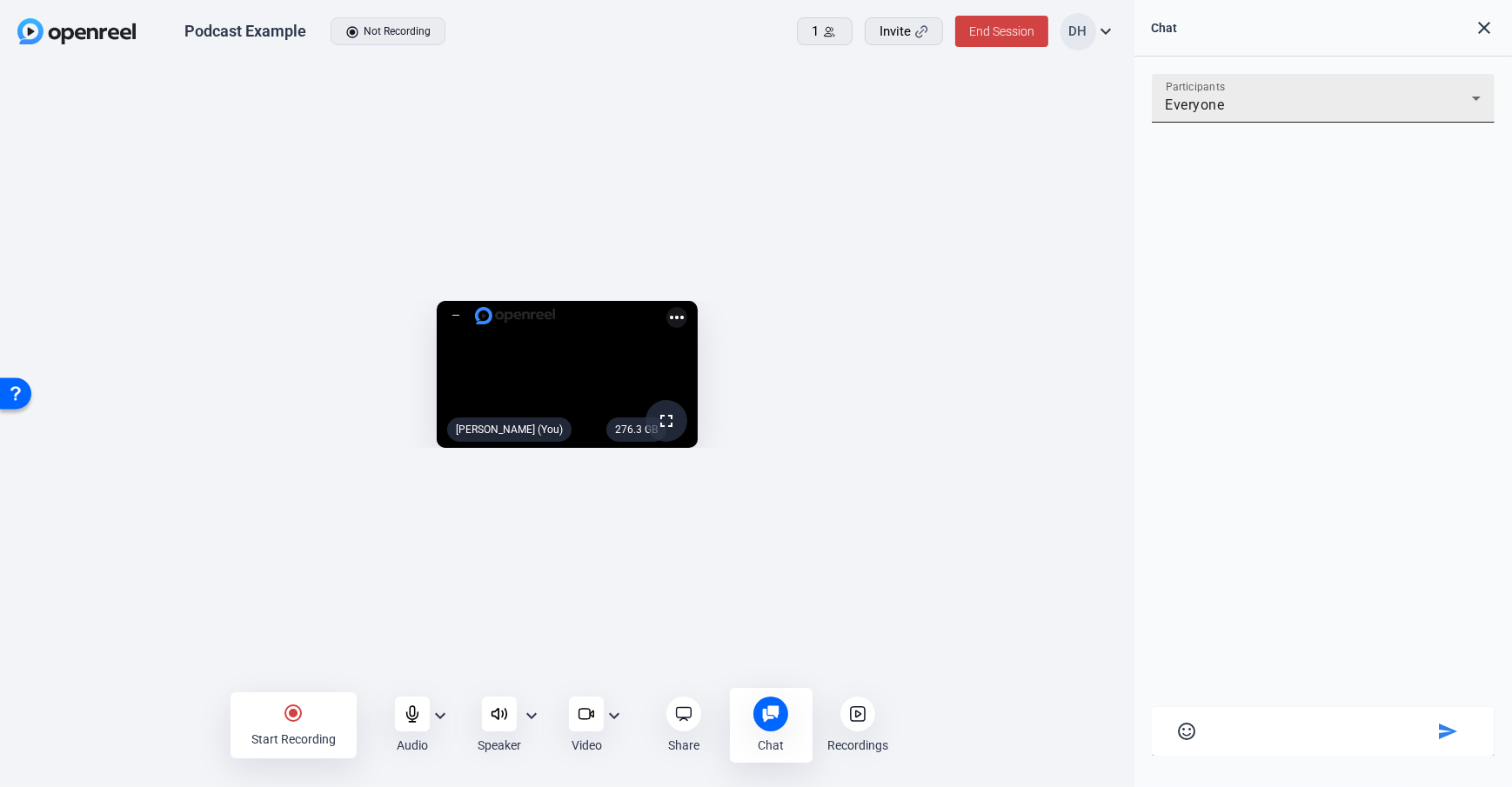
click at [1291, 102] on div "Everyone" at bounding box center [1319, 105] width 307 height 21
click at [1355, 99] on div at bounding box center [756, 393] width 1512 height 787
click at [760, 723] on div at bounding box center [771, 714] width 35 height 35
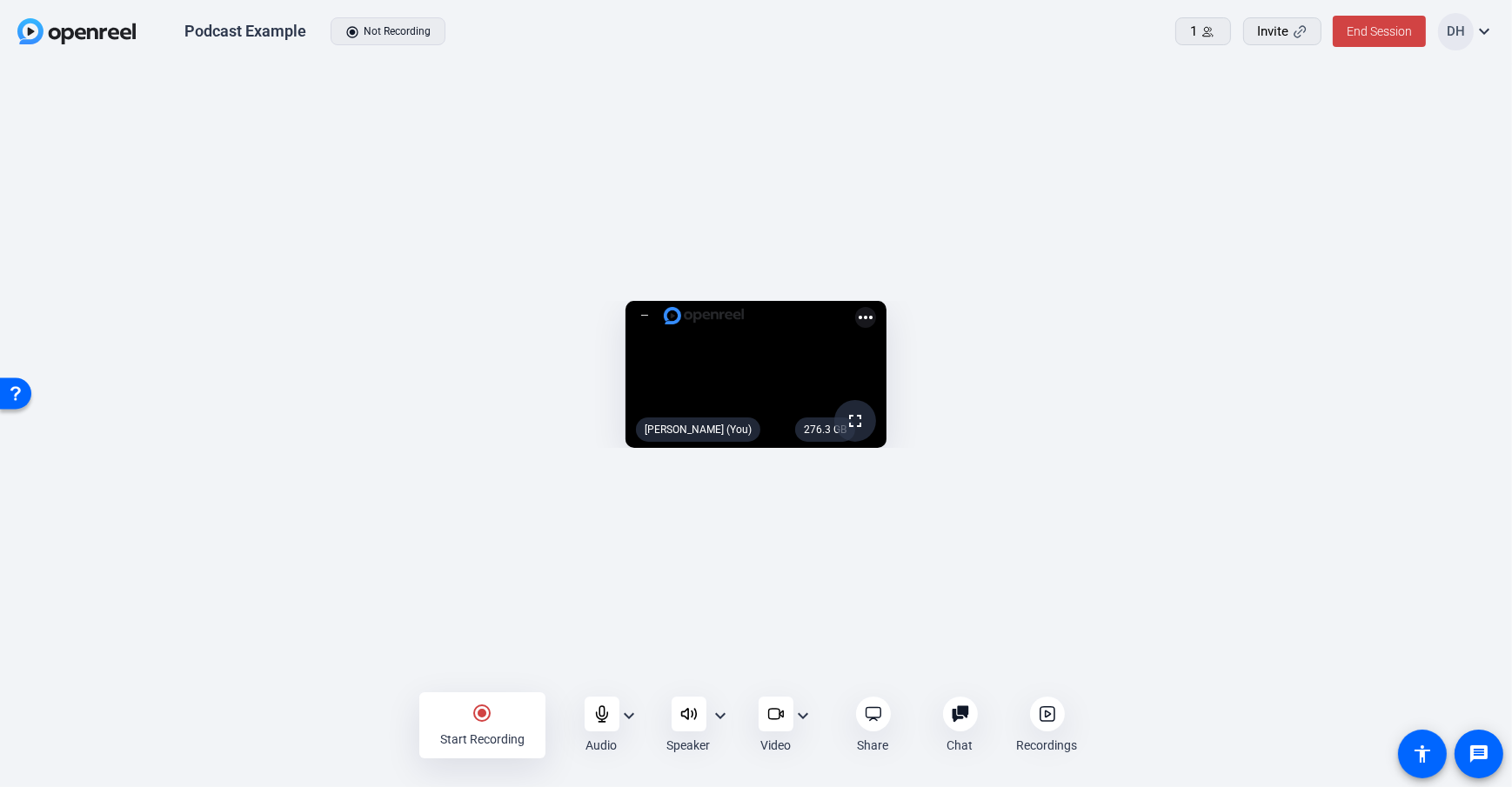
click at [952, 714] on icon at bounding box center [961, 714] width 18 height 18
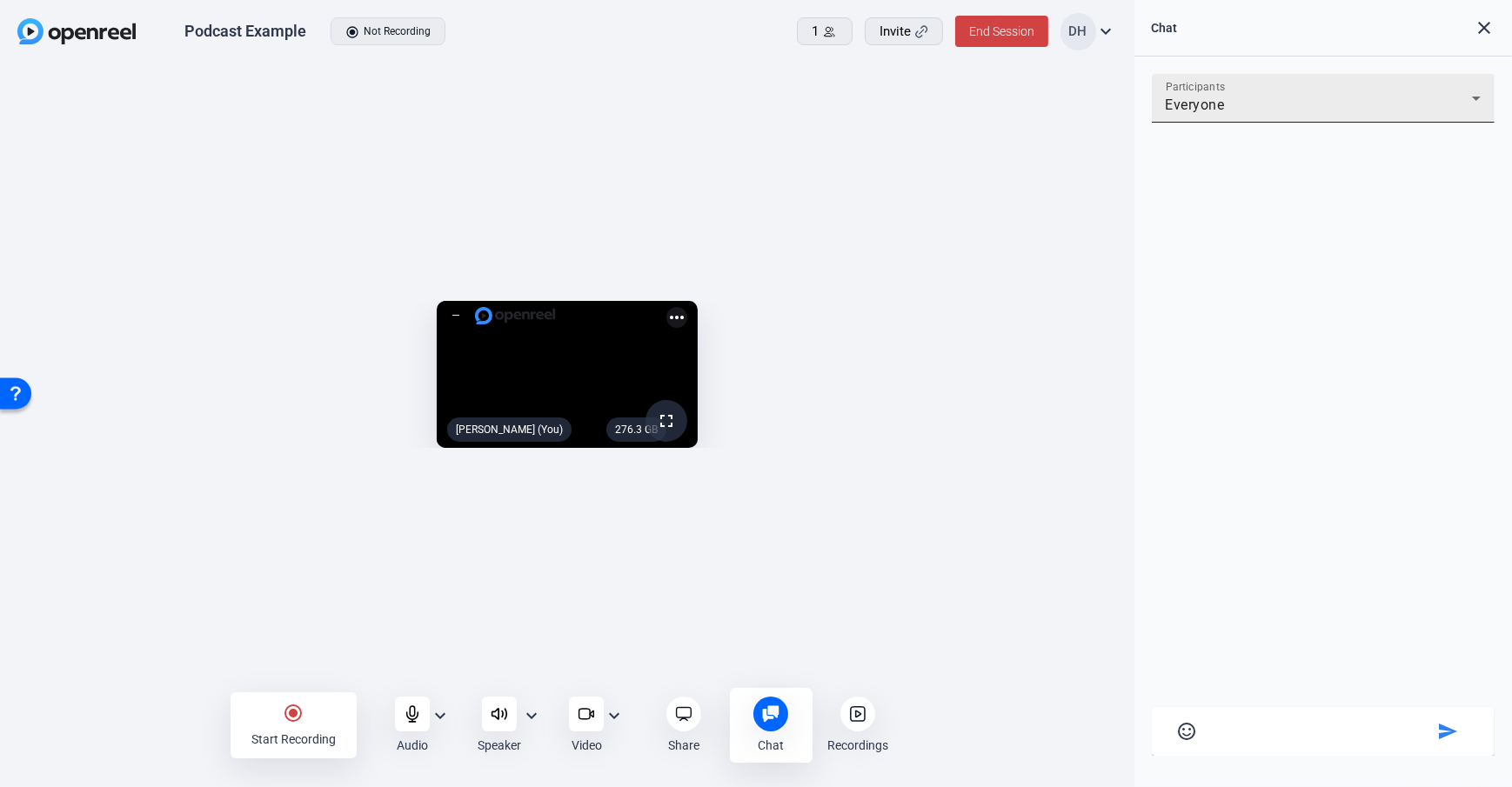
click at [1274, 91] on div "Participants Everyone" at bounding box center [1323, 98] width 316 height 49
click at [1097, 261] on div at bounding box center [756, 393] width 1512 height 787
click at [1127, 251] on div "276.3 GB fullscreen Daniel Heiberger (You) more_horiz" at bounding box center [567, 379] width 1135 height 630
click at [1481, 28] on mat-icon "close" at bounding box center [1484, 28] width 21 height 21
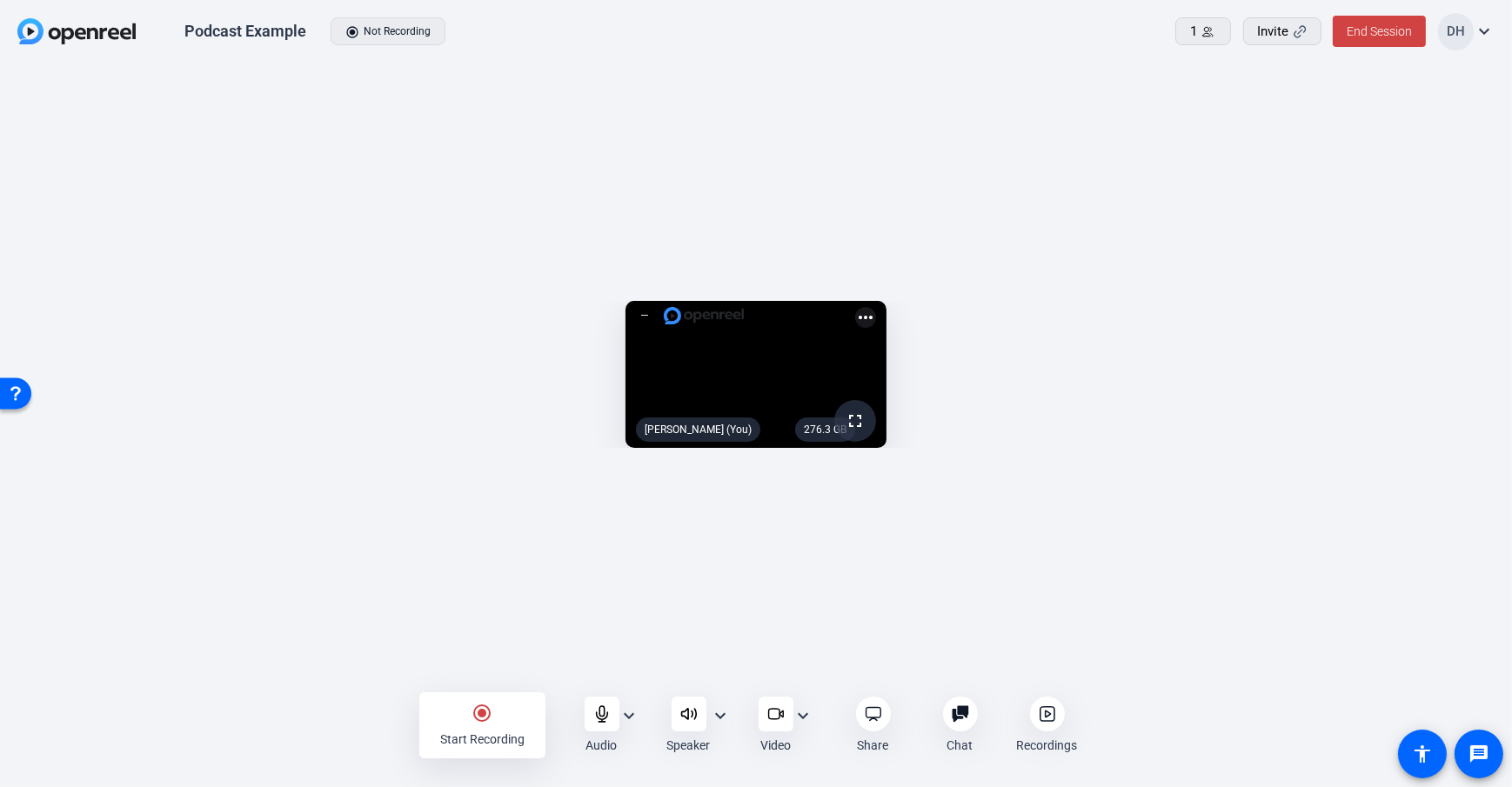
click at [1320, 448] on openreel-capture-lite-video-stream "276.3 GB fullscreen Daniel Heiberger (You) more_horiz" at bounding box center [756, 375] width 1459 height 147
click at [1388, 29] on span "End Session" at bounding box center [1379, 32] width 65 height 14
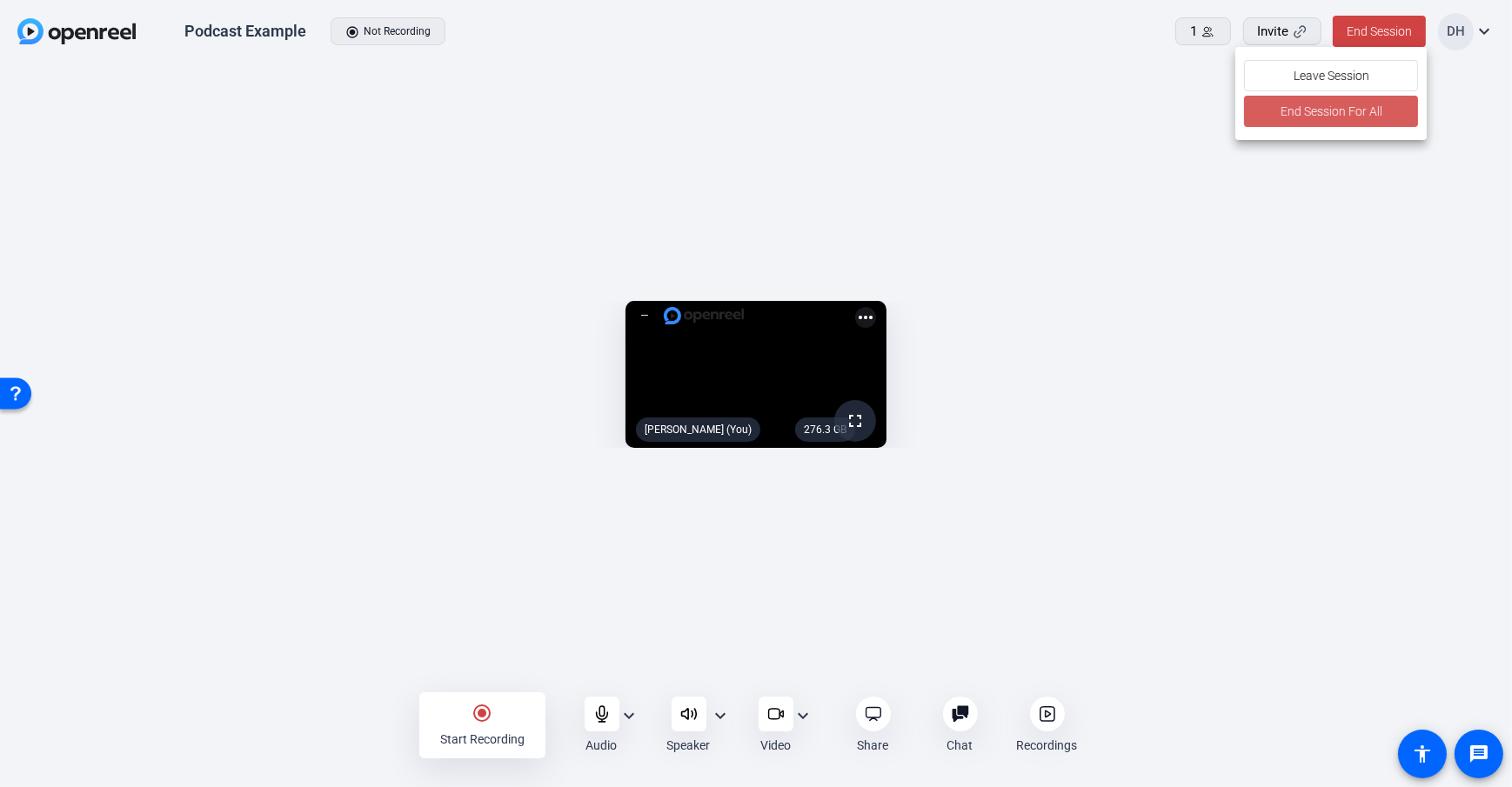
click at [1286, 113] on span "End Session For All" at bounding box center [1331, 111] width 102 height 21
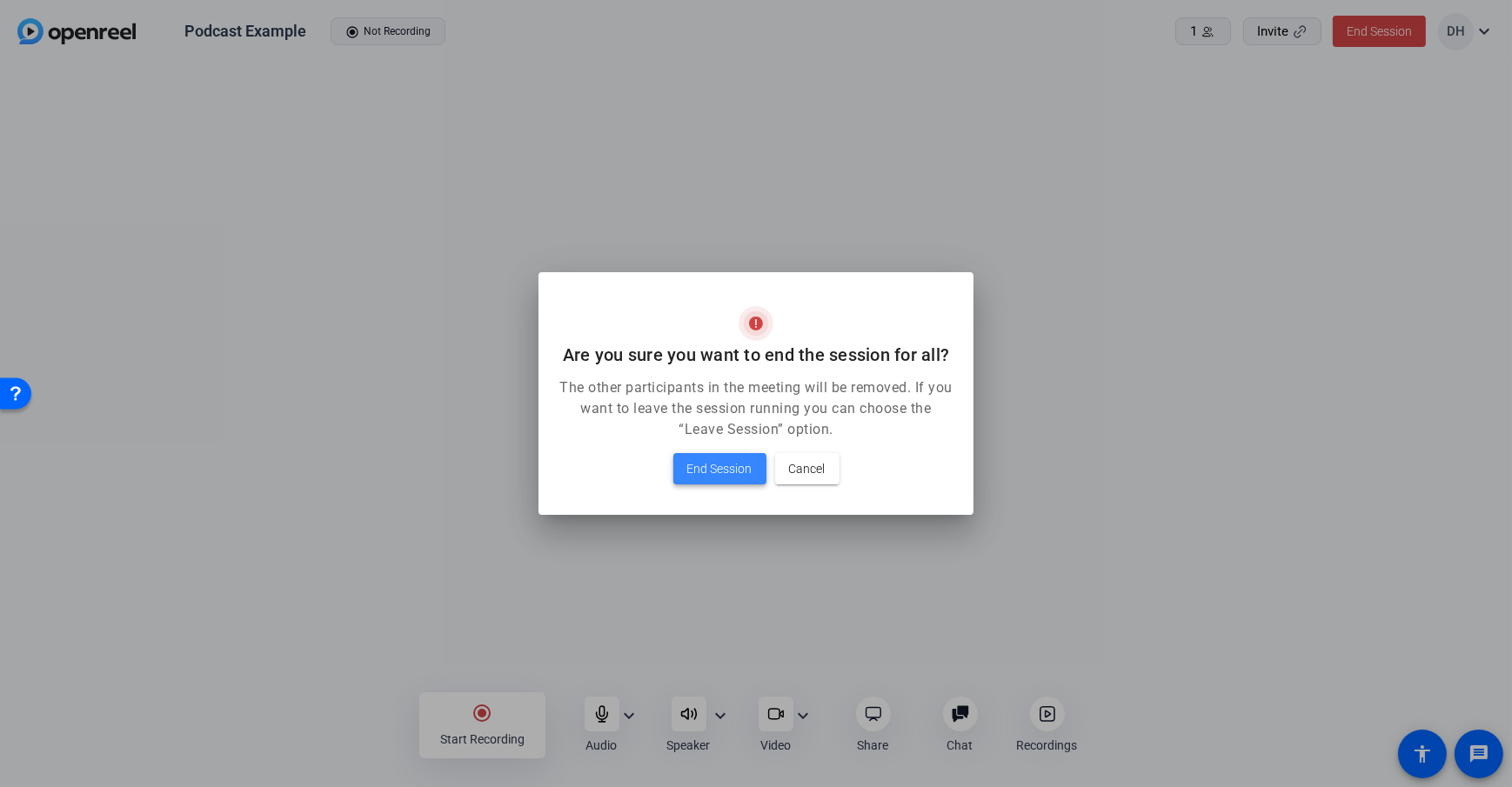
click at [713, 467] on span "End Session" at bounding box center [720, 469] width 65 height 21
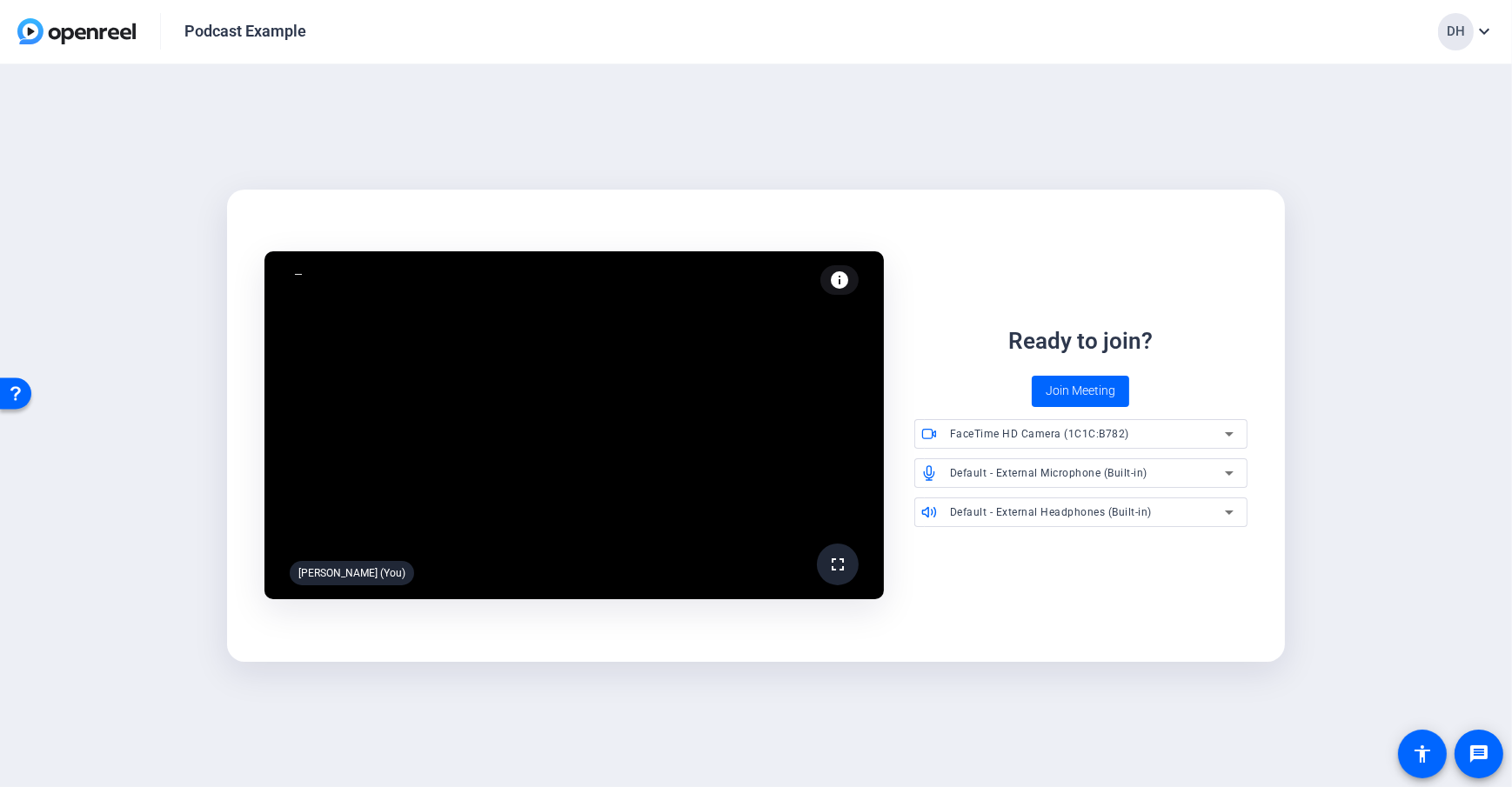
click at [825, 127] on div "fullscreen Daniel Heiberger (You) info Test your audio and video Ready to join?…" at bounding box center [756, 426] width 1512 height 724
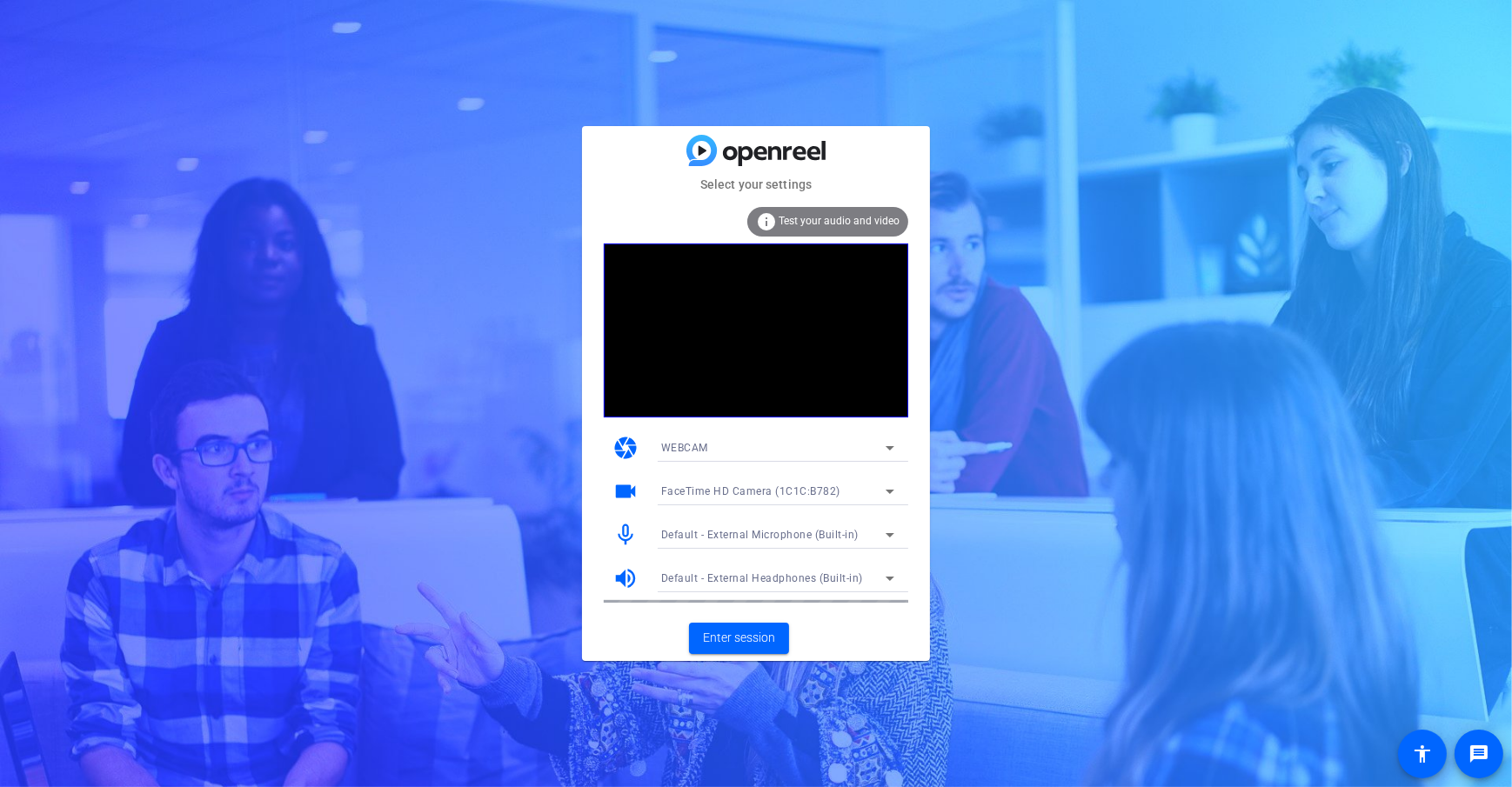
click at [916, 521] on mat-card-content "info Test your audio and video camera WEBCAM videocam FaceTime HD Camera (1C1C:…" at bounding box center [756, 404] width 348 height 422
click at [762, 640] on span "Enter session" at bounding box center [739, 638] width 72 height 18
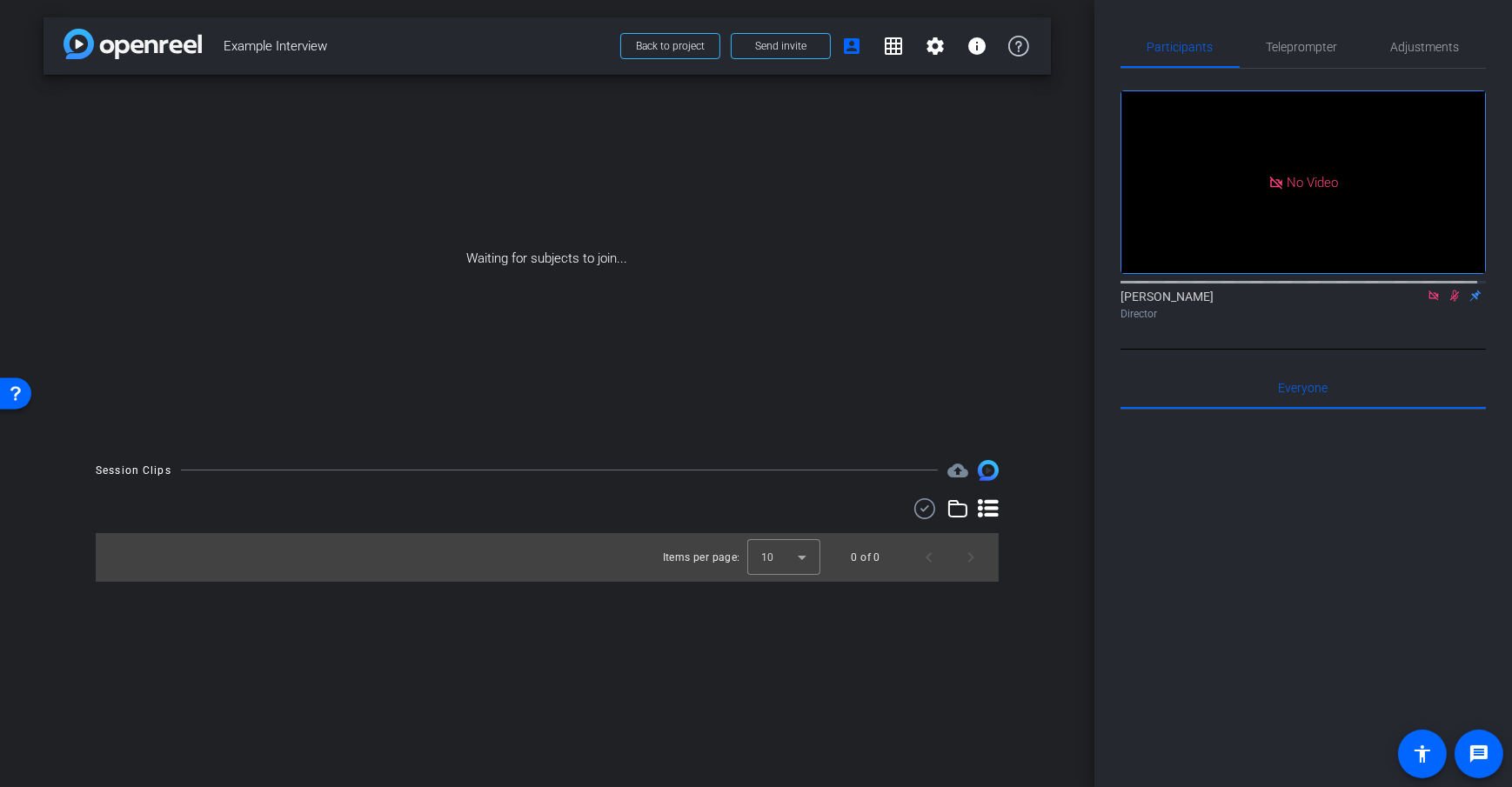
click at [1082, 352] on div "arrow_back Example Interview Back to project Send invite account_box grid_on se…" at bounding box center [547, 393] width 1094 height 787
click at [1427, 302] on icon at bounding box center [1434, 296] width 14 height 12
click at [764, 43] on span "Send invite" at bounding box center [780, 47] width 51 height 14
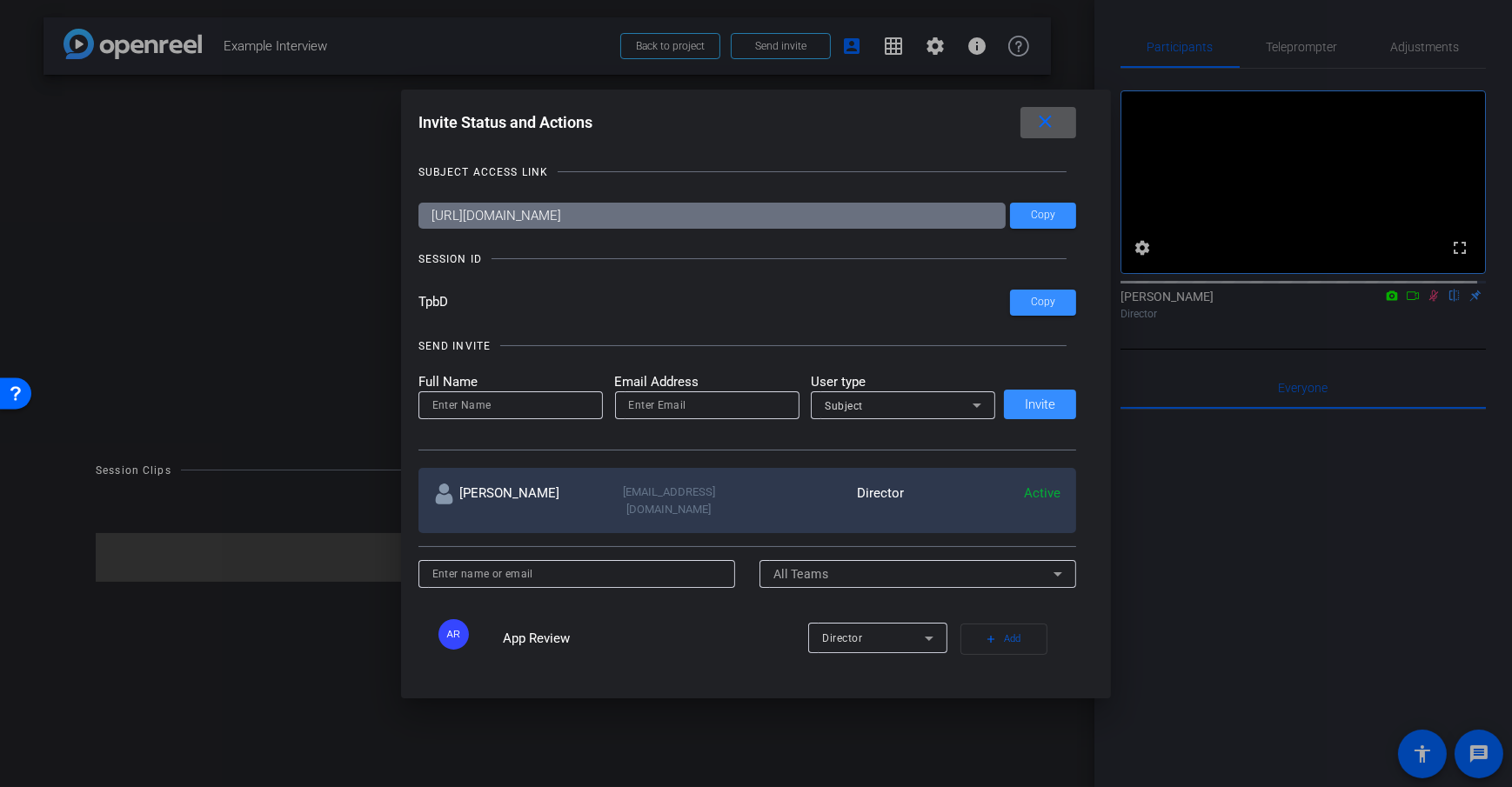
click at [1061, 121] on span at bounding box center [1048, 123] width 55 height 42
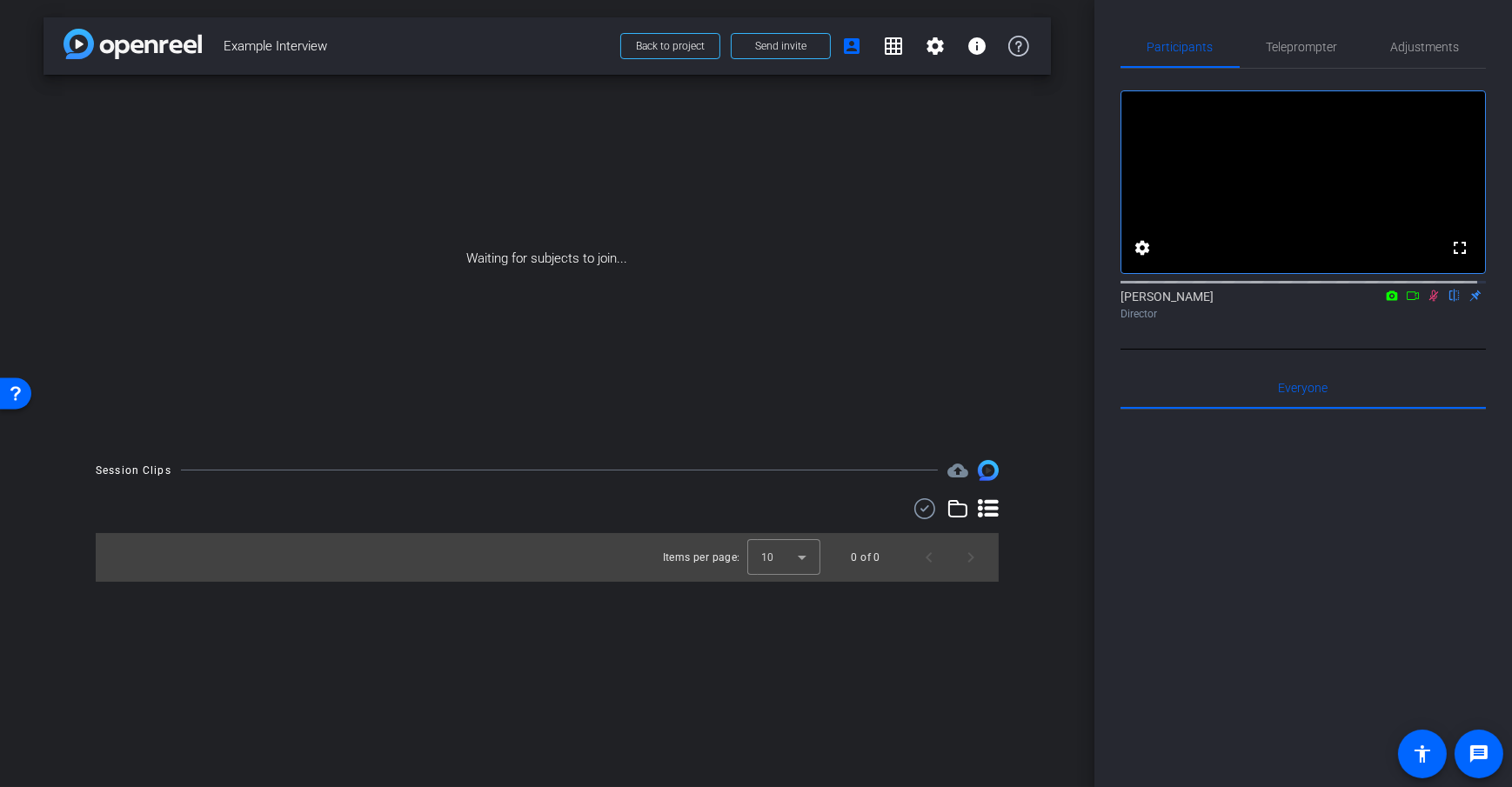
click at [1075, 233] on div "arrow_back Example Interview Back to project Send invite account_box grid_on se…" at bounding box center [547, 393] width 1094 height 787
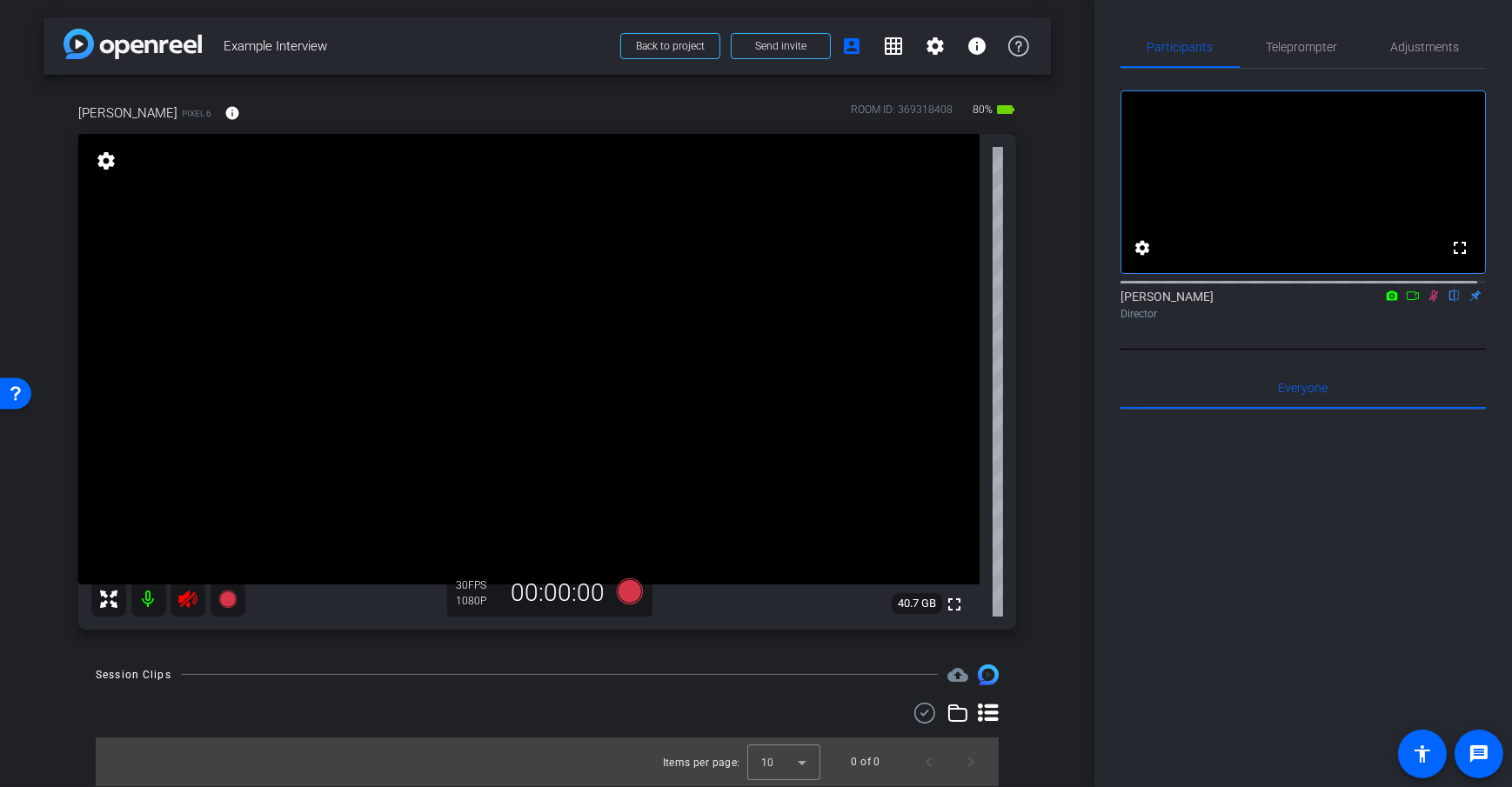
click at [1029, 315] on div "[PERSON_NAME] Pixel 6 info ROOM ID: 369318408 80% battery_std fullscreen settin…" at bounding box center [548, 361] width 1007 height 572
click at [140, 607] on mat-icon at bounding box center [149, 599] width 35 height 35
click at [1078, 374] on div "arrow_back Example Interview Back to project Send invite account_box grid_on se…" at bounding box center [547, 393] width 1094 height 787
click at [1078, 368] on div "arrow_back Example Interview Back to project Send invite account_box grid_on se…" at bounding box center [547, 393] width 1094 height 787
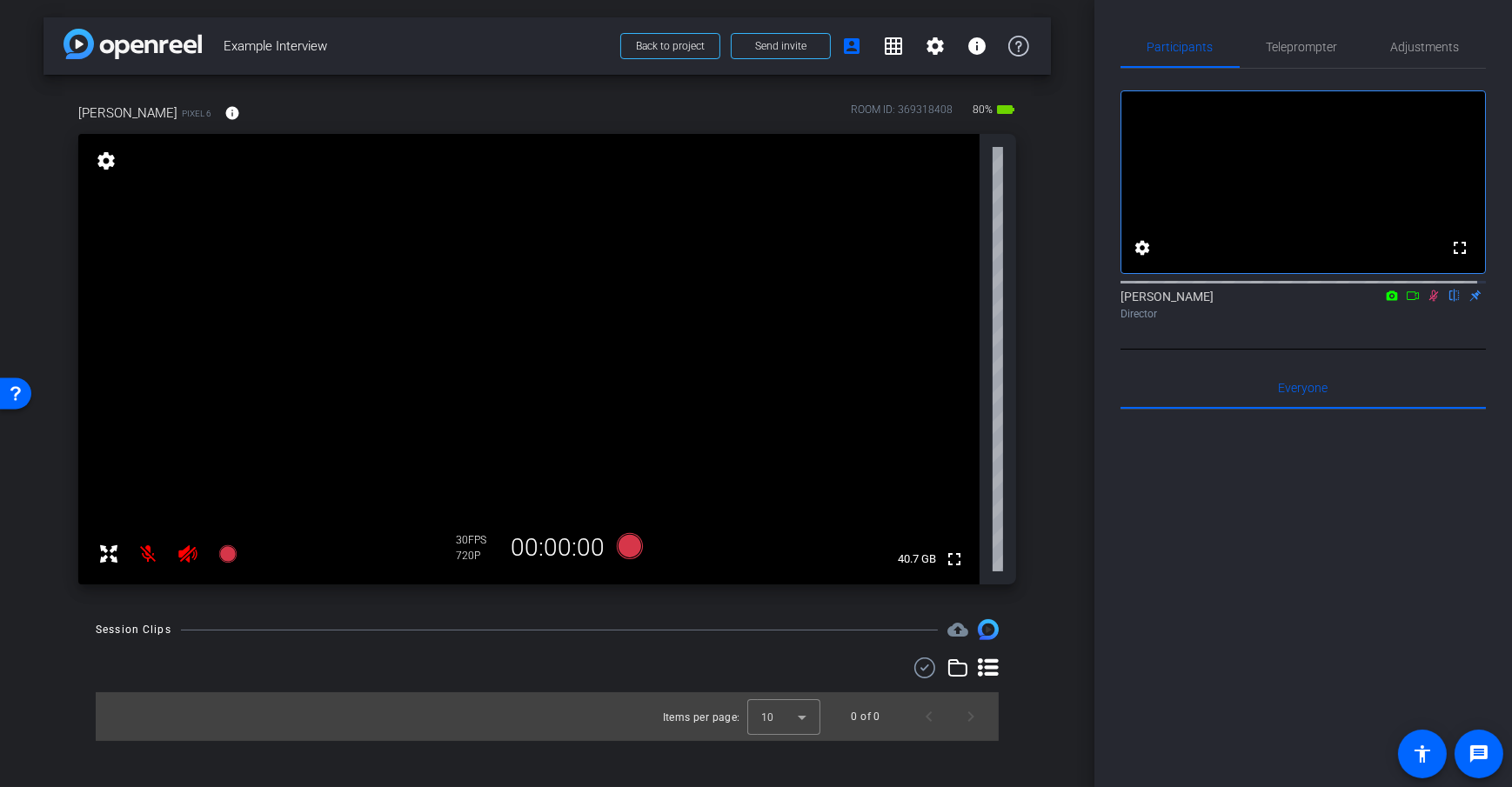
click at [1408, 302] on icon at bounding box center [1413, 296] width 14 height 12
click at [1062, 266] on div "arrow_back Example Interview Back to project Send invite account_box grid_on se…" at bounding box center [547, 393] width 1094 height 787
click at [1040, 334] on div "[PERSON_NAME] Pixel 6 info ROOM ID: 369318408 80% battery_std fullscreen settin…" at bounding box center [548, 338] width 1007 height 527
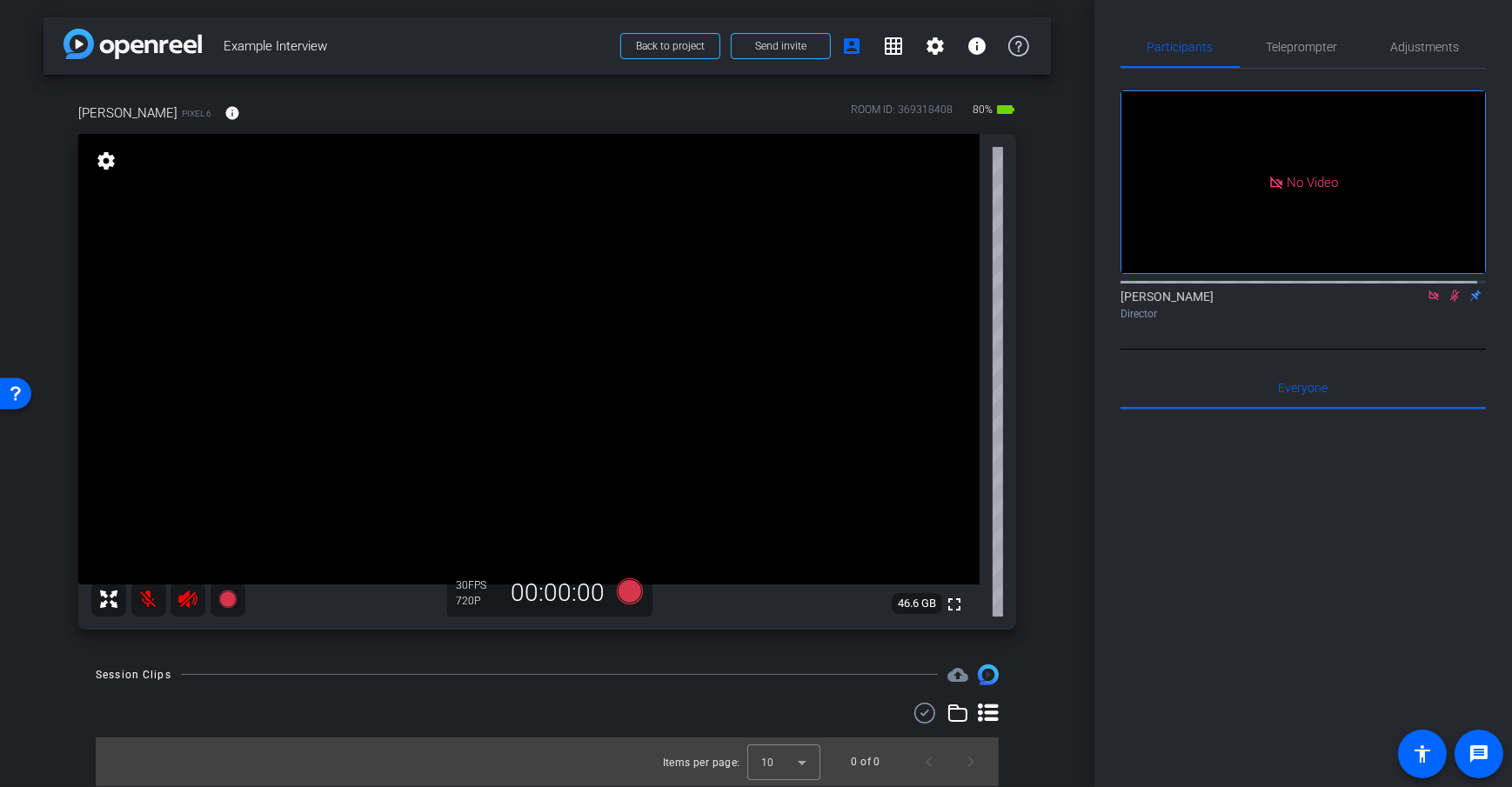
click at [1077, 269] on div "arrow_back Example Interview Back to project Send invite account_box grid_on se…" at bounding box center [547, 393] width 1094 height 787
click at [1063, 202] on div "arrow_back Example Interview Back to project Send invite account_box grid_on se…" at bounding box center [547, 393] width 1094 height 787
click at [225, 118] on mat-icon "info" at bounding box center [233, 113] width 16 height 16
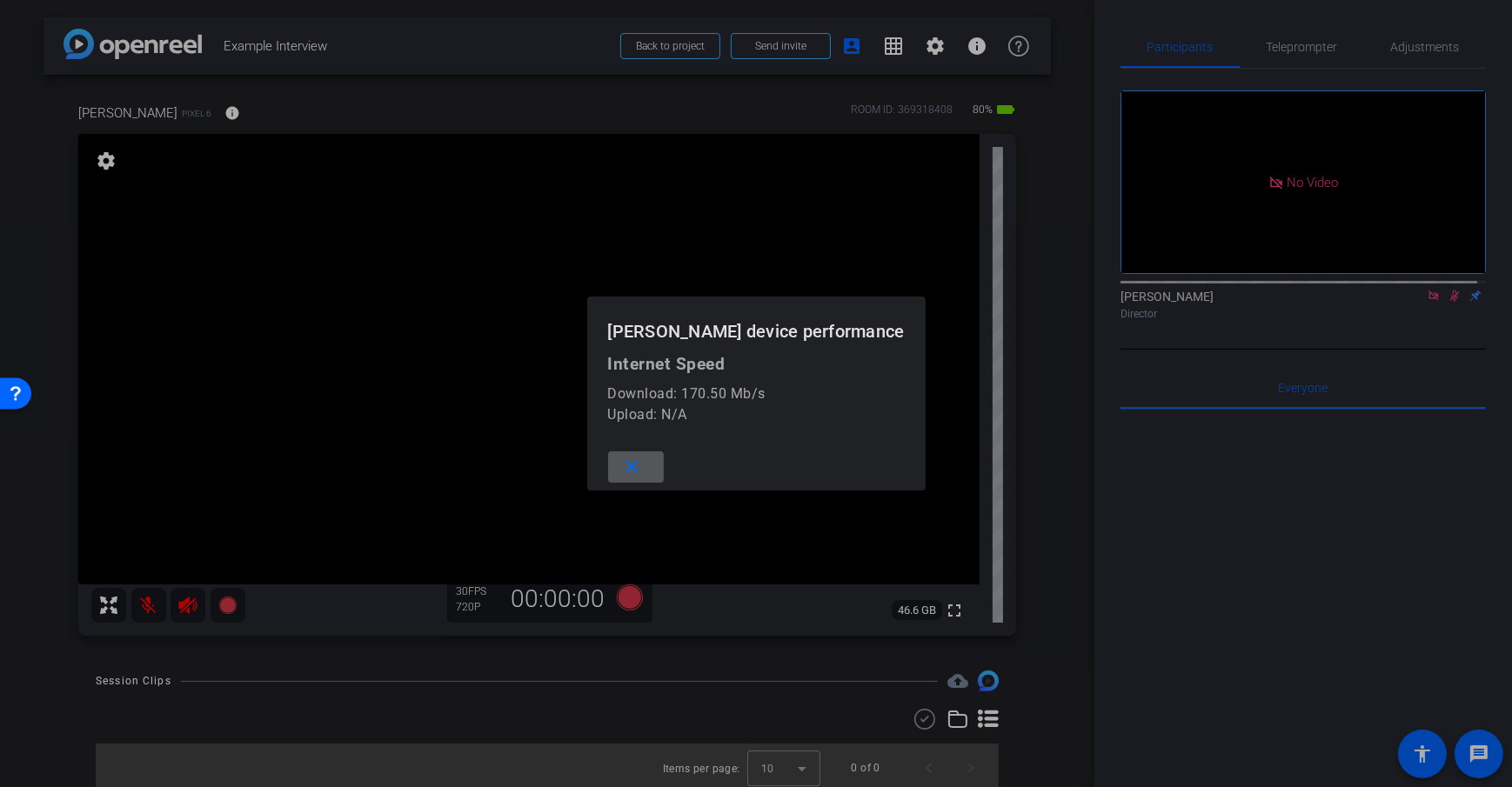
click at [663, 469] on span at bounding box center [635, 468] width 55 height 42
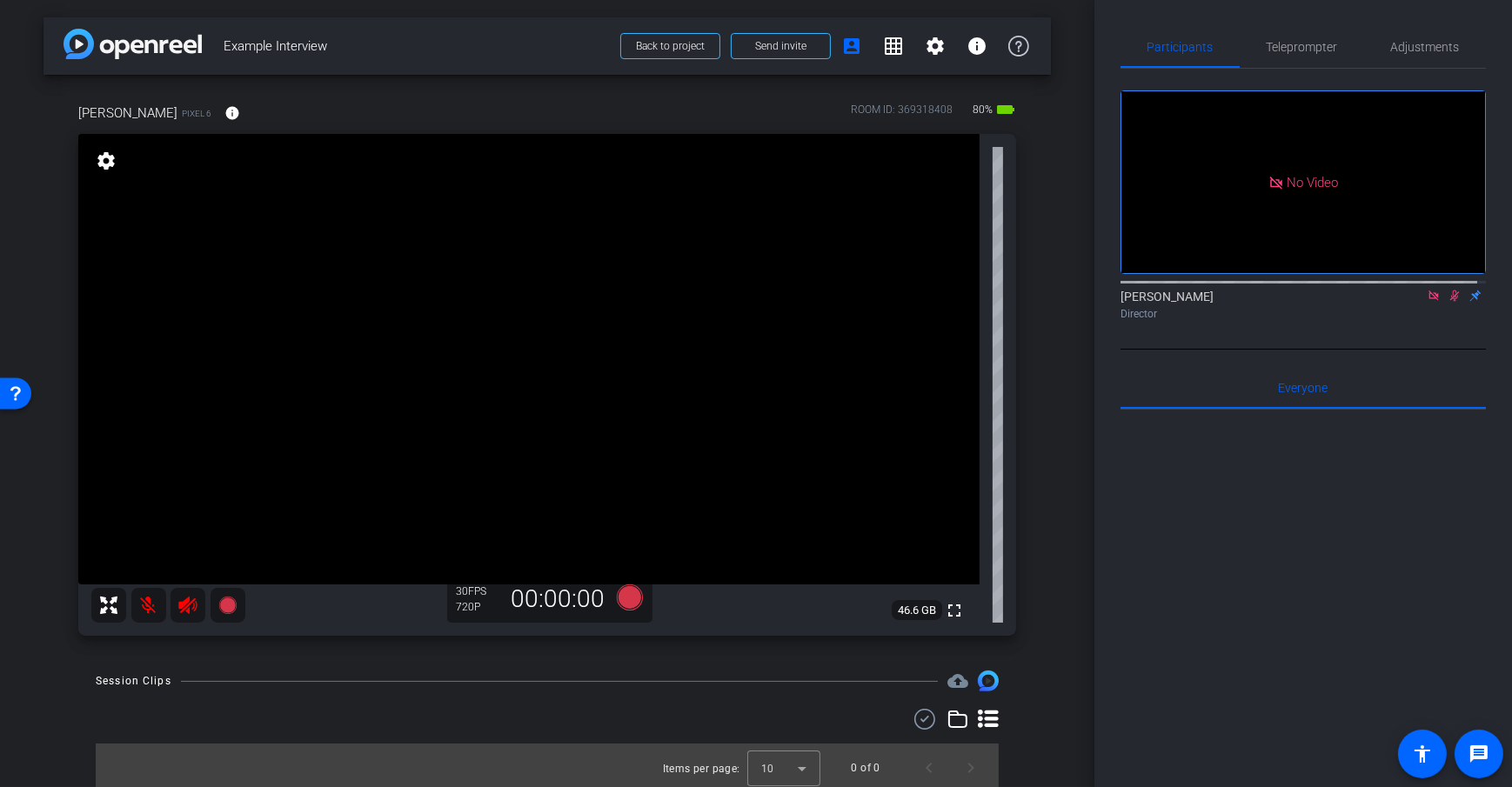
click at [1066, 309] on div "arrow_back Example Interview Back to project Send invite account_box grid_on se…" at bounding box center [547, 393] width 1094 height 787
click at [1051, 310] on div "arrow_back Example Interview Back to project Send invite account_box grid_on se…" at bounding box center [547, 393] width 1094 height 787
click at [1048, 240] on div "arrow_back Example Interview Back to project Send invite account_box grid_on se…" at bounding box center [547, 393] width 1094 height 787
drag, startPoint x: 1019, startPoint y: 236, endPoint x: 1044, endPoint y: 245, distance: 26.6
click at [1018, 236] on div "[PERSON_NAME] Pixel 6 info ROOM ID: 369318408 80% battery_std fullscreen settin…" at bounding box center [548, 363] width 1007 height 578
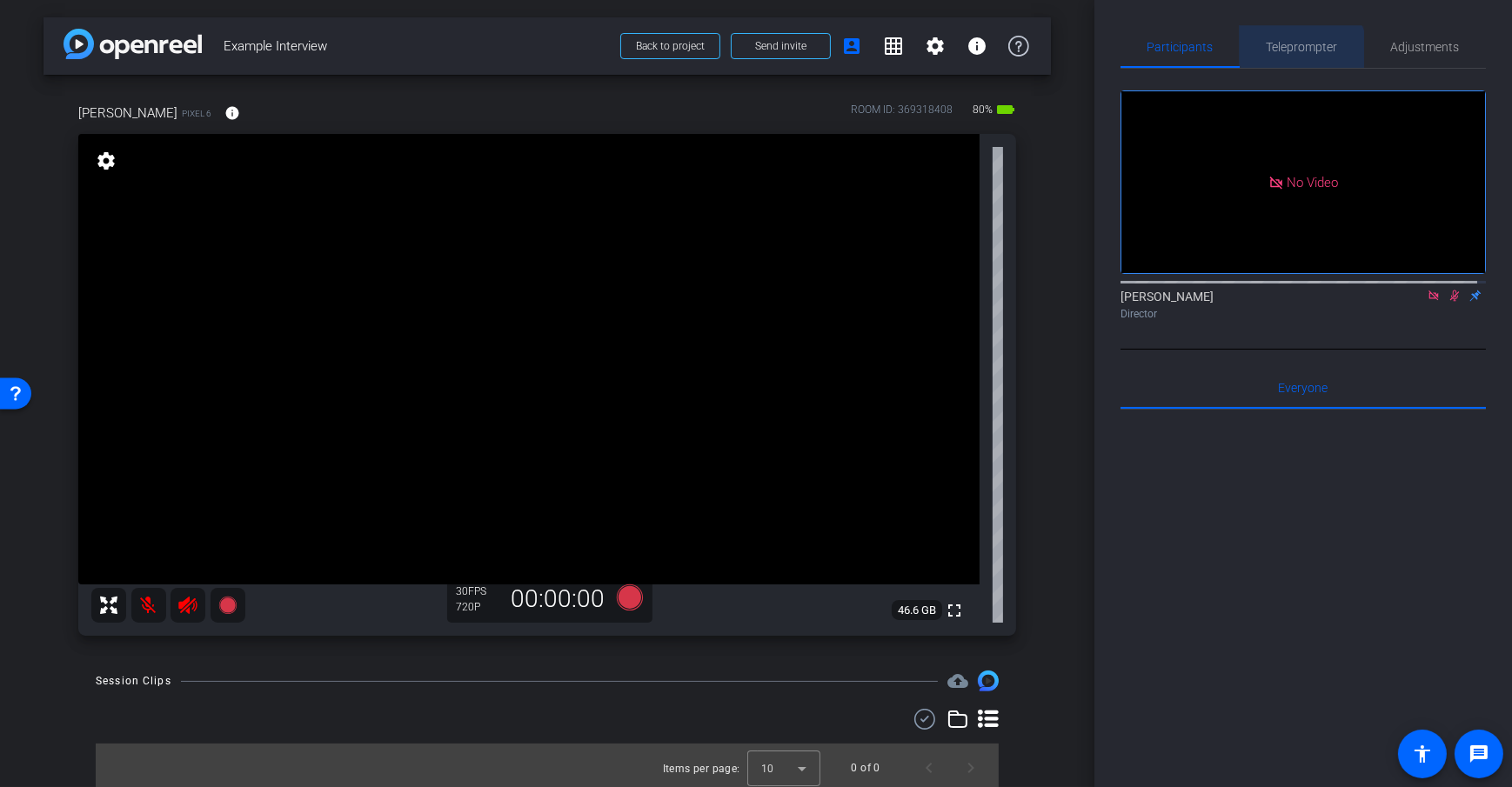
click at [1296, 54] on span "Teleprompter" at bounding box center [1301, 47] width 71 height 42
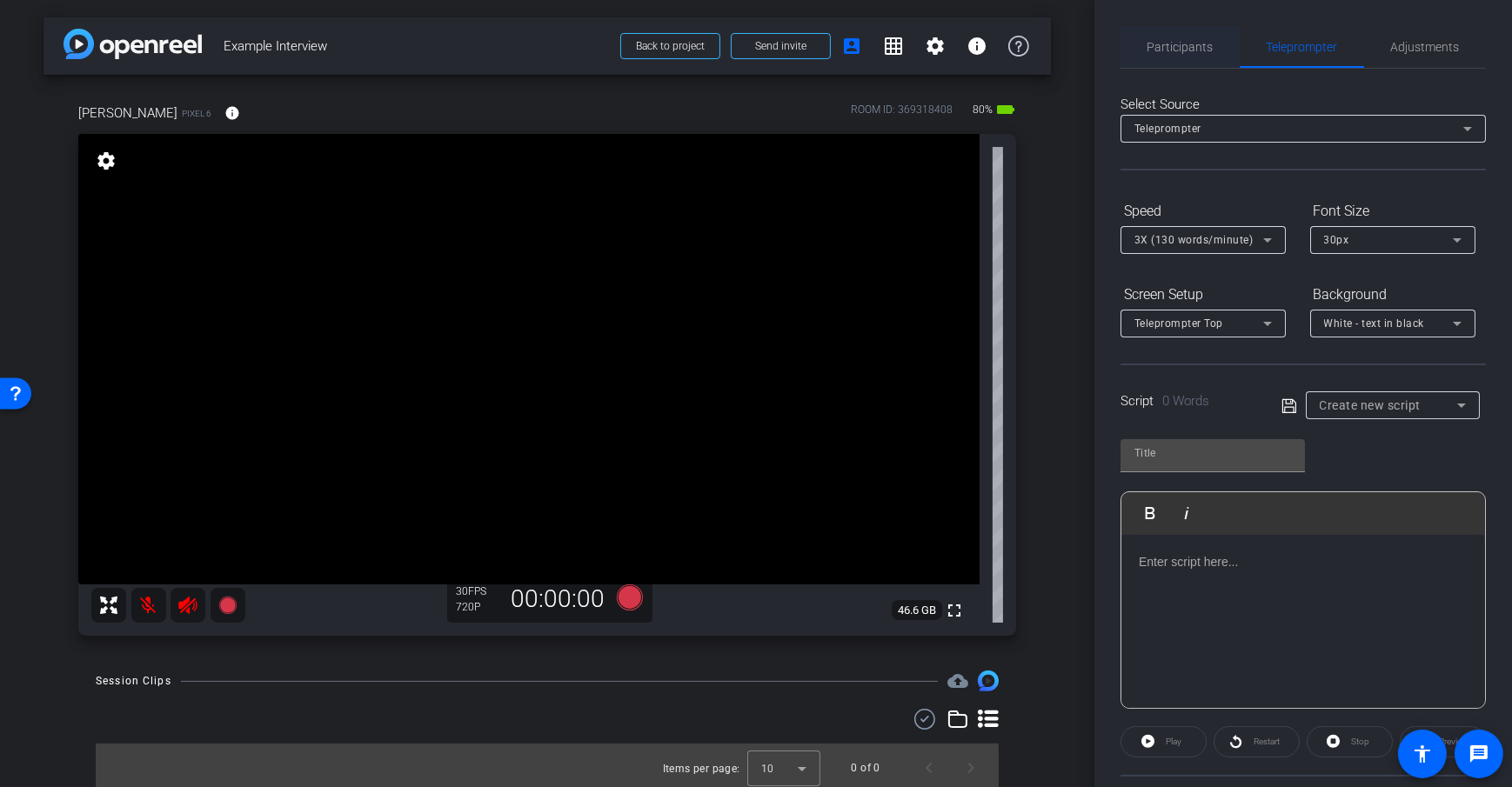
click at [1177, 57] on span "Participants" at bounding box center [1180, 47] width 66 height 42
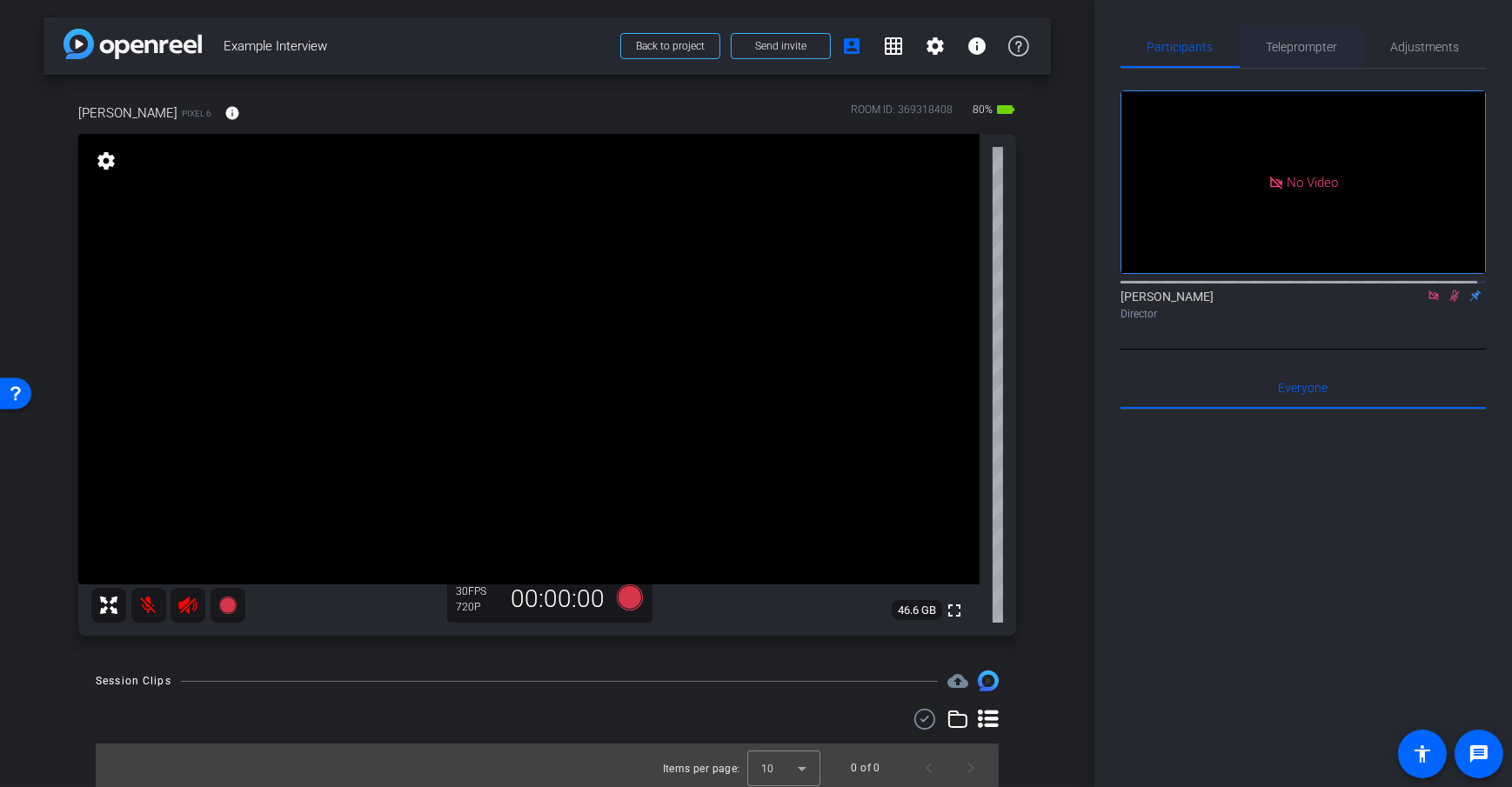
click at [1294, 45] on span "Teleprompter" at bounding box center [1301, 47] width 71 height 12
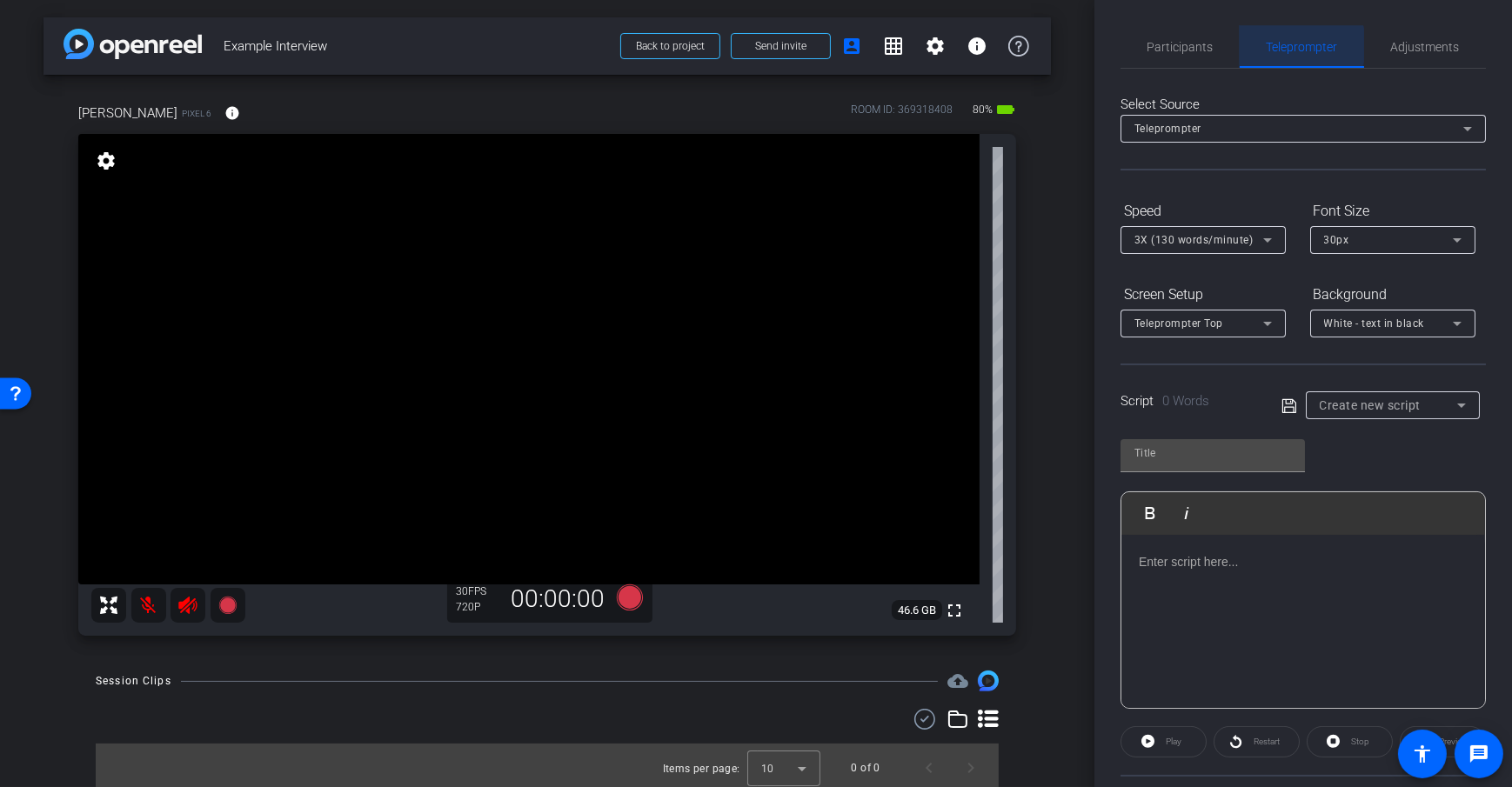
drag, startPoint x: 1279, startPoint y: 46, endPoint x: 1303, endPoint y: 43, distance: 24.2
click at [1279, 46] on span "Teleprompter" at bounding box center [1301, 47] width 71 height 12
click at [1406, 53] on span "Adjustments" at bounding box center [1425, 47] width 68 height 12
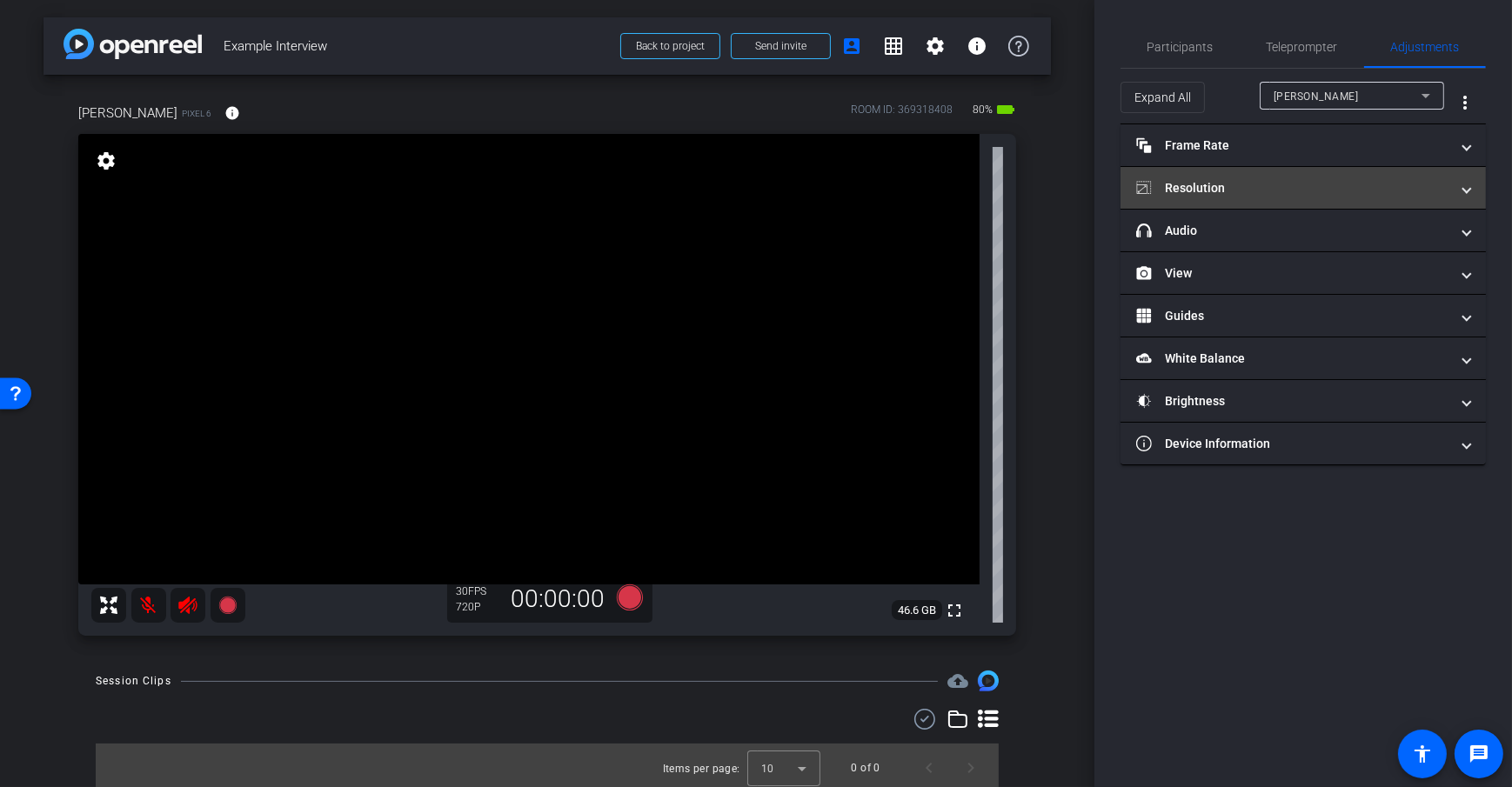
click at [1331, 182] on mat-panel-title "Resolution" at bounding box center [1293, 188] width 313 height 18
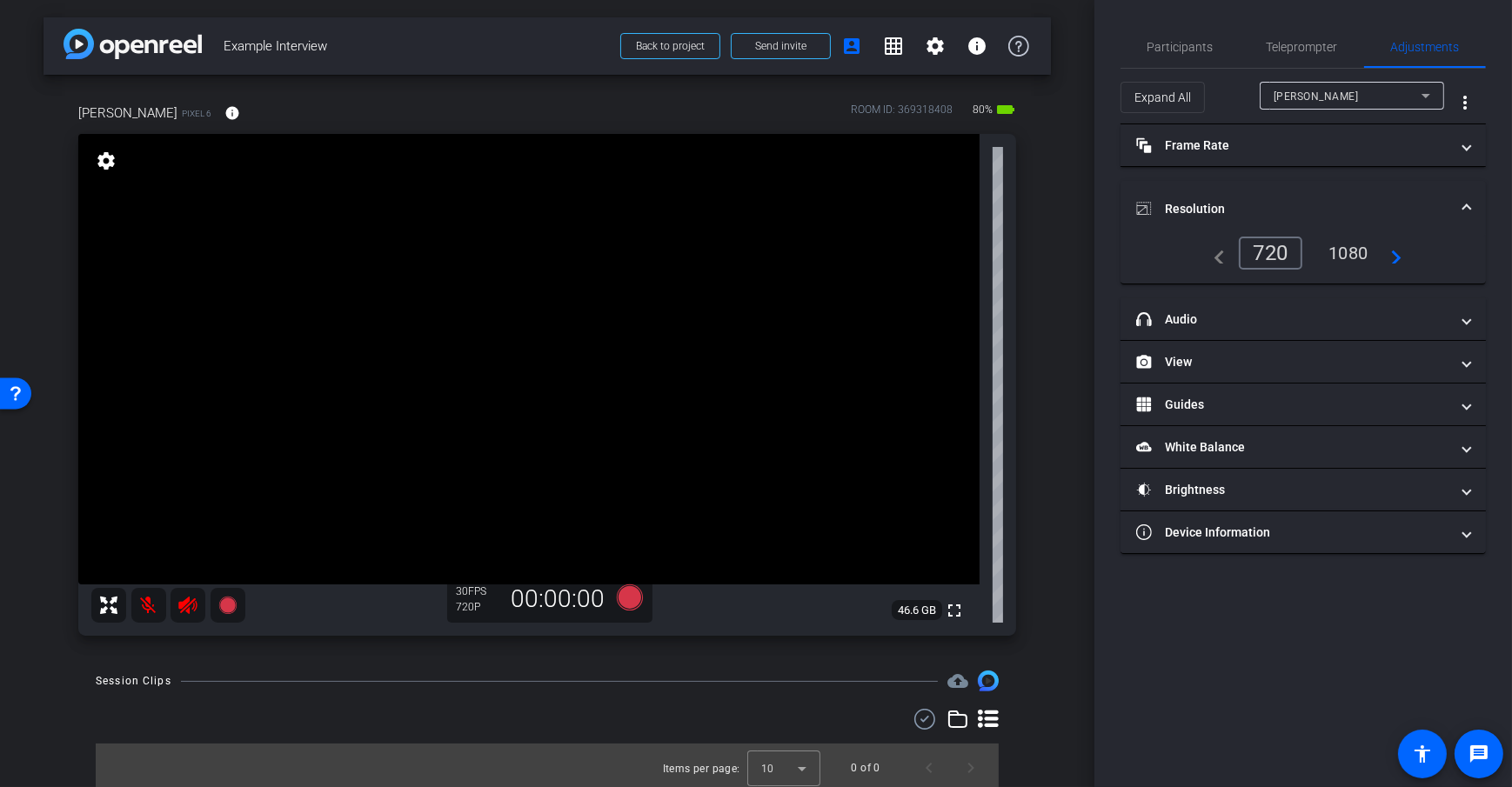
click at [1344, 257] on div "1080" at bounding box center [1348, 254] width 65 height 30
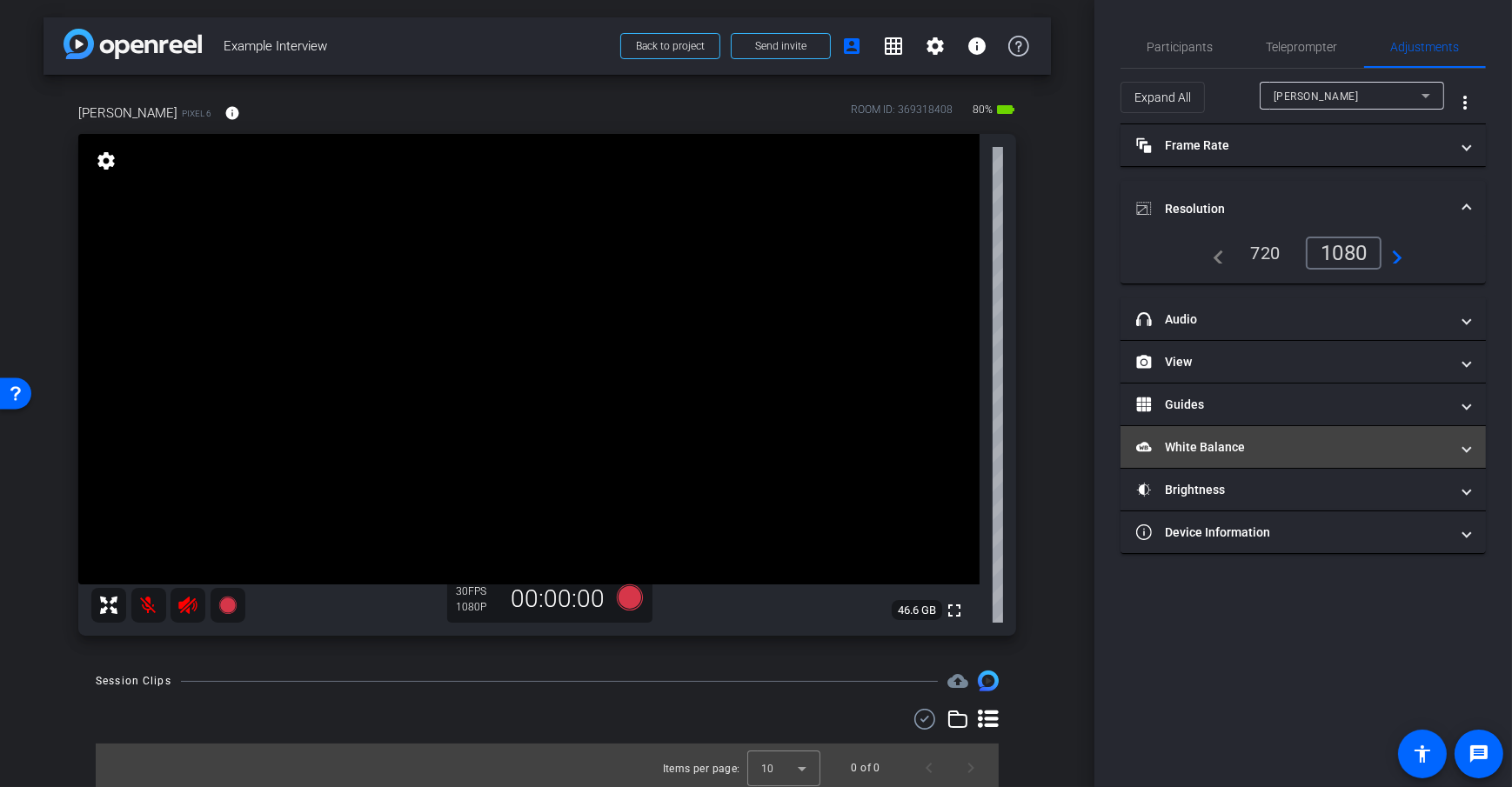
click at [1318, 455] on mat-expansion-panel-header "White Balance White Balance" at bounding box center [1303, 447] width 365 height 42
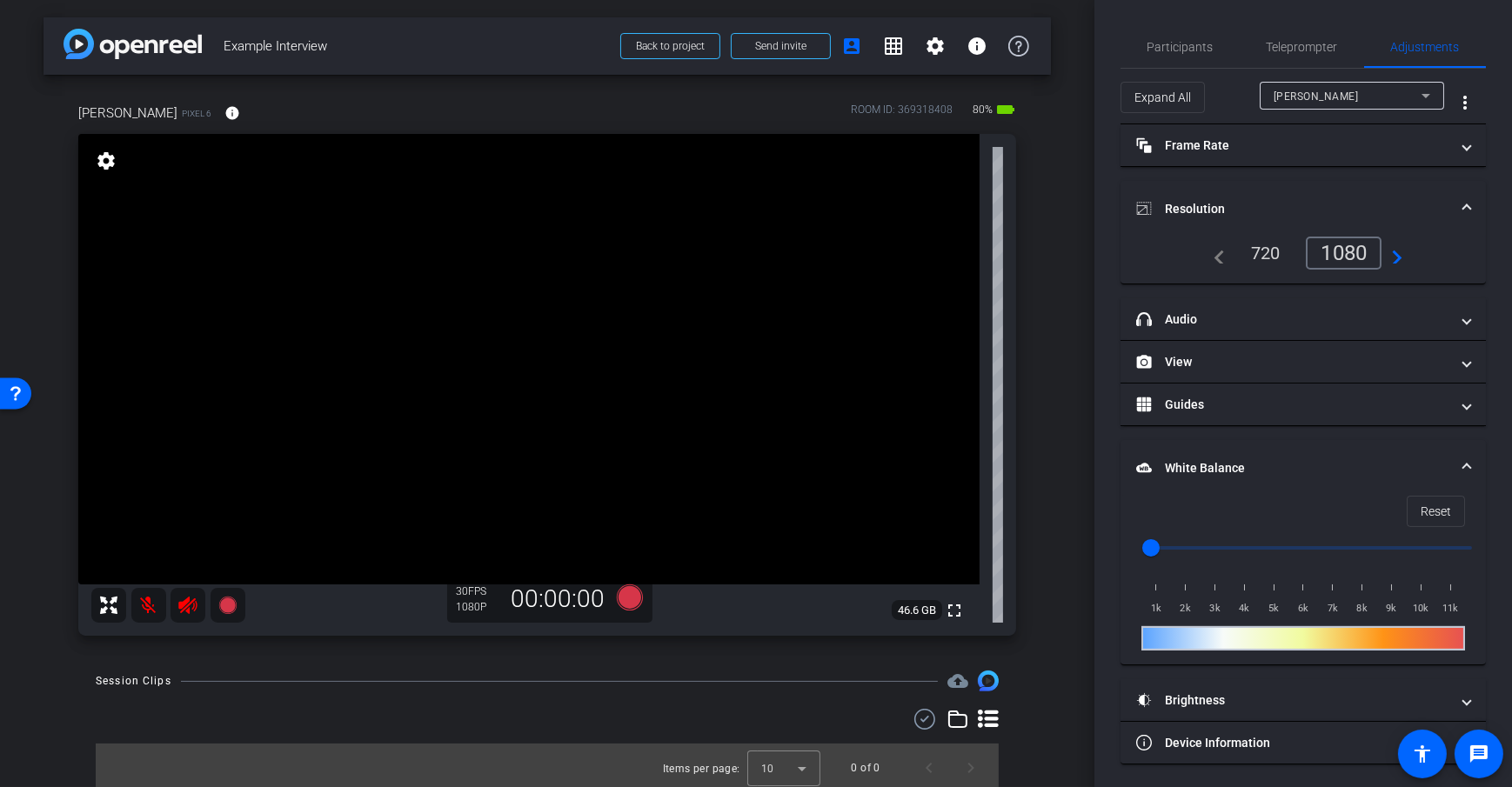
scroll to position [2, 0]
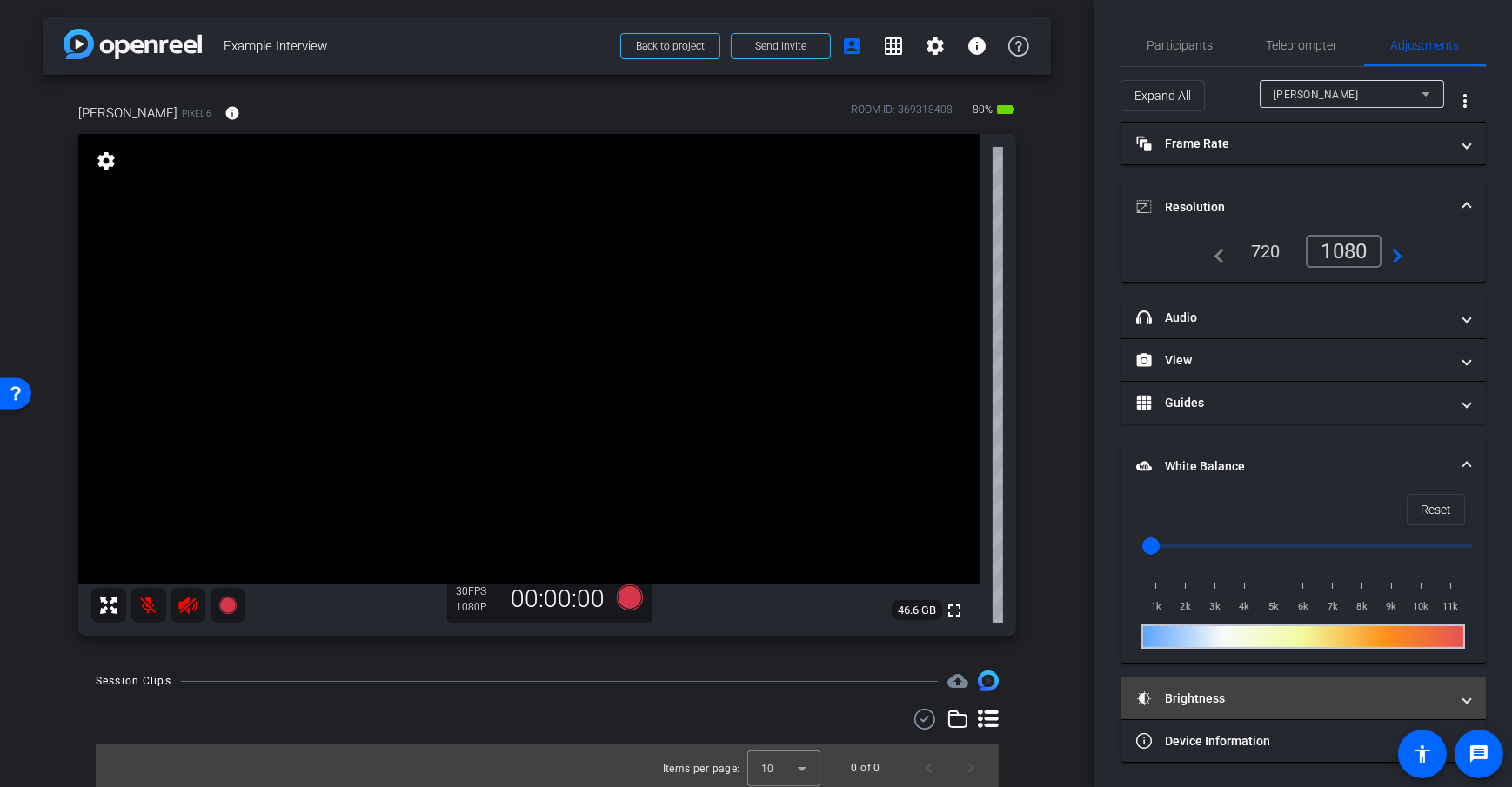
click at [1253, 704] on mat-panel-title "Brightness" at bounding box center [1293, 698] width 313 height 18
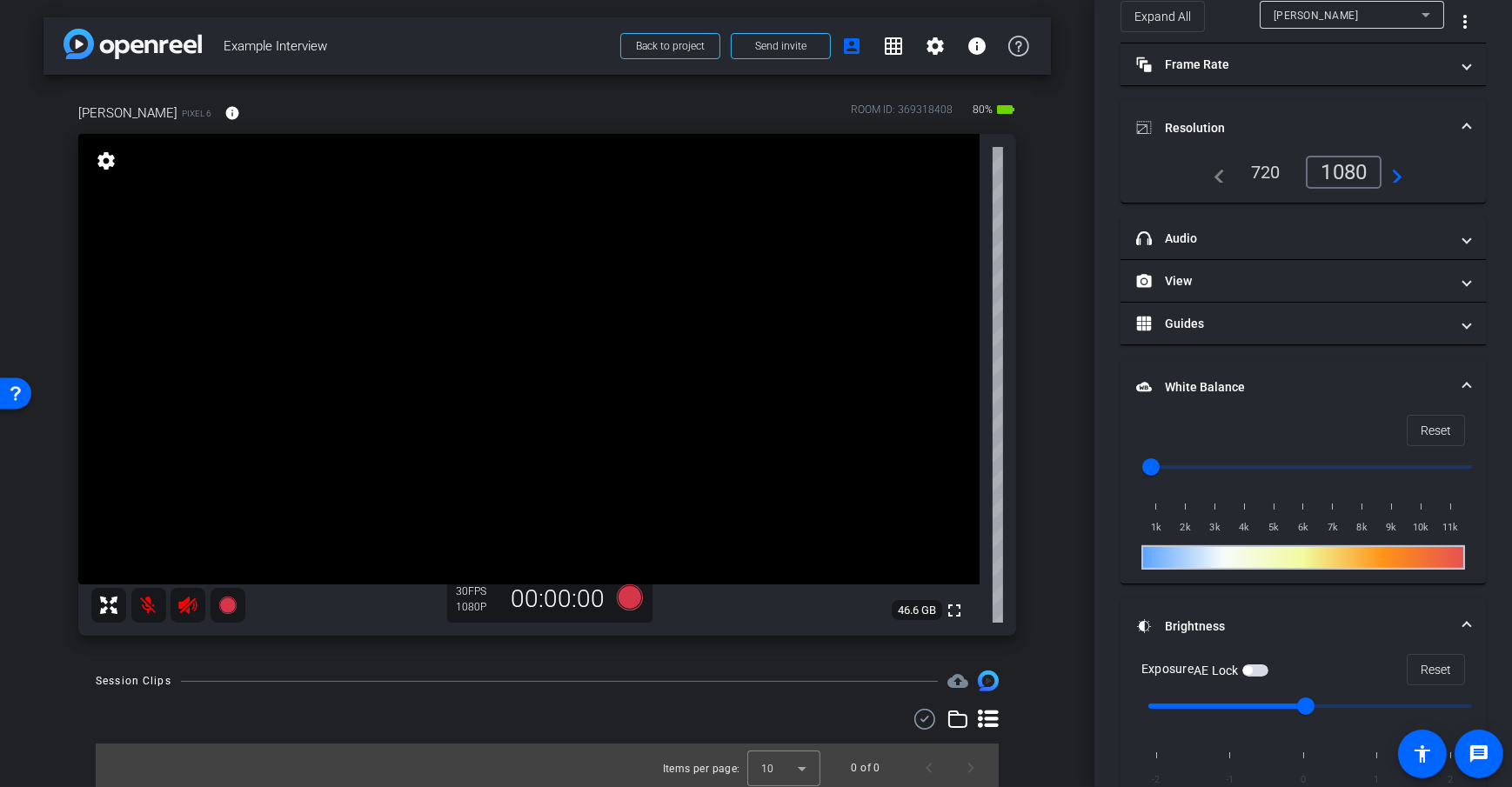
scroll to position [182, 0]
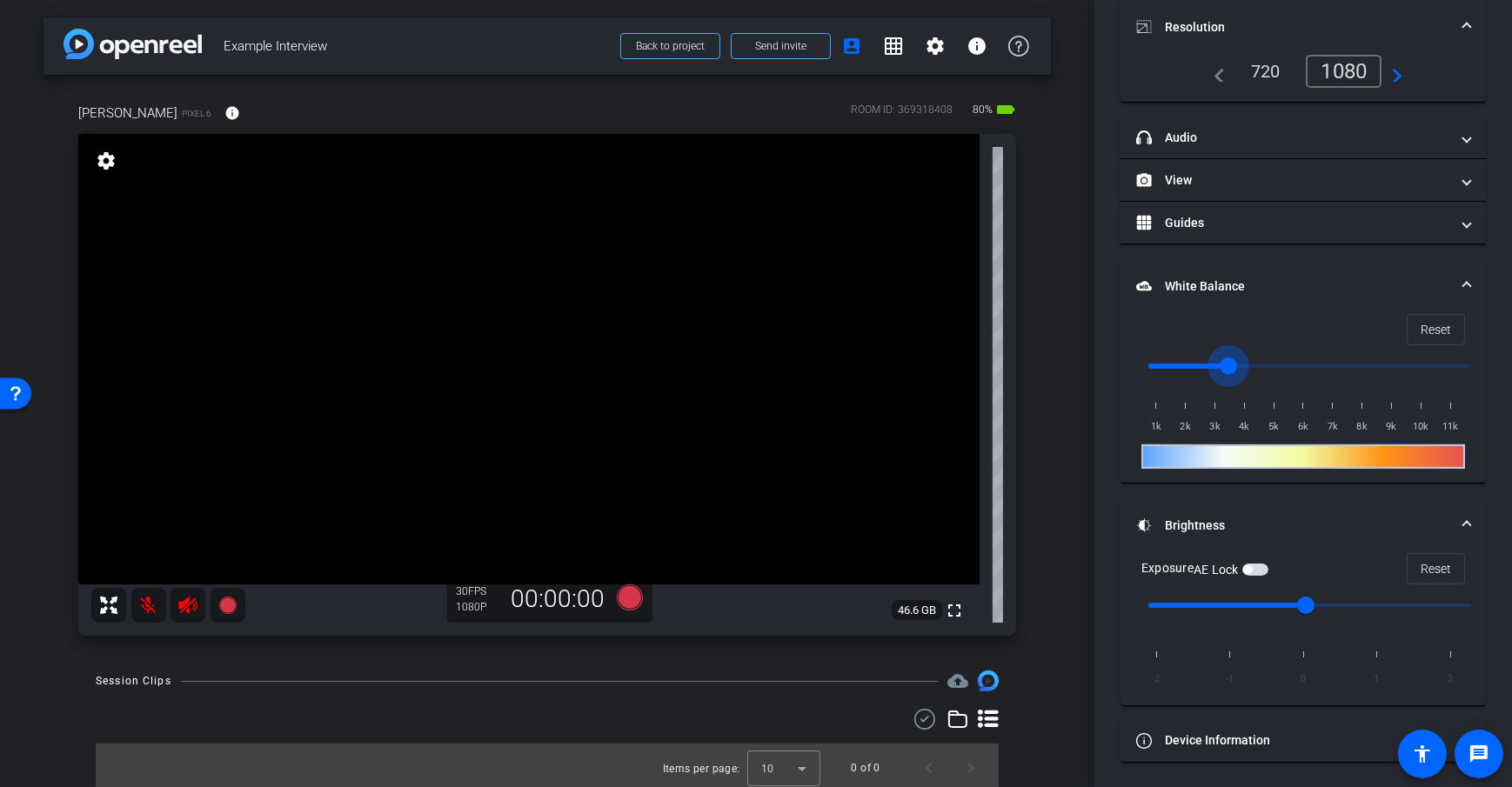
drag, startPoint x: 1157, startPoint y: 371, endPoint x: 1328, endPoint y: 474, distance: 199.6
click at [1228, 361] on input "range" at bounding box center [1310, 367] width 360 height 39
click at [1437, 330] on span "Reset" at bounding box center [1436, 330] width 31 height 33
type input "1000"
click at [1050, 398] on div "arrow_back Example Interview Back to project Send invite account_box grid_on se…" at bounding box center [547, 393] width 1094 height 787
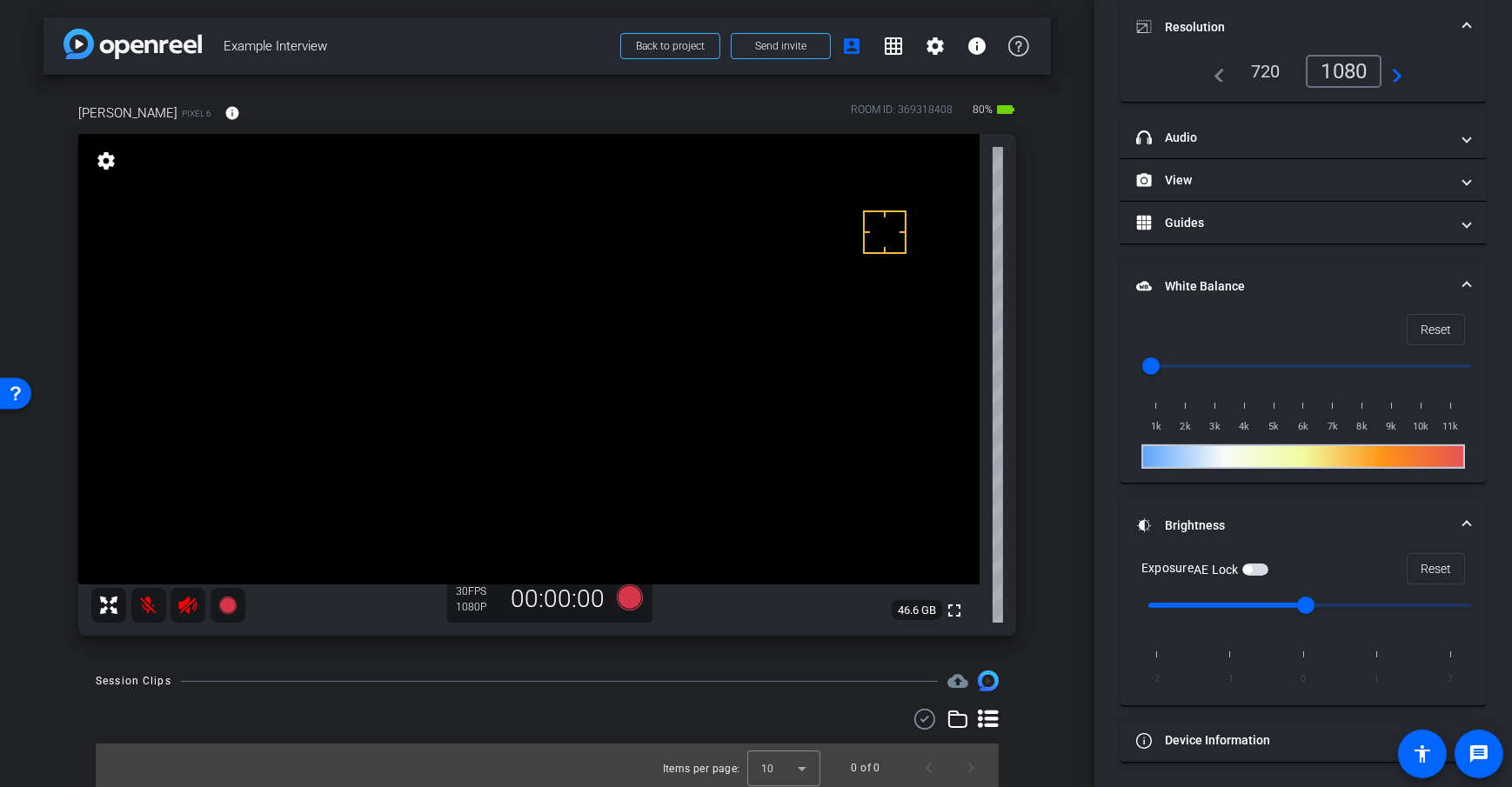
click at [1252, 567] on span "button" at bounding box center [1248, 569] width 9 height 9
click at [1041, 383] on div "[PERSON_NAME] Pixel 6 info ROOM ID: 369318408 80% battery_std fullscreen settin…" at bounding box center [548, 363] width 1007 height 578
click at [1063, 296] on div "arrow_back Example Interview Back to project Send invite account_box grid_on se…" at bounding box center [547, 393] width 1094 height 787
click at [1066, 309] on div "arrow_back Example Interview Back to project Send invite account_box grid_on se…" at bounding box center [547, 393] width 1094 height 787
click at [1058, 298] on div "arrow_back Example Interview Back to project Send invite account_box grid_on se…" at bounding box center [547, 393] width 1094 height 787
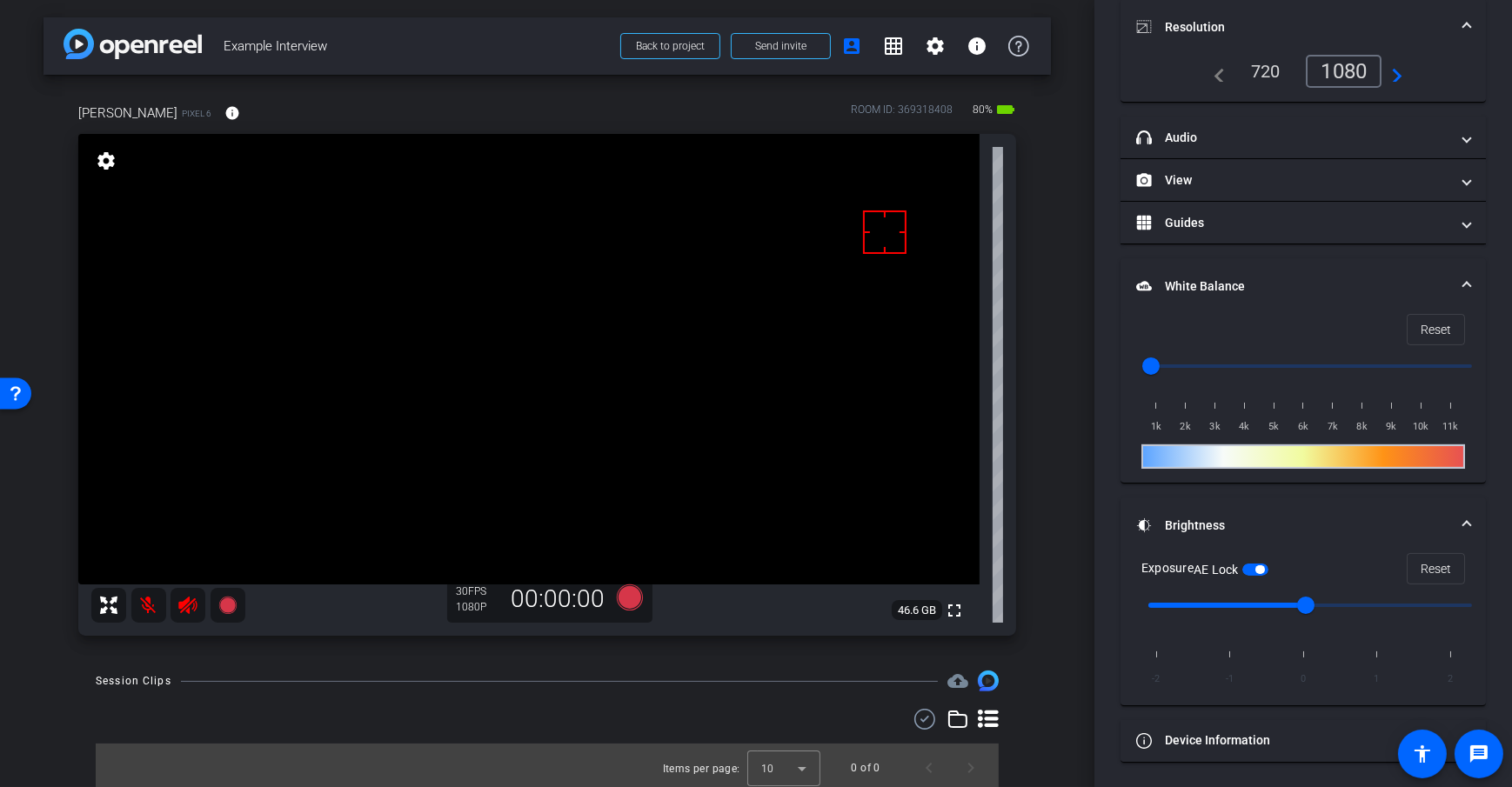
click at [1099, 271] on div "Participants Teleprompter Adjustments [PERSON_NAME] Director Everyone 0 Mark al…" at bounding box center [1303, 393] width 418 height 787
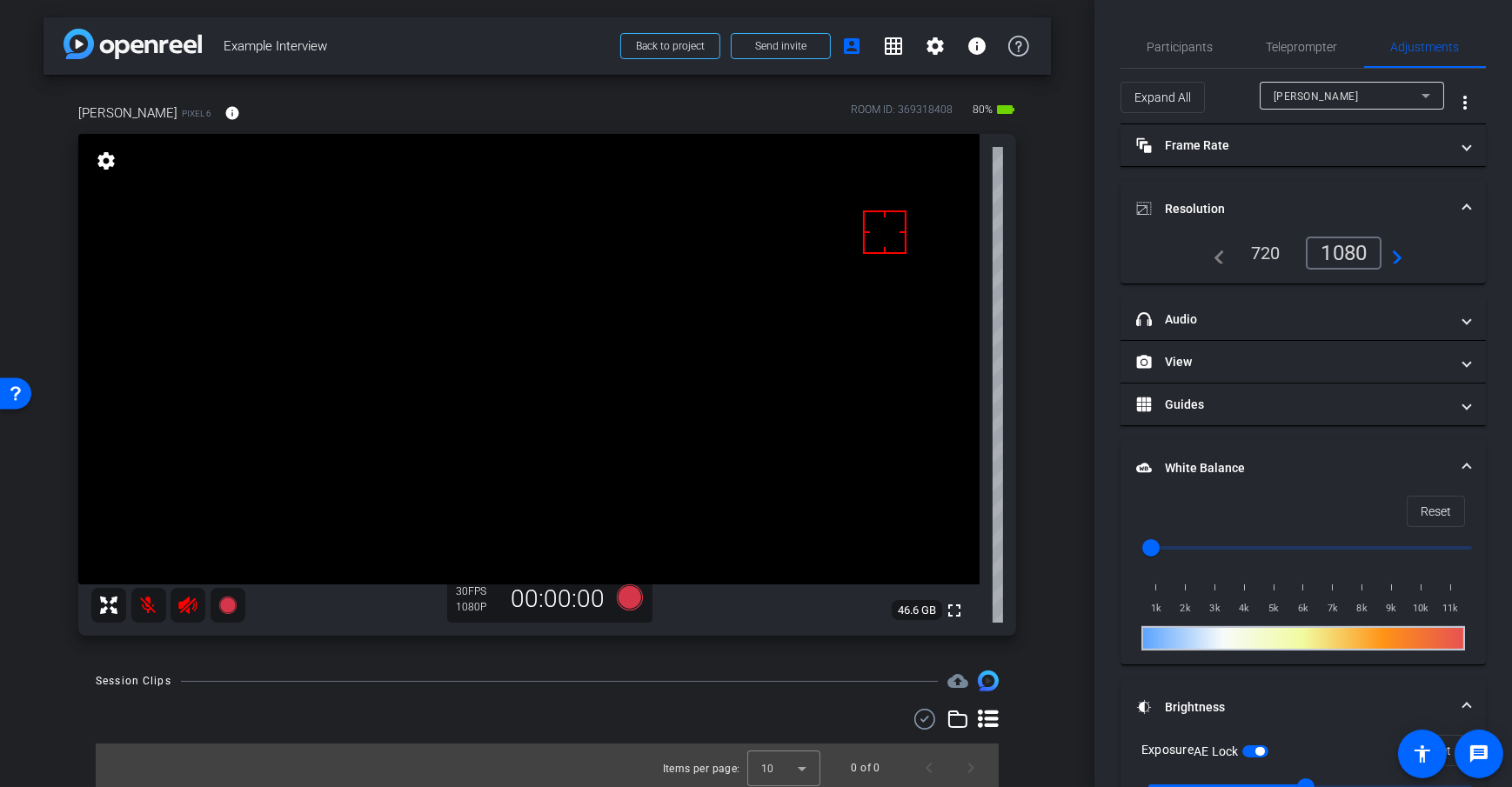
drag, startPoint x: 1157, startPoint y: 49, endPoint x: 1200, endPoint y: 89, distance: 58.7
click at [1157, 49] on span "Participants" at bounding box center [1180, 47] width 66 height 12
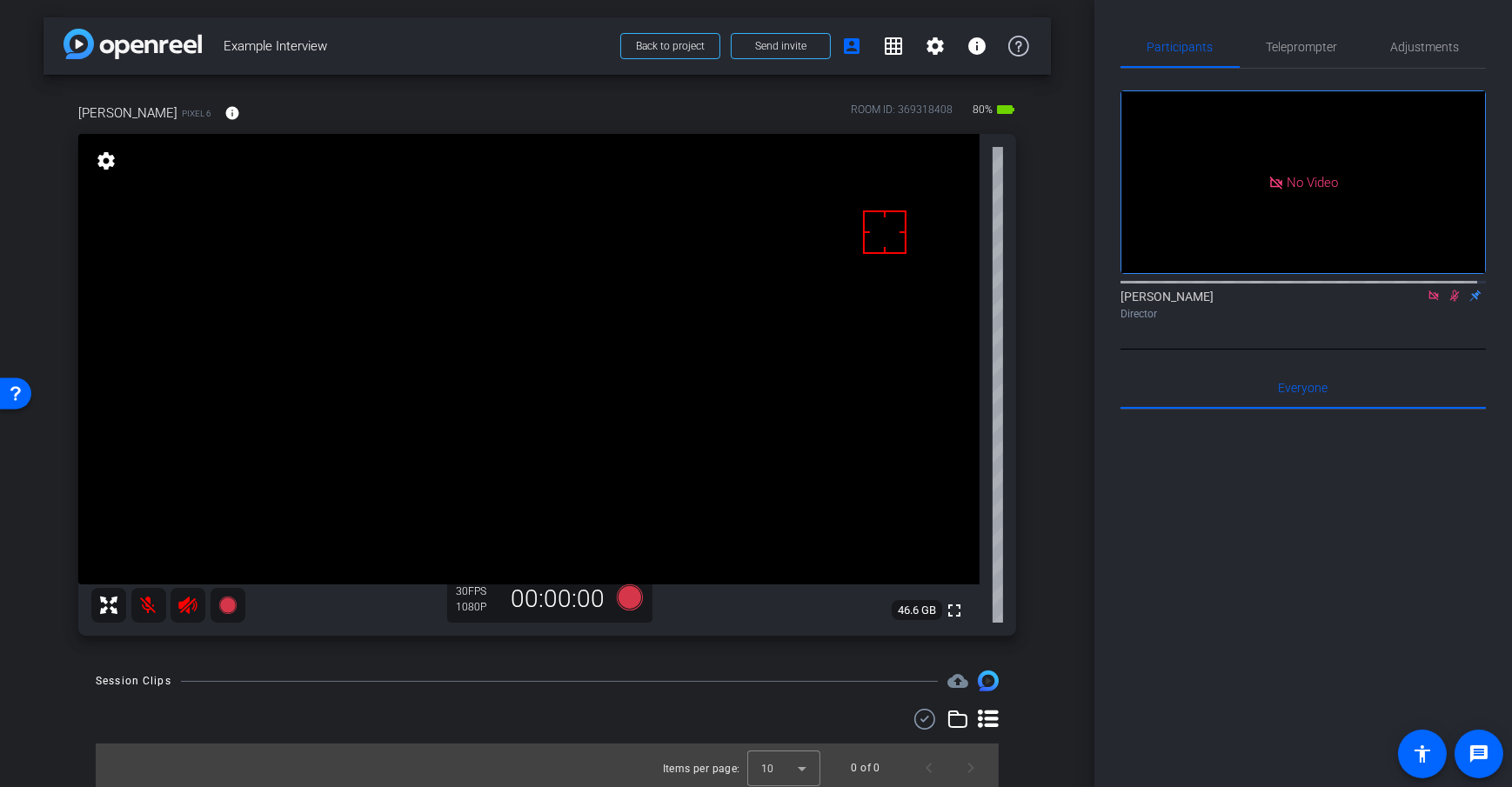
click at [1043, 298] on div "[PERSON_NAME] Pixel 6 info ROOM ID: 369318408 80% battery_std fullscreen settin…" at bounding box center [548, 363] width 1007 height 578
click at [1418, 61] on span "Adjustments" at bounding box center [1425, 47] width 68 height 42
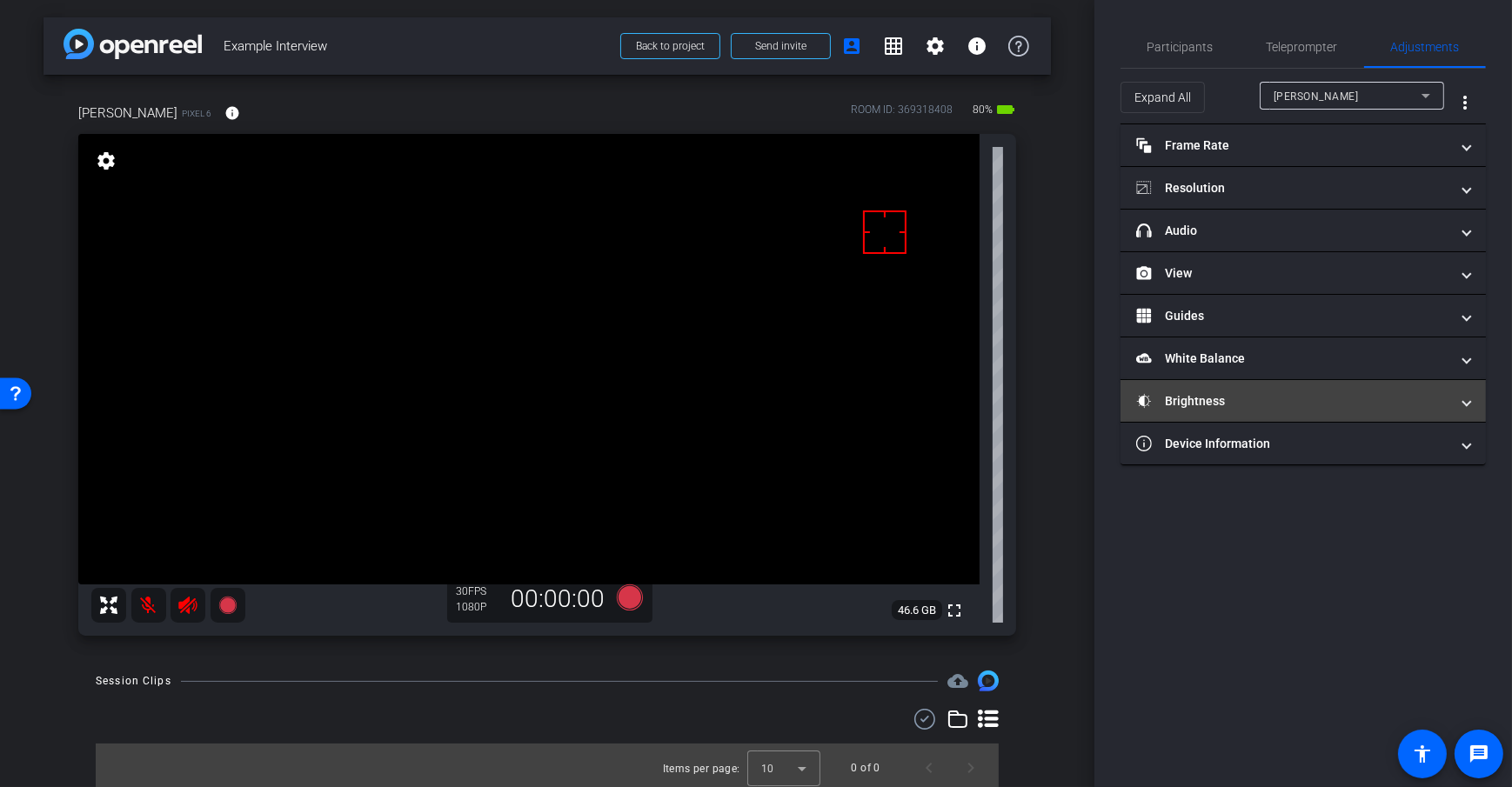
click at [1275, 398] on mat-panel-title "Brightness" at bounding box center [1293, 401] width 313 height 18
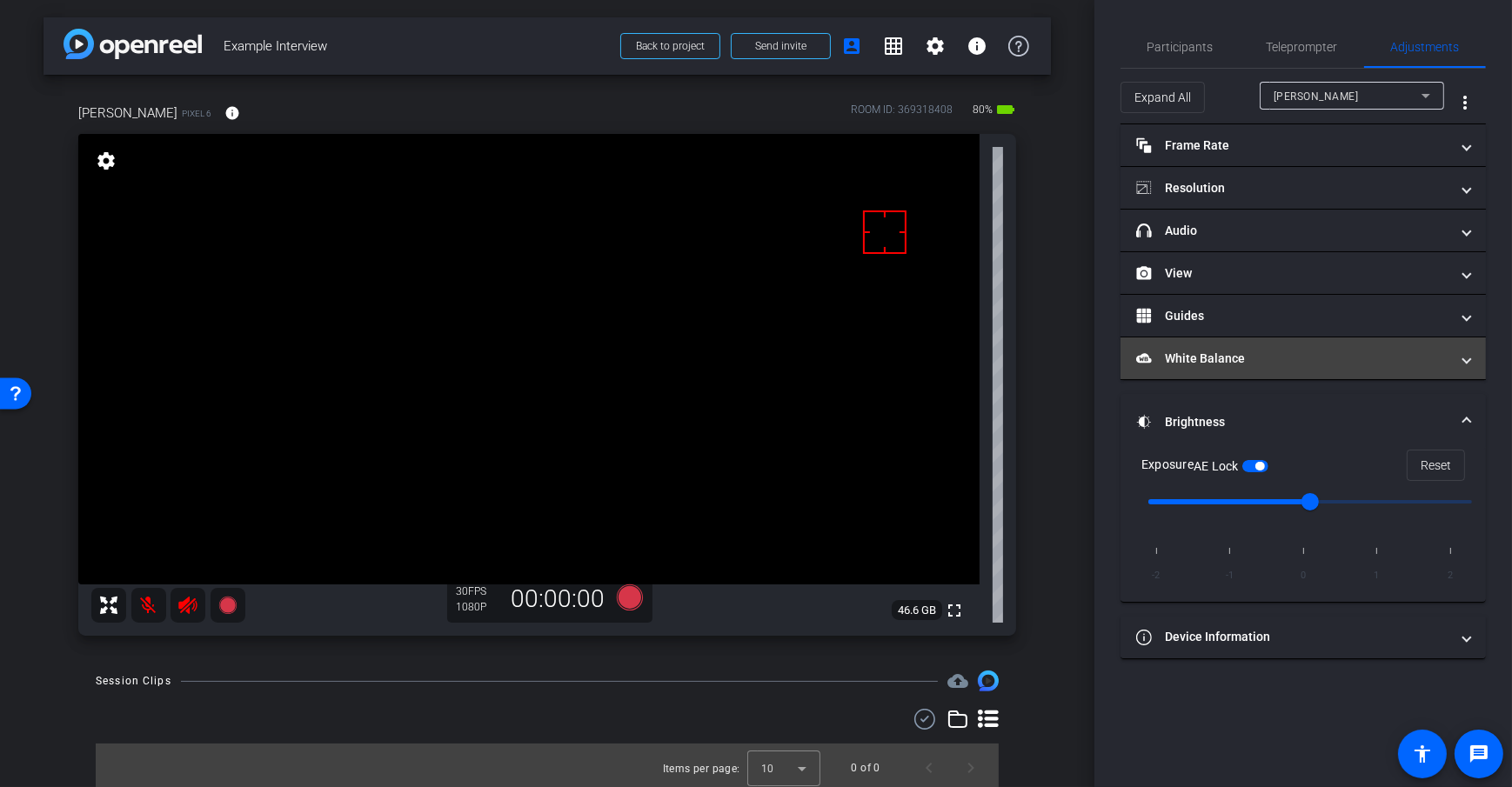
click at [1277, 355] on mat-panel-title "White Balance White Balance" at bounding box center [1293, 359] width 313 height 18
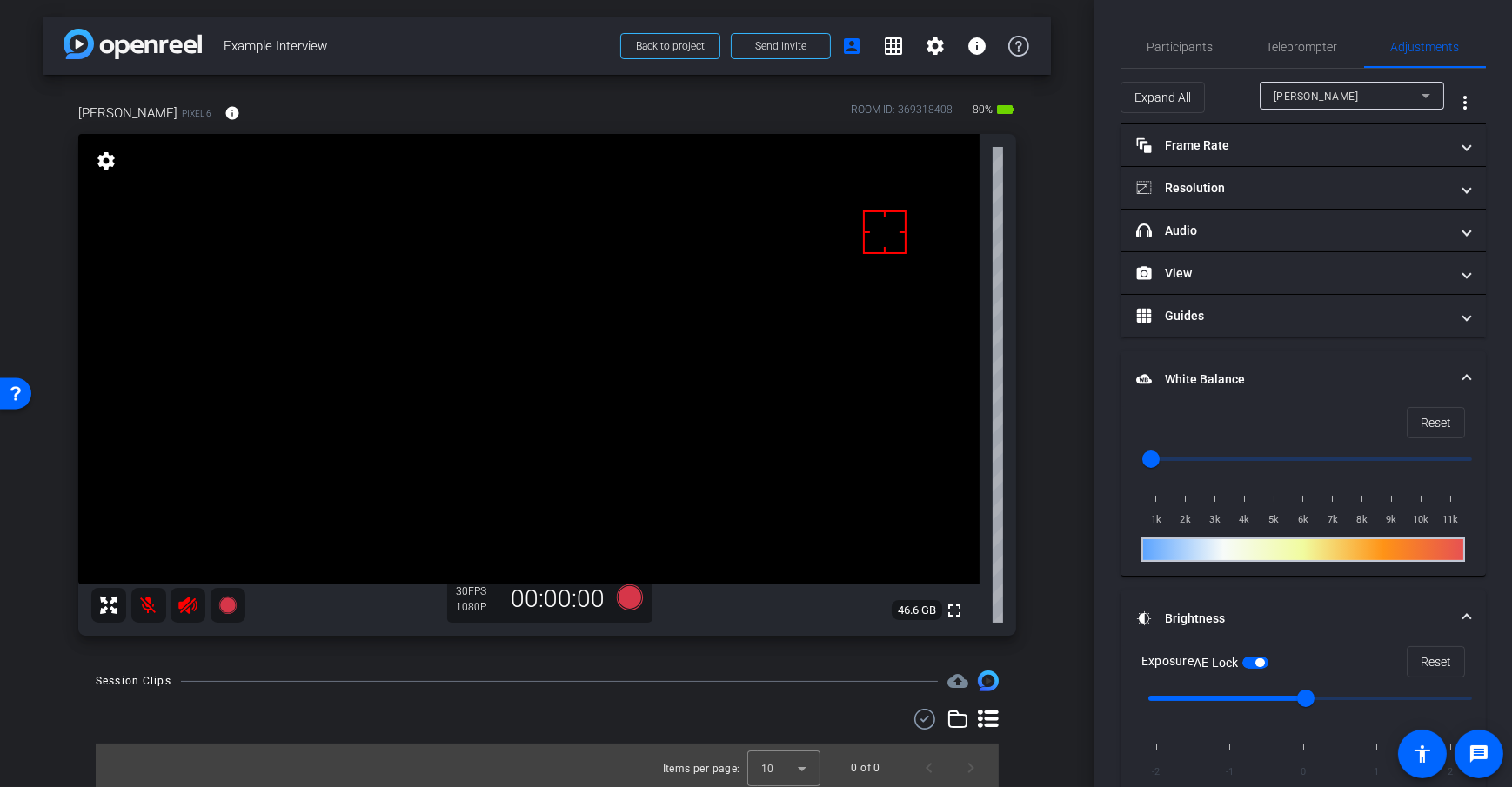
click at [1063, 426] on div "arrow_back Example Interview Back to project Send invite account_box grid_on se…" at bounding box center [547, 393] width 1094 height 787
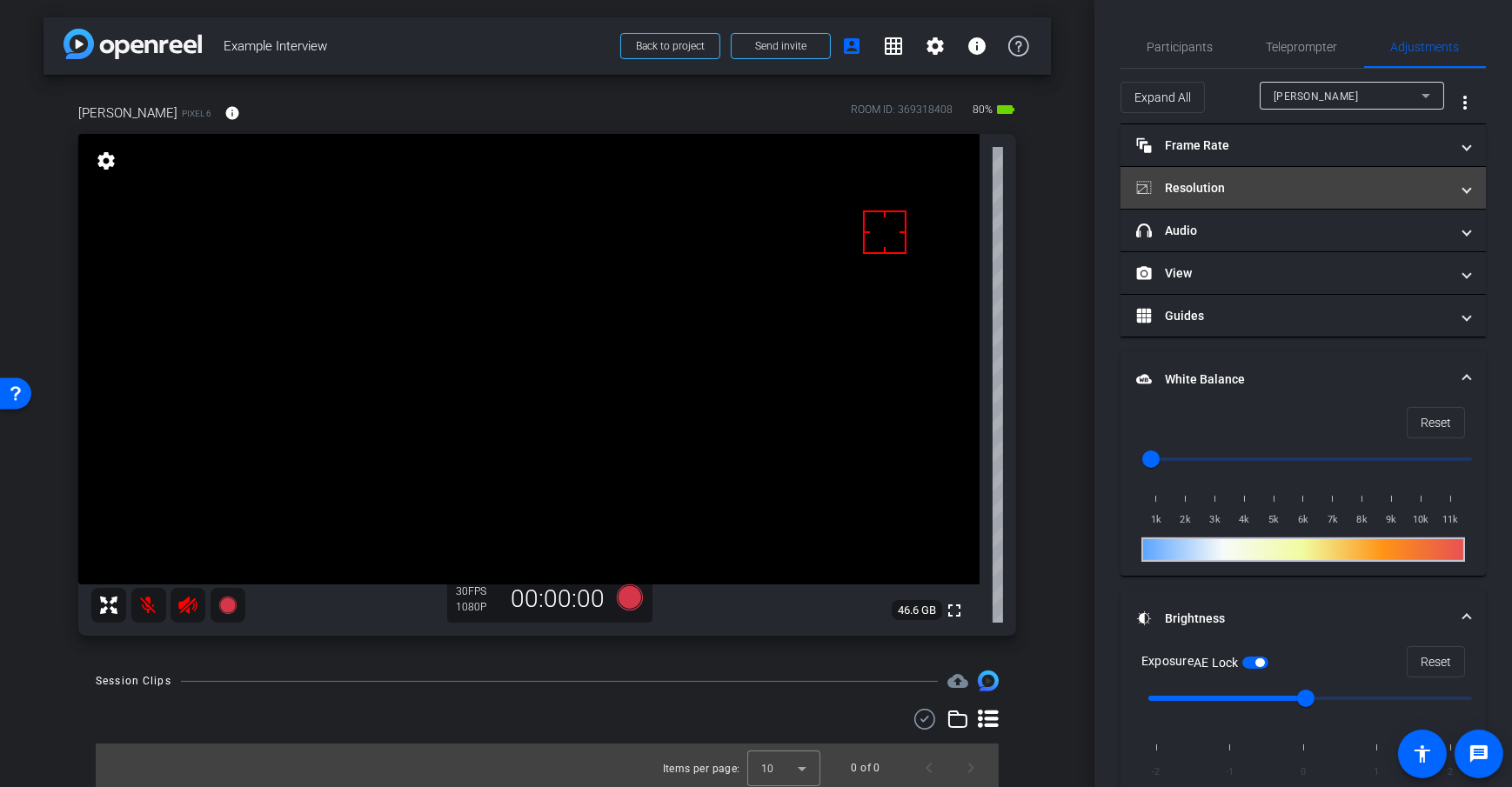
click at [1342, 198] on mat-expansion-panel-header "Resolution" at bounding box center [1303, 188] width 365 height 42
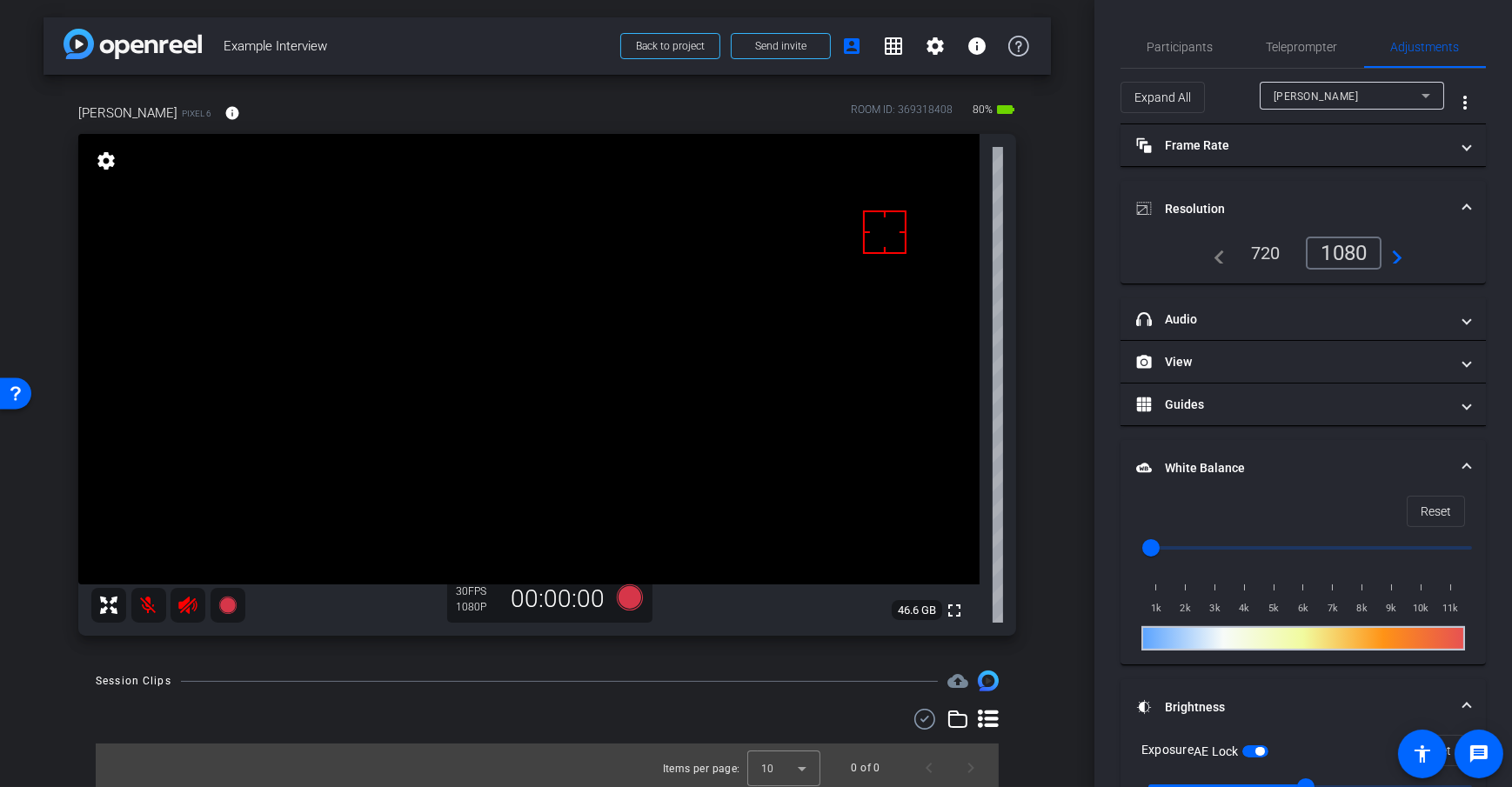
click at [1061, 277] on div "arrow_back Example Interview Back to project Send invite account_box grid_on se…" at bounding box center [547, 393] width 1094 height 787
click at [1300, 41] on span "Teleprompter" at bounding box center [1301, 47] width 71 height 12
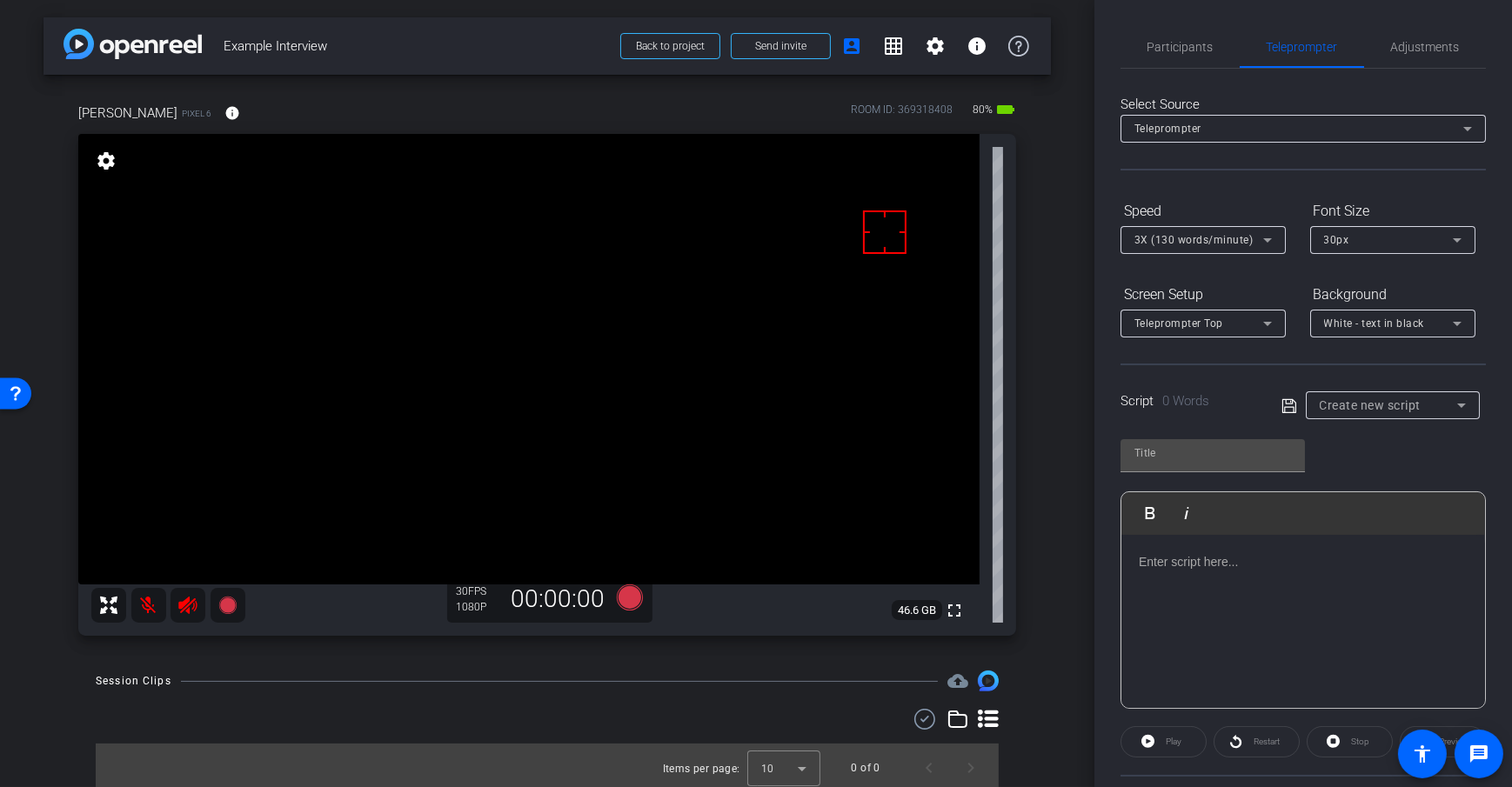
click at [1064, 193] on div "arrow_back Example Interview Back to project Send invite account_box grid_on se…" at bounding box center [547, 393] width 1094 height 787
click at [1261, 619] on div at bounding box center [1303, 622] width 363 height 174
click at [1039, 472] on div "[PERSON_NAME] Pixel 6 info ROOM ID: 369318408 80% battery_std fullscreen settin…" at bounding box center [548, 363] width 1007 height 578
click at [1417, 44] on span "Adjustments" at bounding box center [1425, 47] width 68 height 12
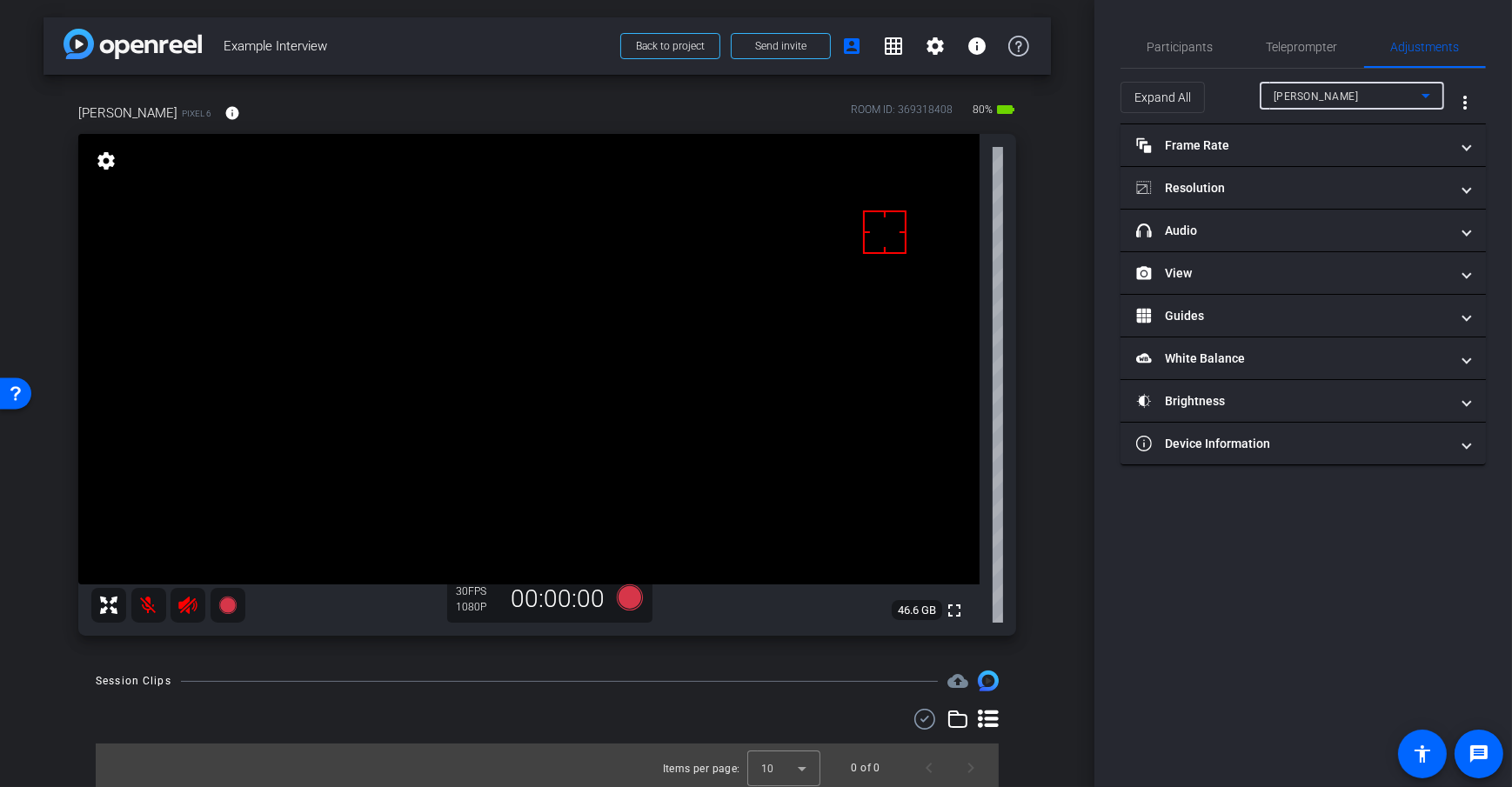
click at [1341, 90] on div "[PERSON_NAME]" at bounding box center [1347, 96] width 148 height 22
click at [1068, 355] on div at bounding box center [756, 393] width 1512 height 787
click at [1178, 50] on span "Participants" at bounding box center [1180, 47] width 66 height 12
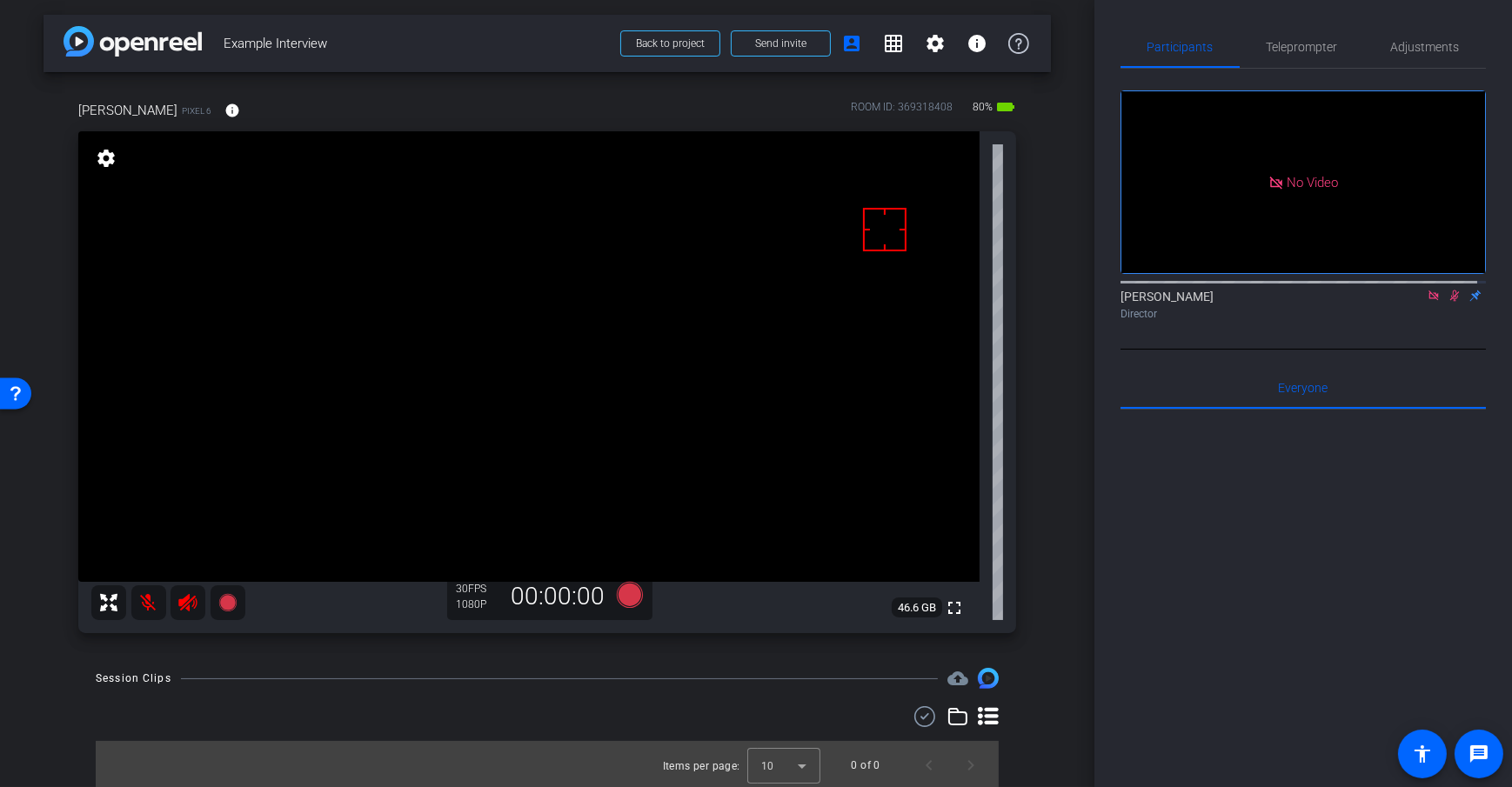
scroll to position [6, 0]
click at [612, 594] on icon at bounding box center [630, 592] width 42 height 32
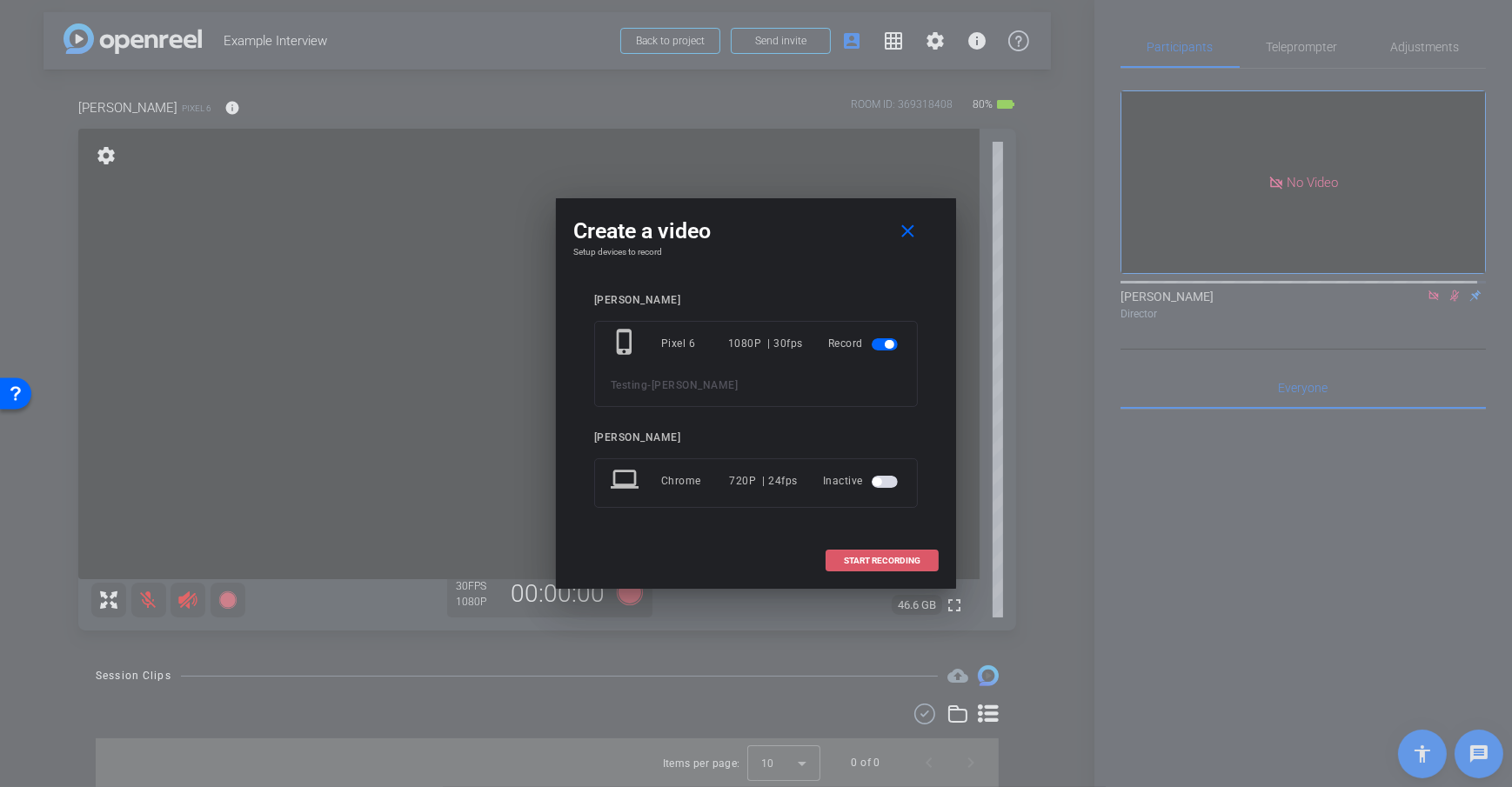
drag, startPoint x: 839, startPoint y: 564, endPoint x: 1094, endPoint y: 401, distance: 302.6
click at [839, 564] on span at bounding box center [882, 562] width 111 height 42
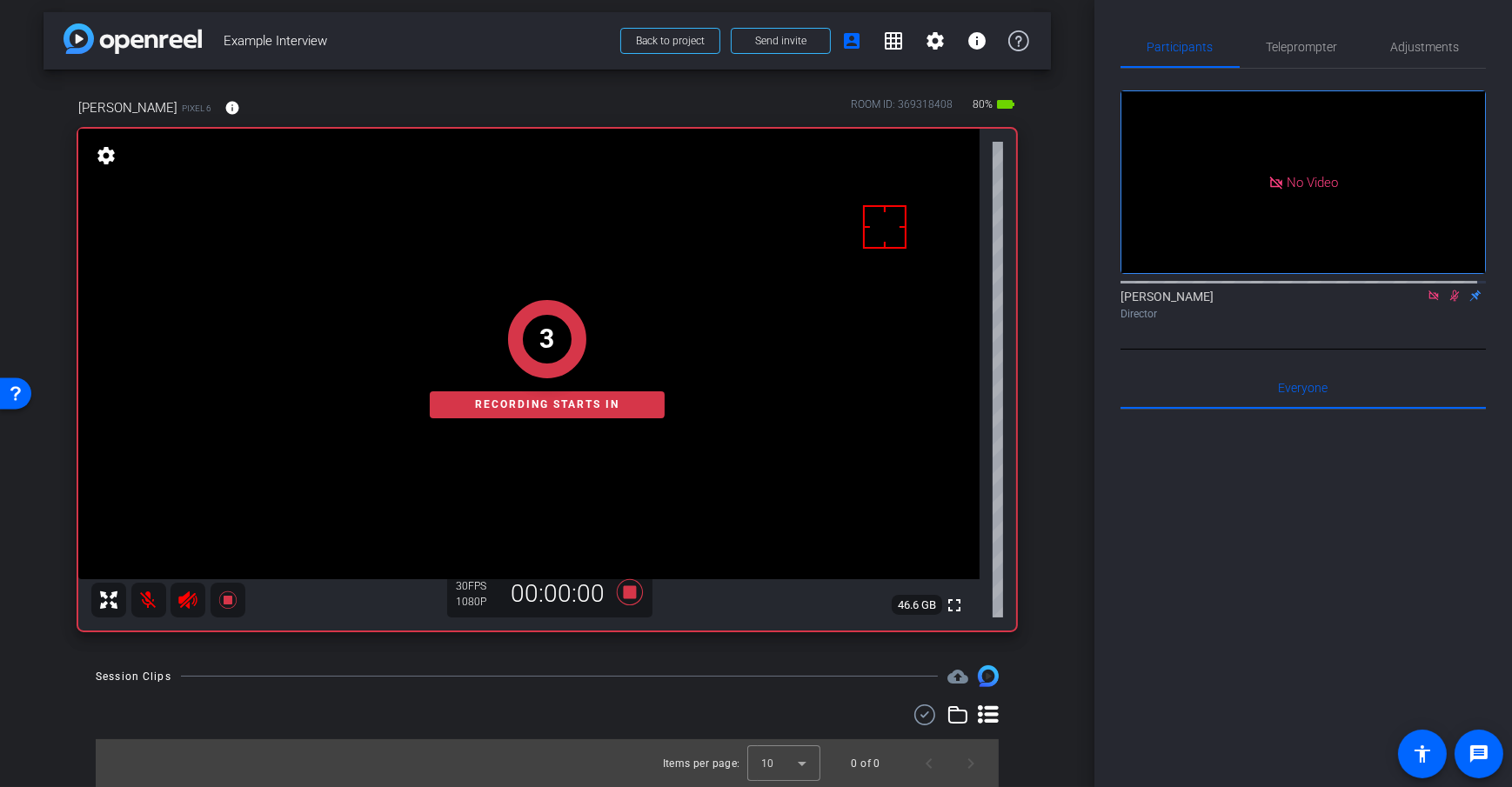
click at [1059, 351] on div "arrow_back Example Interview Back to project Send invite account_box grid_on se…" at bounding box center [547, 388] width 1094 height 787
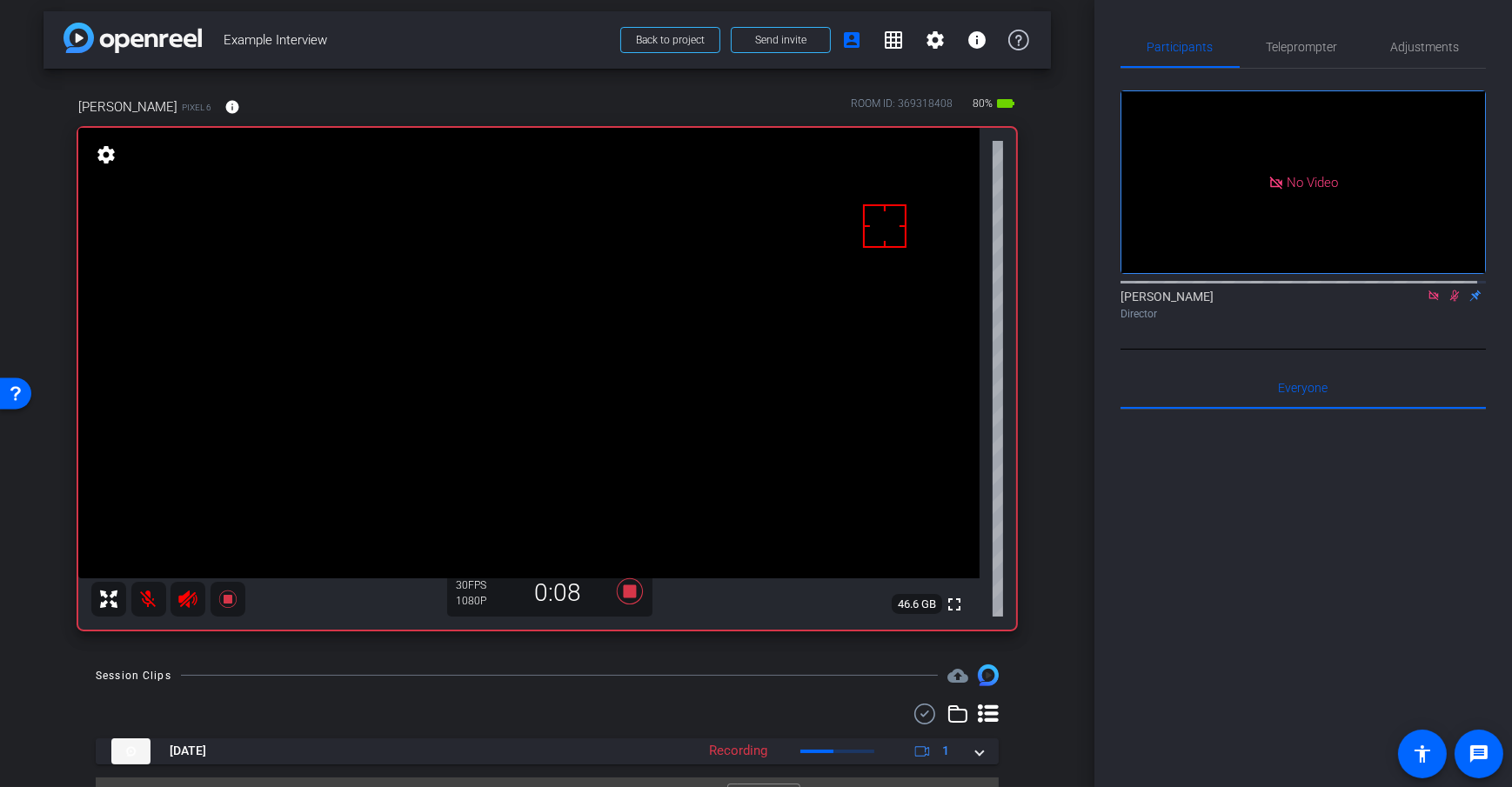
click at [1059, 351] on div "arrow_back Example Interview Back to project Send invite account_box grid_on se…" at bounding box center [547, 387] width 1094 height 787
click at [1050, 361] on div "arrow_back Example Interview Back to project Send invite account_box grid_on se…" at bounding box center [547, 387] width 1094 height 787
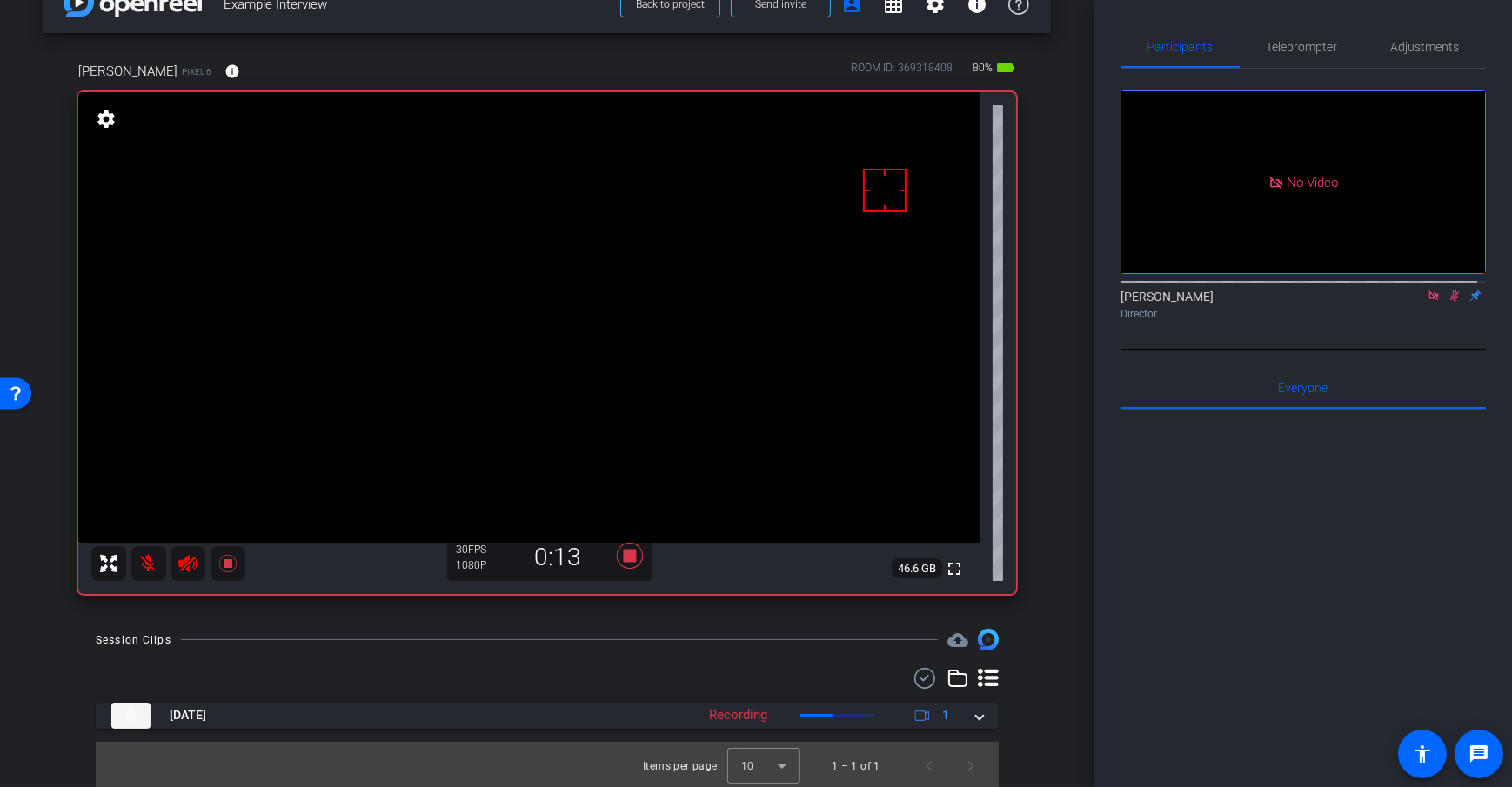
scroll to position [45, 0]
click at [1050, 519] on div "arrow_back Example Interview Back to project Send invite account_box grid_on se…" at bounding box center [547, 348] width 1094 height 787
click at [596, 641] on div "Session Clips cloud_upload" at bounding box center [547, 637] width 903 height 21
click at [680, 645] on div "Session Clips cloud_upload" at bounding box center [547, 637] width 903 height 21
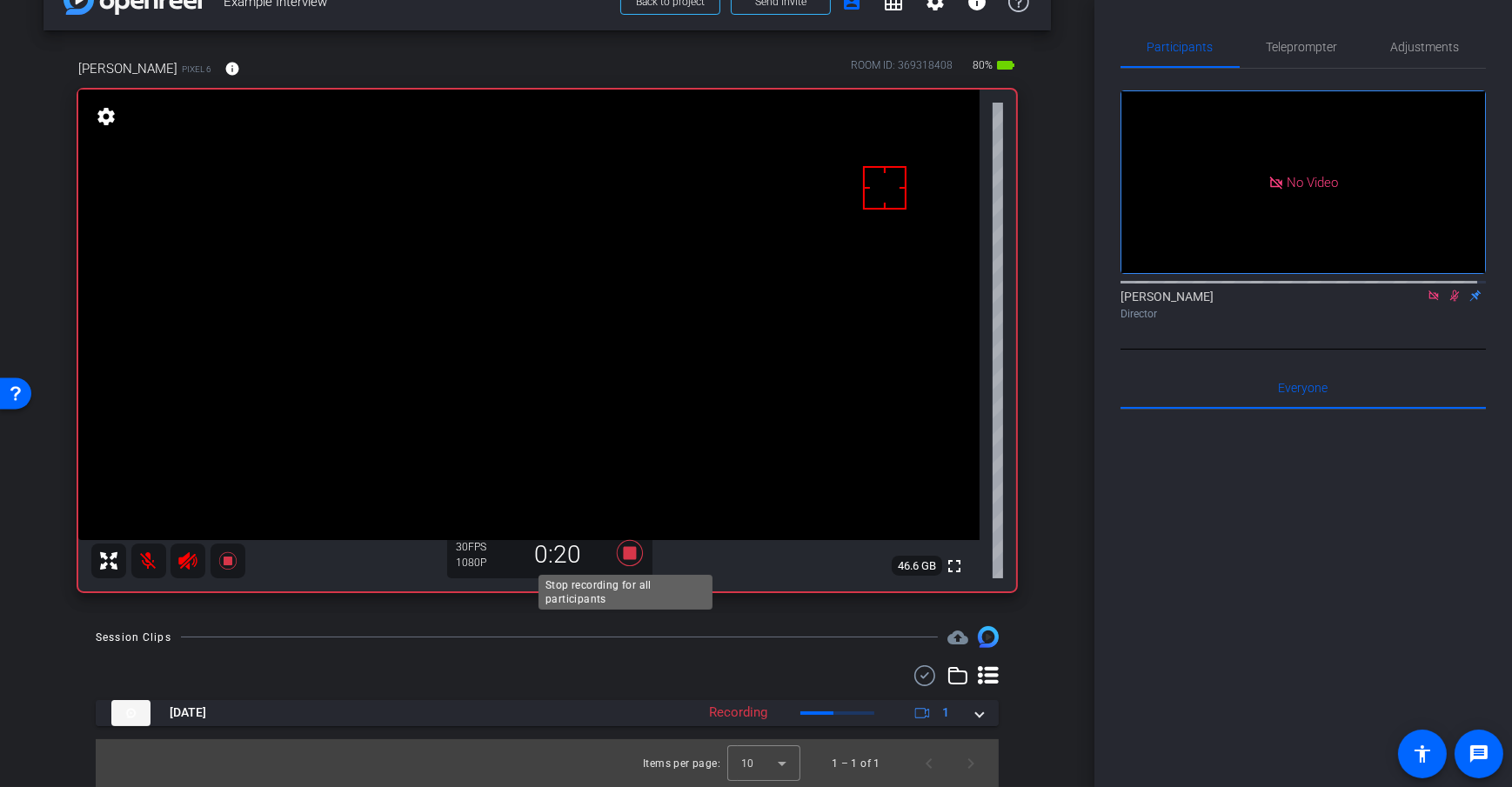
click at [629, 553] on icon at bounding box center [630, 554] width 26 height 26
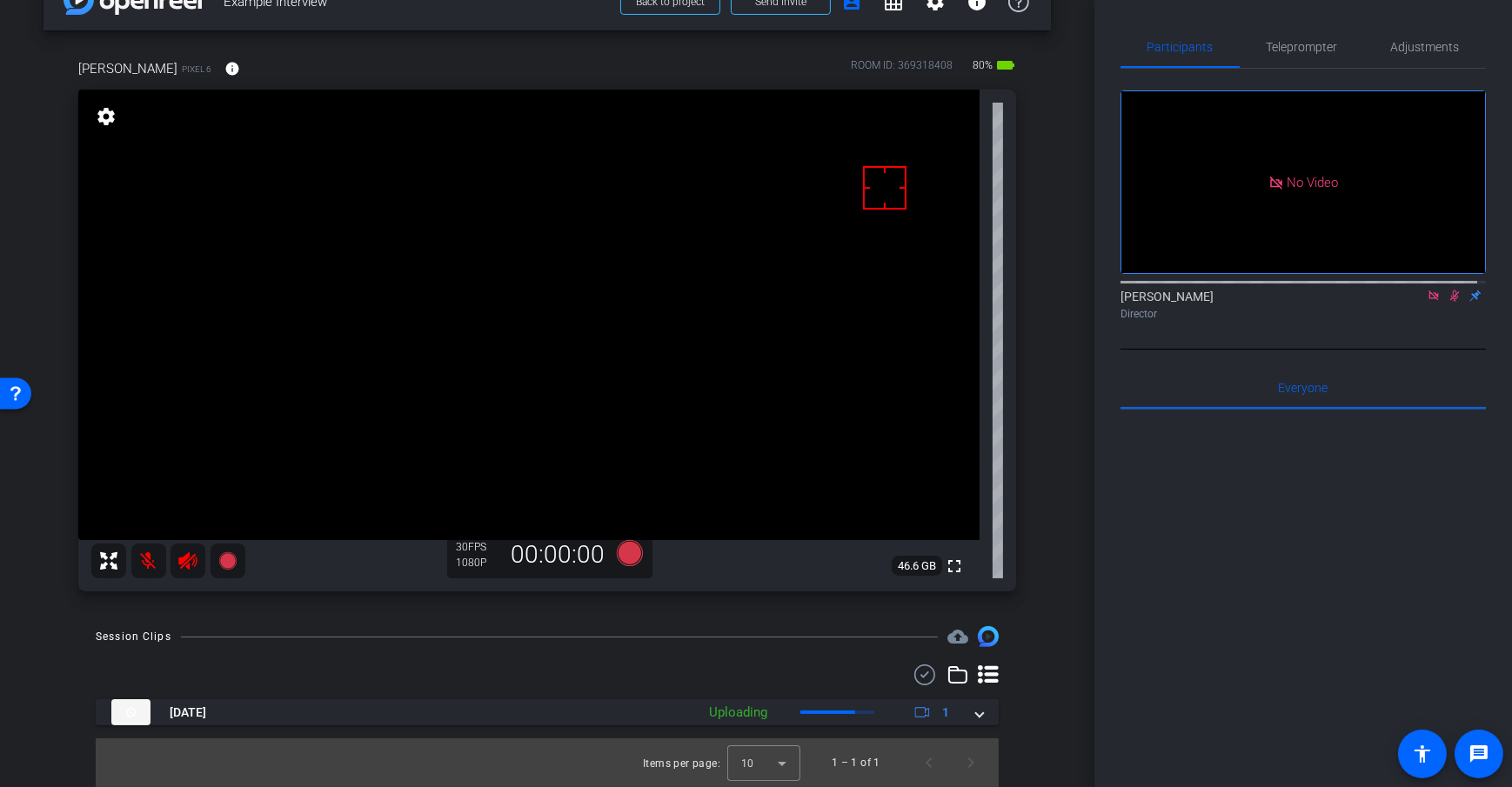
click at [653, 649] on div "Session Clips cloud_upload [DATE] Uploading 1 Items per page: 10 1 – 1 of 1" at bounding box center [548, 706] width 1007 height 161
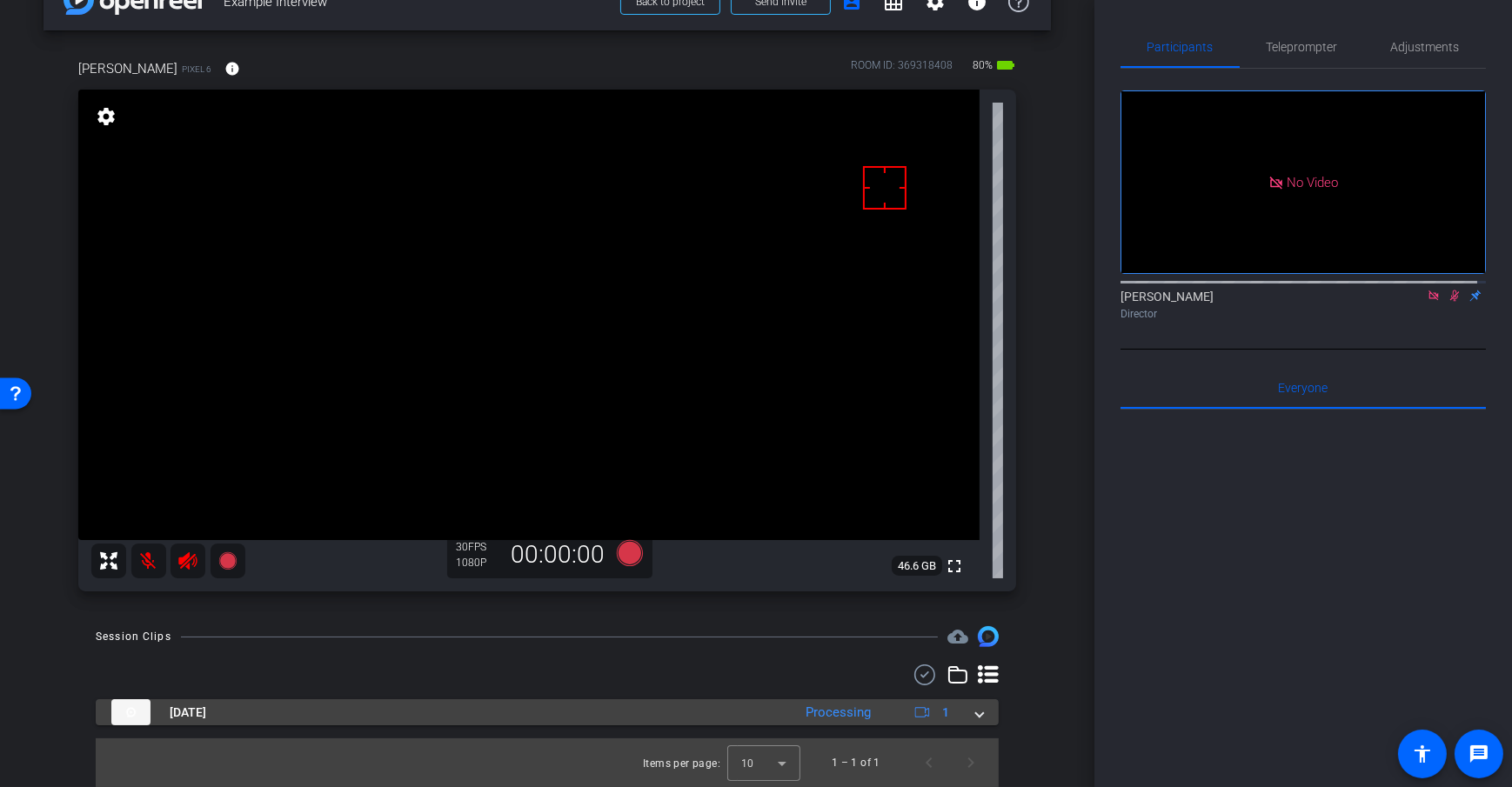
click at [805, 708] on div "Processing" at bounding box center [838, 712] width 82 height 20
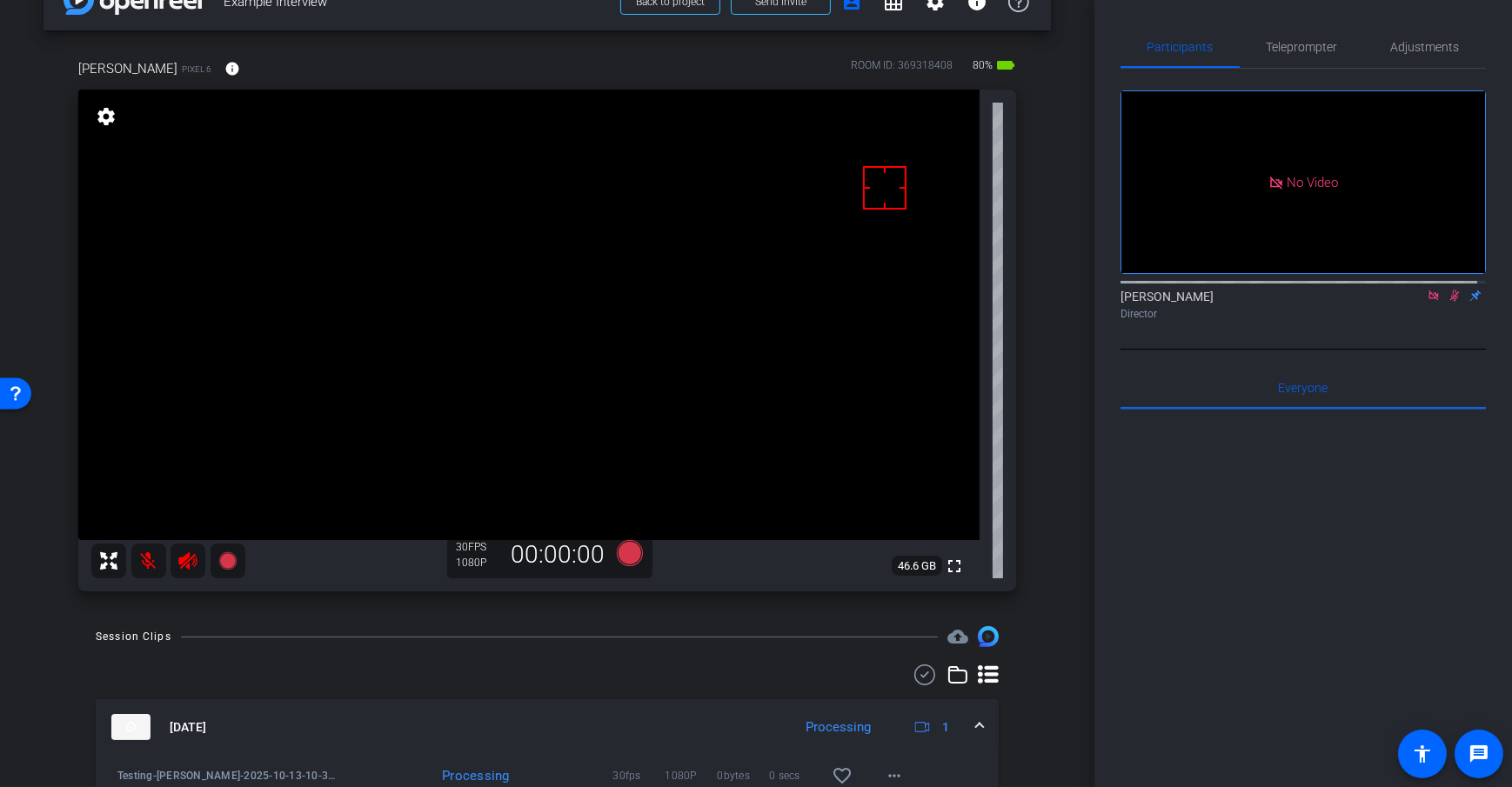
click at [817, 640] on div "Session Clips cloud_upload" at bounding box center [547, 637] width 903 height 21
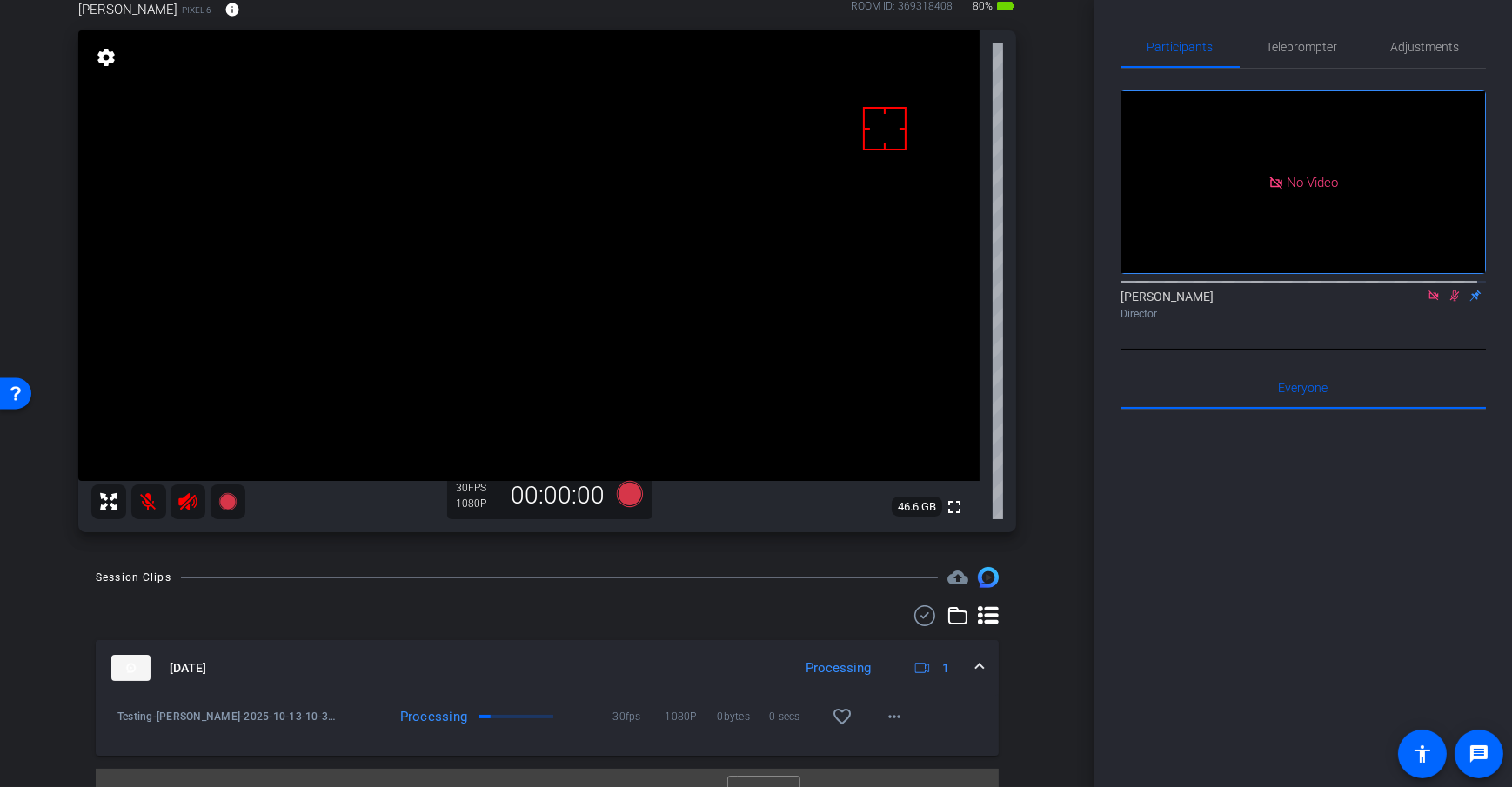
scroll to position [134, 0]
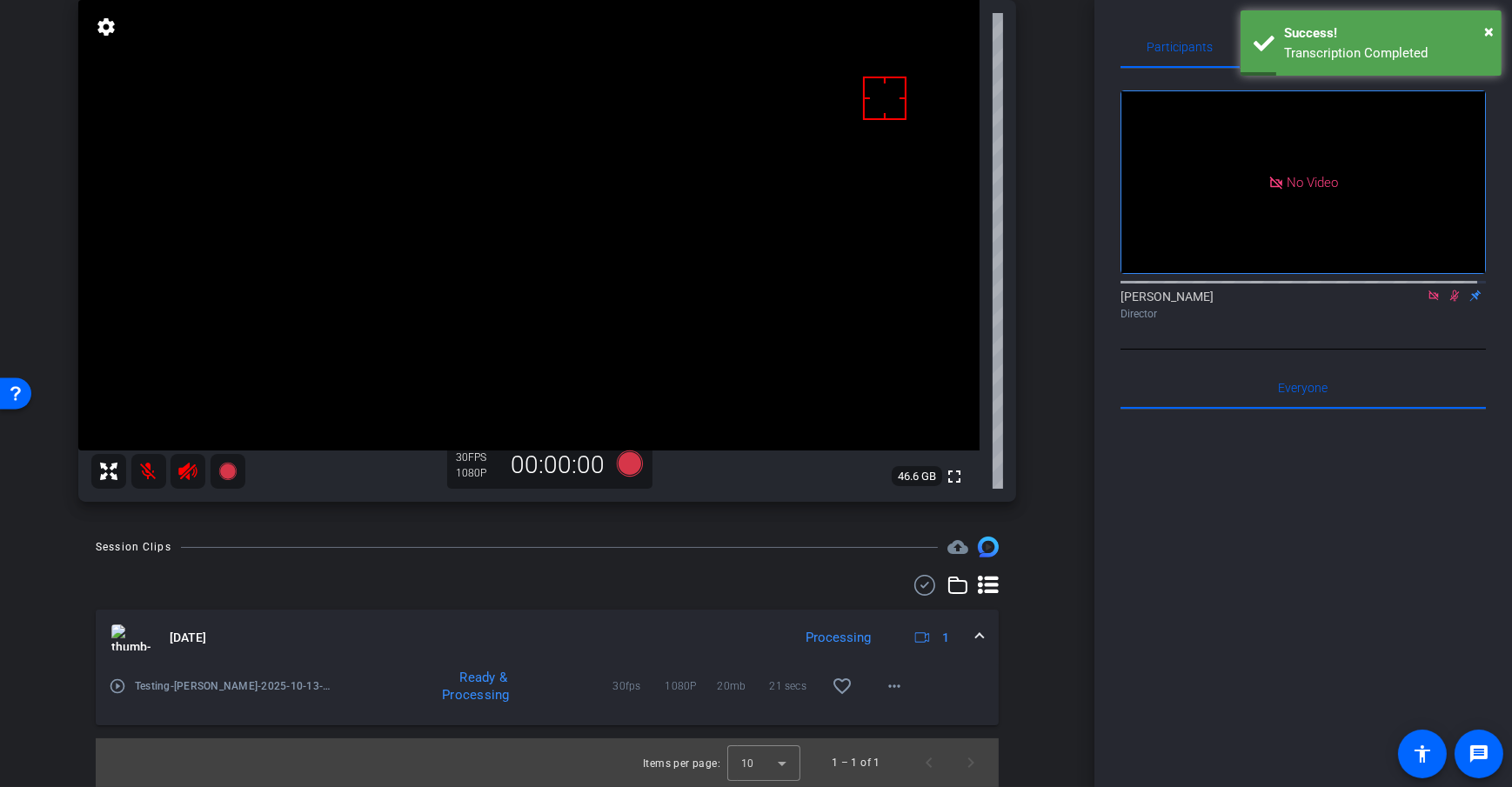
click at [654, 578] on div at bounding box center [547, 585] width 903 height 21
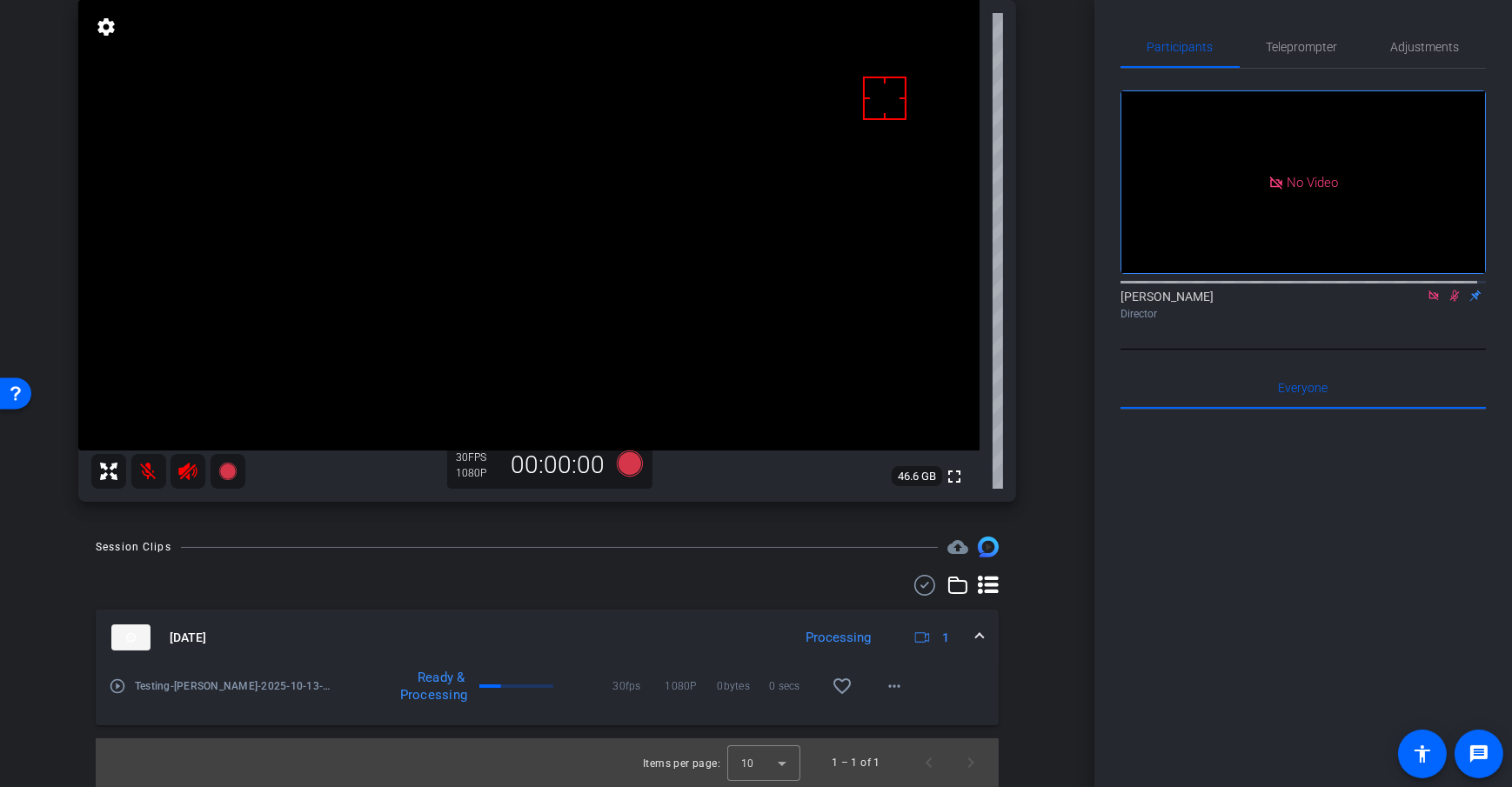
click at [655, 553] on div "Session Clips cloud_upload" at bounding box center [547, 547] width 903 height 21
drag, startPoint x: 655, startPoint y: 553, endPoint x: 658, endPoint y: 542, distance: 11.4
click at [655, 553] on div "Session Clips cloud_upload" at bounding box center [547, 547] width 903 height 21
click at [631, 461] on icon at bounding box center [630, 464] width 26 height 26
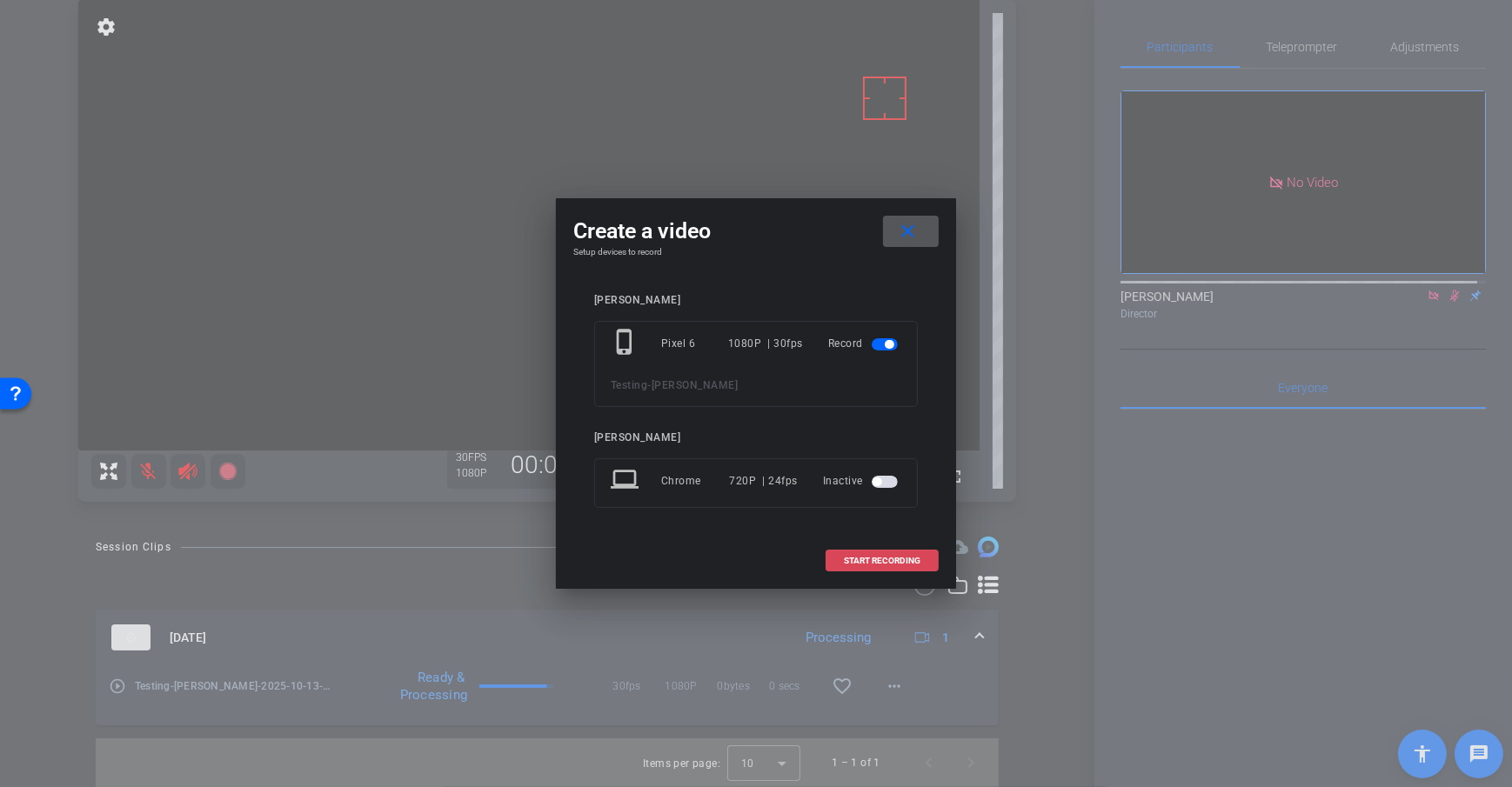
click at [871, 553] on span at bounding box center [882, 562] width 111 height 42
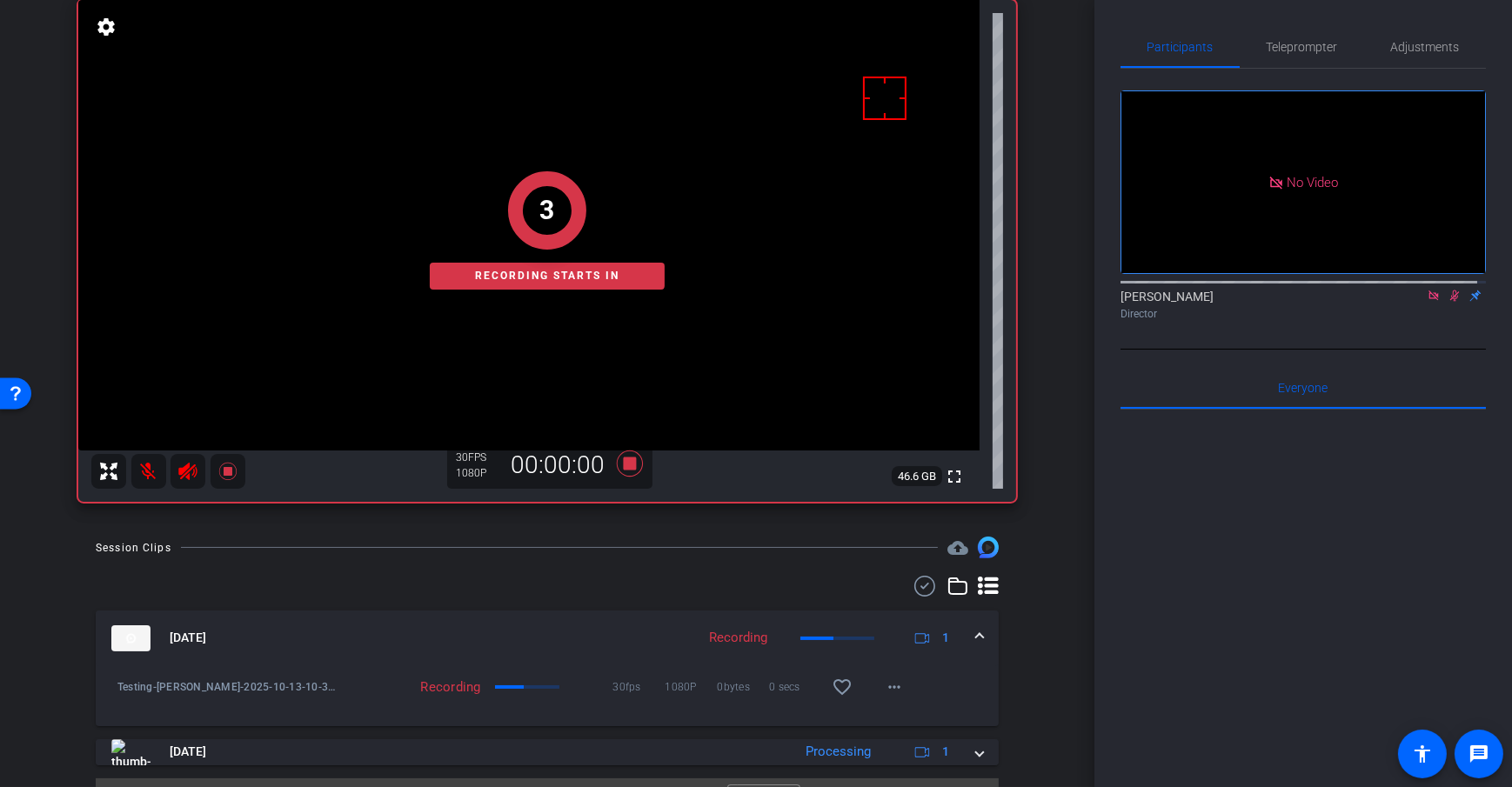
click at [1050, 446] on div "arrow_back Example Interview Back to project Send invite account_box grid_on se…" at bounding box center [547, 259] width 1094 height 787
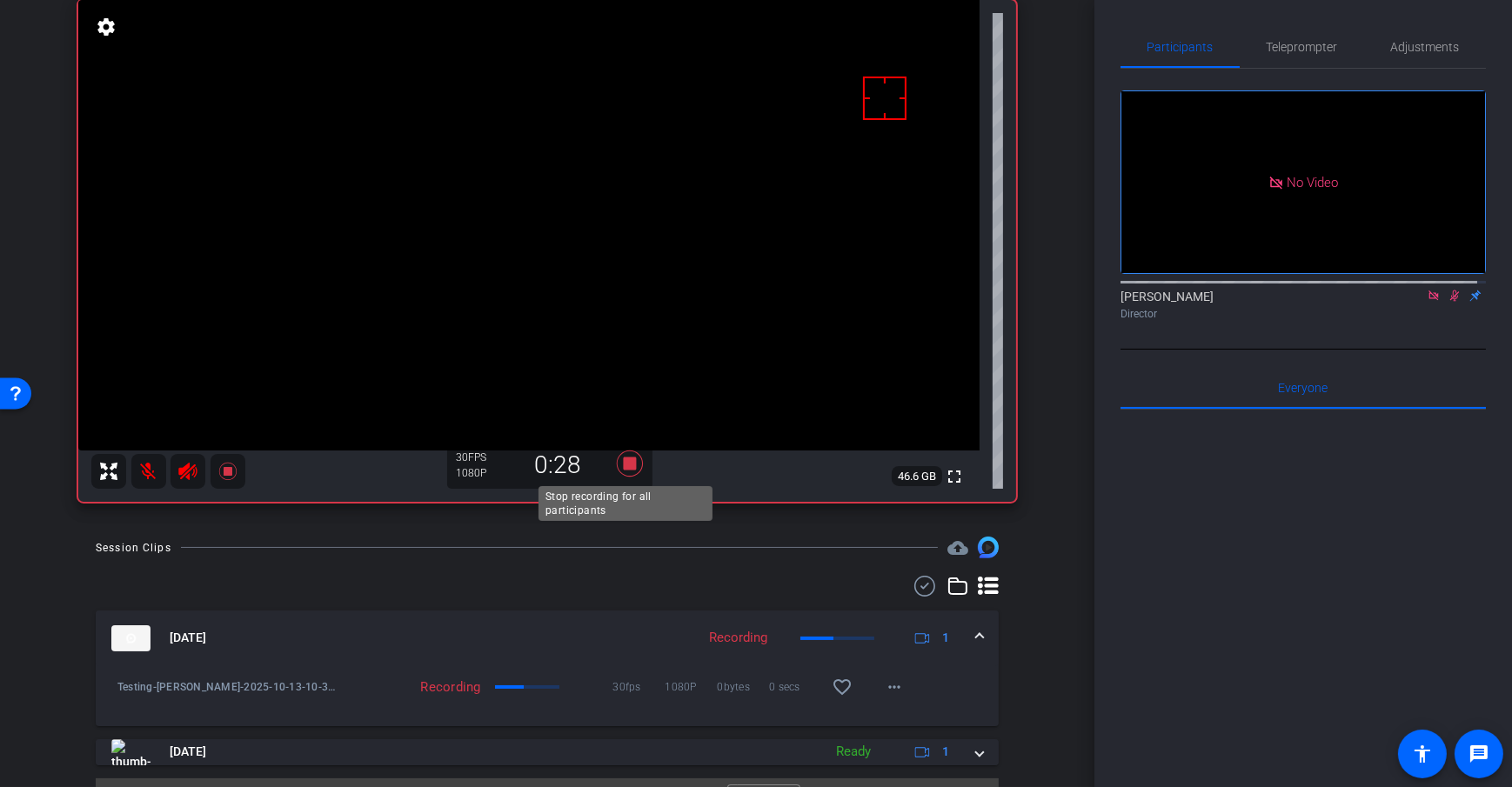
click at [624, 465] on icon at bounding box center [630, 464] width 26 height 26
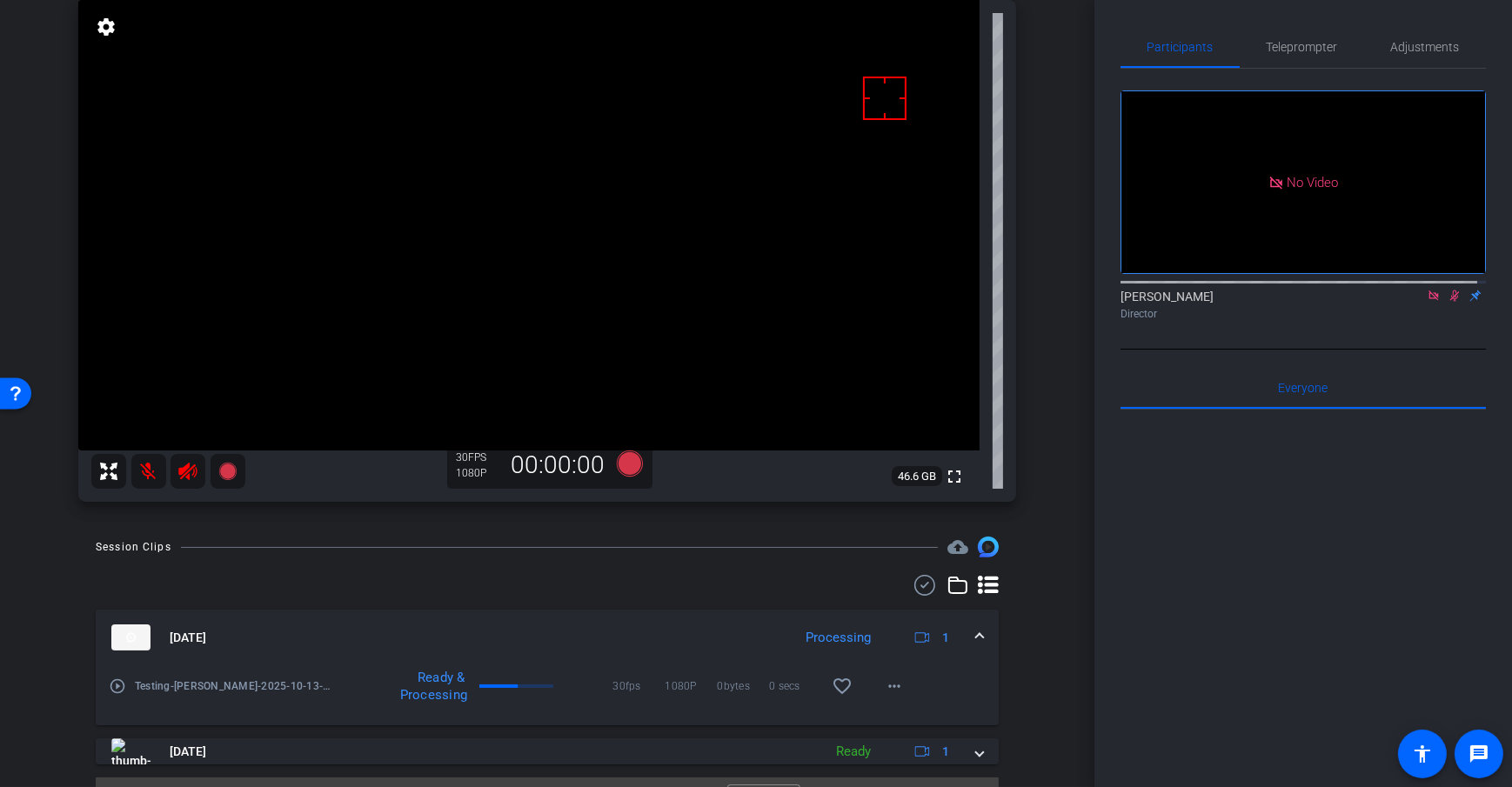
click at [699, 580] on div at bounding box center [547, 585] width 903 height 21
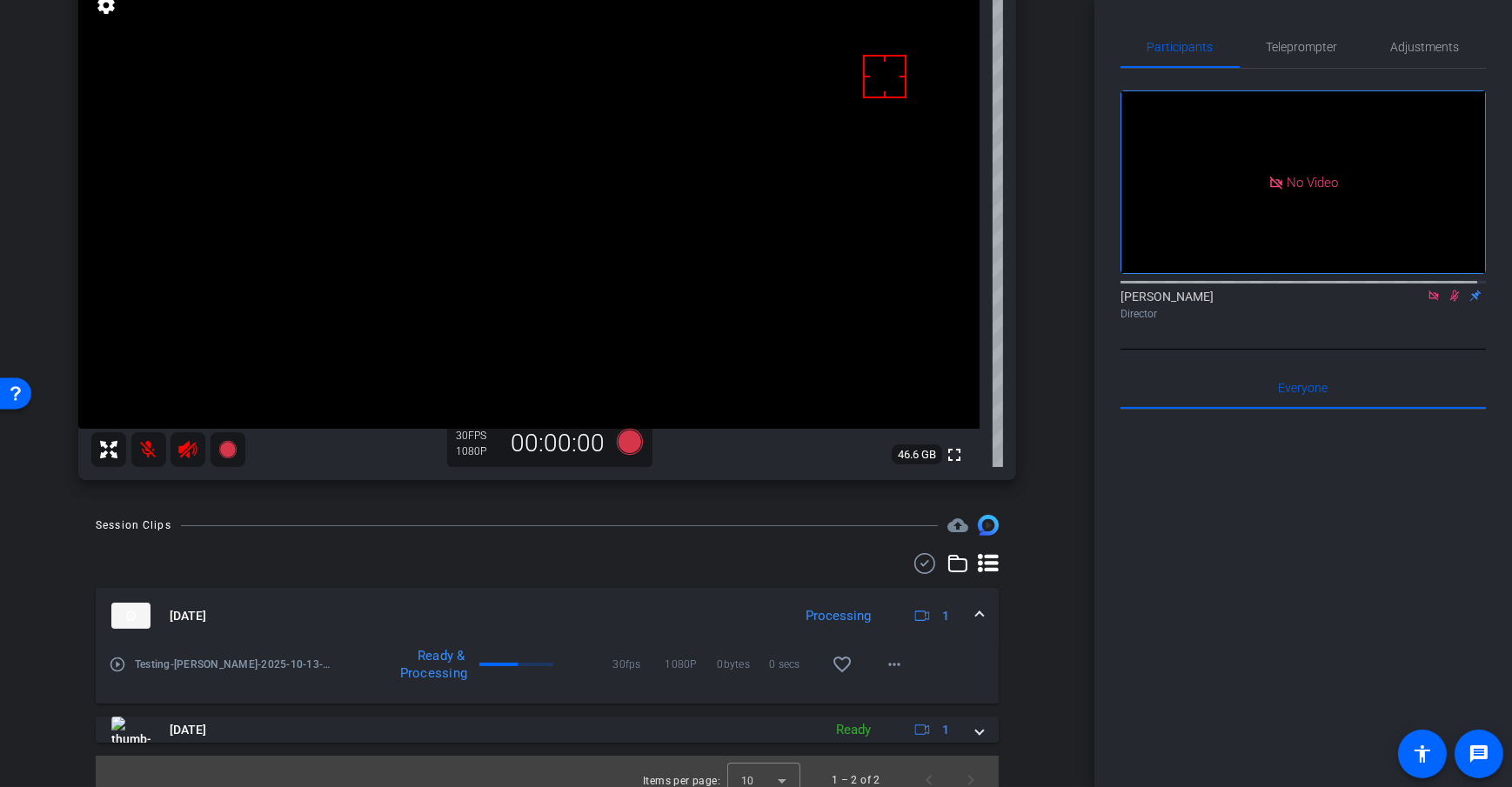
scroll to position [156, 0]
click at [1029, 439] on div "[PERSON_NAME] Pixel 6 info ROOM ID: 369318408 78% battery_std fullscreen settin…" at bounding box center [548, 207] width 1007 height 578
click at [1050, 344] on div "arrow_back Example Interview Back to project Send invite account_box grid_on se…" at bounding box center [547, 237] width 1094 height 787
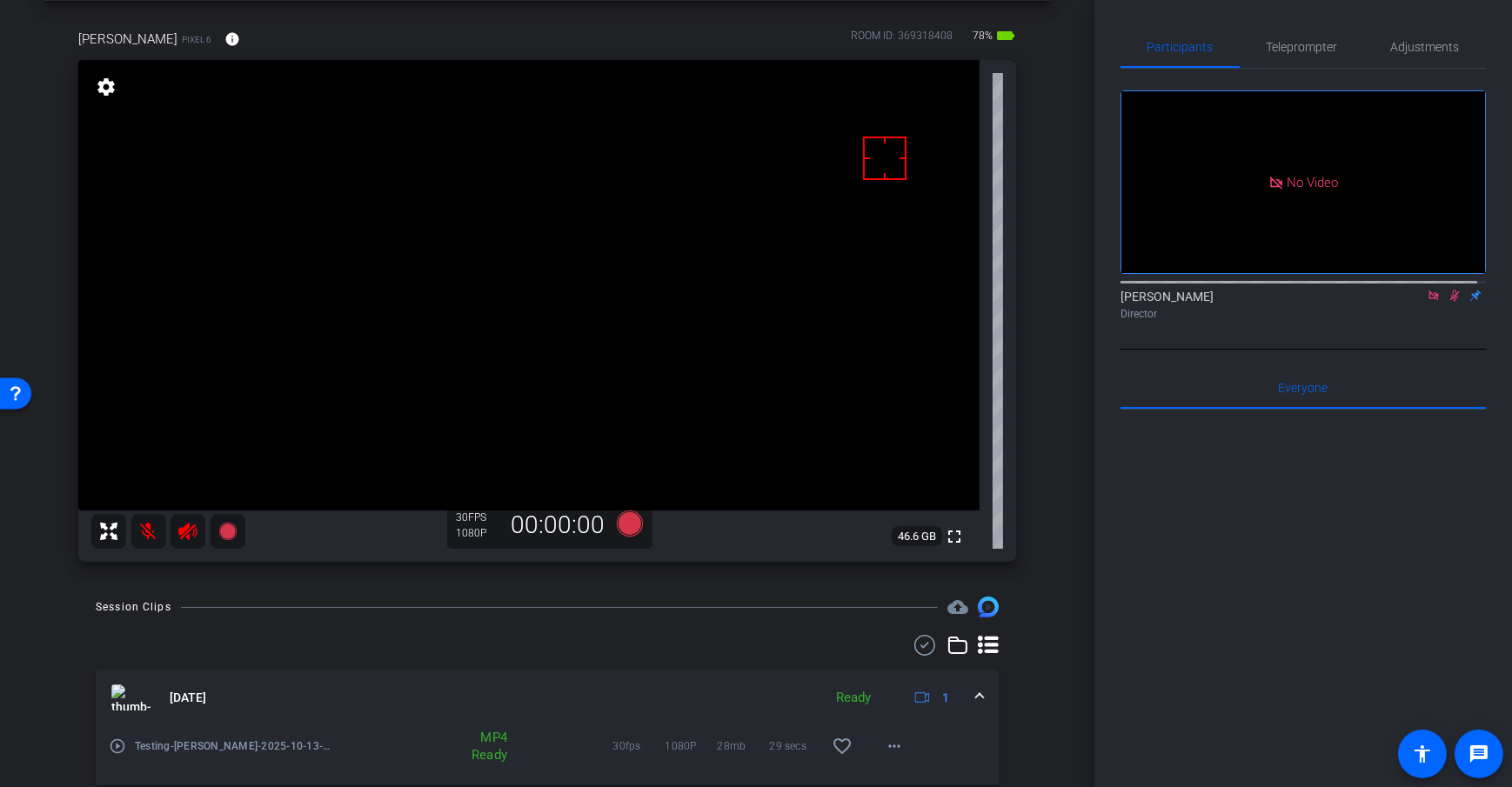
scroll to position [0, 0]
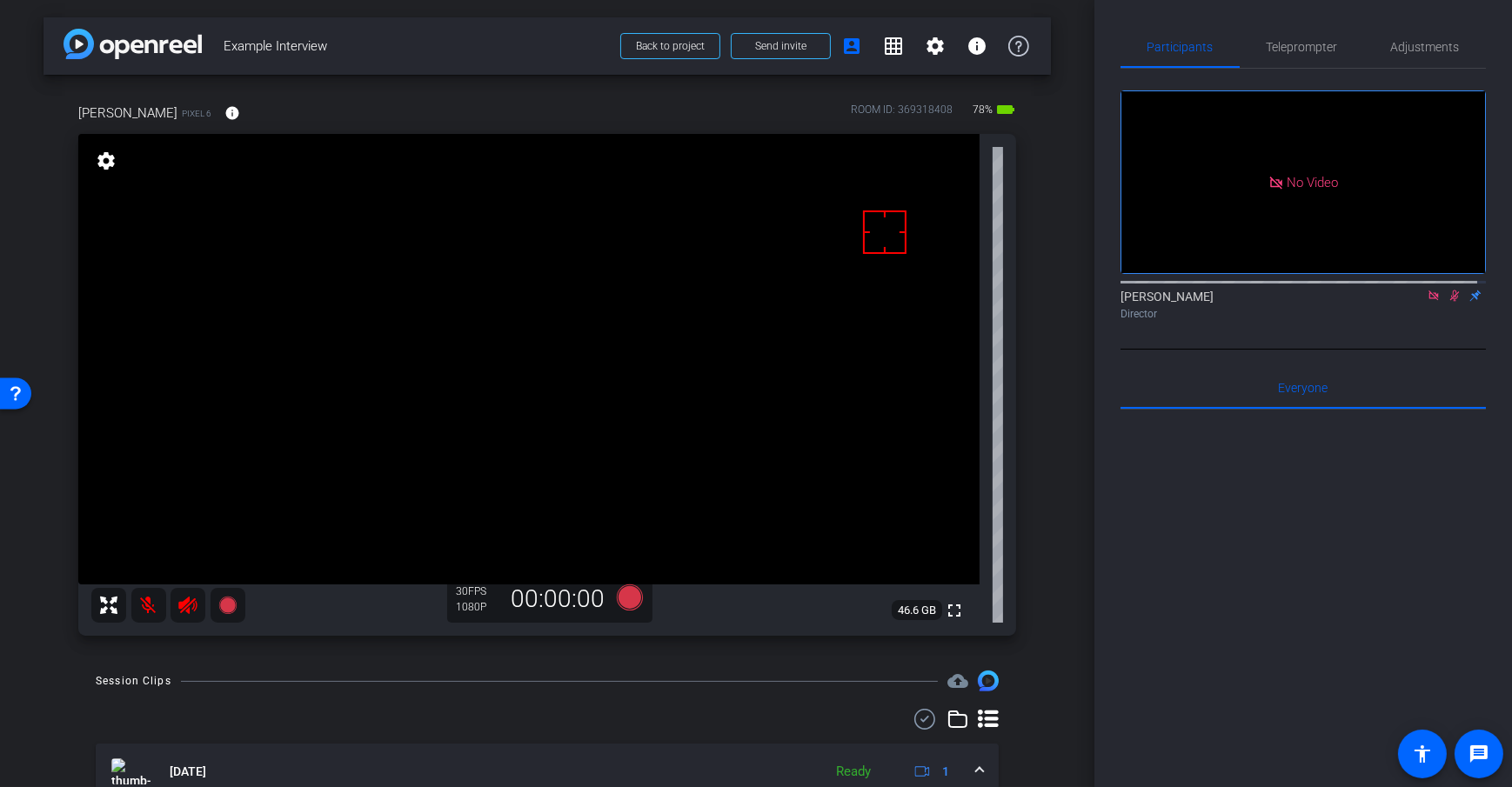
click at [1054, 322] on div "arrow_back Example Interview Back to project Send invite account_box grid_on se…" at bounding box center [547, 393] width 1094 height 787
